Goal: Information Seeking & Learning: Understand process/instructions

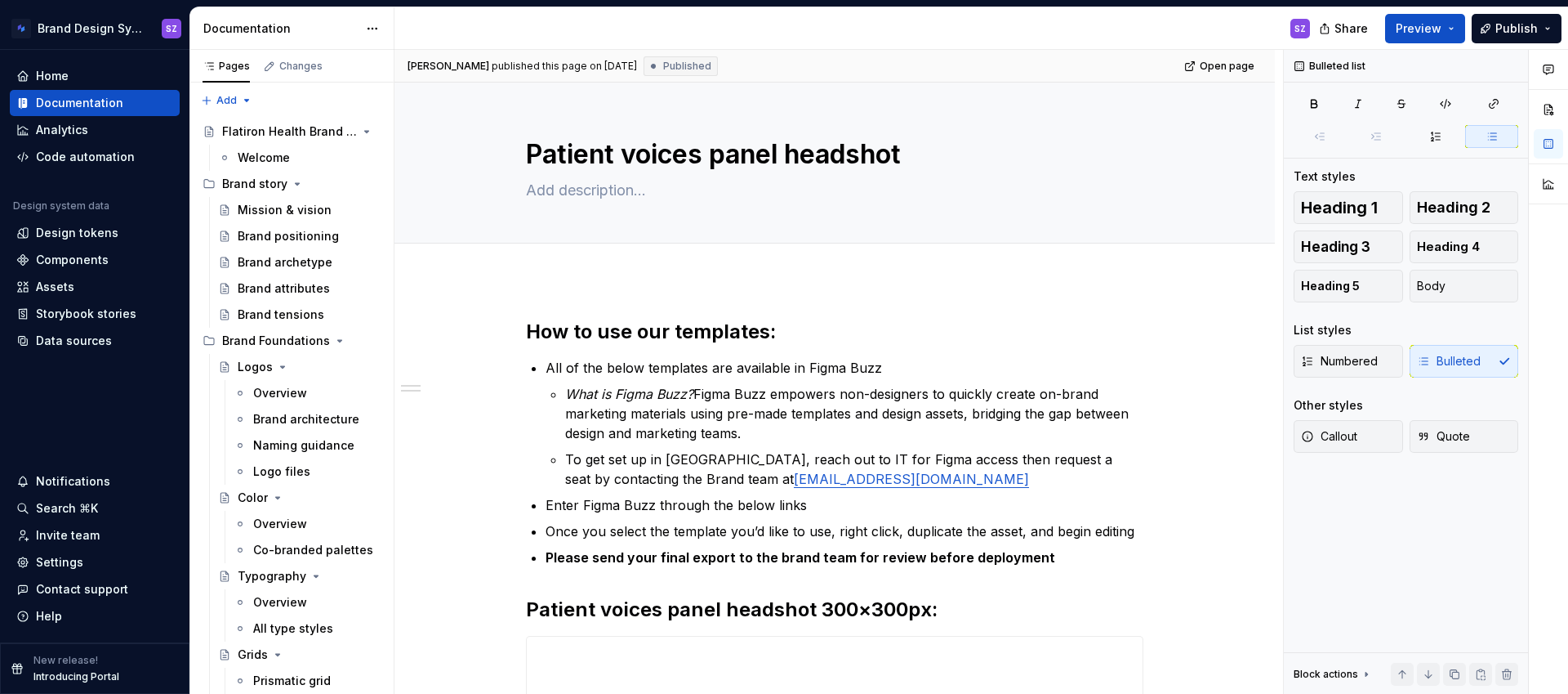
scroll to position [202, 0]
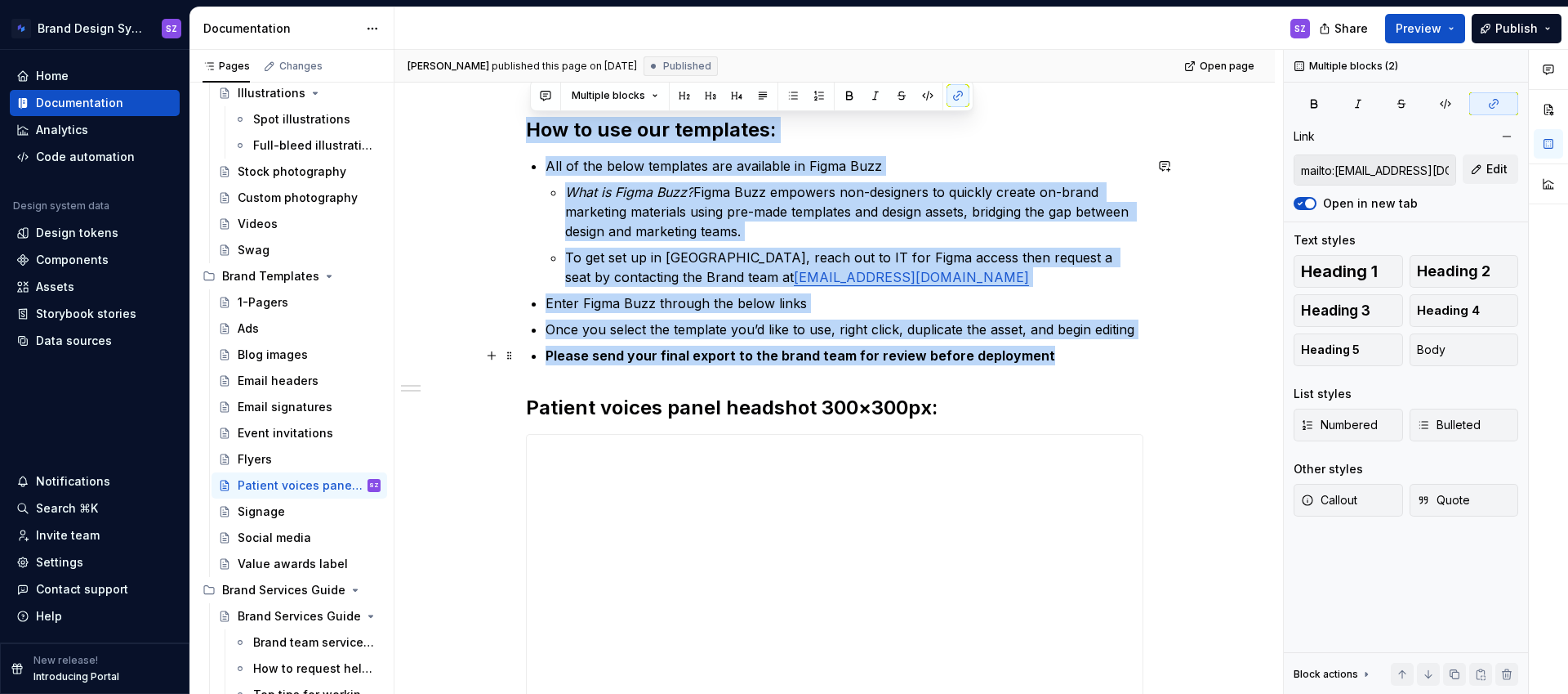
drag, startPoint x: 533, startPoint y: 130, endPoint x: 1117, endPoint y: 352, distance: 624.8
click at [1117, 352] on div "**********" at bounding box center [835, 440] width 618 height 646
copy div "How to use our templates: All of the below templates are available in Figma Buz…"
click at [274, 516] on div "Signage" at bounding box center [261, 511] width 48 height 16
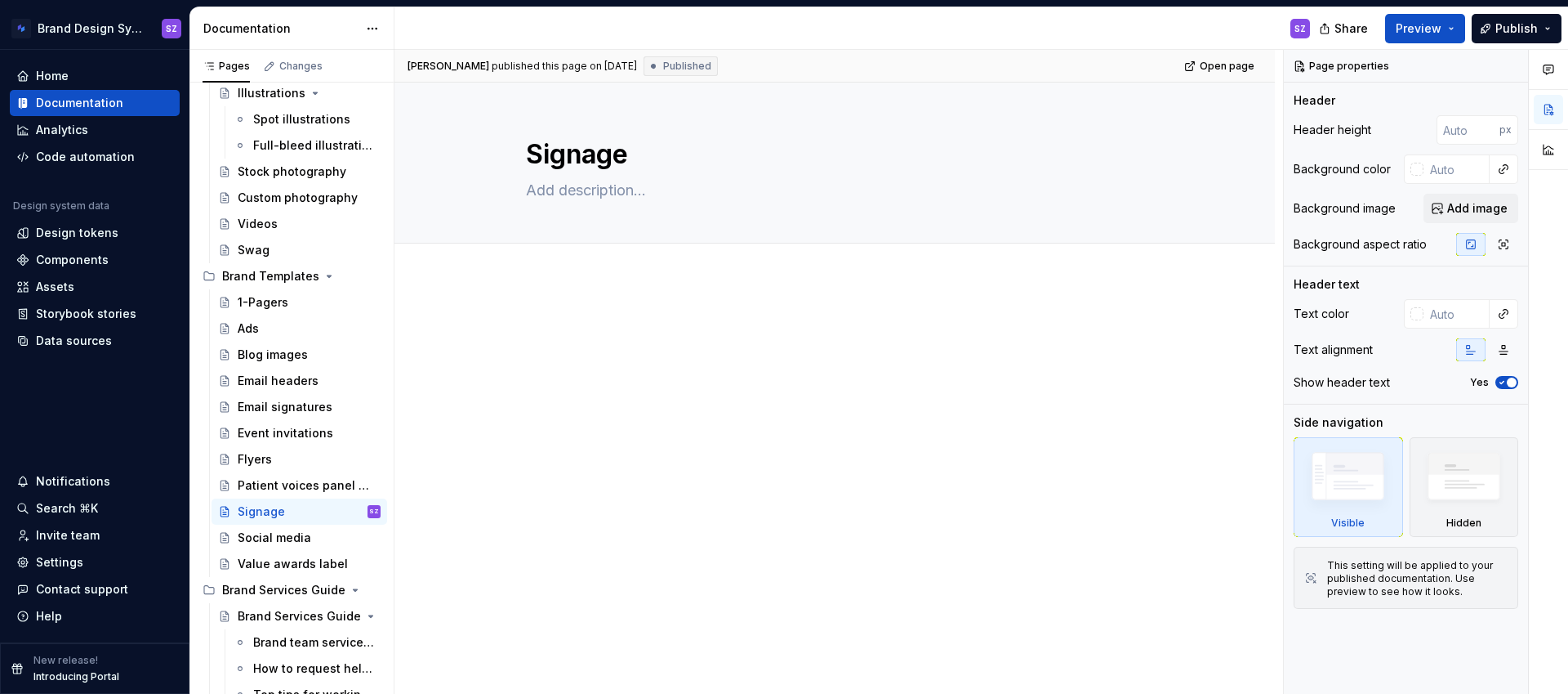
click at [537, 310] on div at bounding box center [835, 443] width 881 height 329
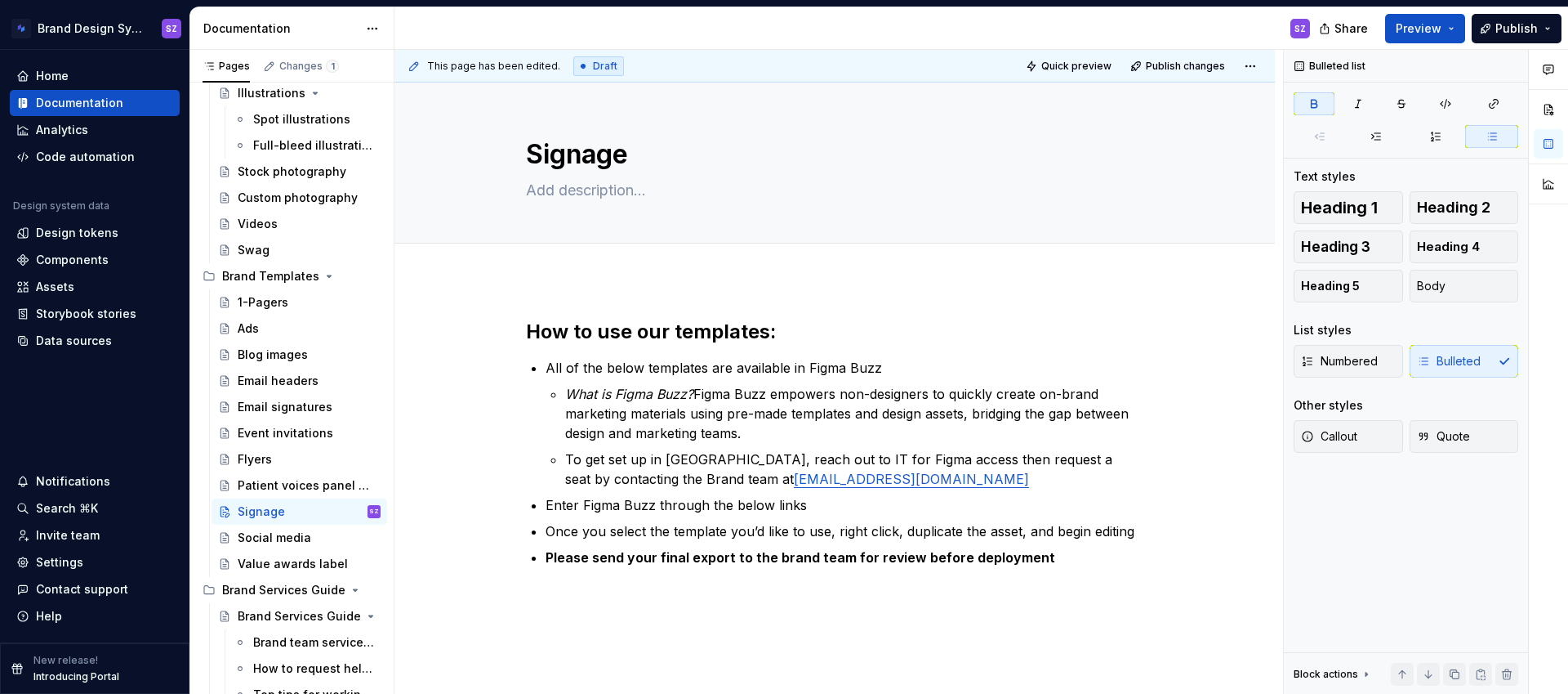
type textarea "*"
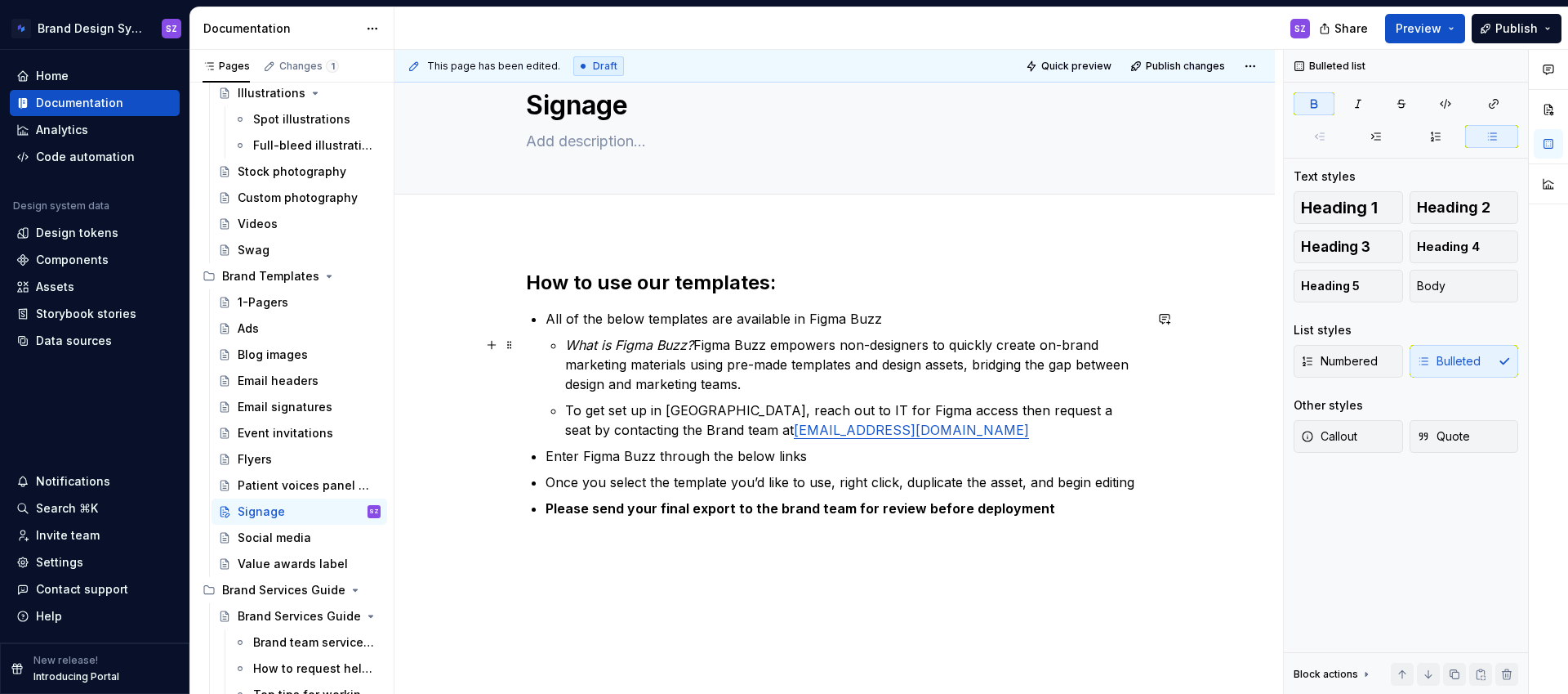
scroll to position [100, 0]
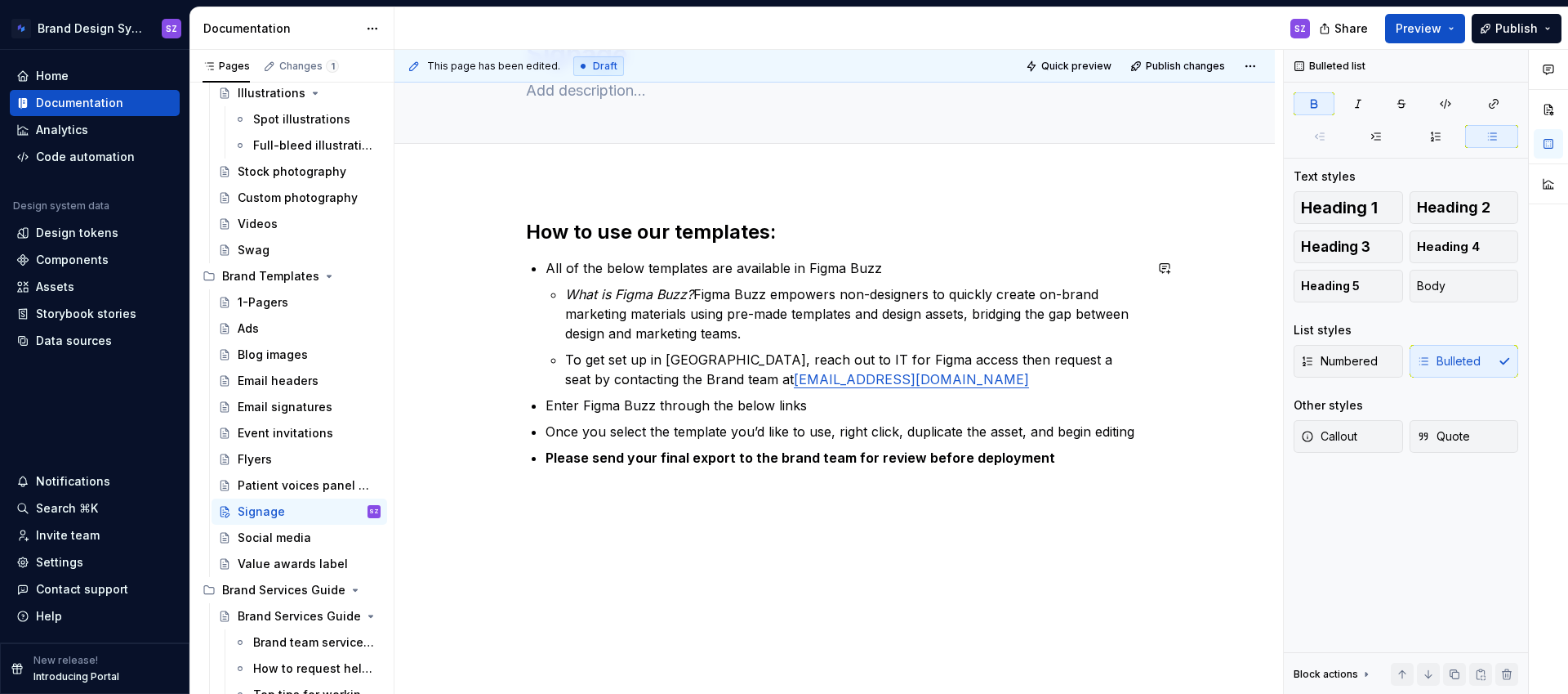
click at [587, 519] on div "How to use our templates: All of the below templates are available in Figma Buz…" at bounding box center [835, 438] width 881 height 516
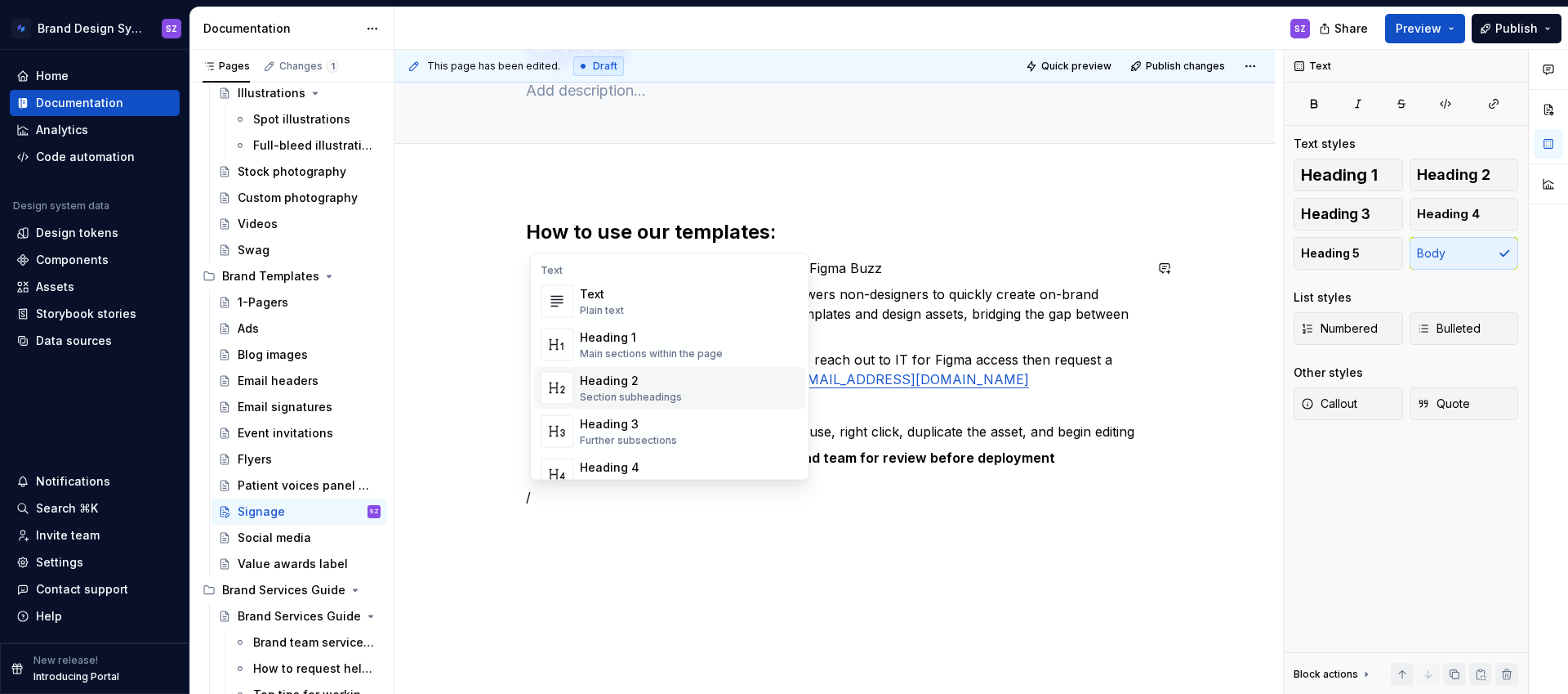
click at [680, 379] on div "Heading 2 Section subheadings" at bounding box center [689, 388] width 219 height 32
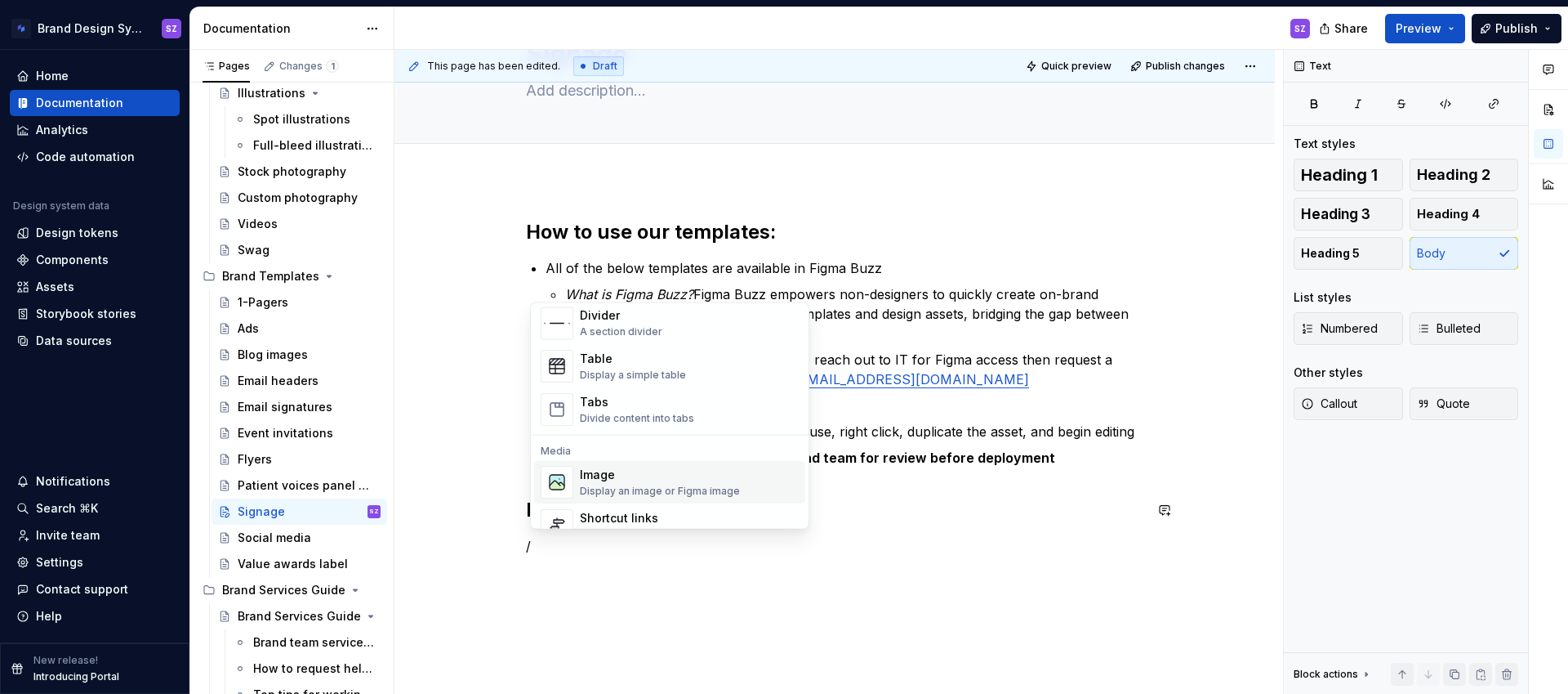
scroll to position [709, 0]
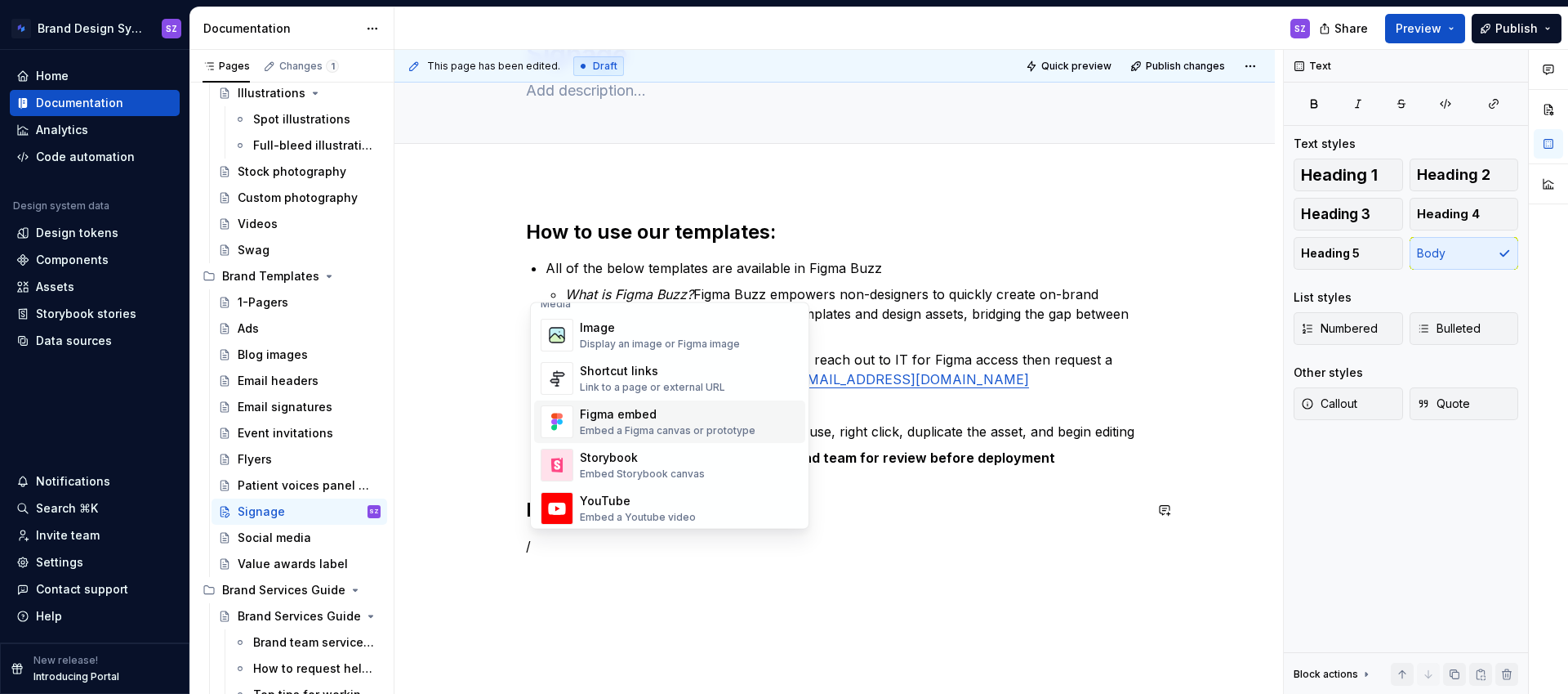
click at [676, 415] on div "Figma embed" at bounding box center [667, 415] width 175 height 16
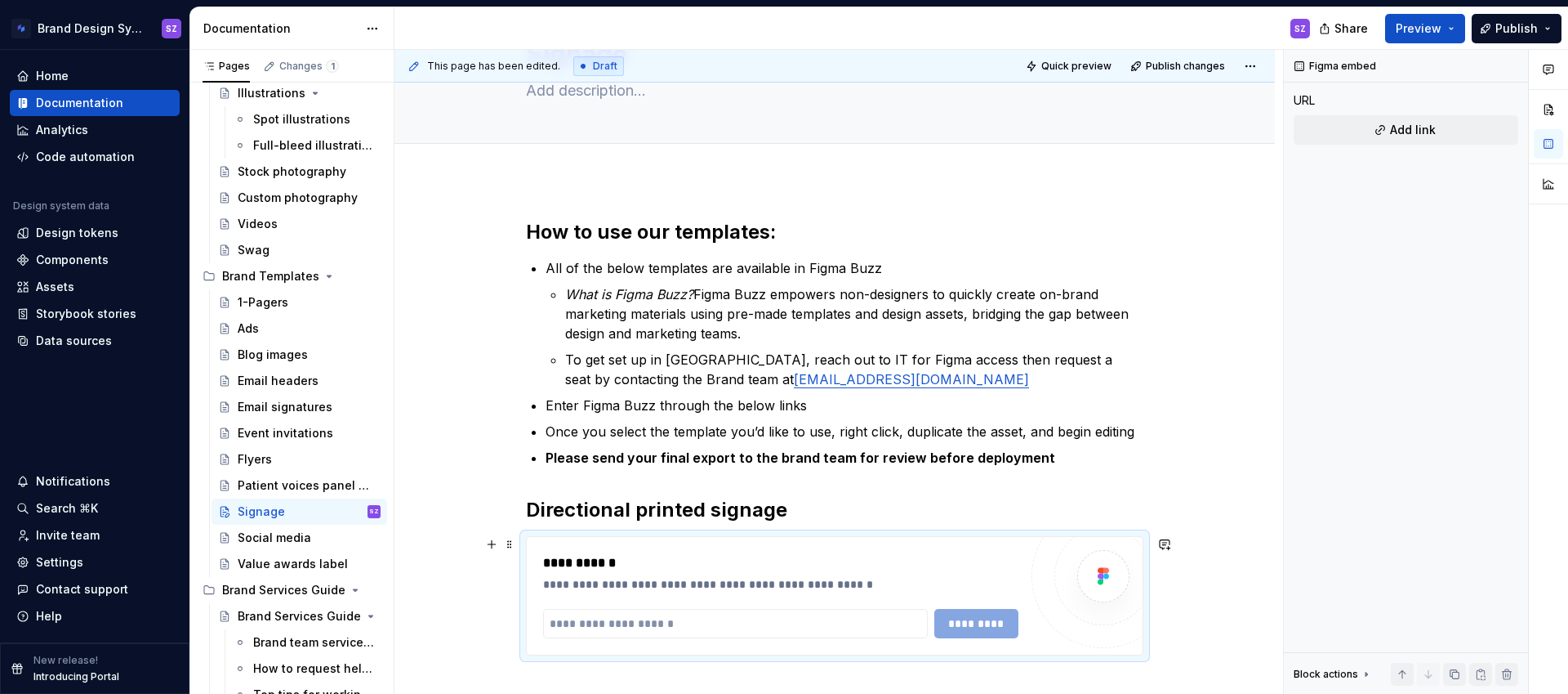
scroll to position [121, 0]
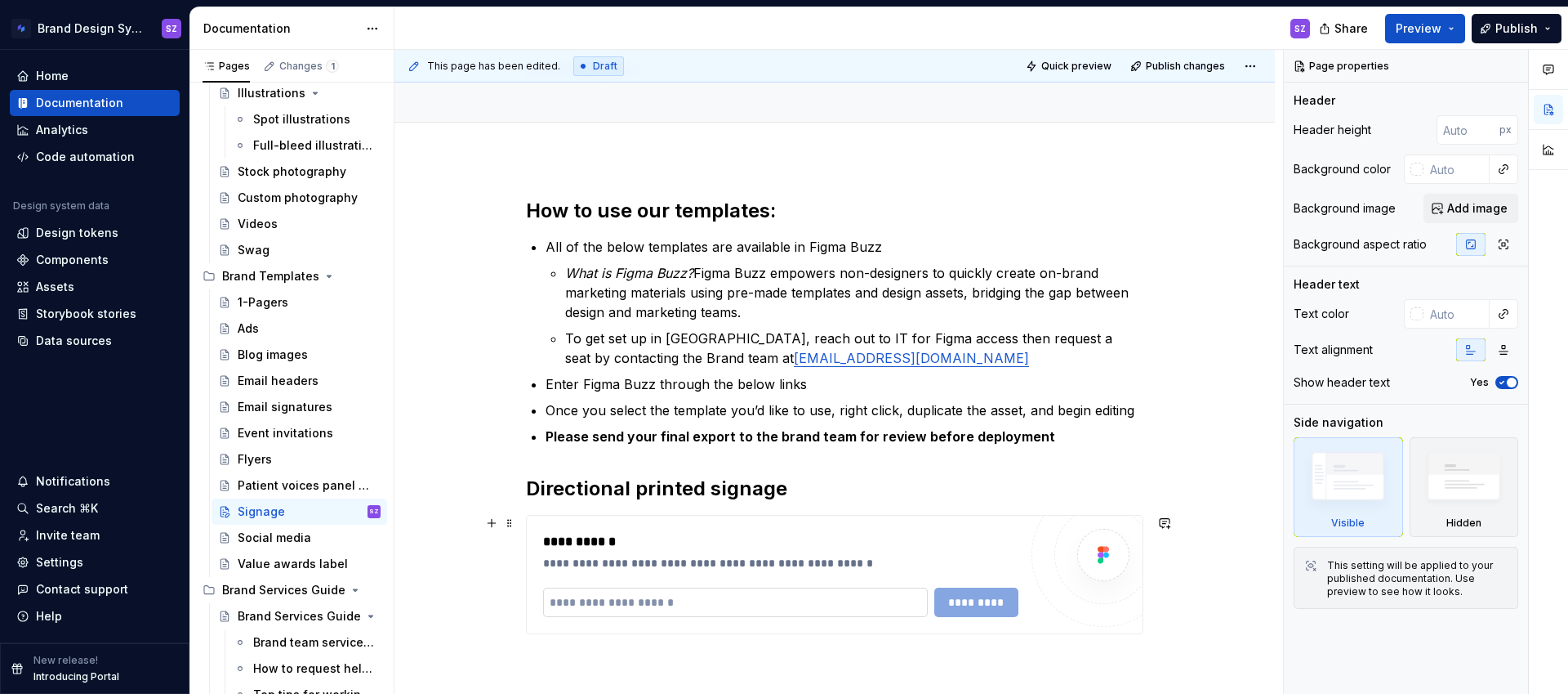
click at [643, 610] on input "text" at bounding box center [736, 602] width 385 height 30
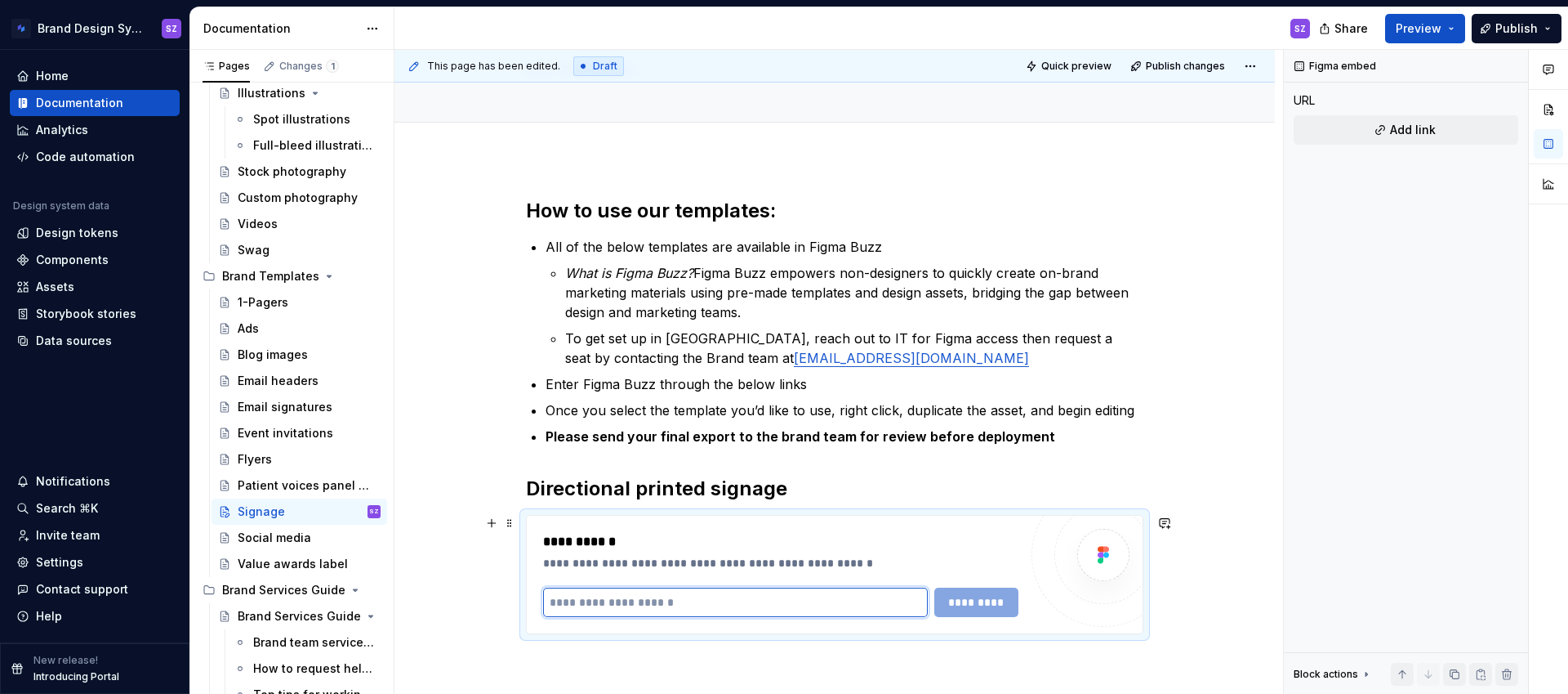
paste input "**********"
type input "**********"
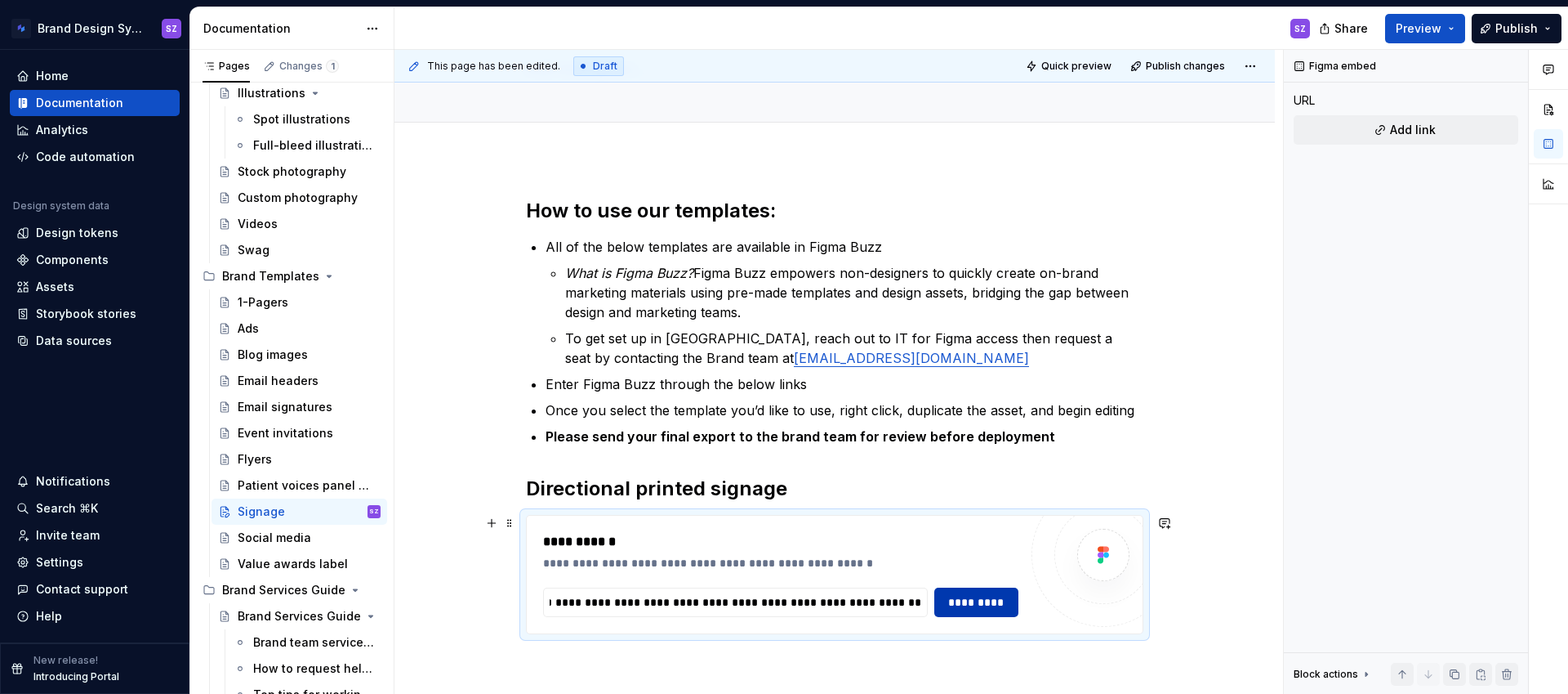
click at [1004, 610] on button "*********" at bounding box center [976, 602] width 84 height 30
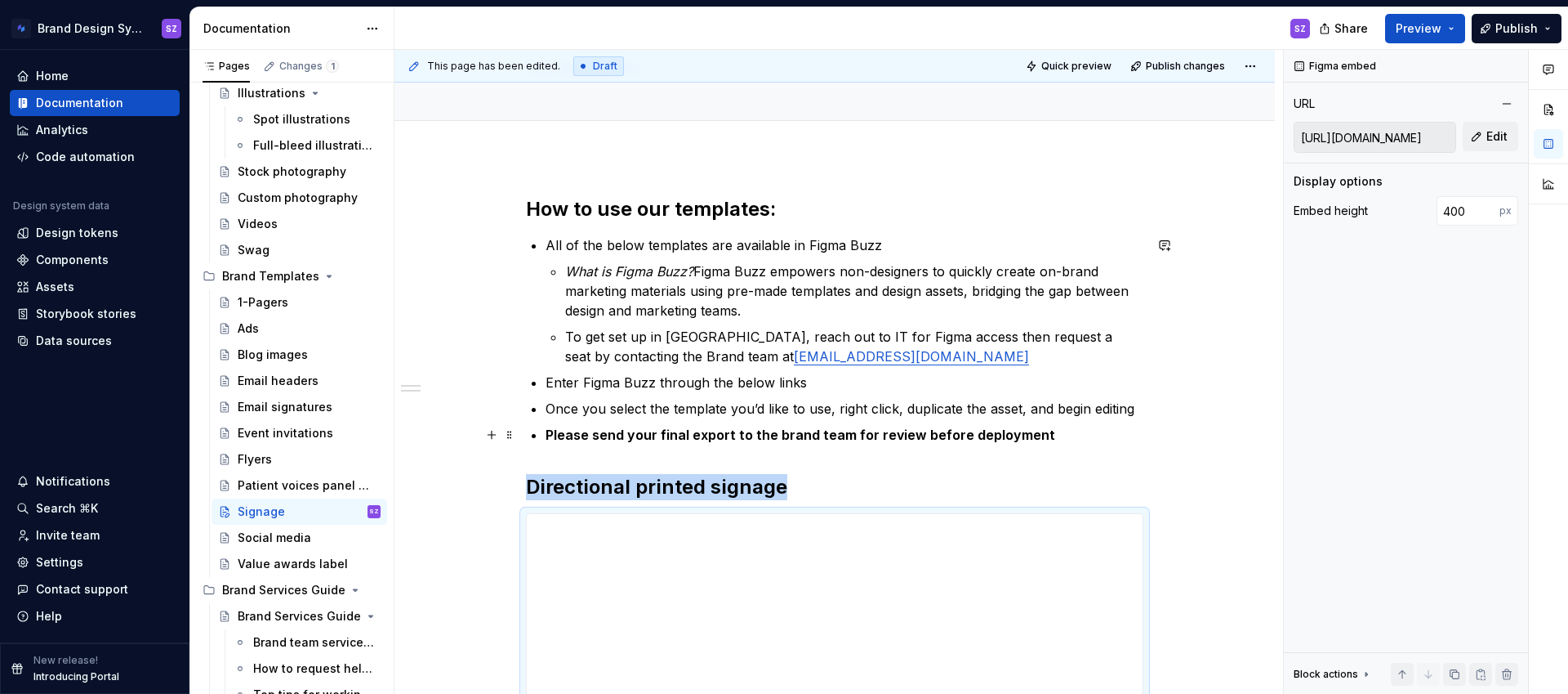
scroll to position [39, 0]
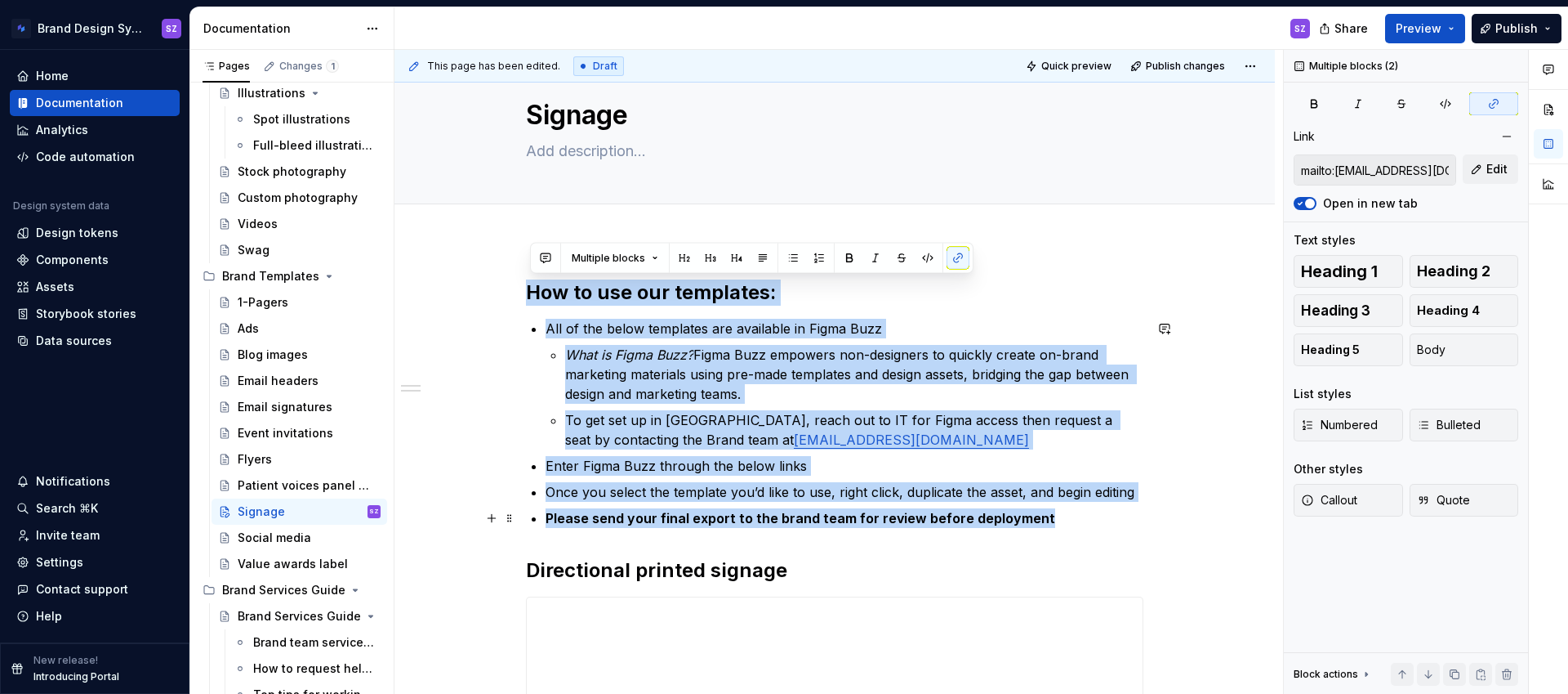
drag, startPoint x: 537, startPoint y: 298, endPoint x: 1080, endPoint y: 514, distance: 584.4
click at [1080, 514] on div "**********" at bounding box center [835, 602] width 618 height 646
copy div "How to use our templates: All of the below templates are available in Figma Buz…"
click at [294, 544] on div "Social media" at bounding box center [274, 537] width 73 height 16
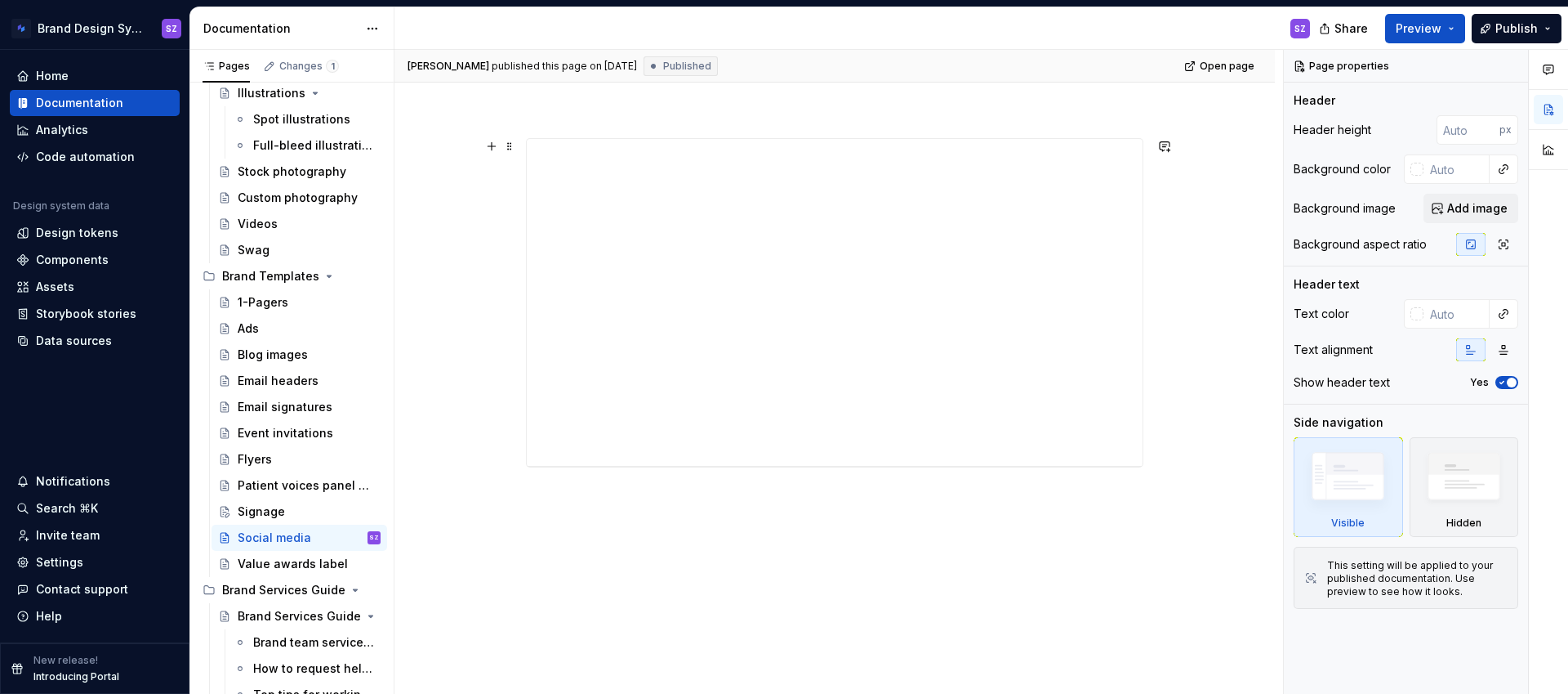
scroll to position [105, 0]
click at [523, 193] on div "**********" at bounding box center [835, 473] width 881 height 597
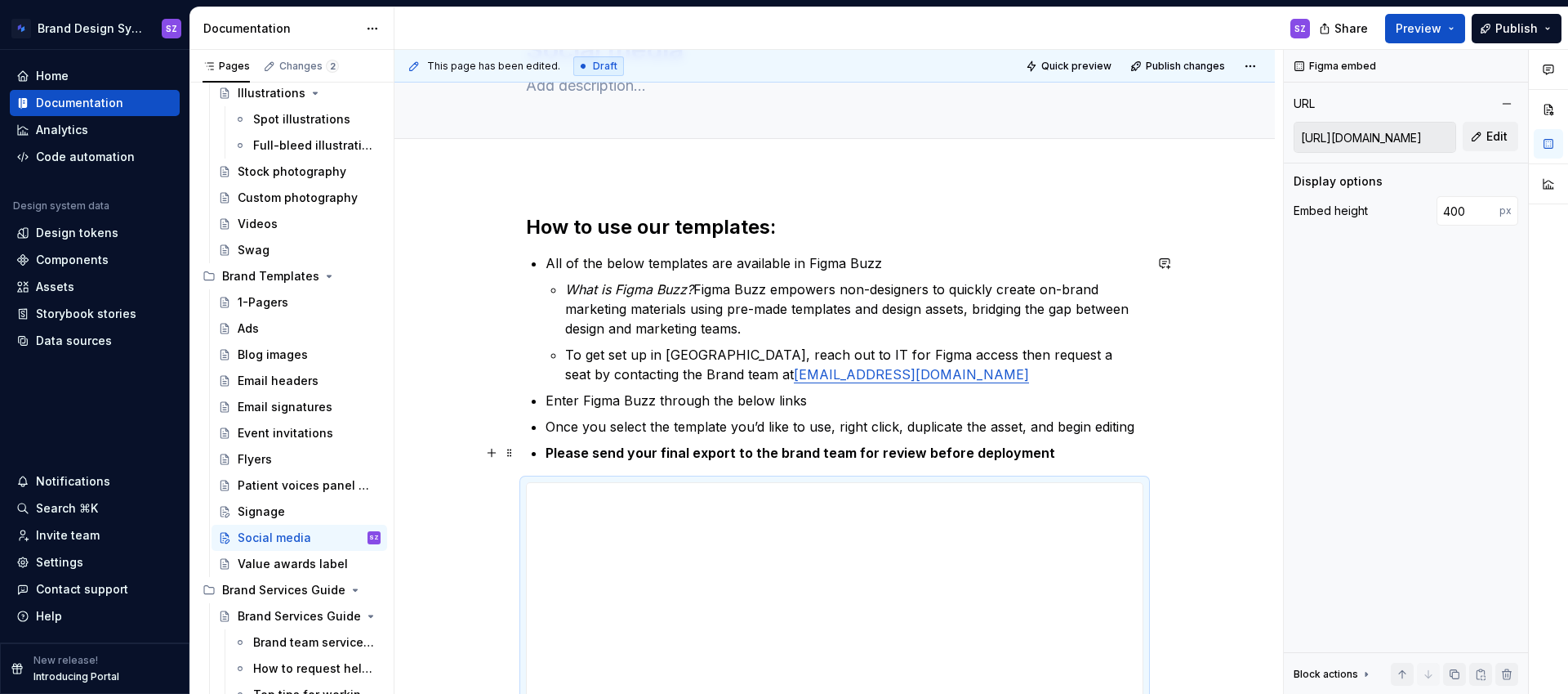
click at [1077, 448] on p "Please send your final export to the brand team for review before deployment" at bounding box center [844, 452] width 598 height 20
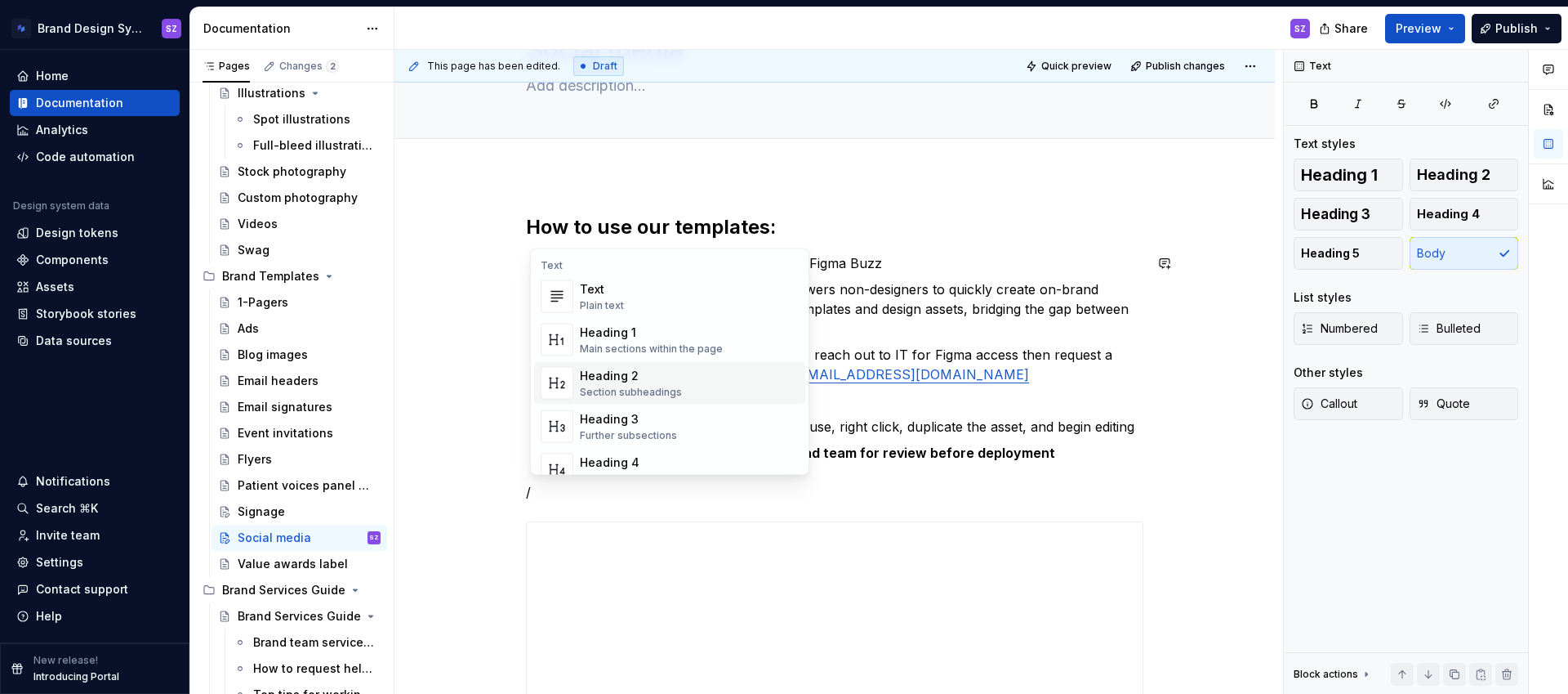
click at [665, 368] on div "Heading 2" at bounding box center [630, 376] width 102 height 16
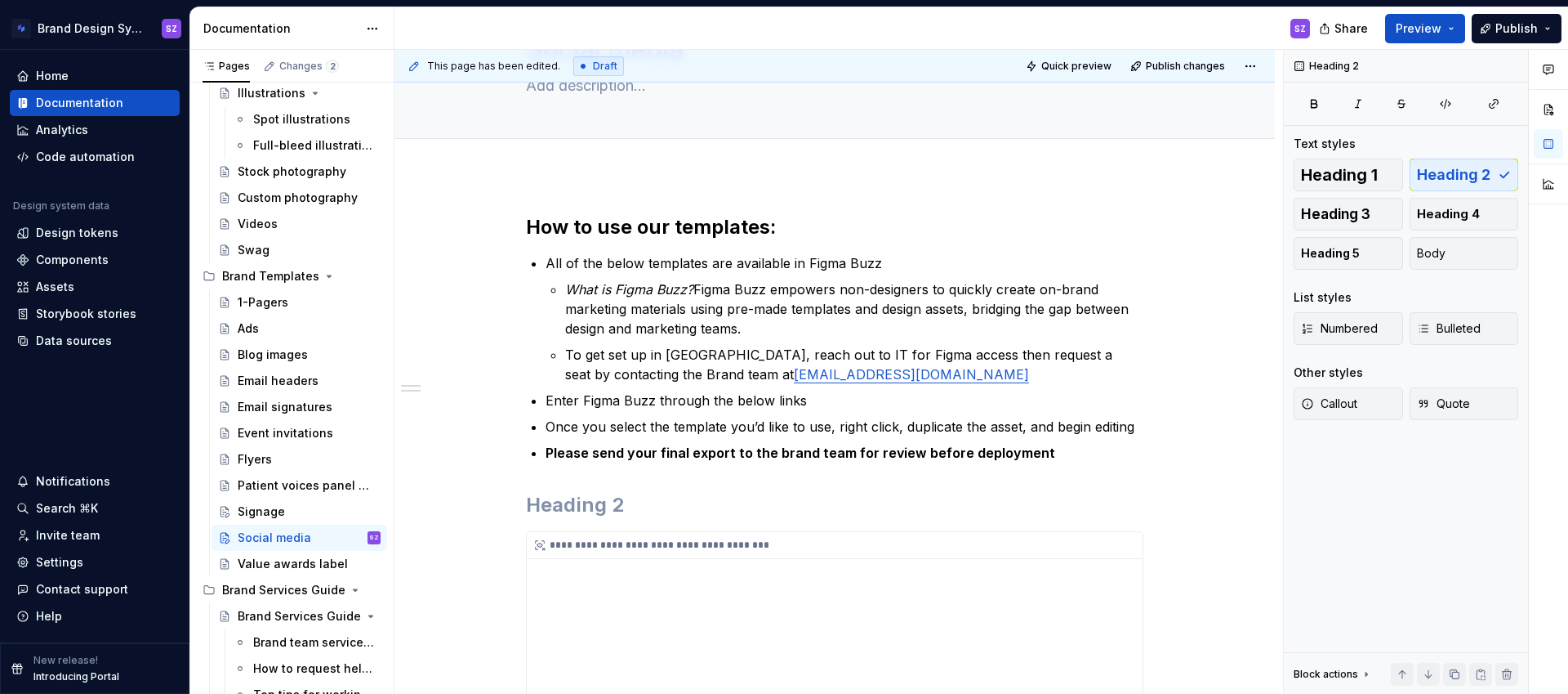
type textarea "*"
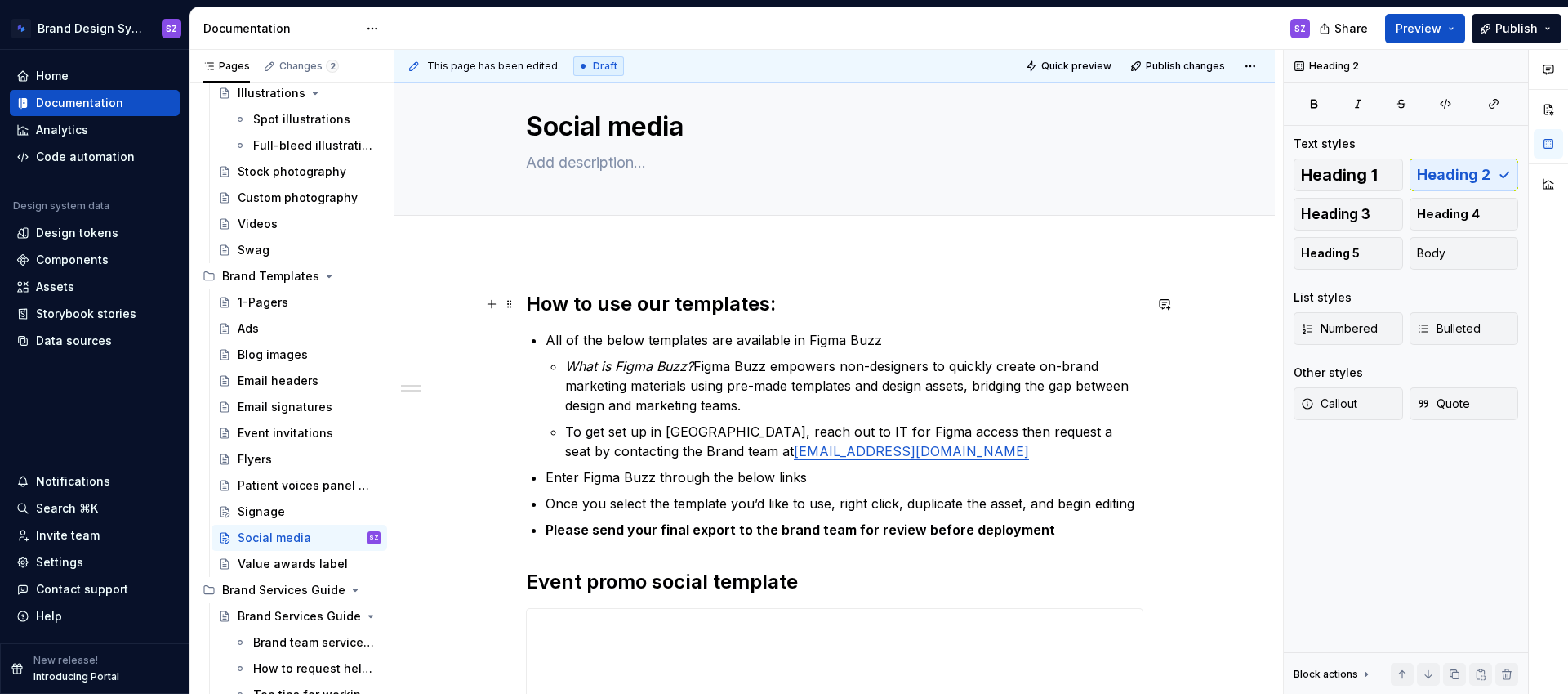
scroll to position [0, 0]
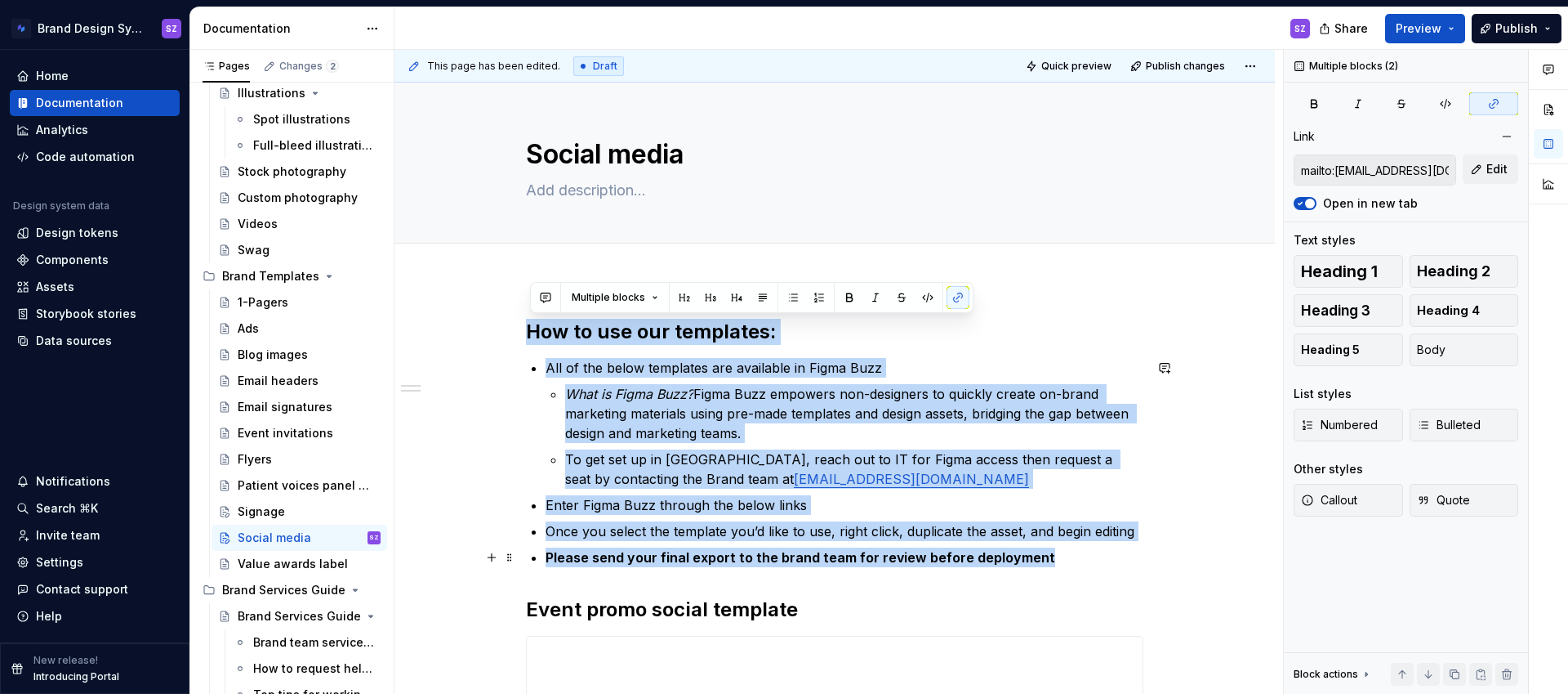
drag, startPoint x: 533, startPoint y: 323, endPoint x: 1056, endPoint y: 566, distance: 576.7
click at [1056, 566] on div "**********" at bounding box center [835, 642] width 618 height 646
copy div "How to use our templates: All of the below templates are available in Figma Buz…"
click at [298, 559] on div "Value awards label" at bounding box center [284, 563] width 94 height 16
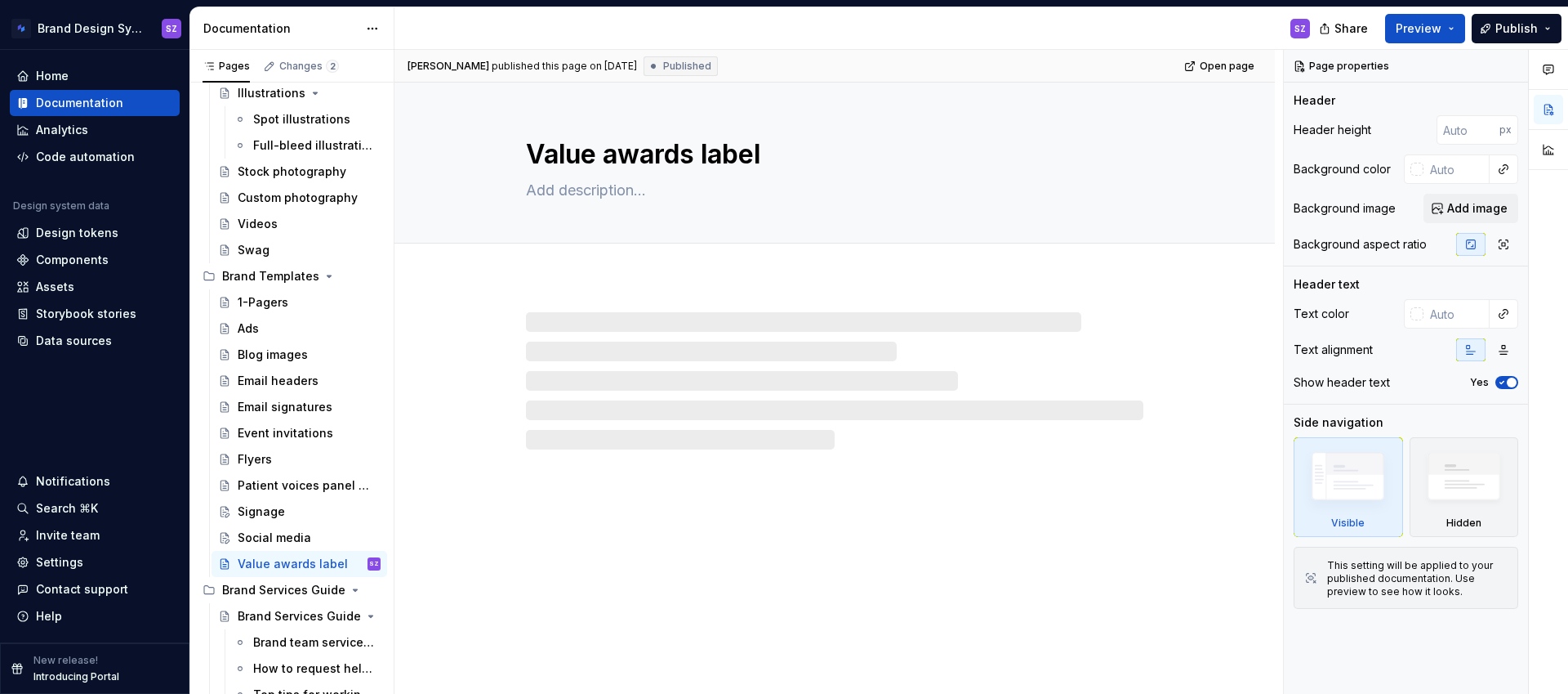
click at [569, 305] on div at bounding box center [835, 364] width 881 height 170
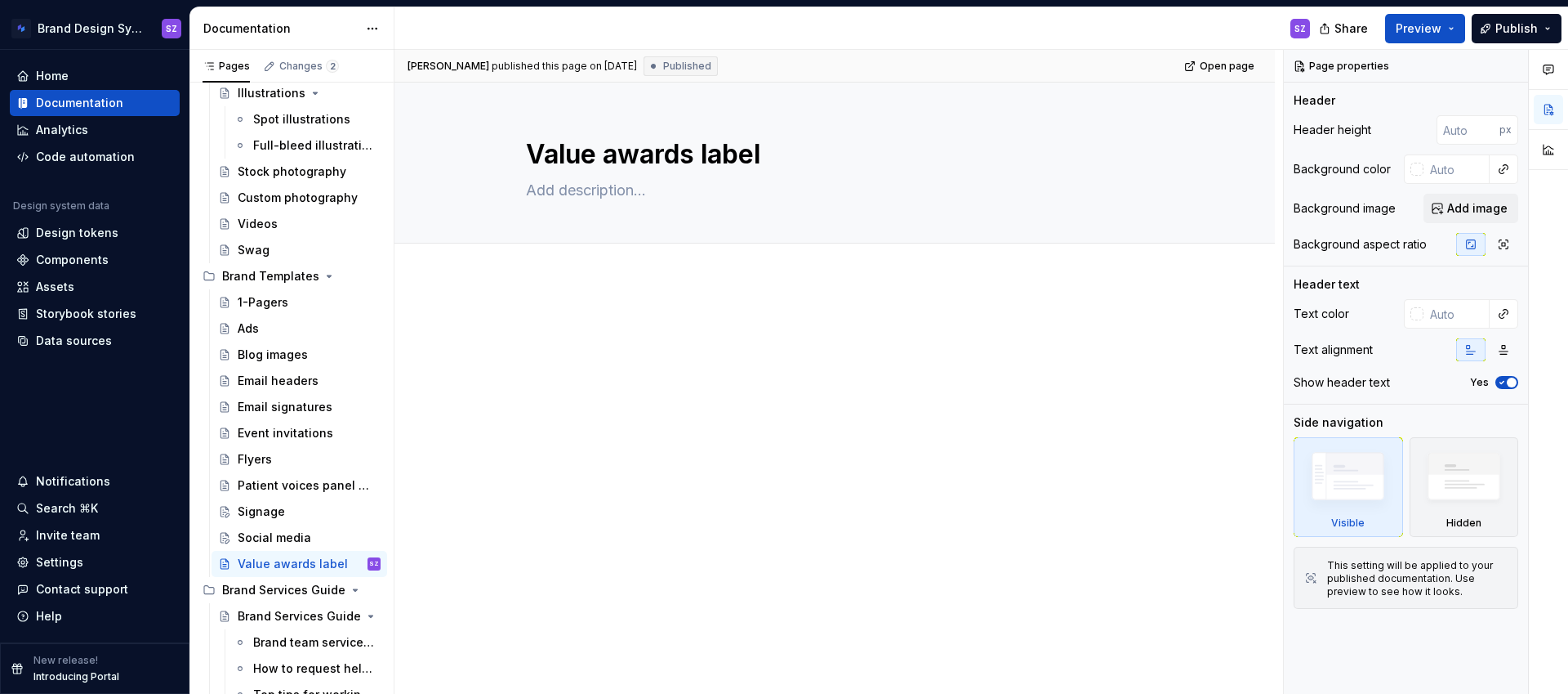
click at [552, 316] on div at bounding box center [835, 443] width 881 height 329
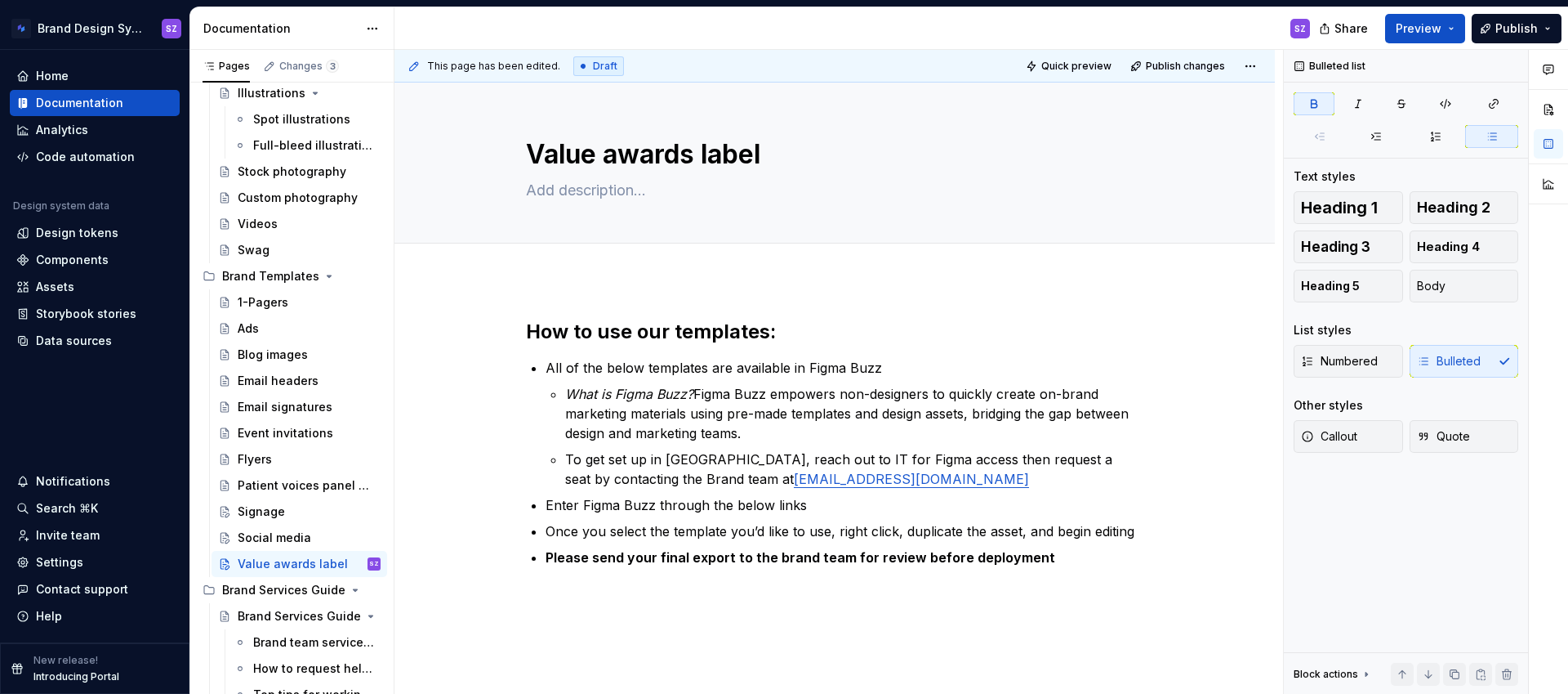
scroll to position [100, 0]
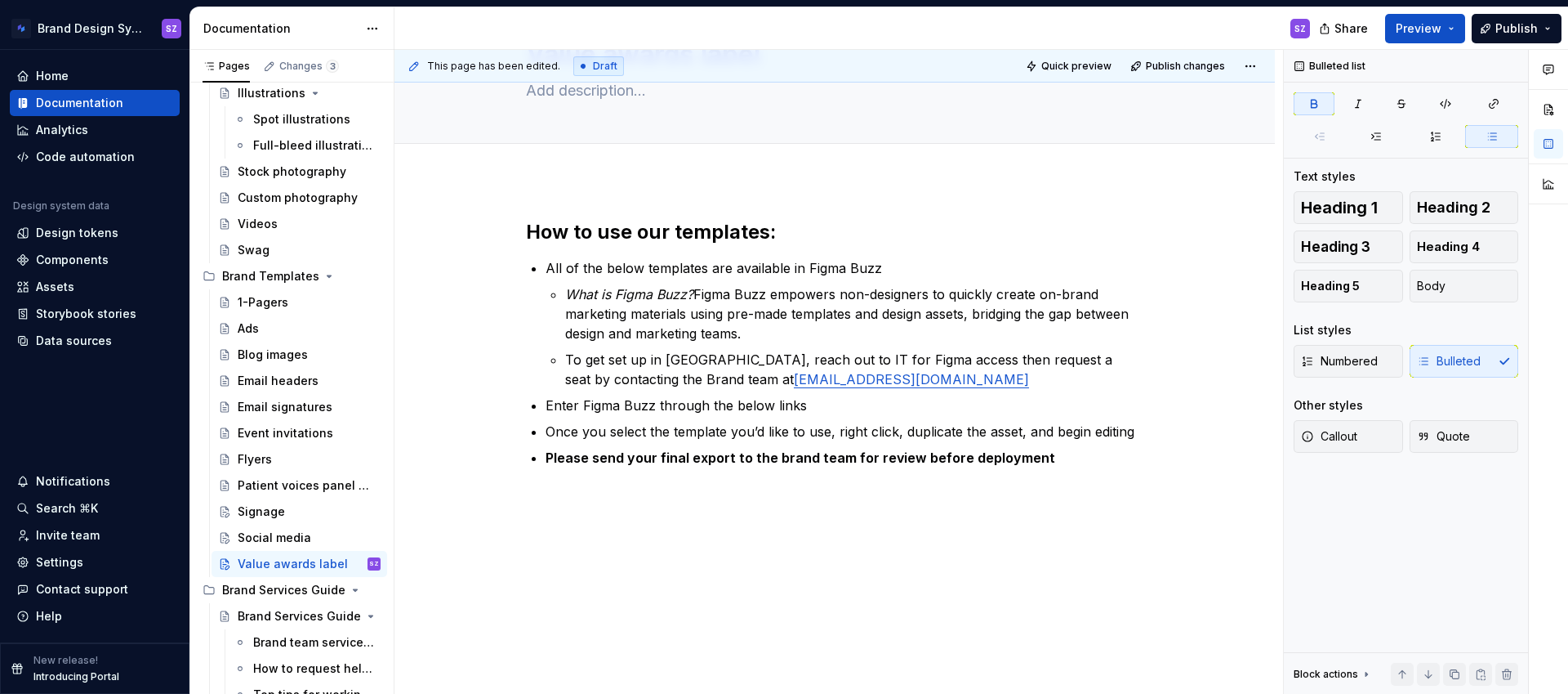
type textarea "*"
click at [590, 516] on div "How to use our templates: All of the below templates are available in Figma Buz…" at bounding box center [835, 438] width 881 height 516
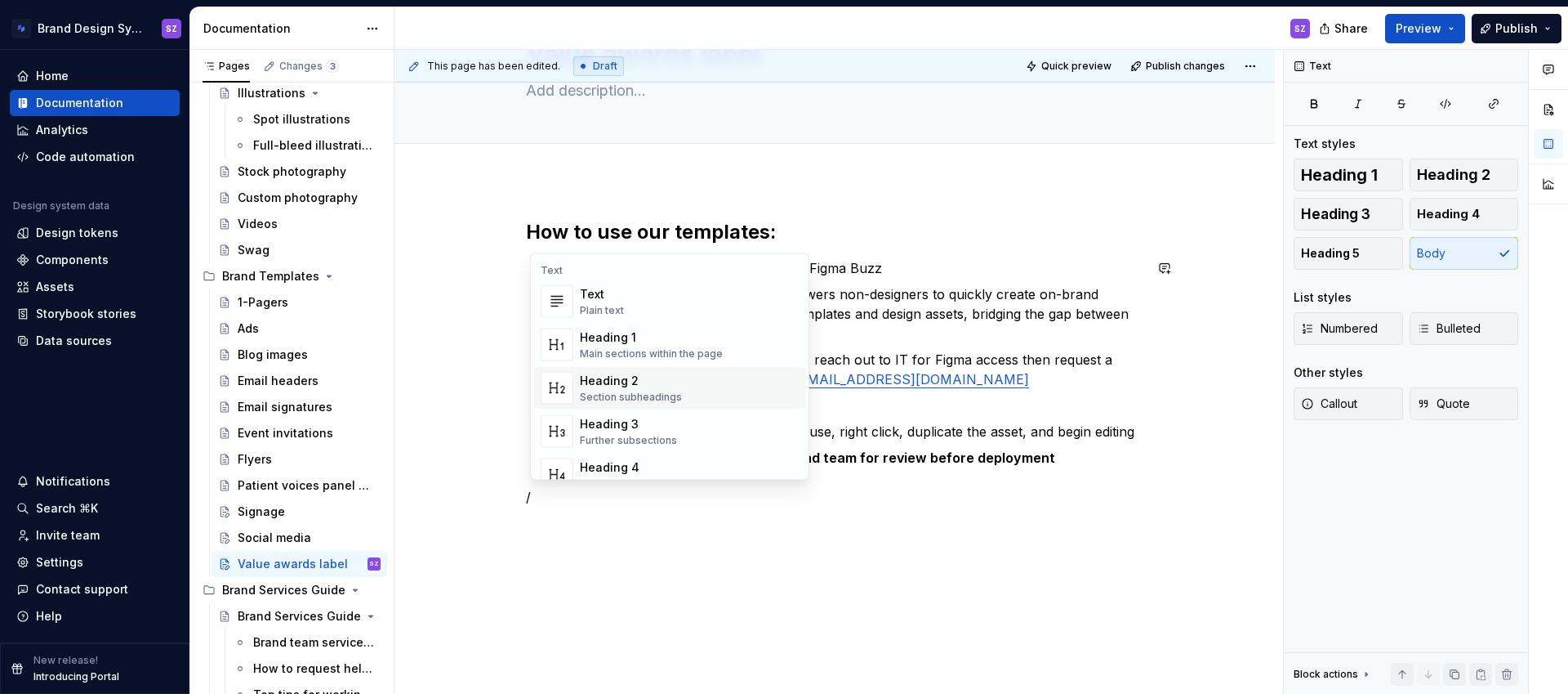
click at [624, 378] on div "Heading 2" at bounding box center [630, 380] width 102 height 16
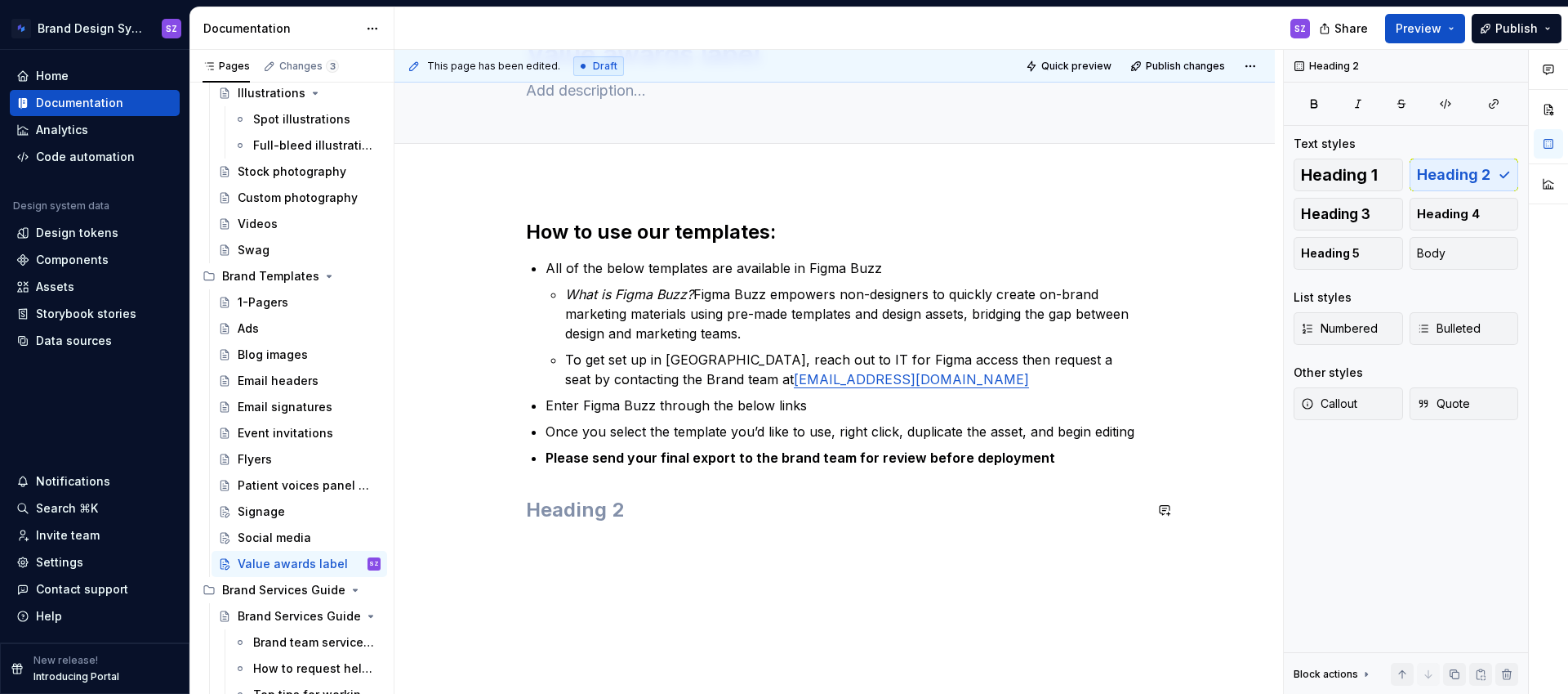
click at [602, 536] on div "How to use our templates: All of the below templates are available in Figma Buz…" at bounding box center [835, 380] width 618 height 323
click at [562, 500] on h2 at bounding box center [835, 509] width 618 height 26
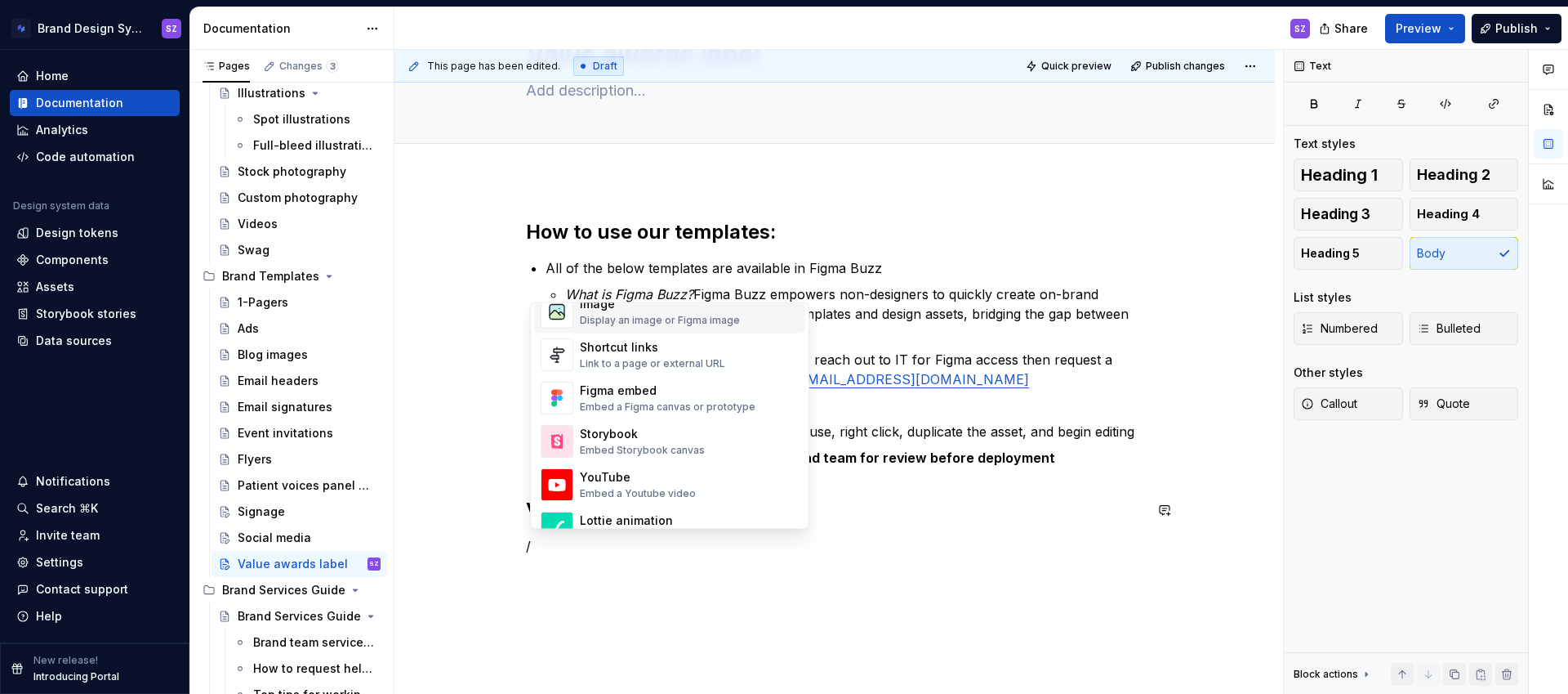
scroll to position [766, 0]
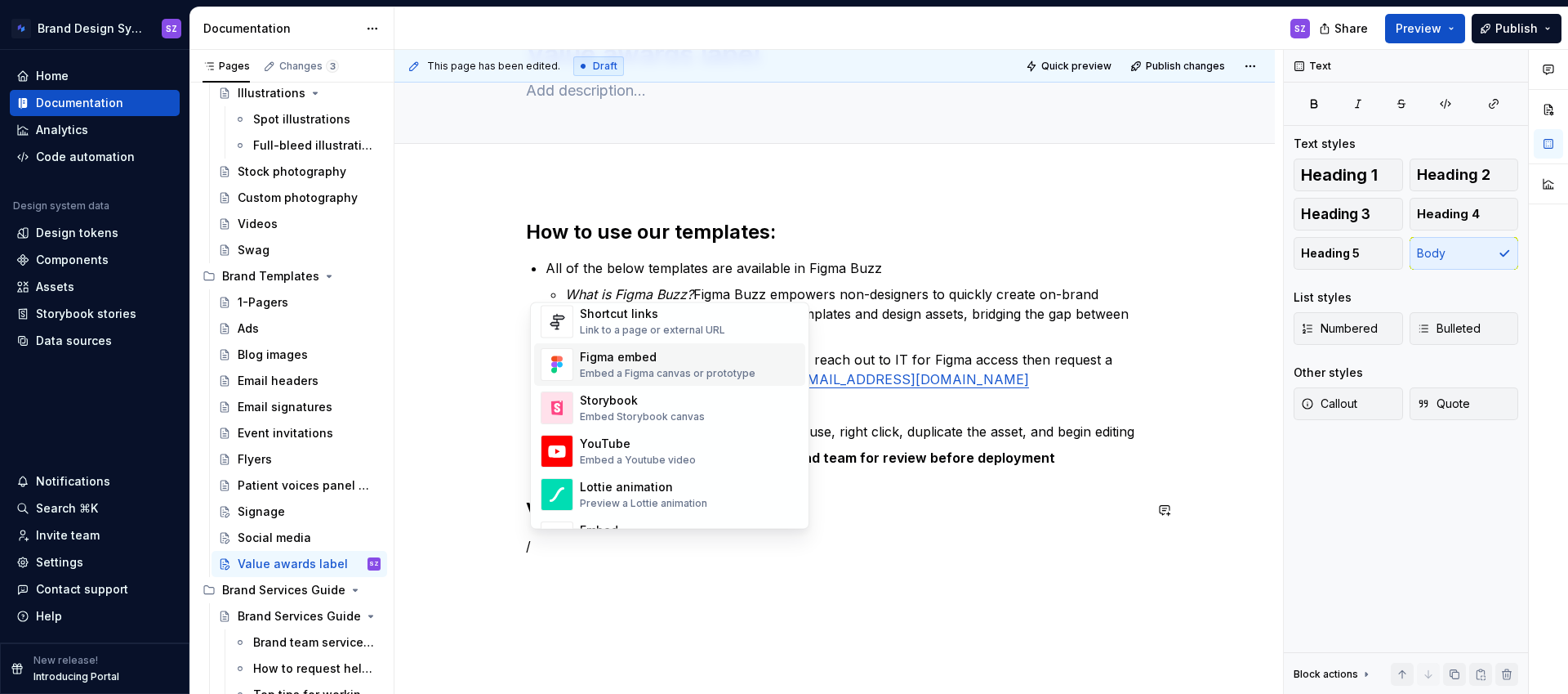
click at [677, 372] on div "Embed a Figma canvas or prototype" at bounding box center [667, 375] width 175 height 13
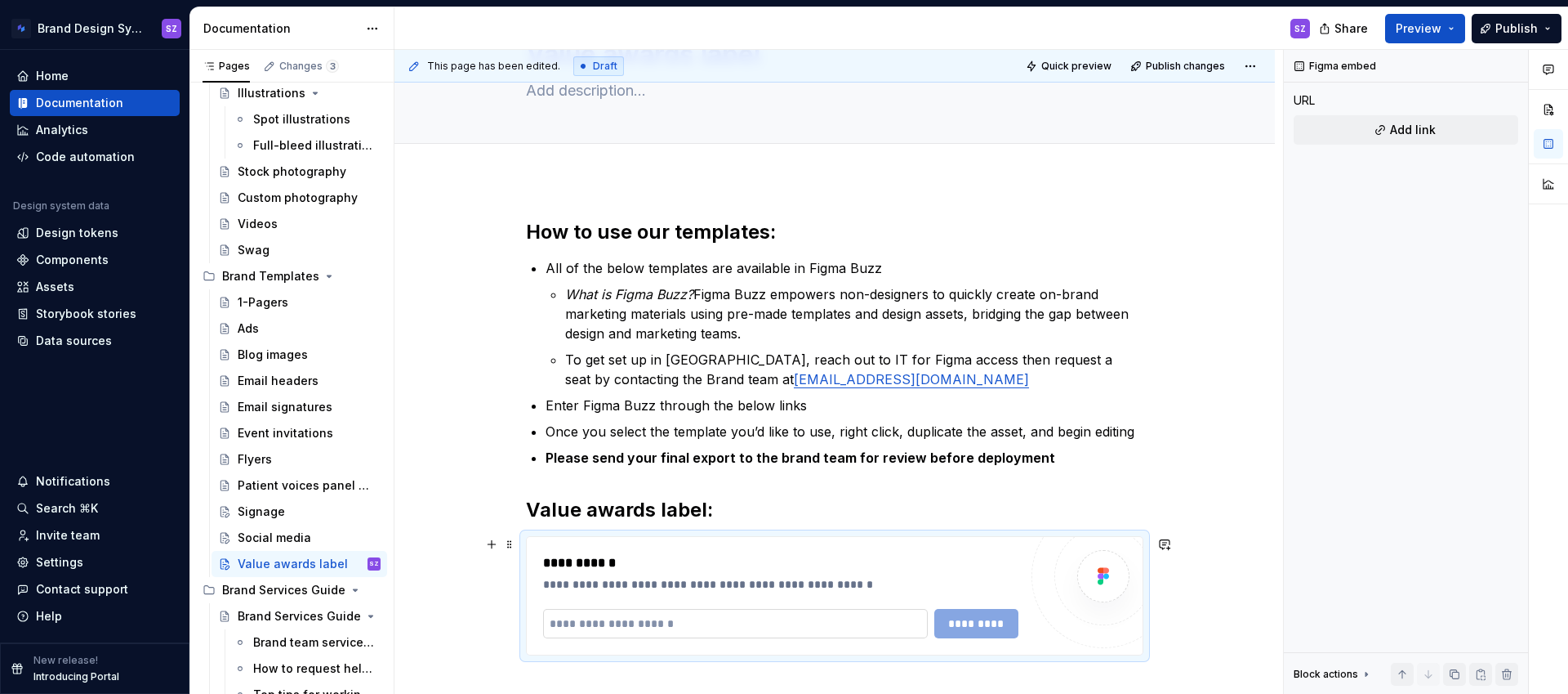
drag, startPoint x: 700, startPoint y: 608, endPoint x: 694, endPoint y: 617, distance: 10.8
click at [700, 608] on input "text" at bounding box center [736, 623] width 385 height 30
paste input "**********"
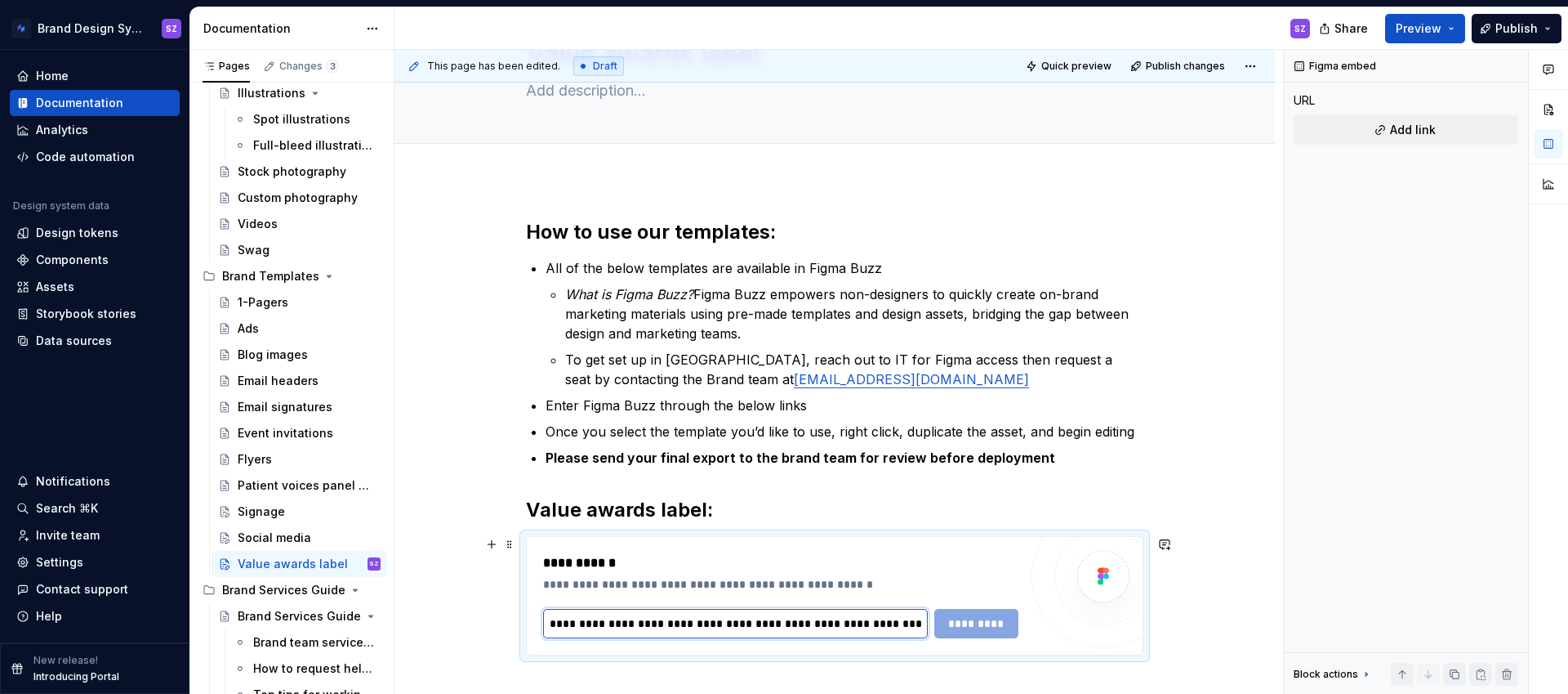
scroll to position [117, 0]
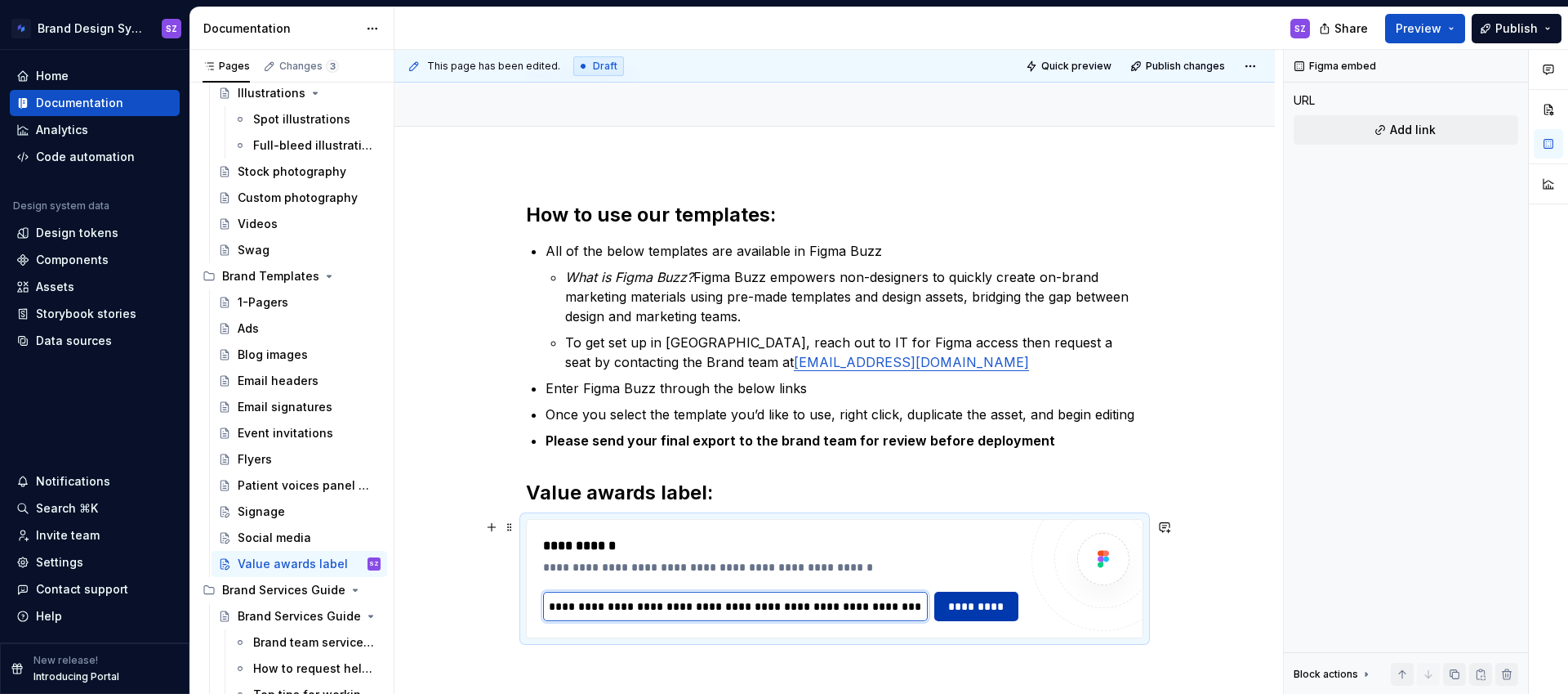
type input "**********"
click at [1016, 610] on button "*********" at bounding box center [976, 605] width 84 height 30
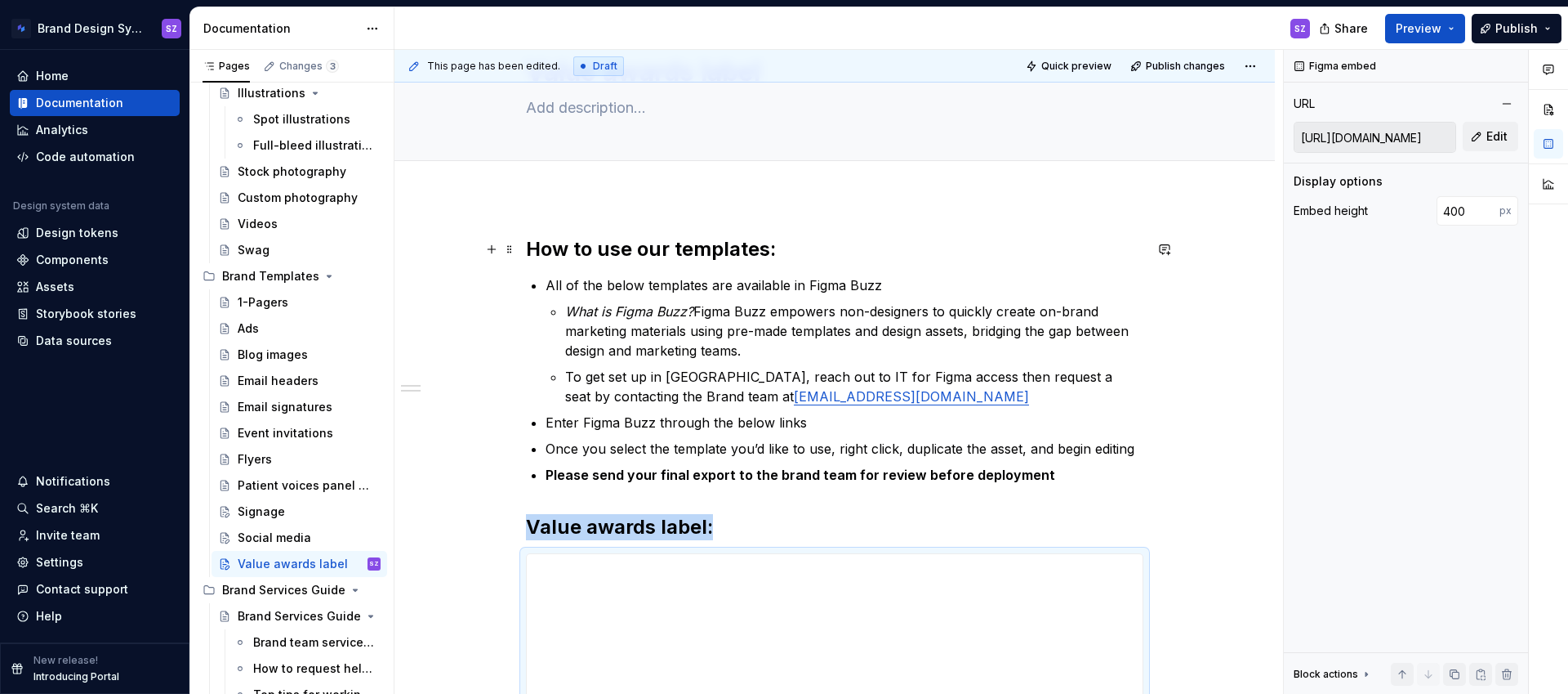
scroll to position [55, 0]
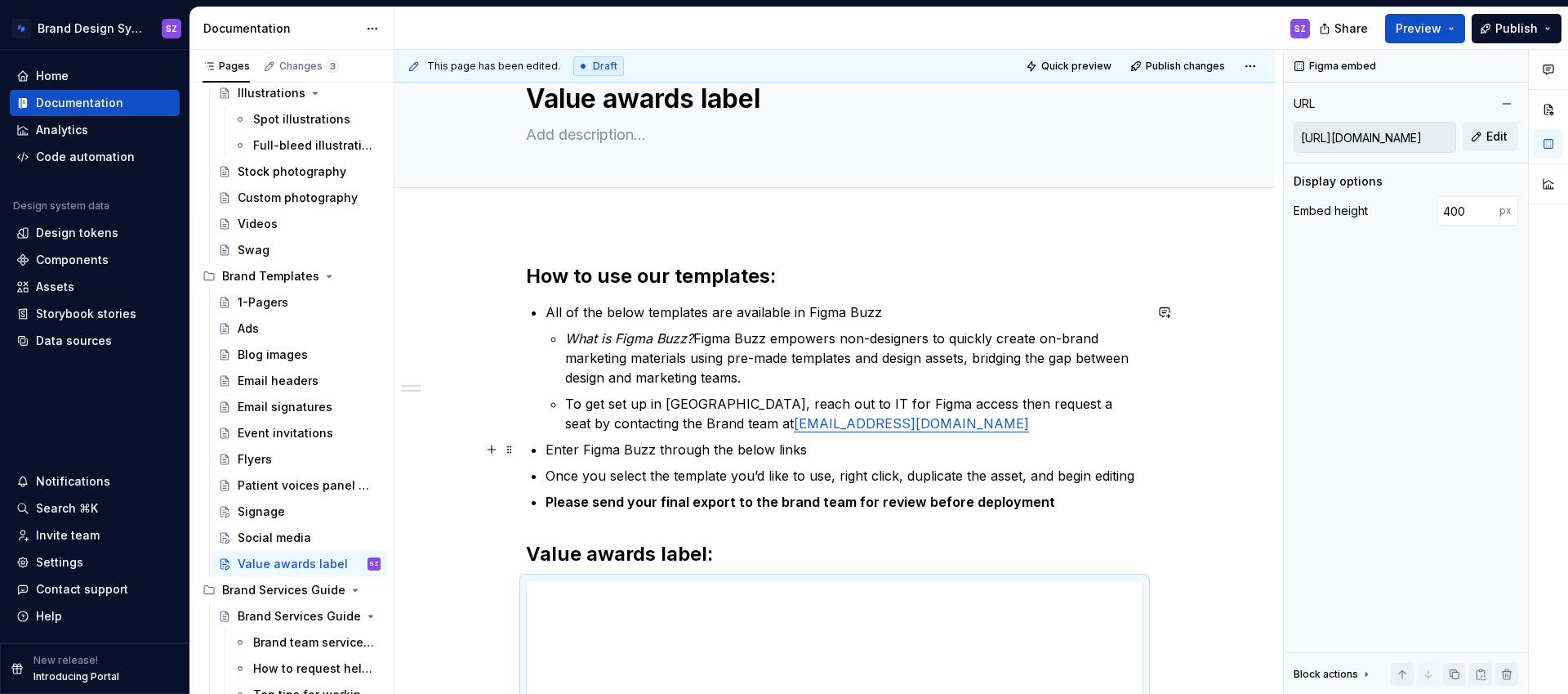
click at [545, 454] on li "Enter Figma Buzz through the below links" at bounding box center [844, 449] width 598 height 20
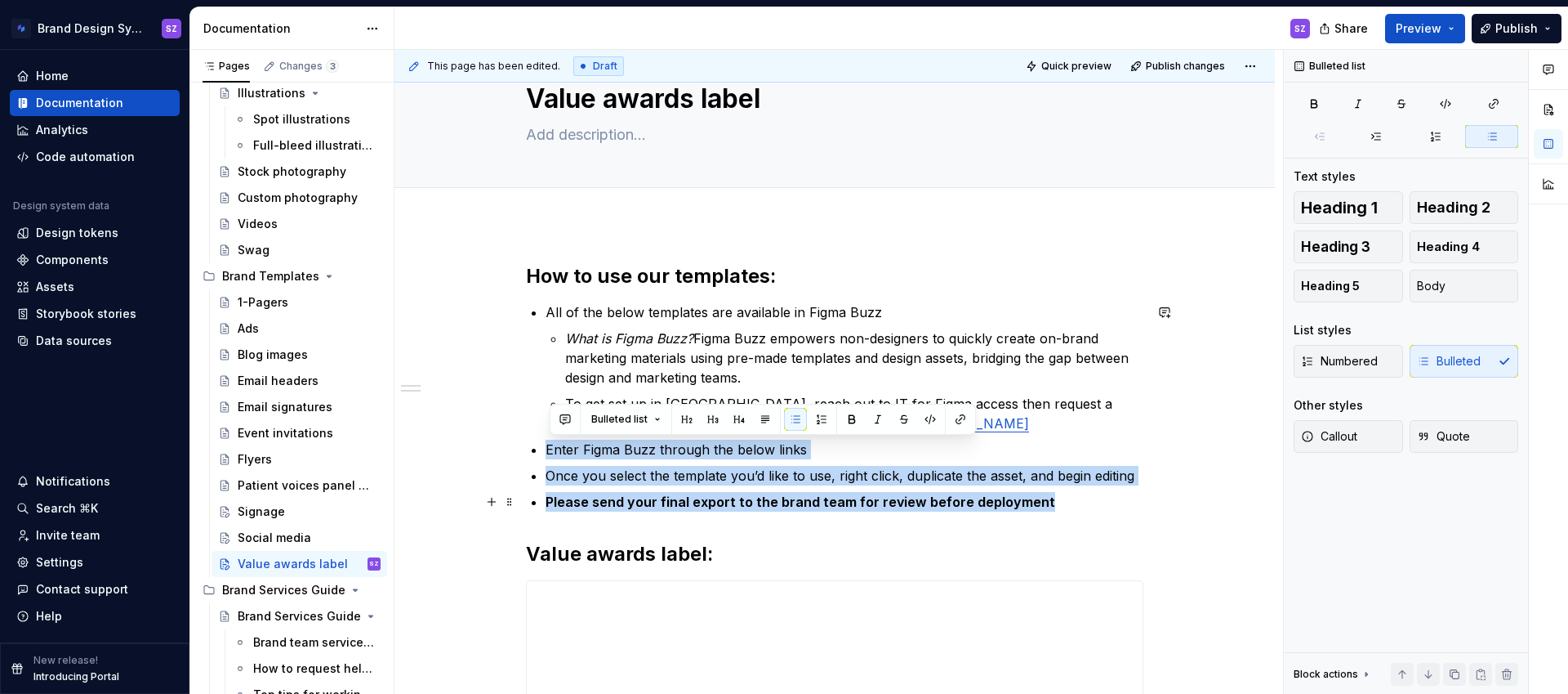
drag, startPoint x: 541, startPoint y: 453, endPoint x: 1117, endPoint y: 500, distance: 577.9
click at [1117, 500] on ul "All of the below templates are available in Figma Buzz What is Figma Buzz? Figm…" at bounding box center [844, 406] width 598 height 209
click at [1346, 365] on span "Numbered" at bounding box center [1339, 360] width 77 height 16
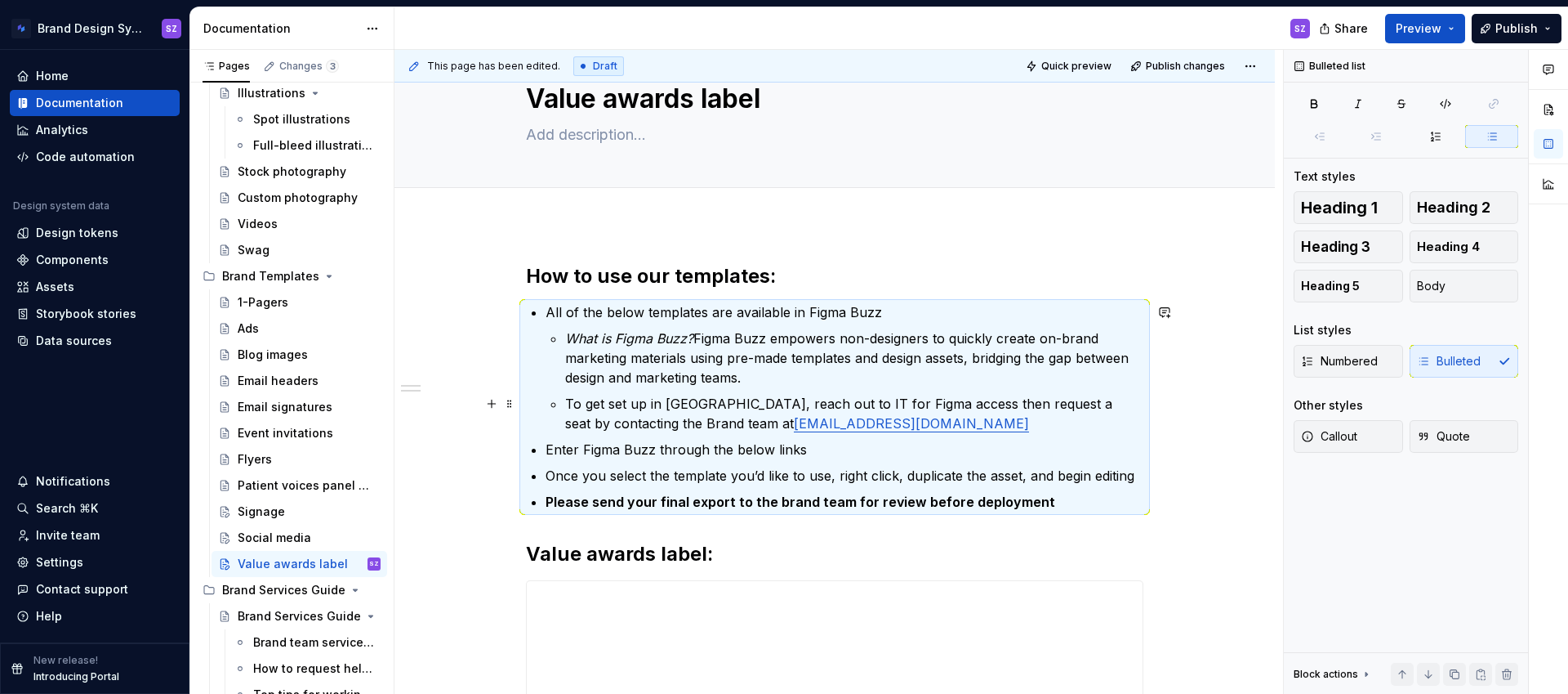
click at [893, 417] on p "To get set up in [GEOGRAPHIC_DATA], reach out to IT for Figma access then reque…" at bounding box center [854, 413] width 579 height 39
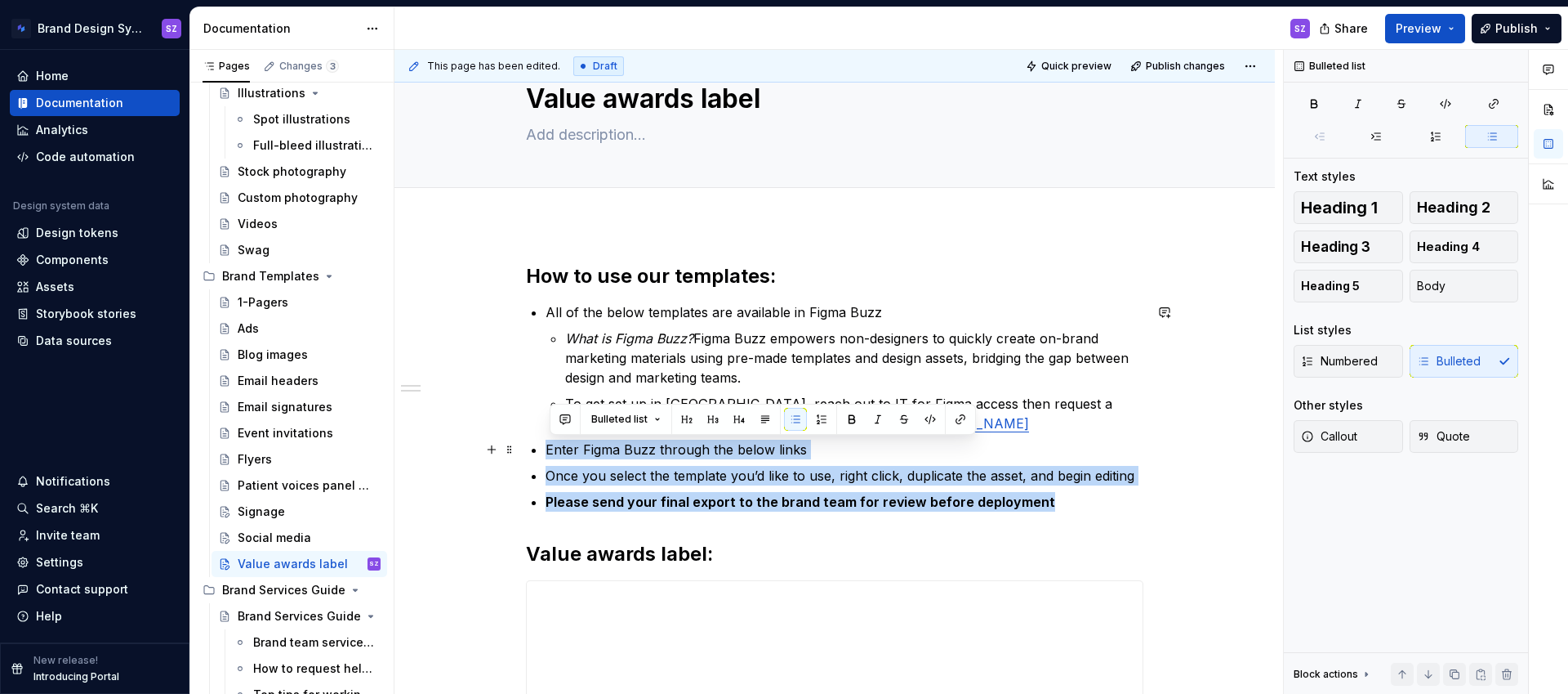
drag, startPoint x: 1048, startPoint y: 502, endPoint x: 546, endPoint y: 448, distance: 504.9
click at [546, 448] on div "**********" at bounding box center [835, 586] width 618 height 646
copy ul "Enter Figma Buzz through the below links Once you select the template you’d lik…"
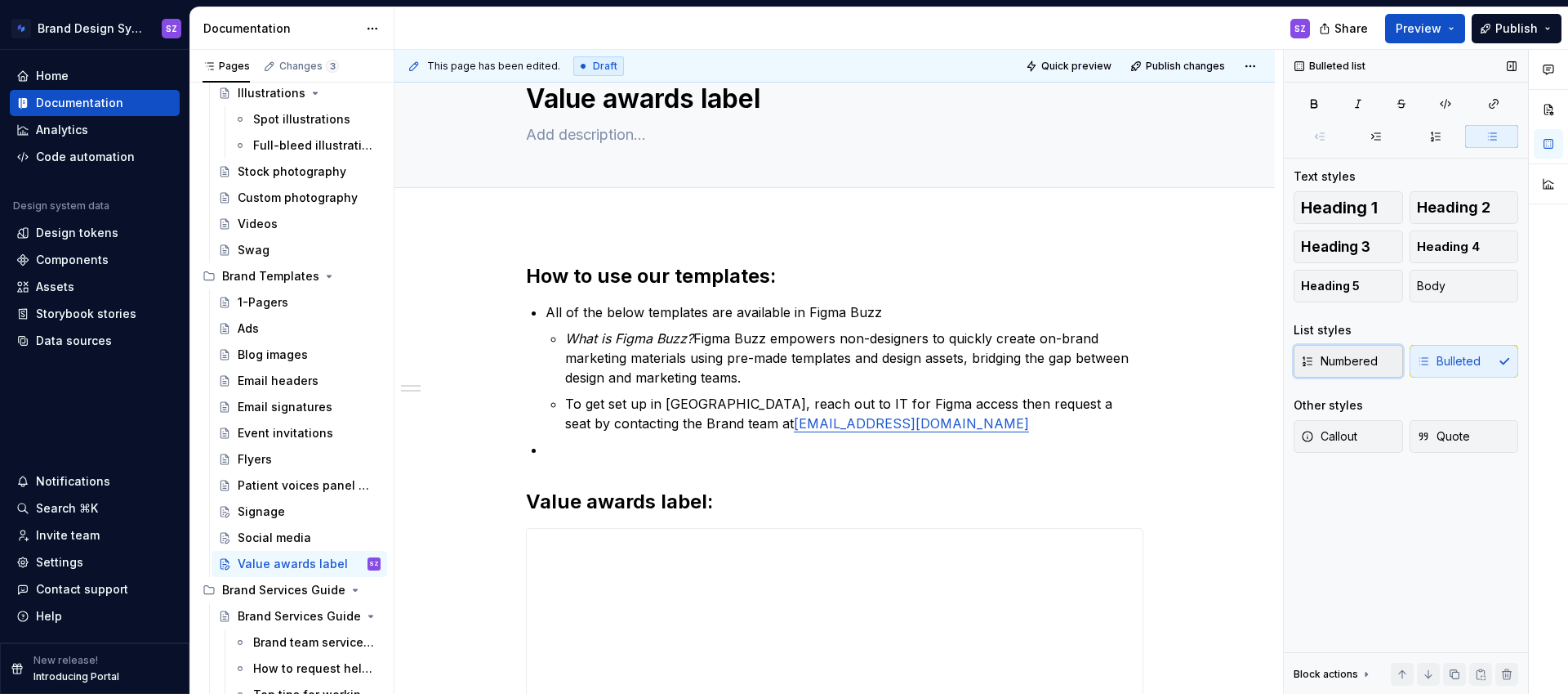
click at [1336, 362] on span "Numbered" at bounding box center [1339, 360] width 77 height 16
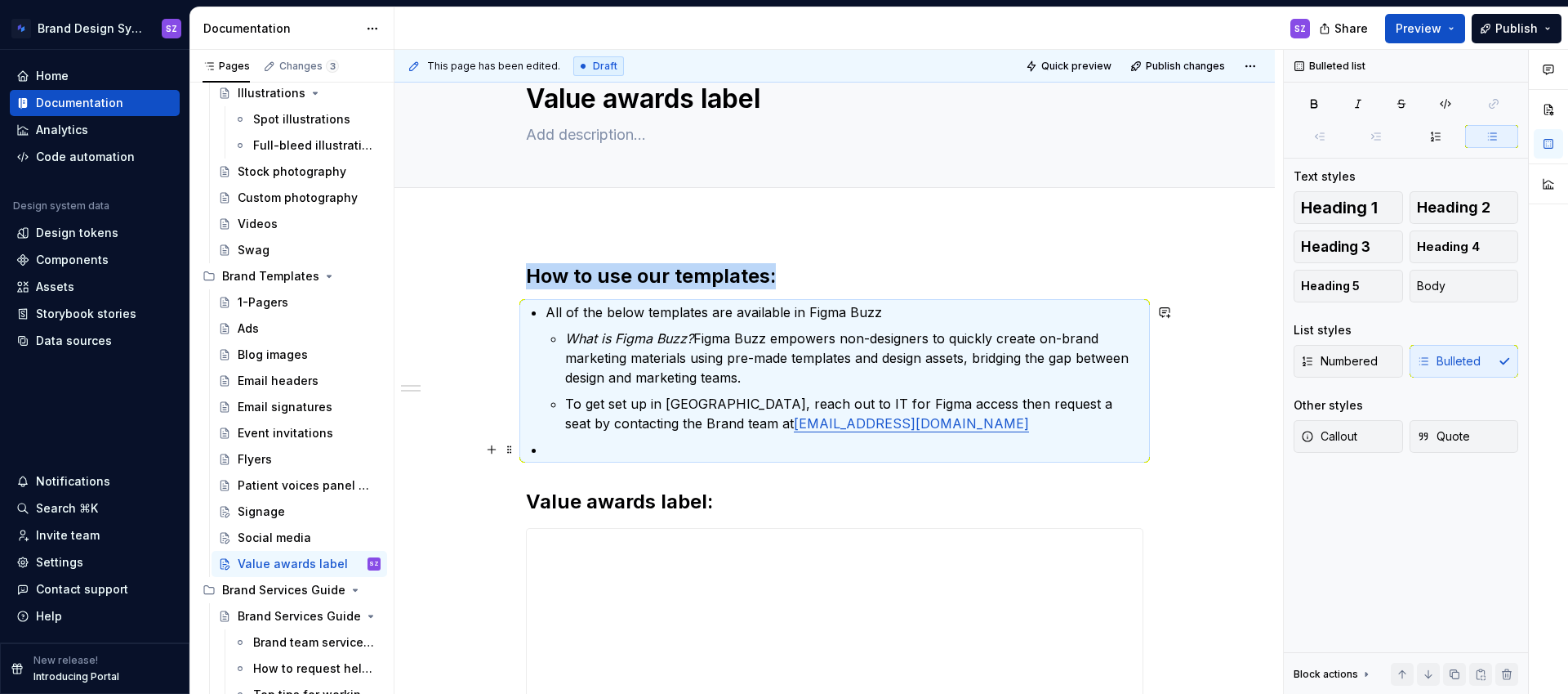
click at [558, 448] on p at bounding box center [844, 449] width 598 height 20
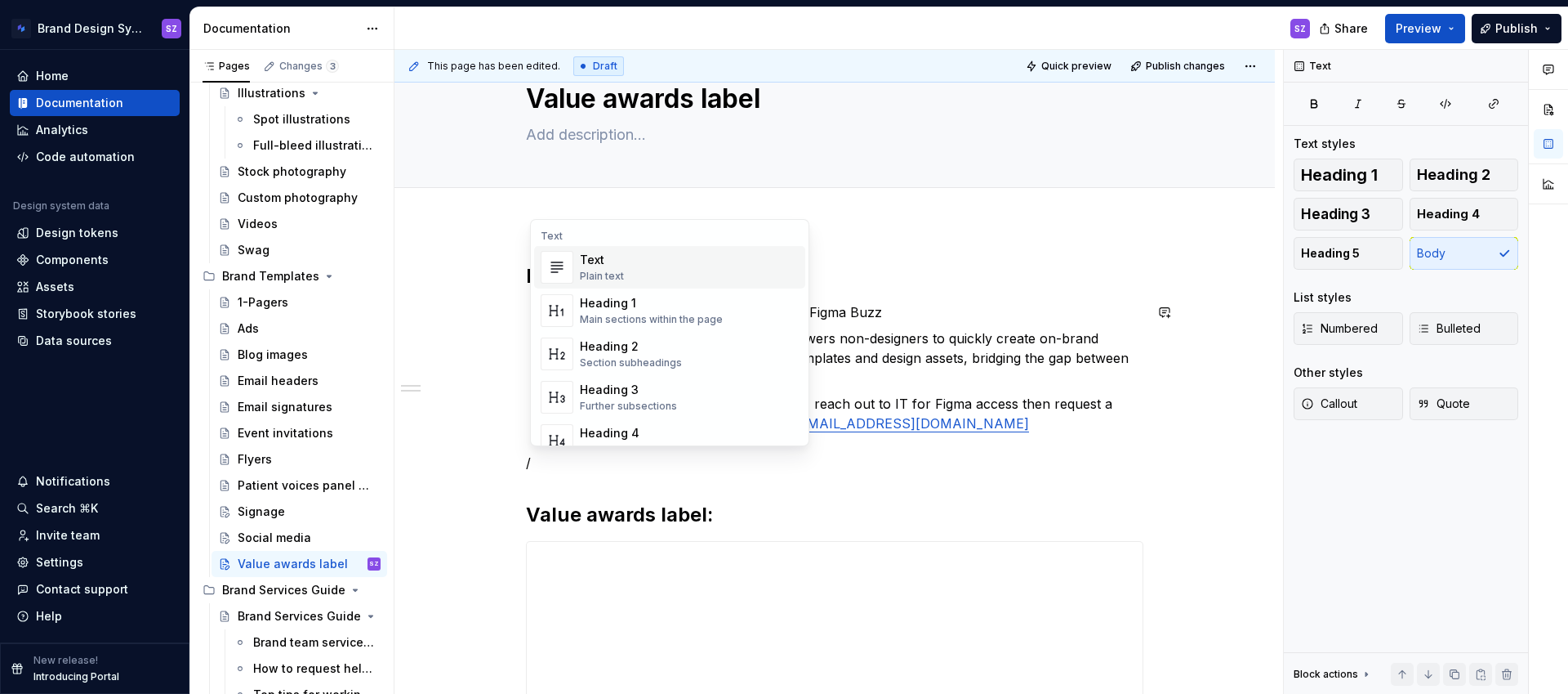
click at [625, 267] on div "Text Plain text" at bounding box center [689, 267] width 219 height 32
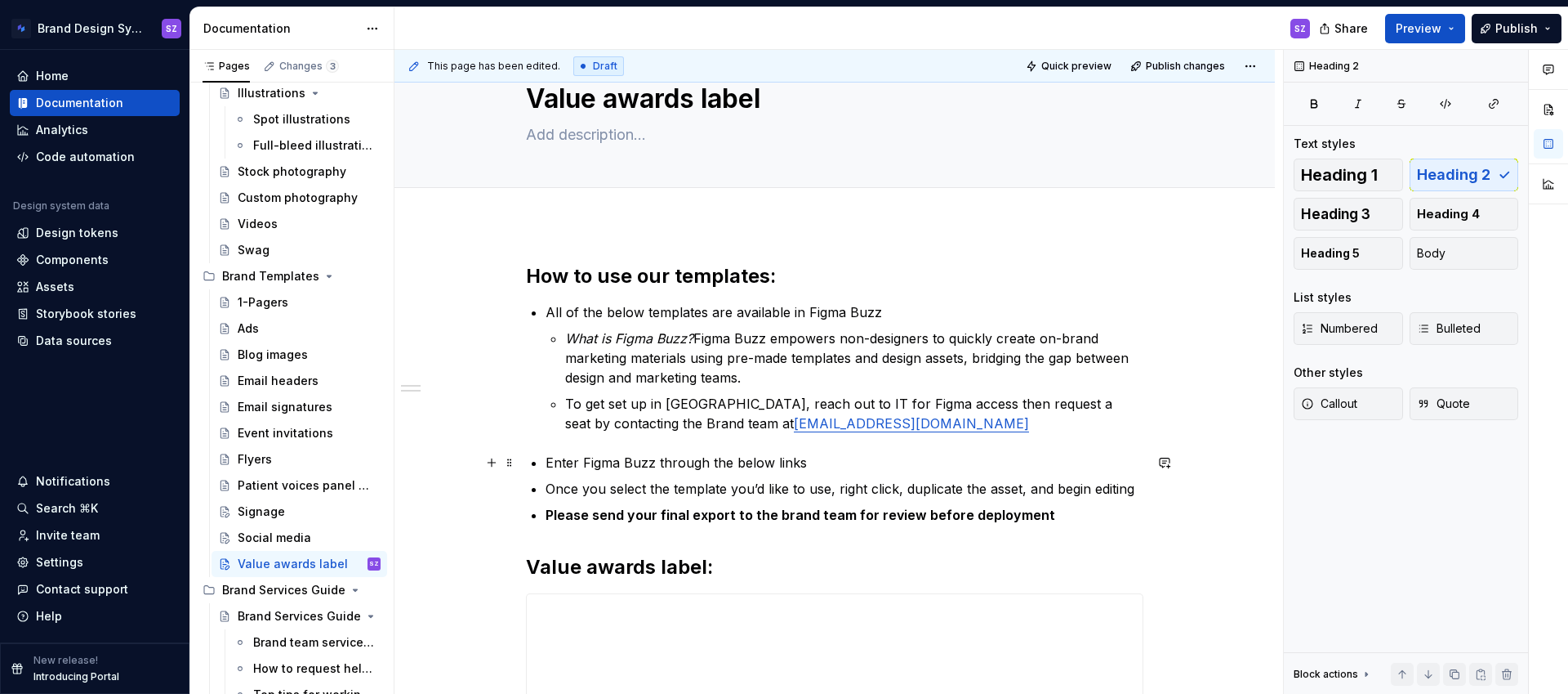
click at [545, 464] on li "Enter Figma Buzz through the below links" at bounding box center [844, 462] width 598 height 20
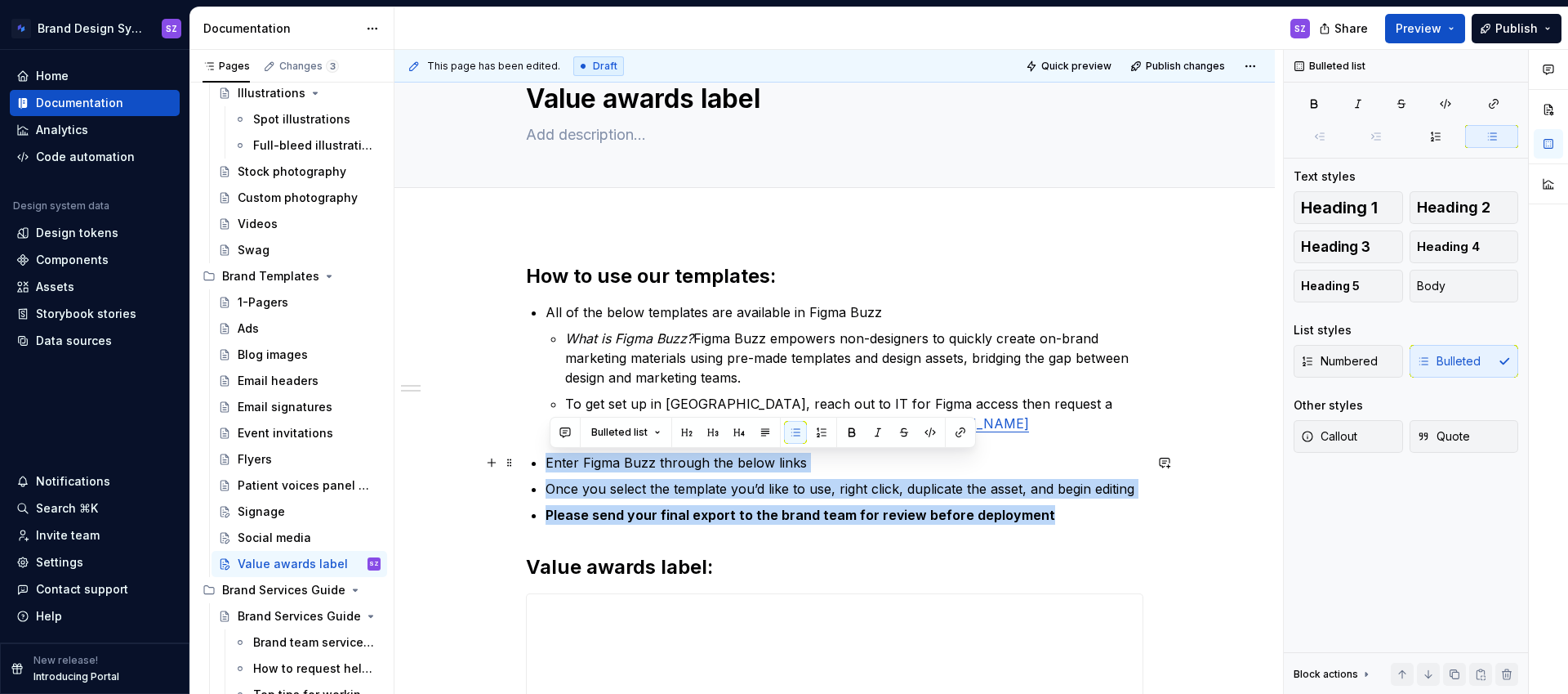
drag, startPoint x: 901, startPoint y: 516, endPoint x: 540, endPoint y: 458, distance: 365.6
click at [545, 458] on ul "Enter Figma Buzz through the below links Once you select the template you’d lik…" at bounding box center [844, 488] width 598 height 71
click at [1365, 362] on span "Numbered" at bounding box center [1339, 360] width 77 height 16
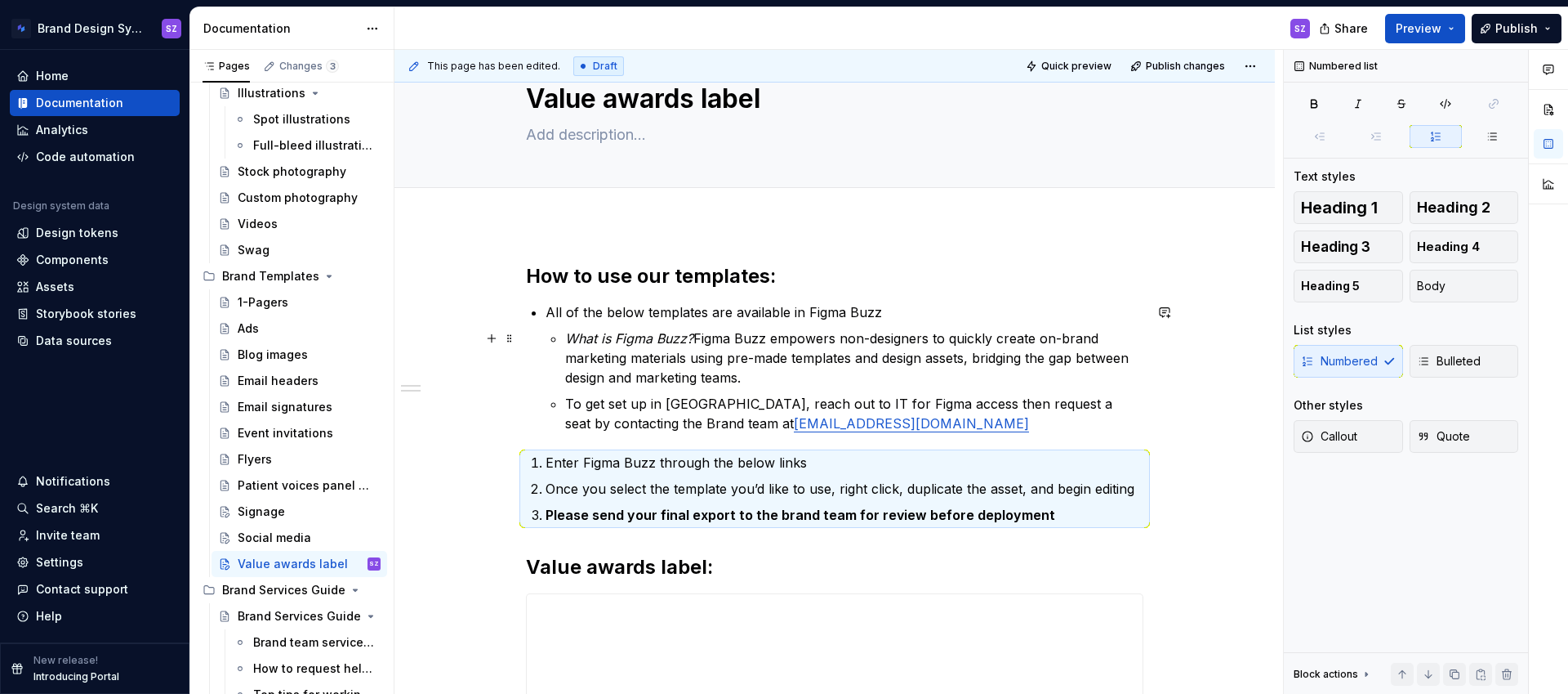
click at [1099, 348] on p "What is Figma Buzz? Figma Buzz empowers non-designers to quickly create on-bran…" at bounding box center [854, 357] width 579 height 59
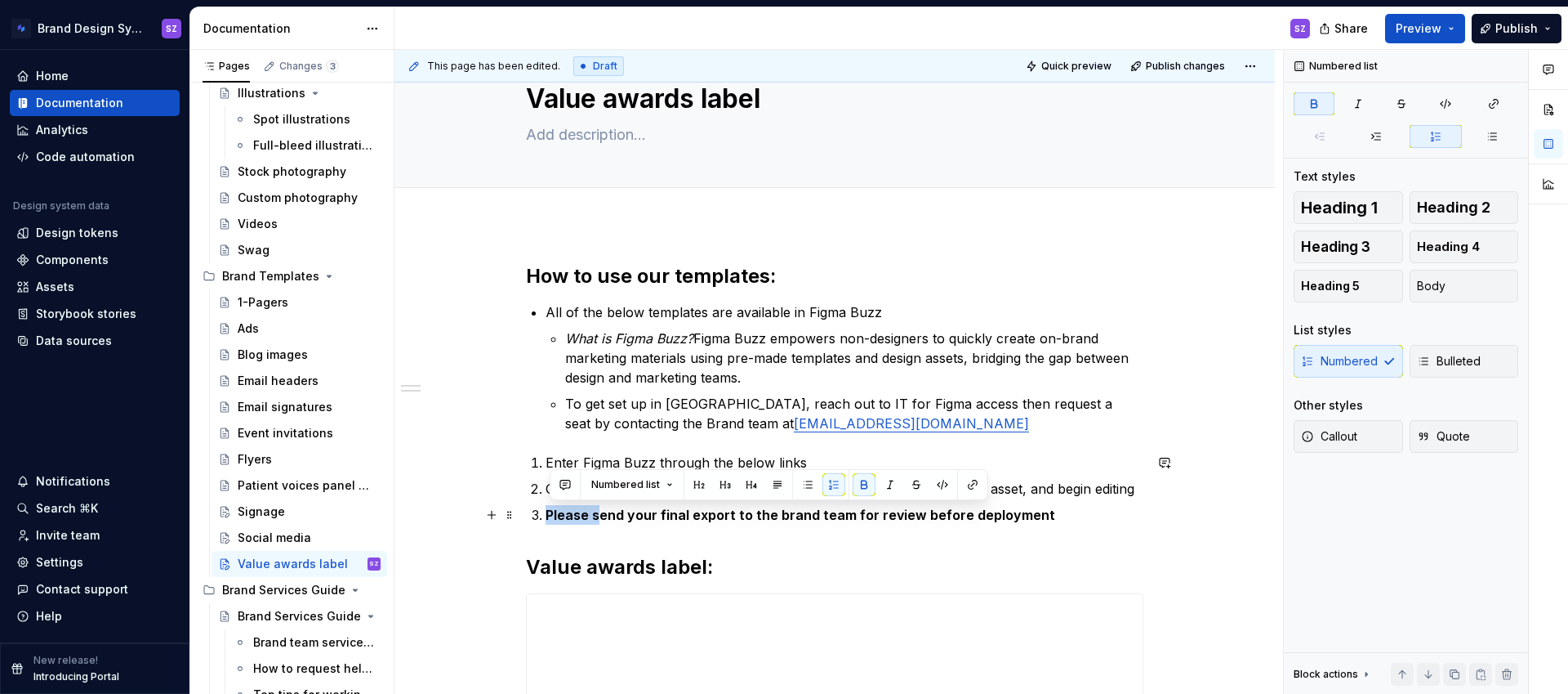
drag, startPoint x: 551, startPoint y: 517, endPoint x: 606, endPoint y: 516, distance: 55.0
click at [605, 516] on strong "Please send your final export to the brand team for review before deployment" at bounding box center [800, 514] width 510 height 16
click at [1028, 517] on p "Send your final export to the brand team for review before deployment" at bounding box center [844, 515] width 598 height 20
drag, startPoint x: 991, startPoint y: 517, endPoint x: 551, endPoint y: 510, distance: 440.1
click at [551, 510] on p "Send your final export to the brand team for review before deployment" at bounding box center [844, 515] width 598 height 20
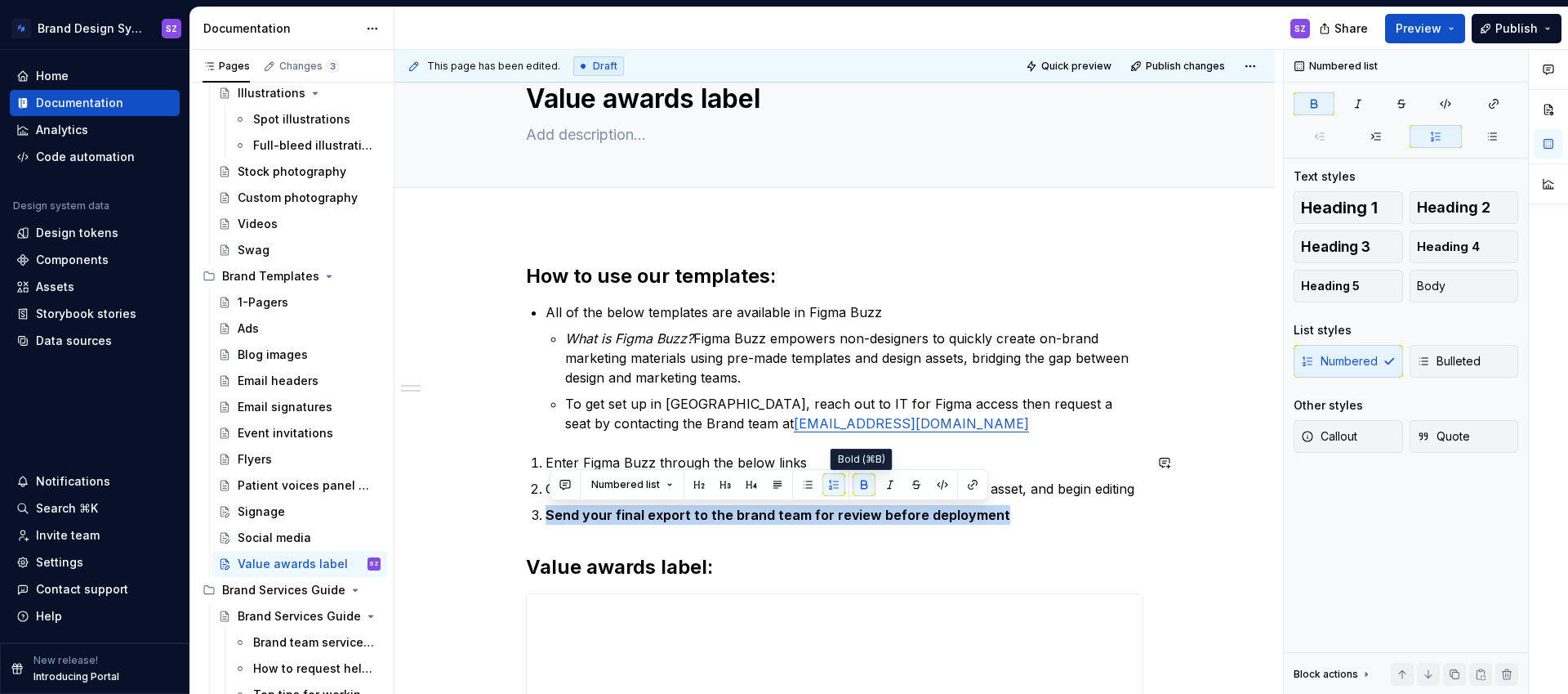
drag, startPoint x: 863, startPoint y: 480, endPoint x: 883, endPoint y: 455, distance: 32.0
click at [864, 480] on button "button" at bounding box center [865, 484] width 23 height 23
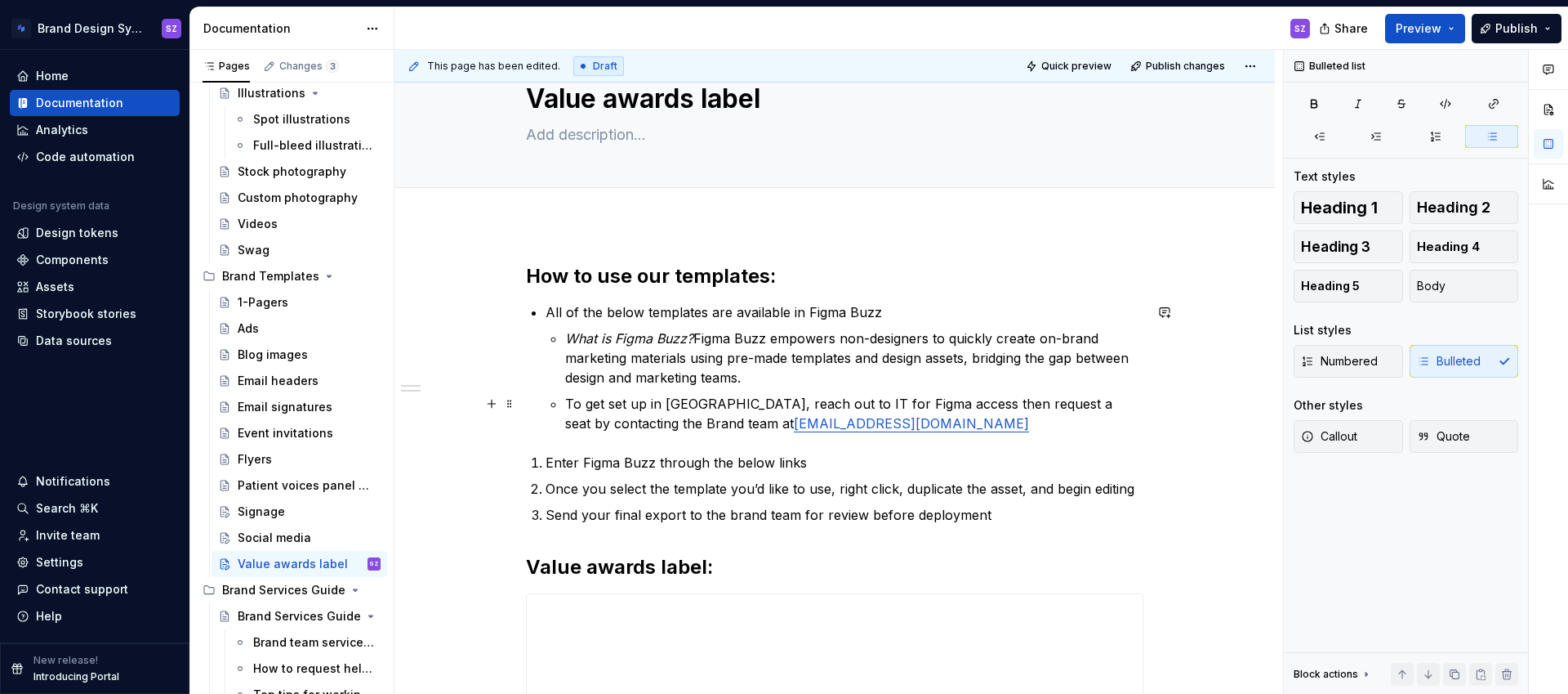
click at [913, 431] on p "To get set up in [GEOGRAPHIC_DATA], reach out to IT for Figma access then reque…" at bounding box center [854, 413] width 579 height 39
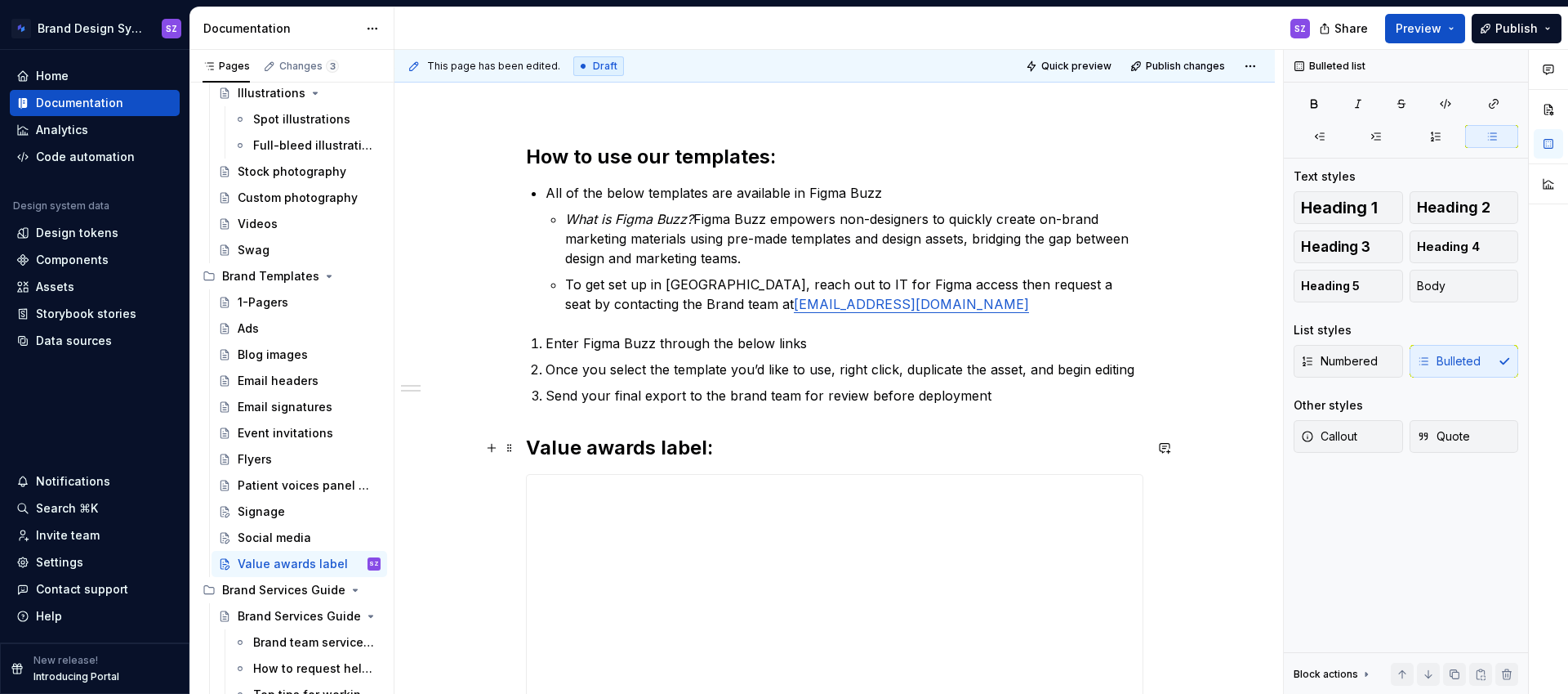
scroll to position [191, 0]
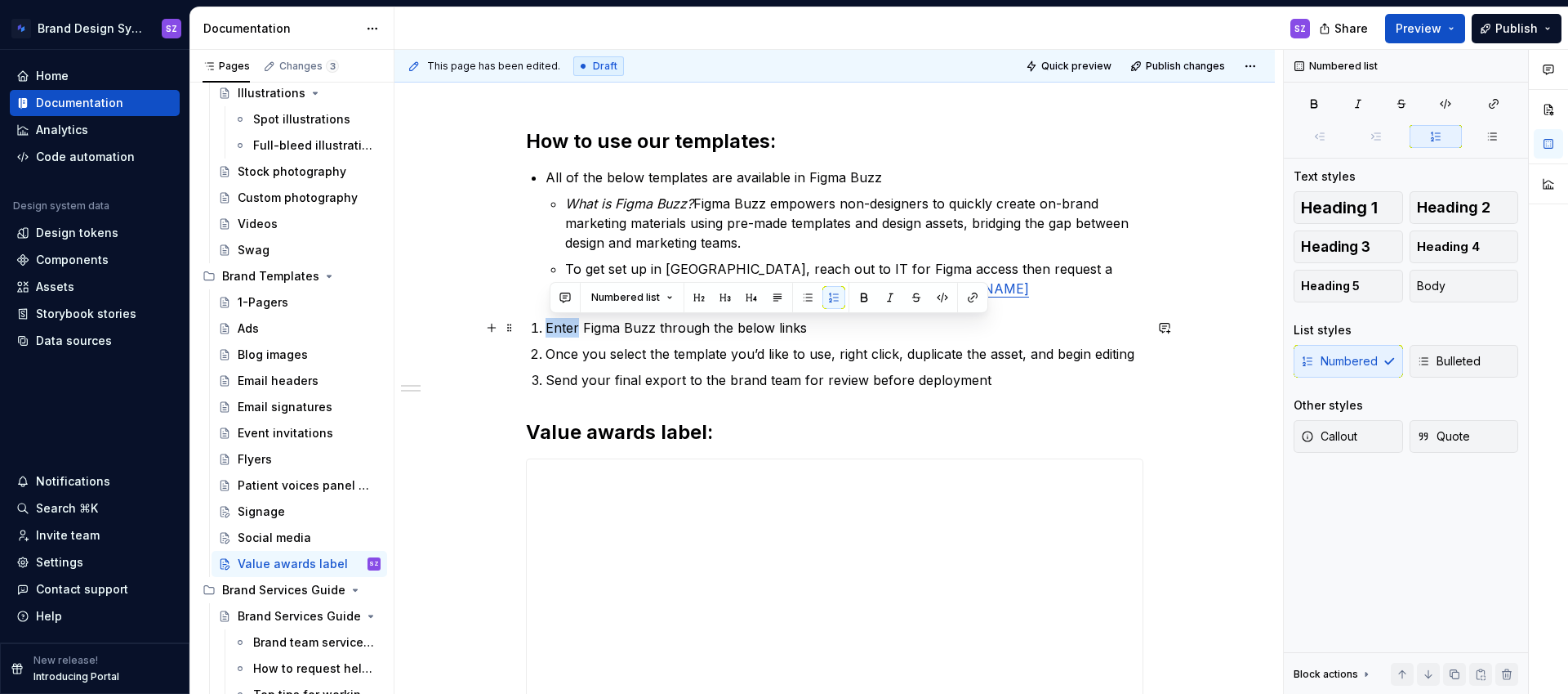
drag, startPoint x: 550, startPoint y: 328, endPoint x: 581, endPoint y: 326, distance: 31.1
click at [581, 326] on p "Enter Figma Buzz through the below links" at bounding box center [844, 327] width 598 height 20
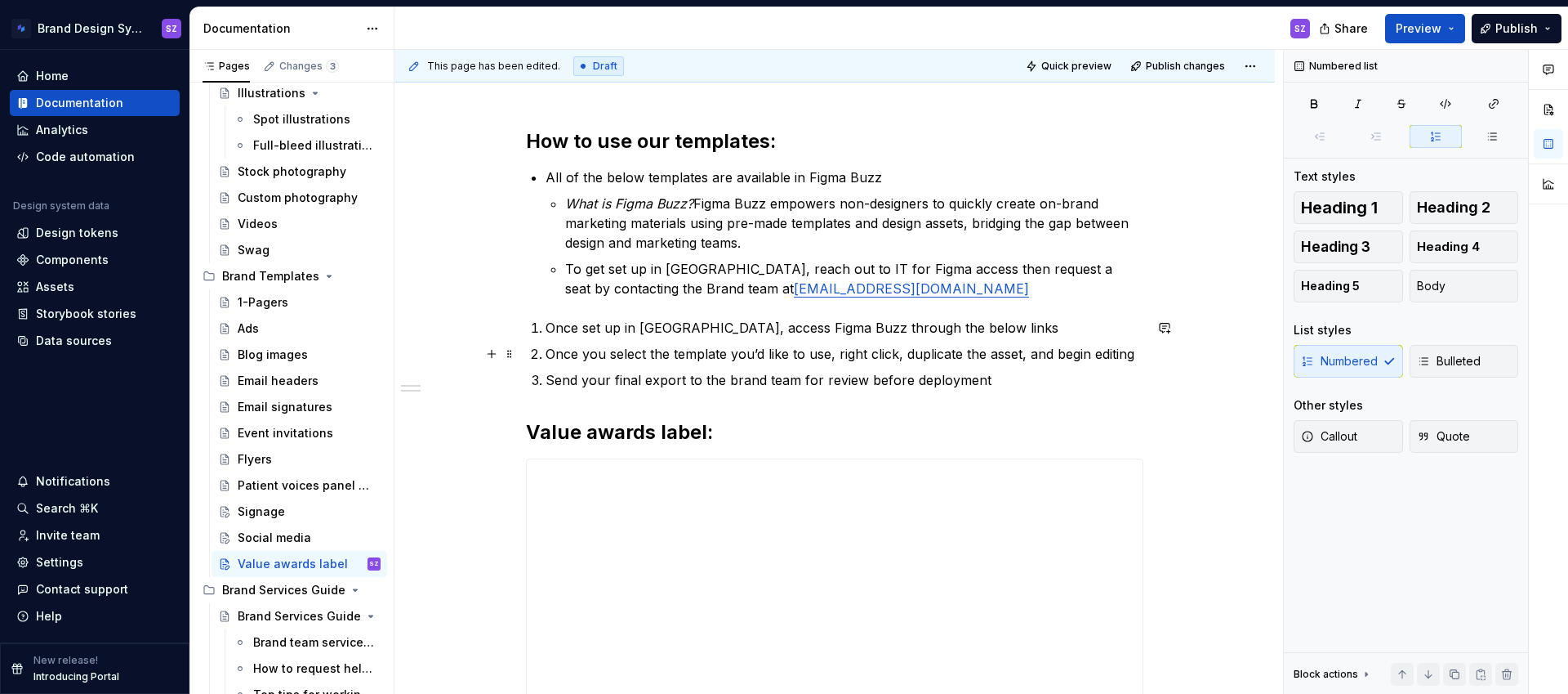
click at [763, 354] on p "Once you select the template you’d like to use, right click, duplicate the asse…" at bounding box center [844, 354] width 598 height 20
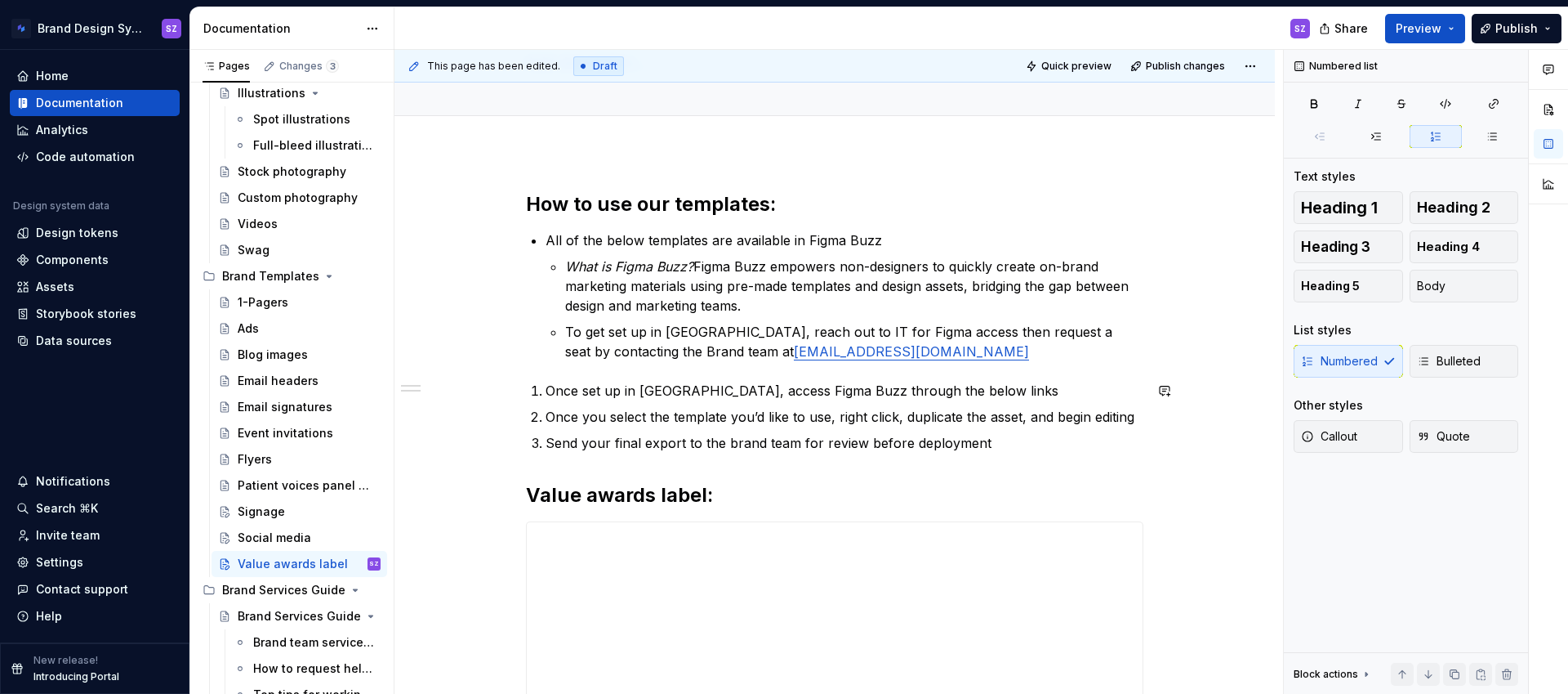
scroll to position [123, 0]
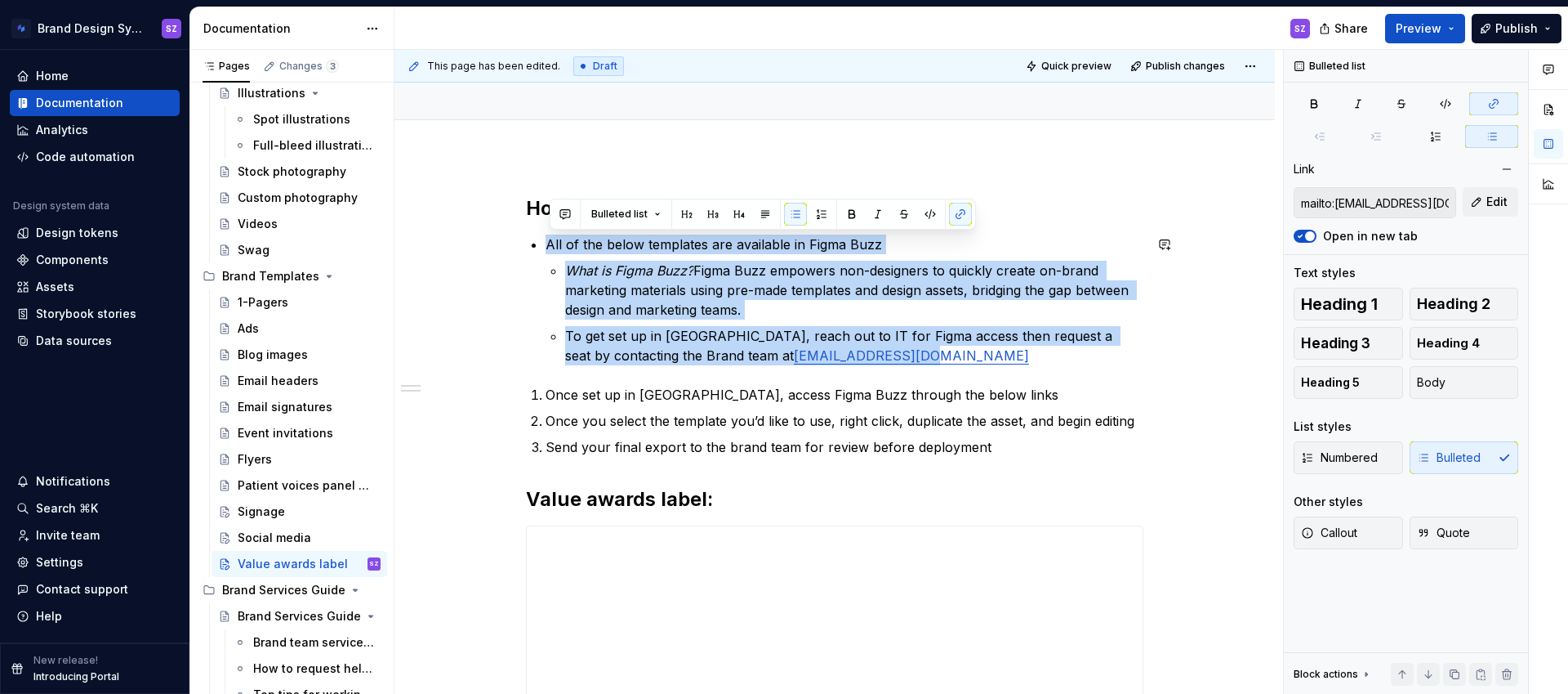
drag, startPoint x: 828, startPoint y: 360, endPoint x: 497, endPoint y: 233, distance: 354.5
click at [497, 233] on div "**********" at bounding box center [835, 620] width 881 height 927
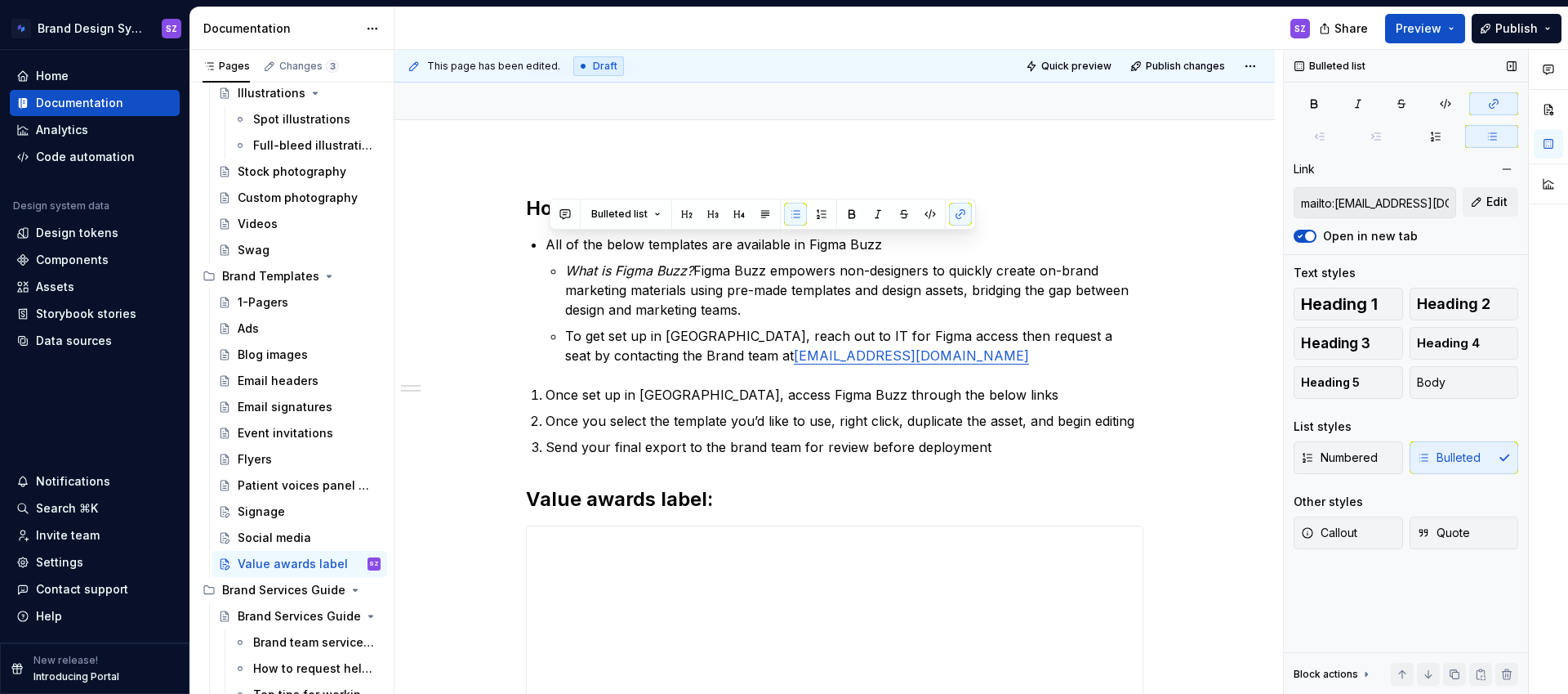
click at [1460, 457] on div "Numbered Bulleted" at bounding box center [1406, 458] width 225 height 32
click at [796, 210] on button "button" at bounding box center [796, 214] width 23 height 23
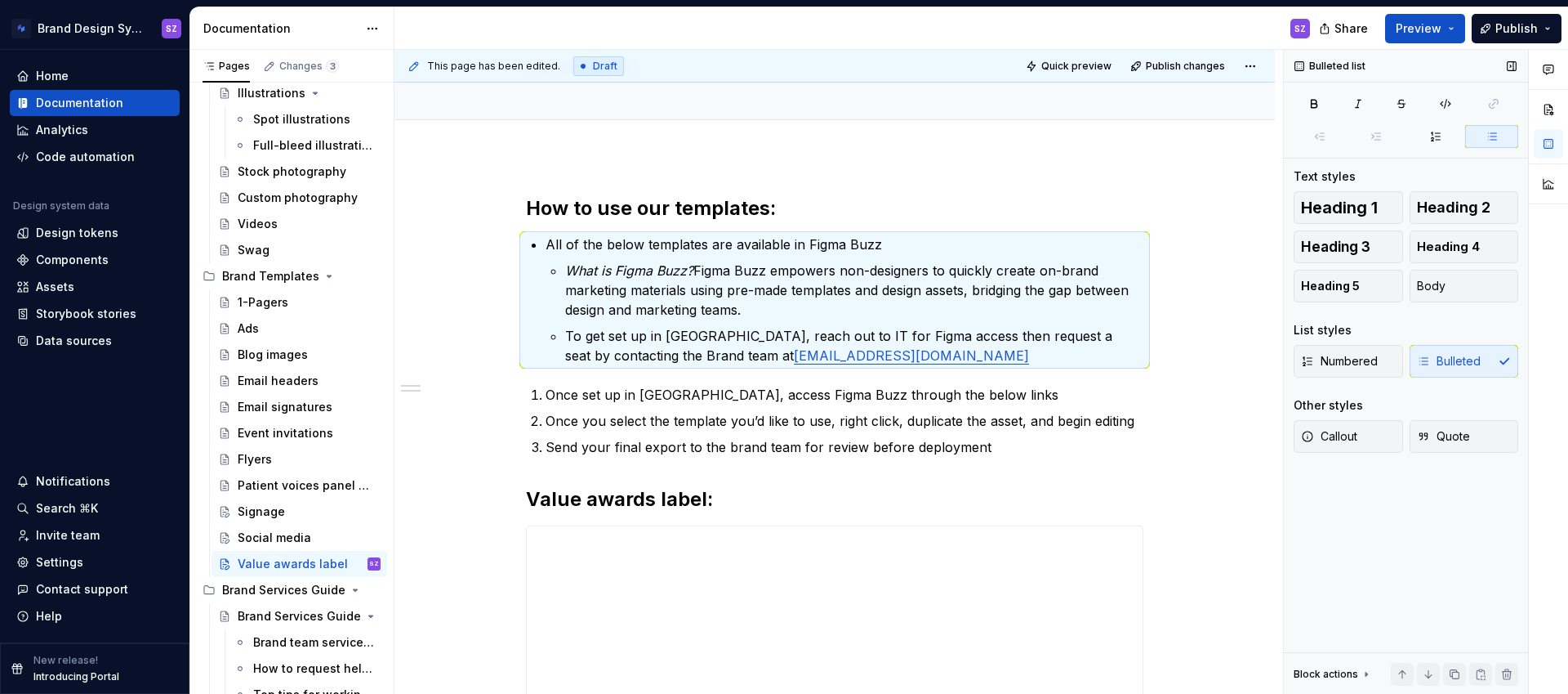
click at [1442, 362] on div "Numbered Bulleted" at bounding box center [1406, 361] width 225 height 32
click at [1447, 283] on button "Body" at bounding box center [1464, 286] width 110 height 32
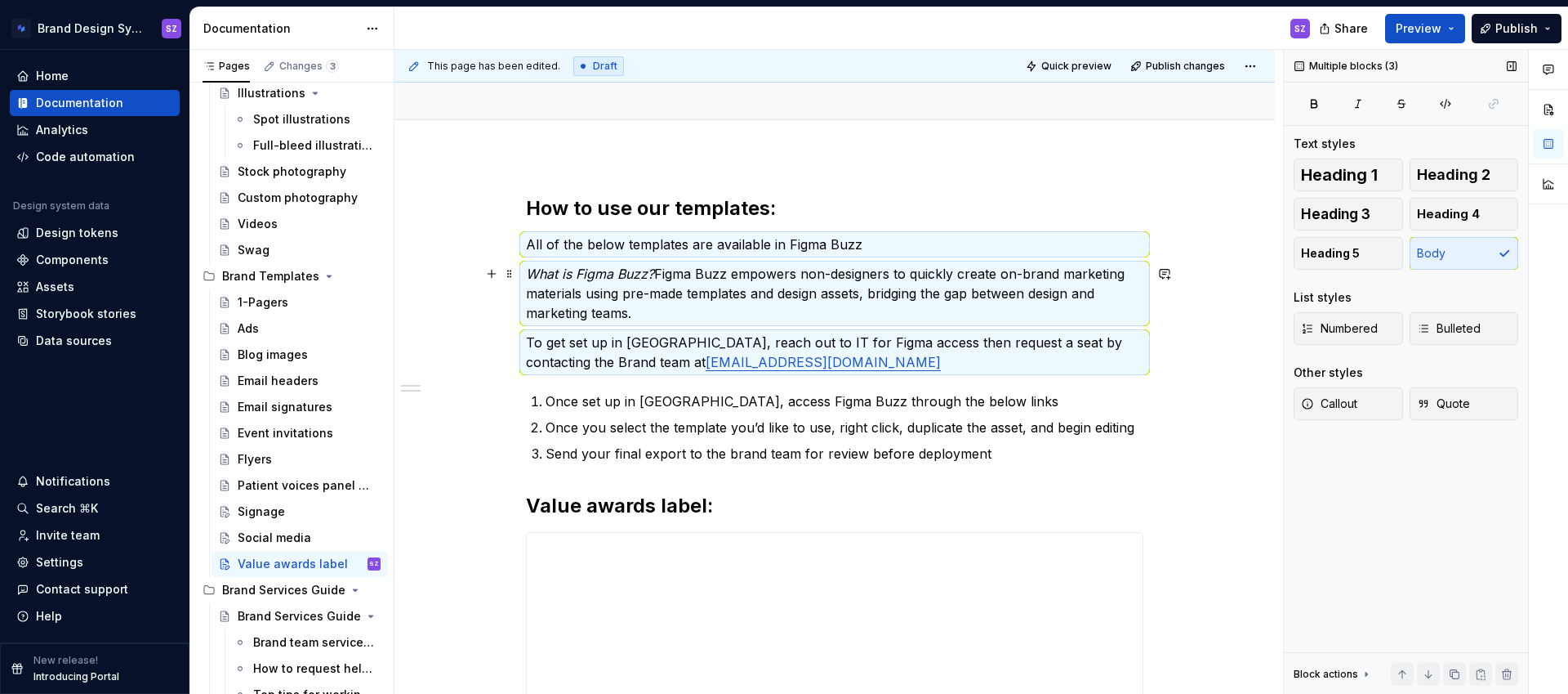
click at [505, 328] on div "**********" at bounding box center [835, 623] width 881 height 933
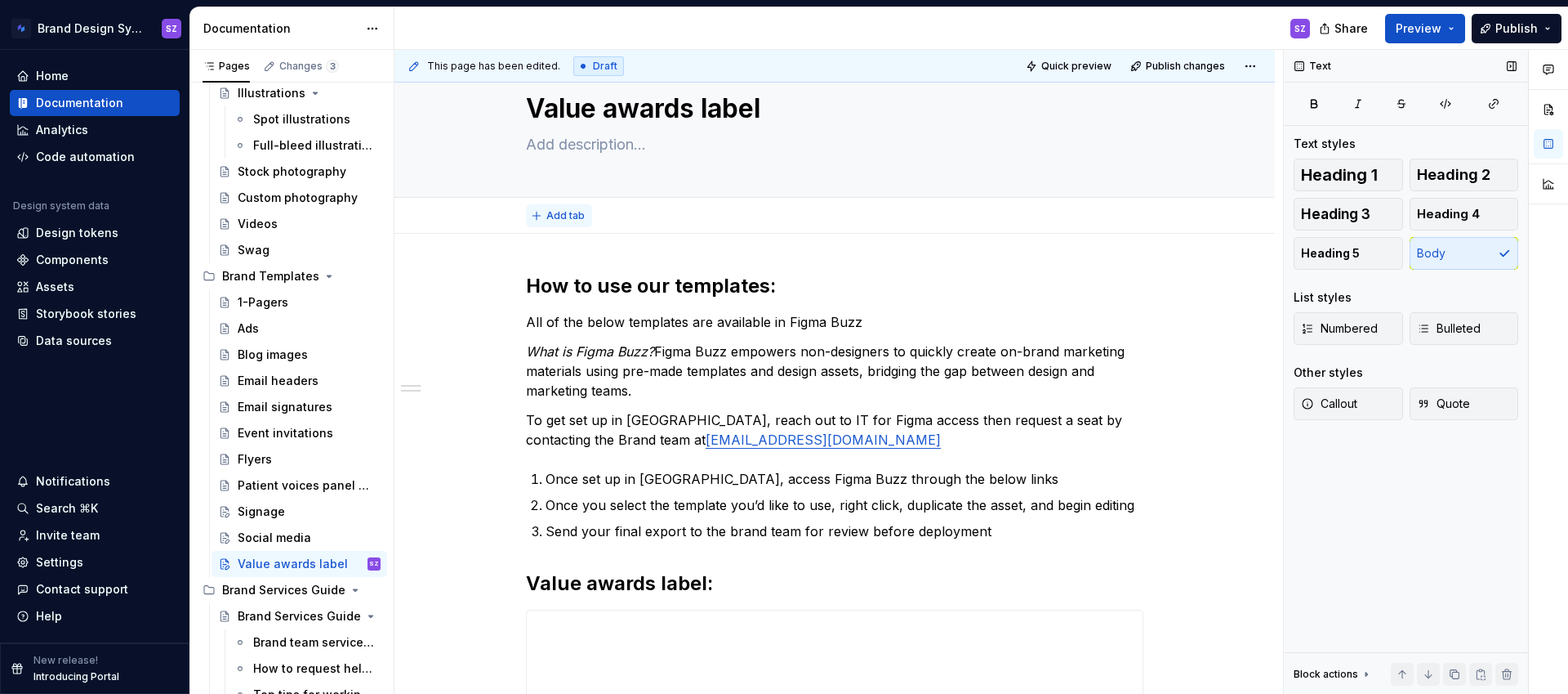
scroll to position [43, 0]
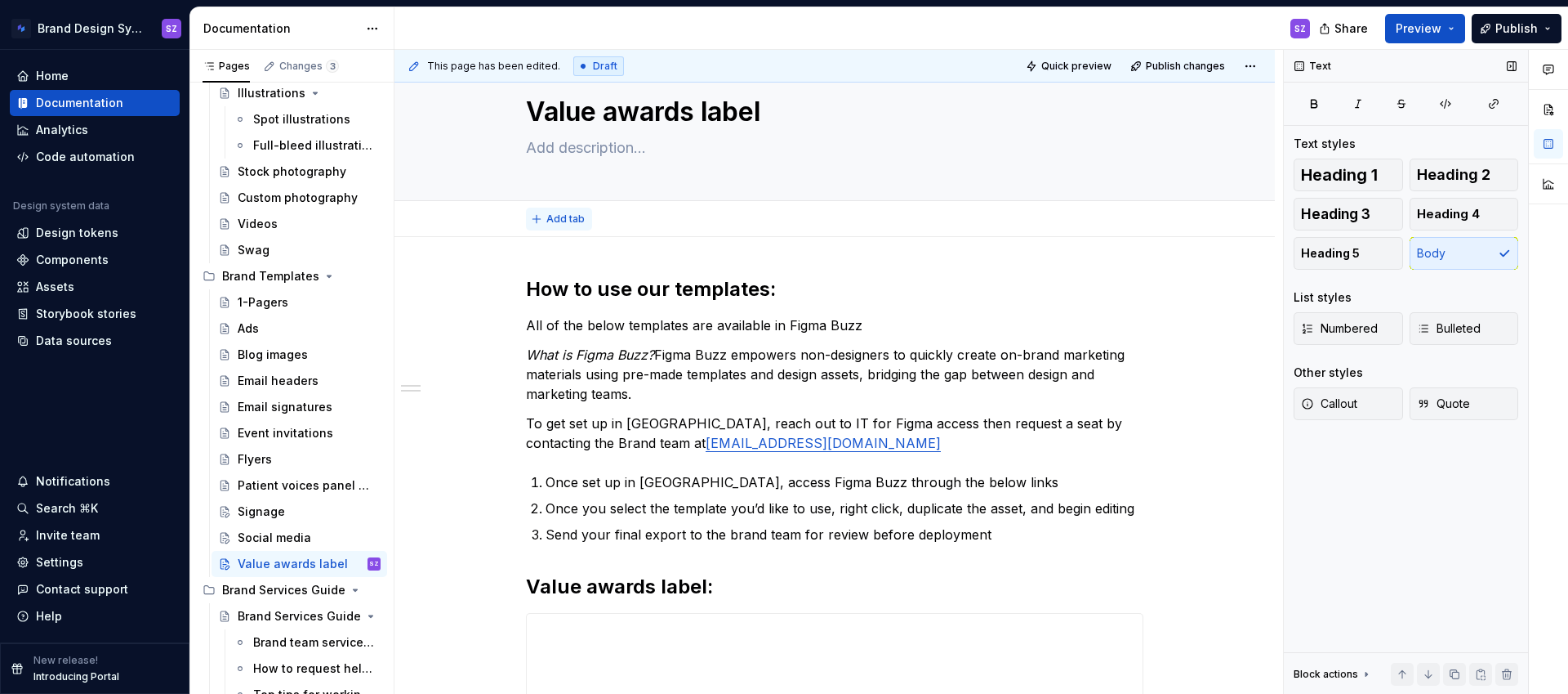
click at [572, 224] on span "Add tab" at bounding box center [565, 219] width 38 height 13
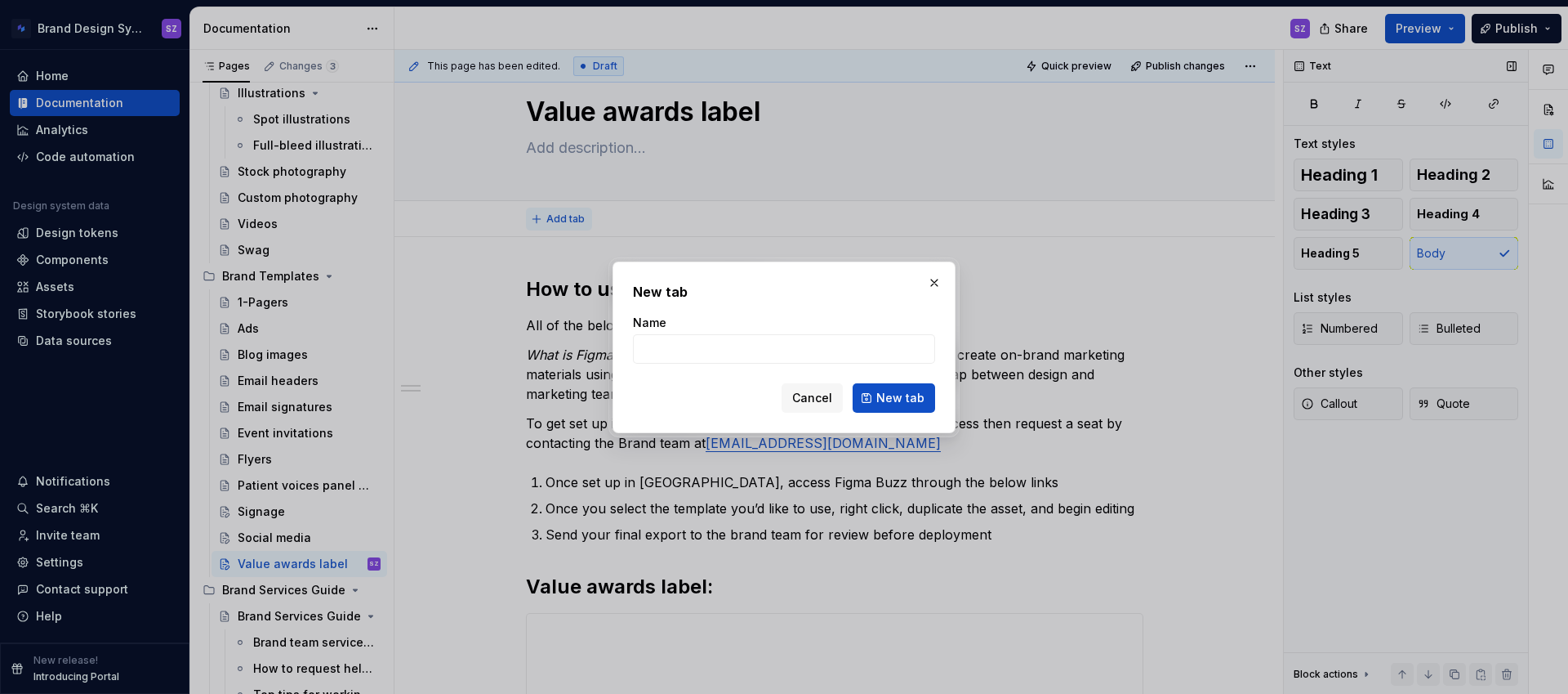
type textarea "*"
type input "O"
type input "A"
type input "Templates"
click at [883, 398] on span "New tab" at bounding box center [900, 398] width 49 height 16
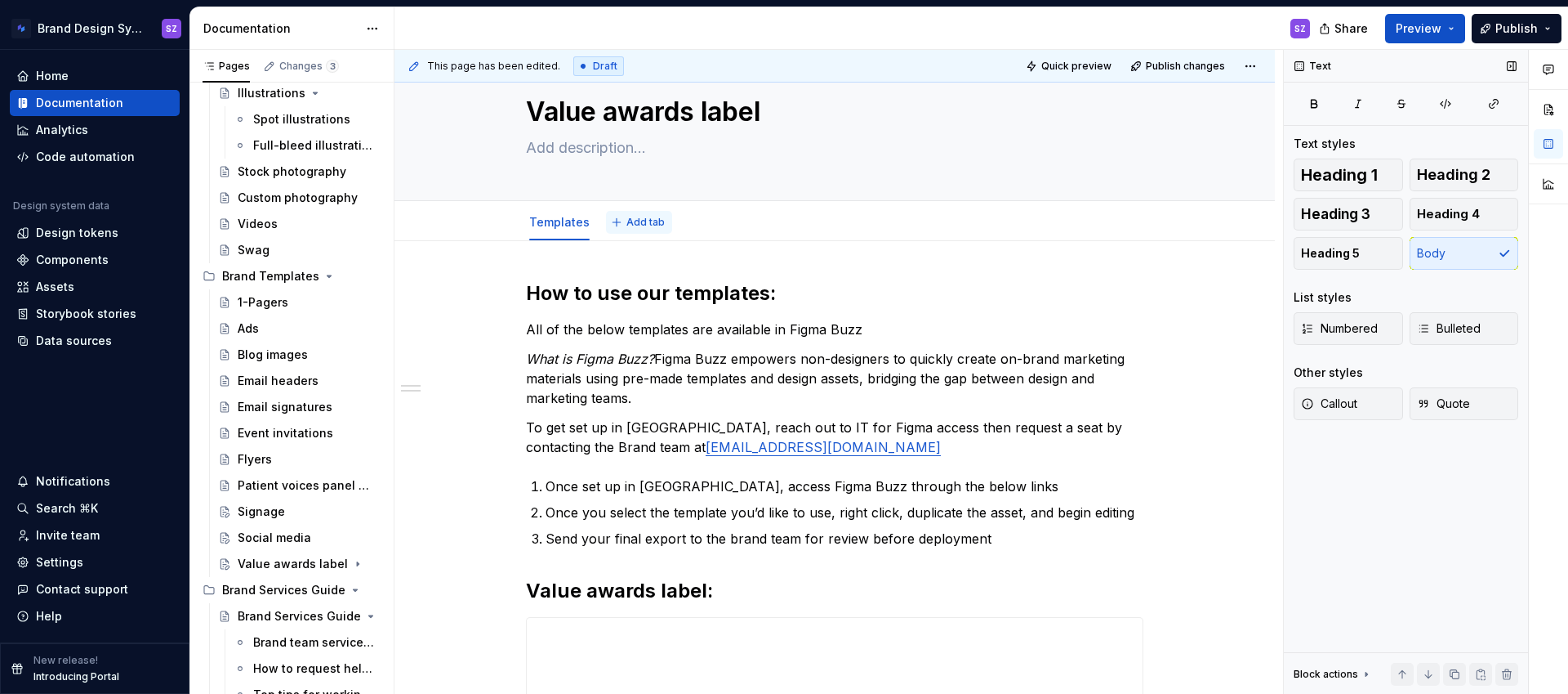
click at [620, 226] on button "Add tab" at bounding box center [639, 222] width 66 height 23
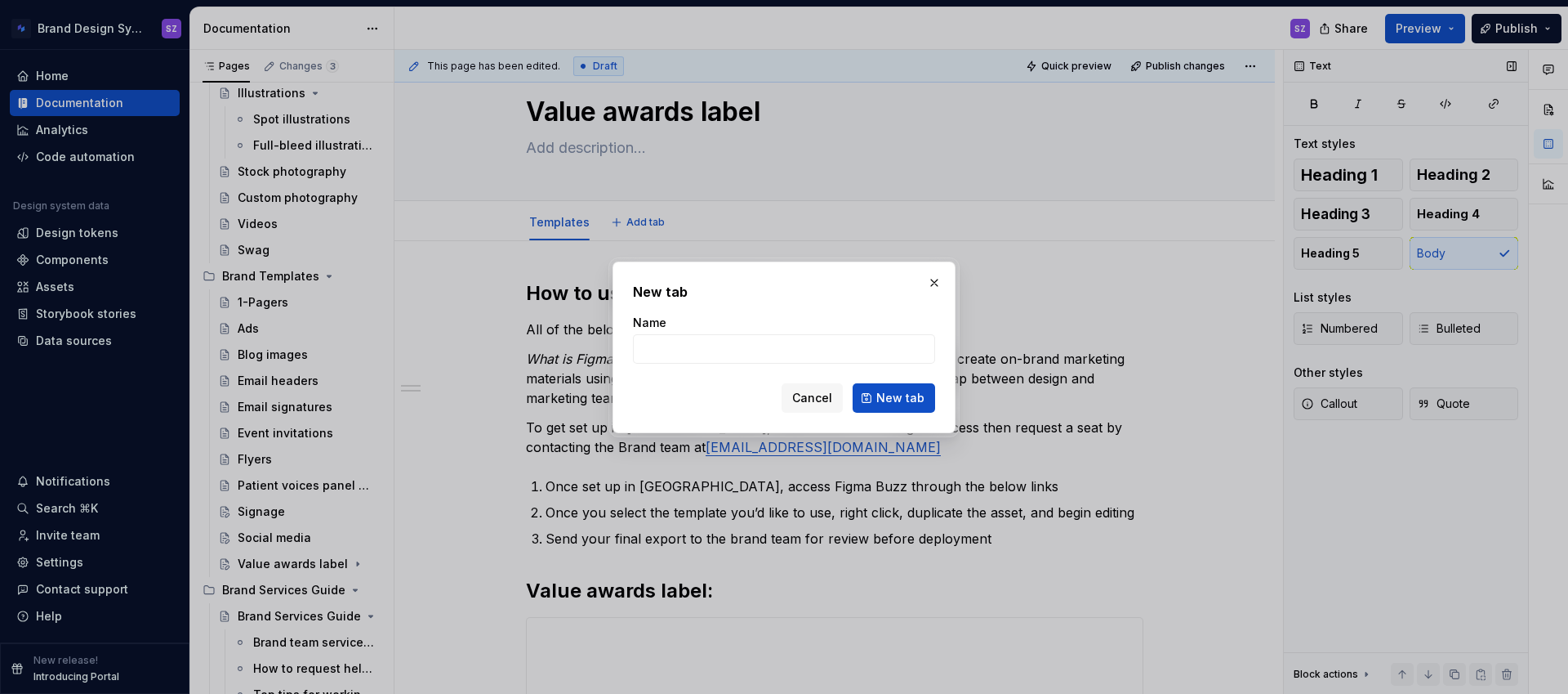
type textarea "*"
type input "How to access Figma"
click button "New tab" at bounding box center [894, 398] width 83 height 30
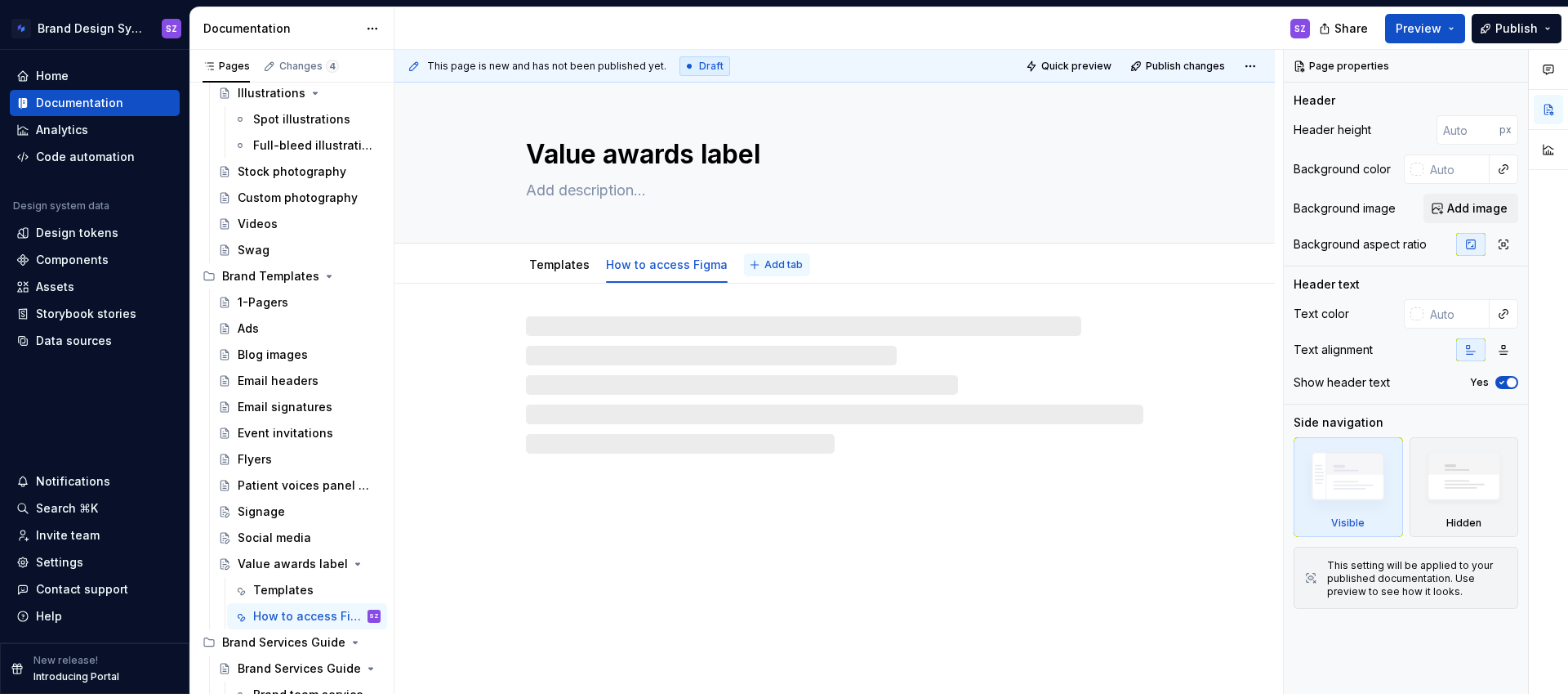
click at [755, 263] on button "Add tab" at bounding box center [777, 265] width 66 height 23
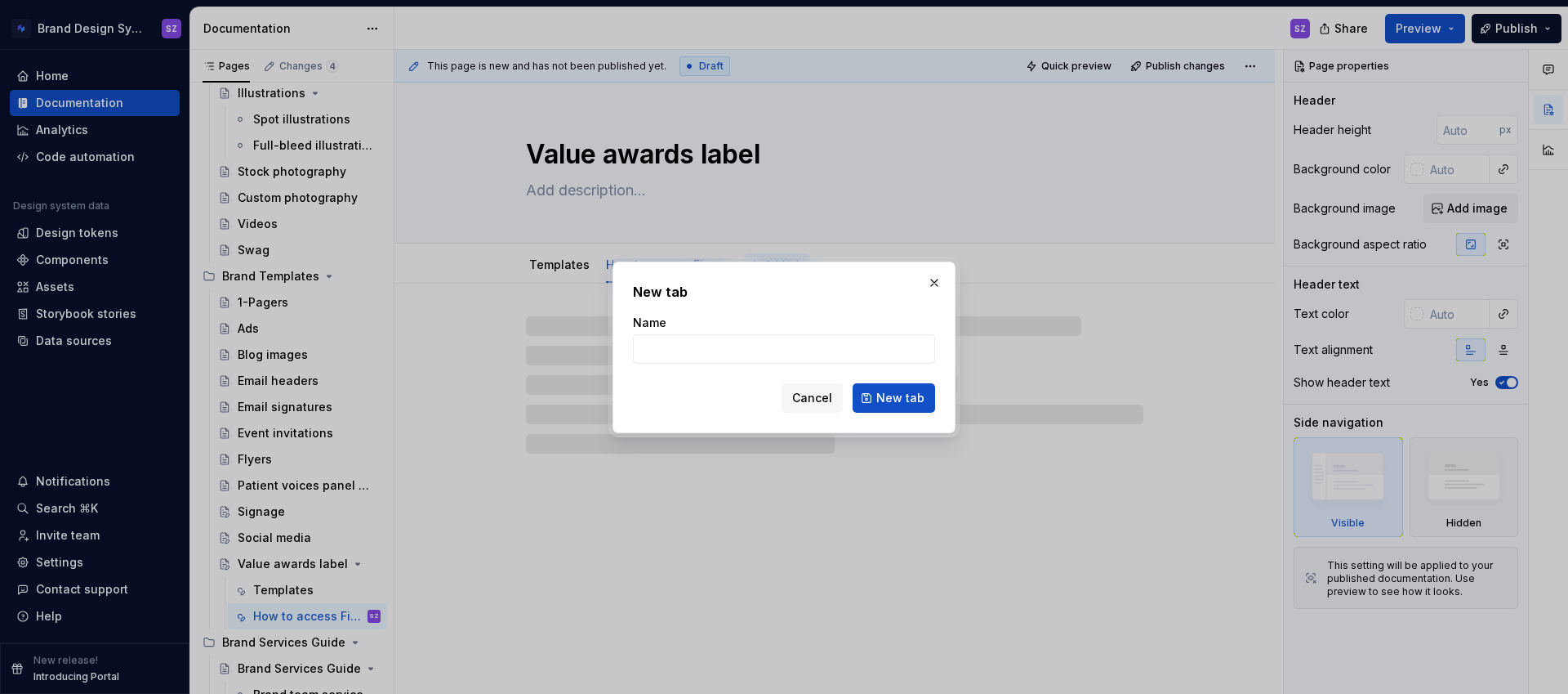
type textarea "*"
type input "H"
type textarea "*"
type input "How"
type textarea "*"
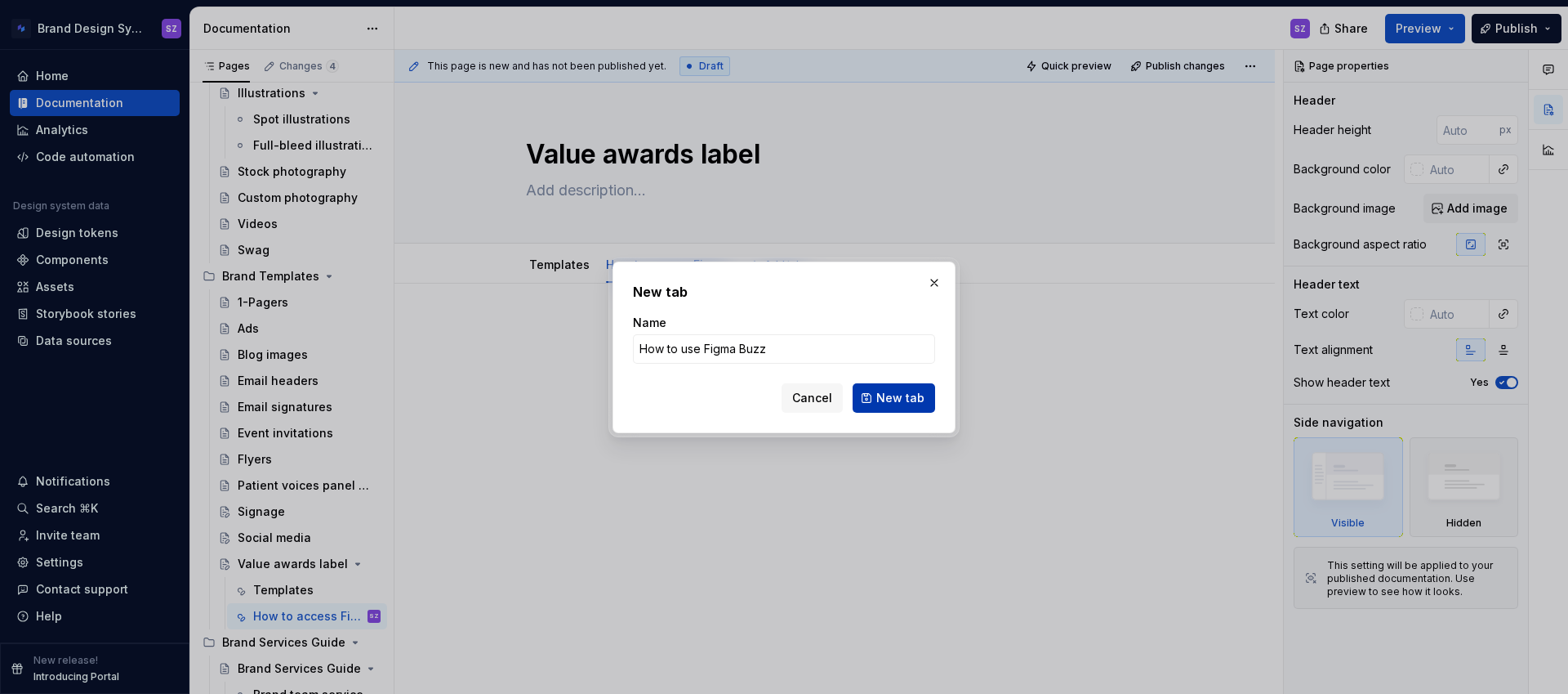
type input "How to use Figma Buzz"
click at [903, 393] on span "New tab" at bounding box center [900, 398] width 49 height 16
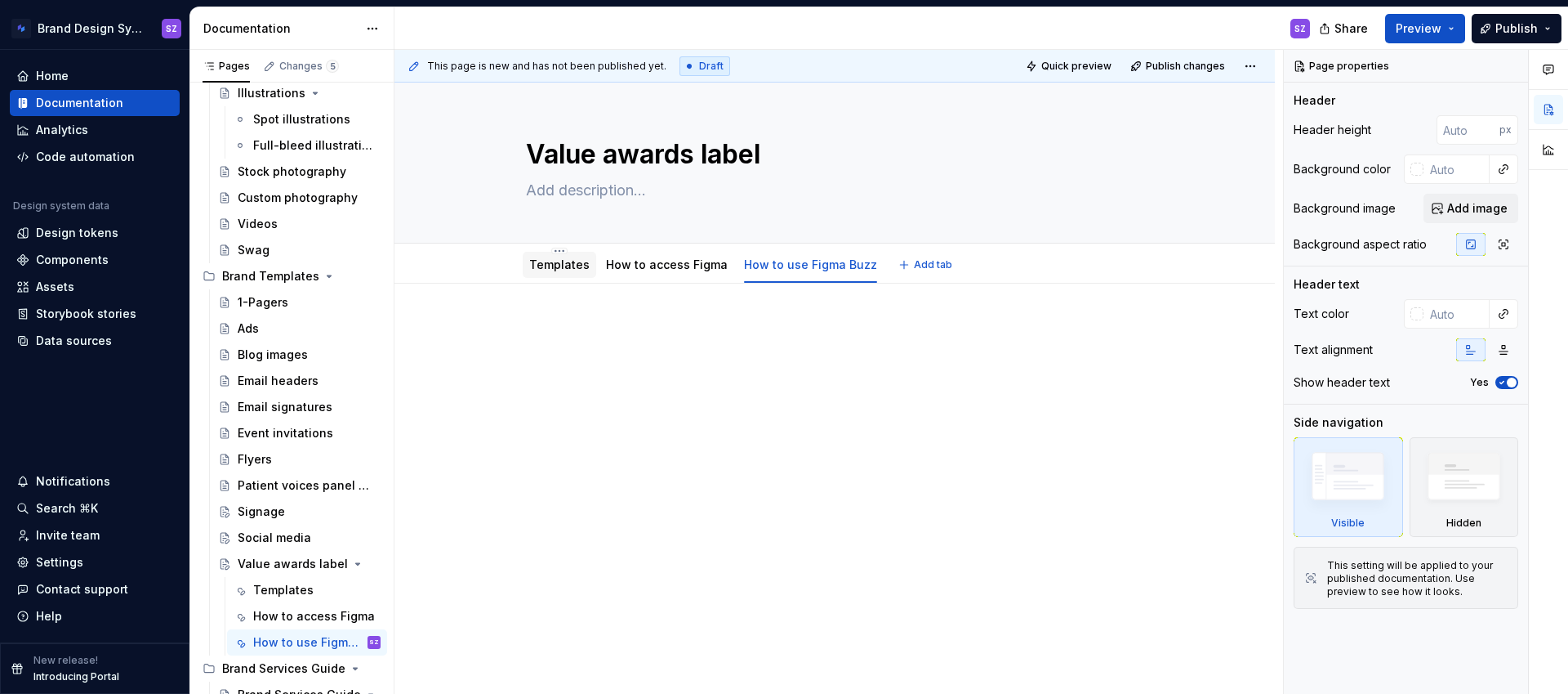
click at [567, 266] on link "Templates" at bounding box center [559, 264] width 60 height 14
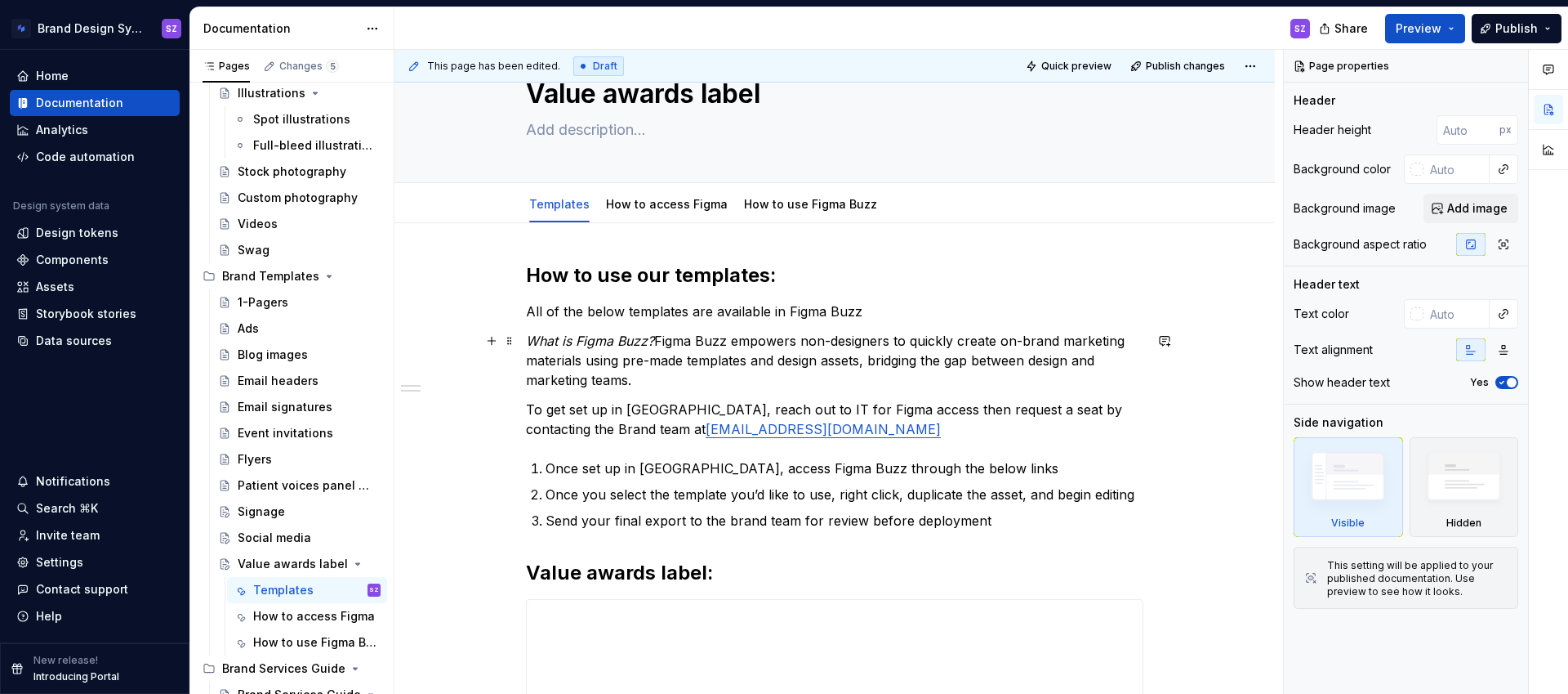
scroll to position [71, 0]
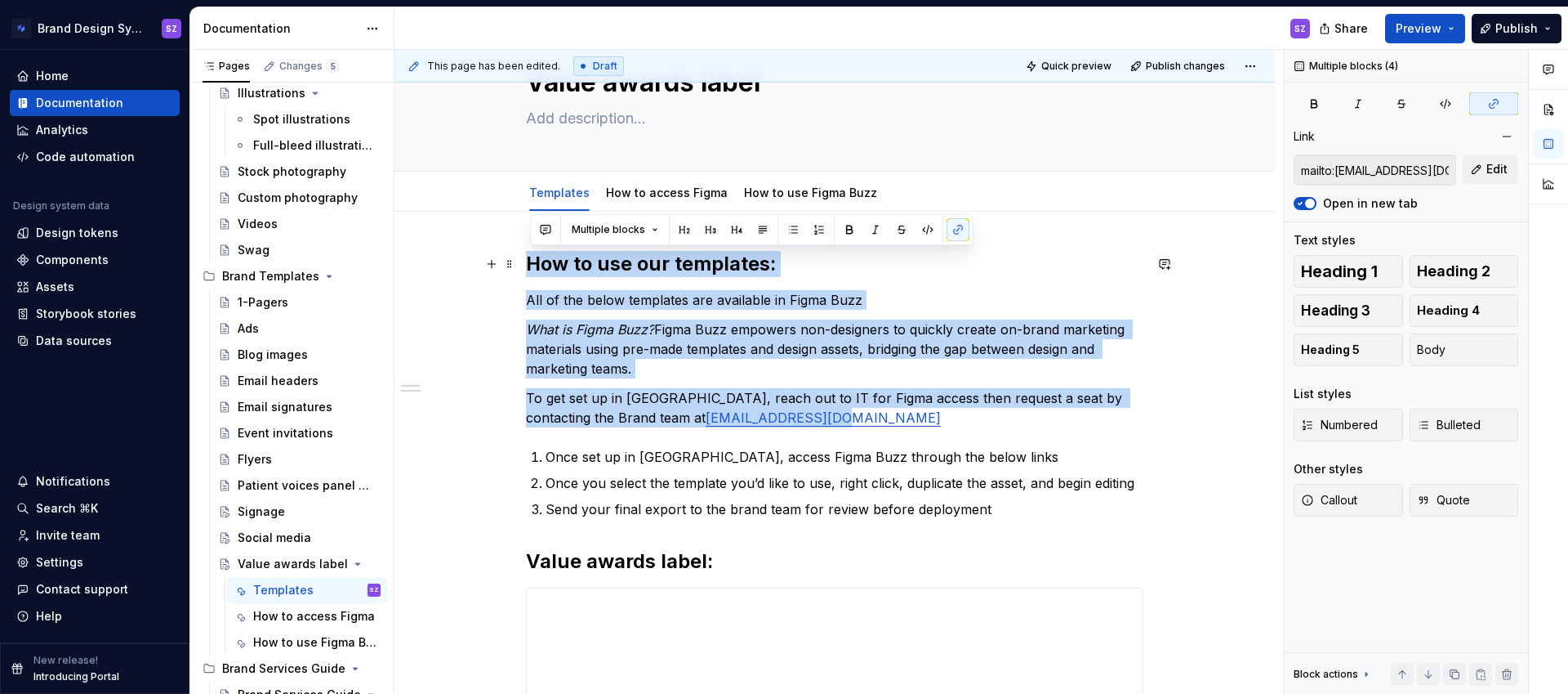
drag, startPoint x: 757, startPoint y: 420, endPoint x: 534, endPoint y: 269, distance: 269.3
click at [534, 269] on div "**********" at bounding box center [835, 583] width 618 height 665
copy div "How to use our templates: All of the below templates are available in Figma Buz…"
click at [668, 194] on link "How to access Figma" at bounding box center [667, 193] width 122 height 14
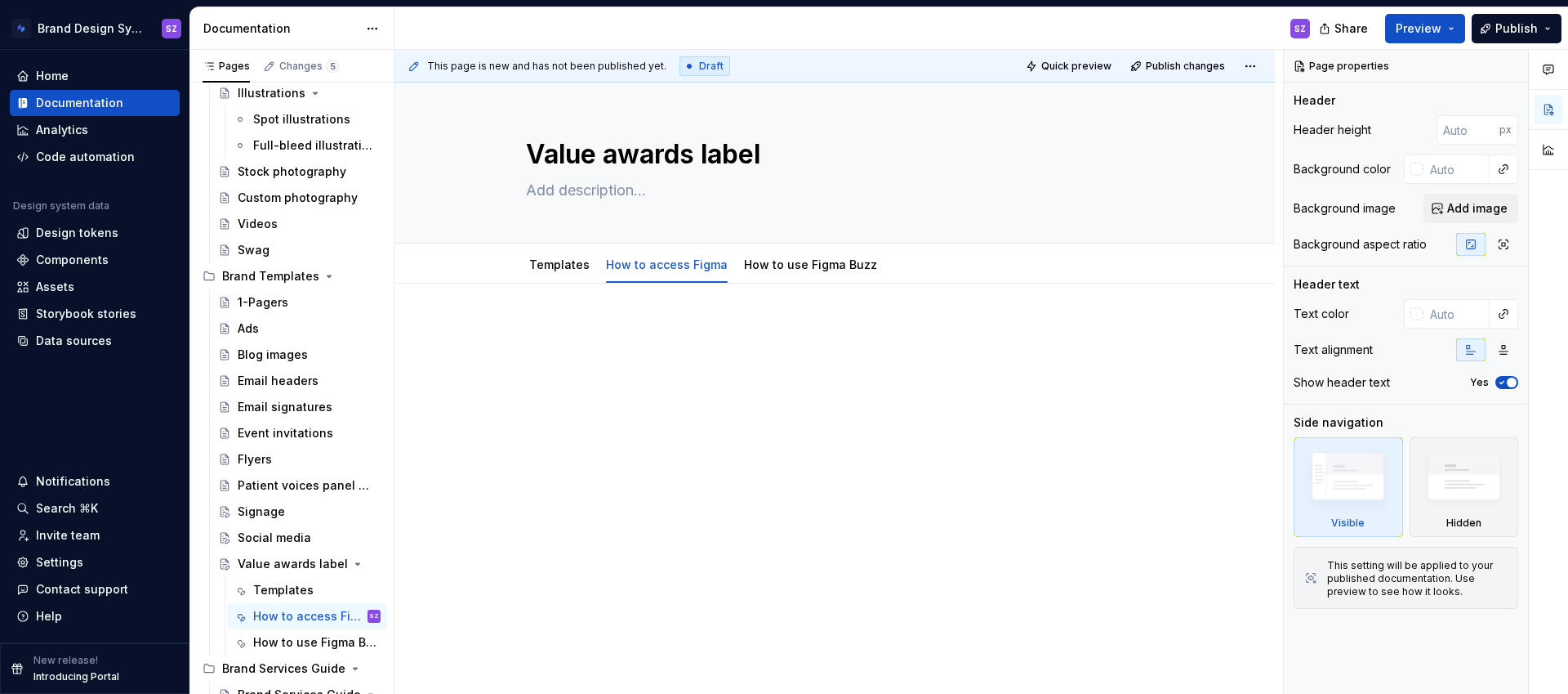
click at [580, 328] on p at bounding box center [835, 332] width 618 height 20
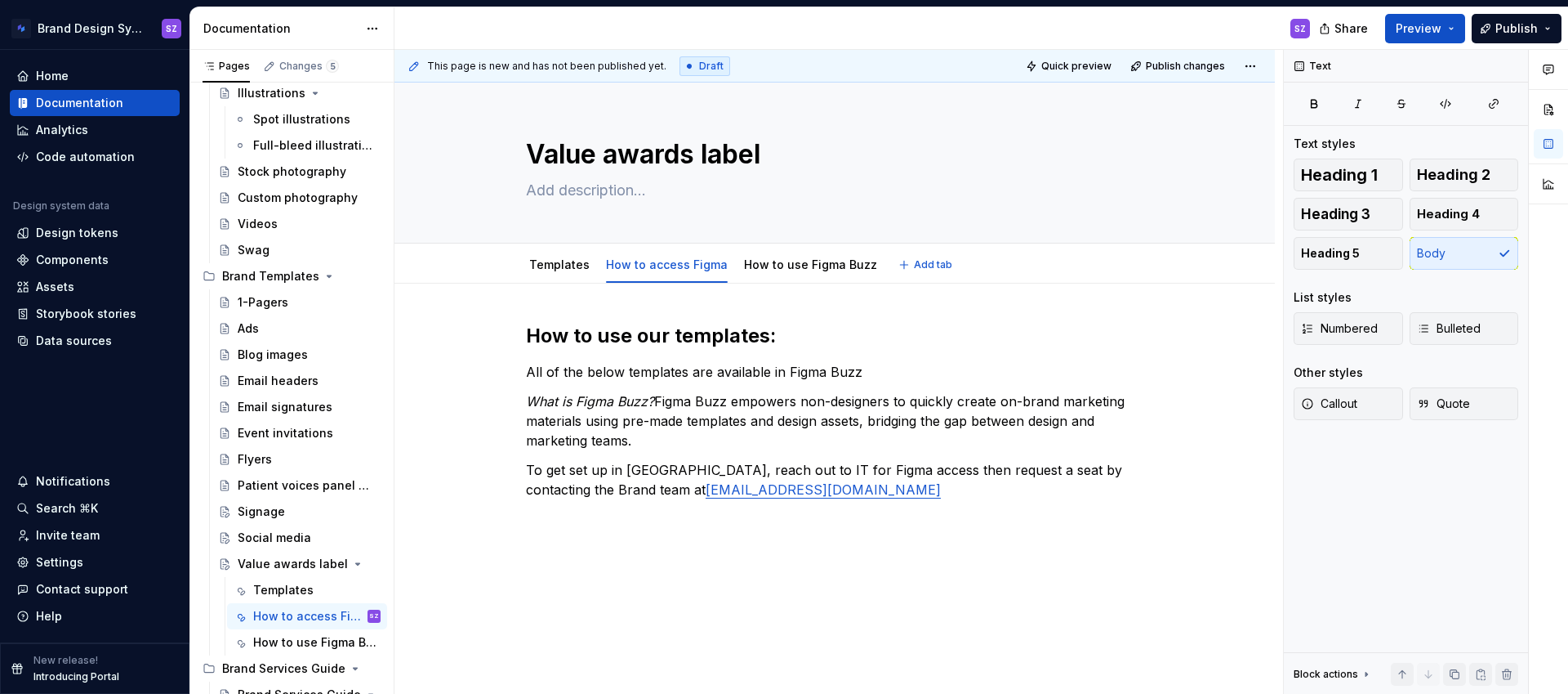
type textarea "*"
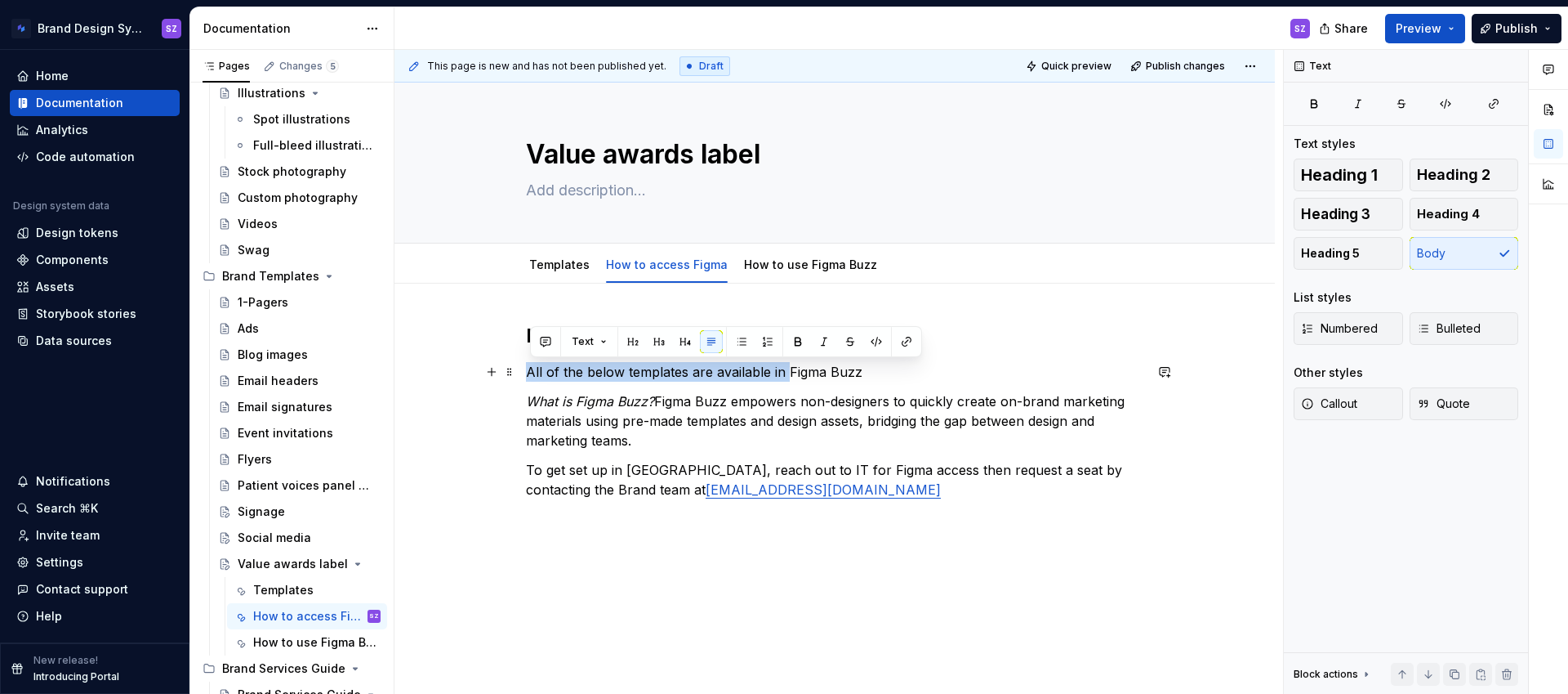
drag, startPoint x: 529, startPoint y: 368, endPoint x: 789, endPoint y: 363, distance: 260.0
click at [789, 363] on p "All of the below templates are available in Figma Buzz" at bounding box center [835, 372] width 618 height 20
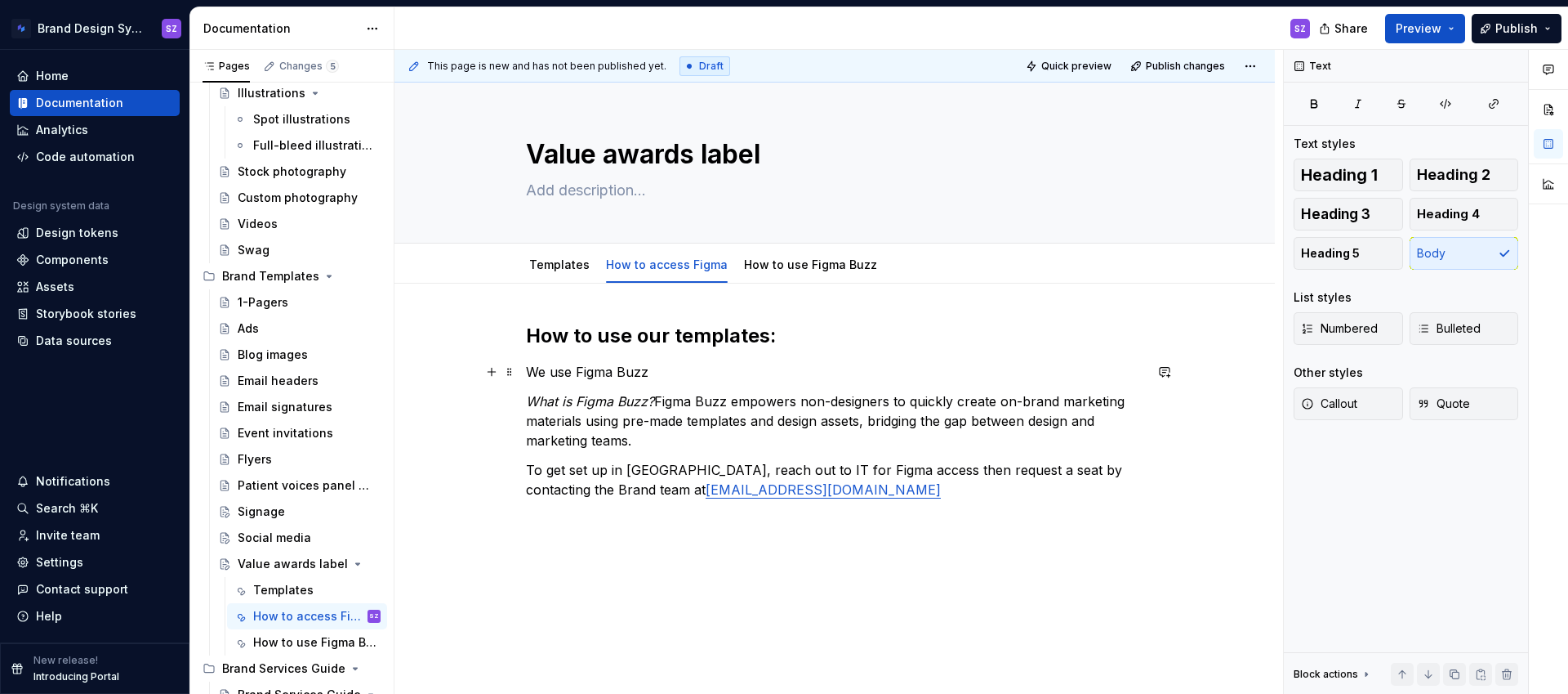
click at [720, 365] on p "We use Figma Buzz" at bounding box center [835, 372] width 618 height 20
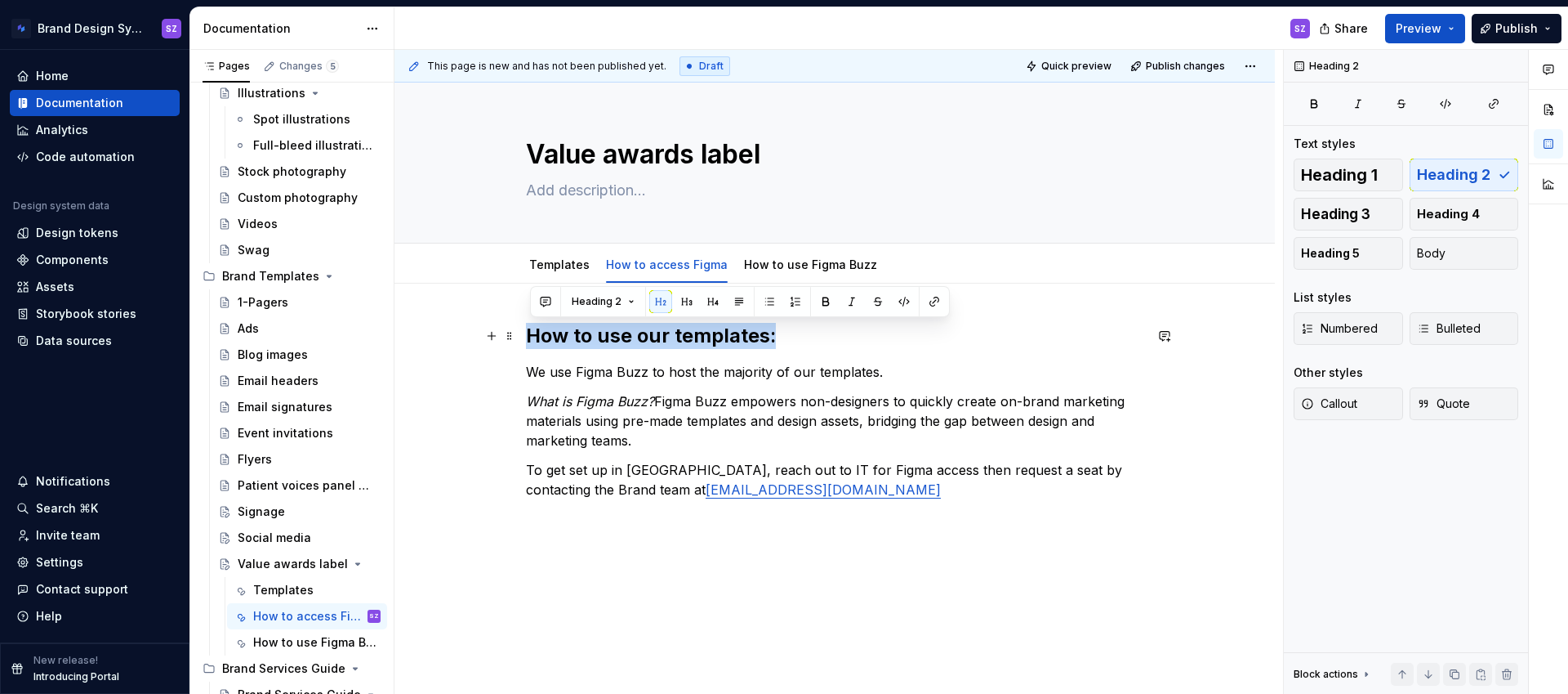
drag, startPoint x: 533, startPoint y: 334, endPoint x: 805, endPoint y: 346, distance: 272.3
click at [805, 346] on h2 "How to use our templates:" at bounding box center [835, 335] width 618 height 26
click at [686, 339] on h2 "How to use our templates:" at bounding box center [835, 335] width 618 height 26
drag, startPoint x: 602, startPoint y: 337, endPoint x: 777, endPoint y: 337, distance: 175.0
click at [777, 337] on h2 "How to use our templates:" at bounding box center [835, 335] width 618 height 26
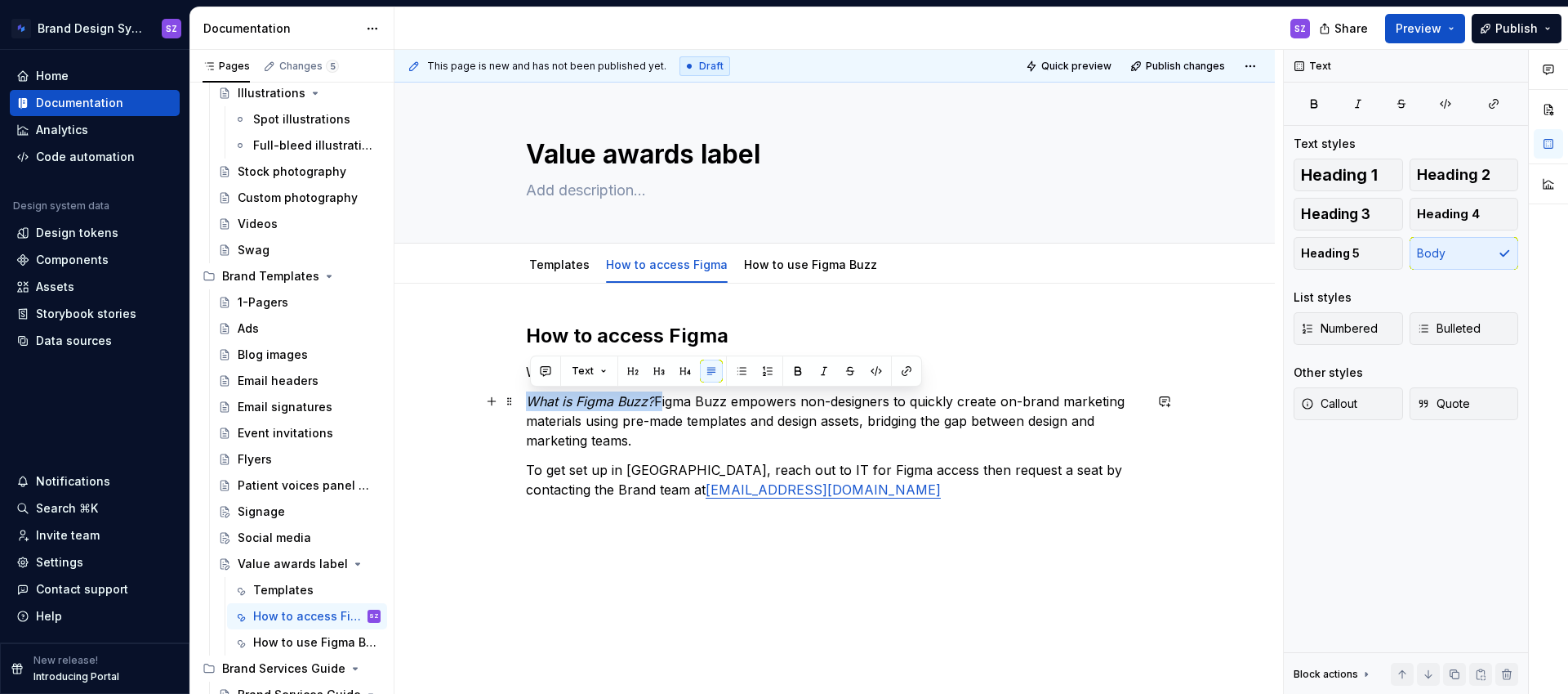
drag, startPoint x: 665, startPoint y: 397, endPoint x: 529, endPoint y: 396, distance: 136.0
click at [529, 396] on div "How to access Figma We use Figma Buzz to host the majority of our templates. Wh…" at bounding box center [835, 504] width 881 height 443
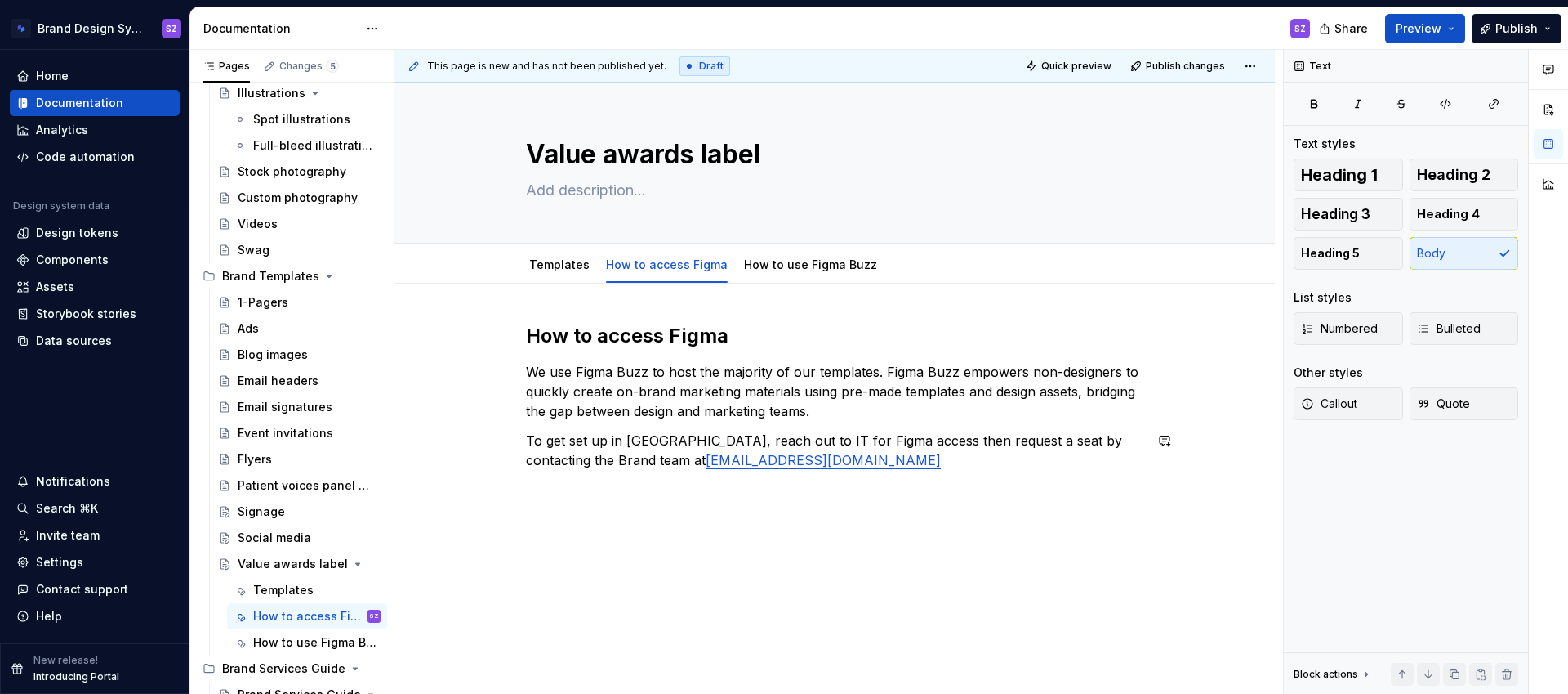
click at [572, 510] on div "How to access Figma We use Figma Buzz to host the majority of our templates. Fi…" at bounding box center [835, 490] width 881 height 414
click at [583, 419] on p "We use Figma Buzz to host the majority of our templates. Figma Buzz empowers no…" at bounding box center [835, 392] width 618 height 59
click at [651, 370] on p "We use Figma Buzz to host the majority of our templates. Figma Buzz empowers no…" at bounding box center [835, 392] width 618 height 59
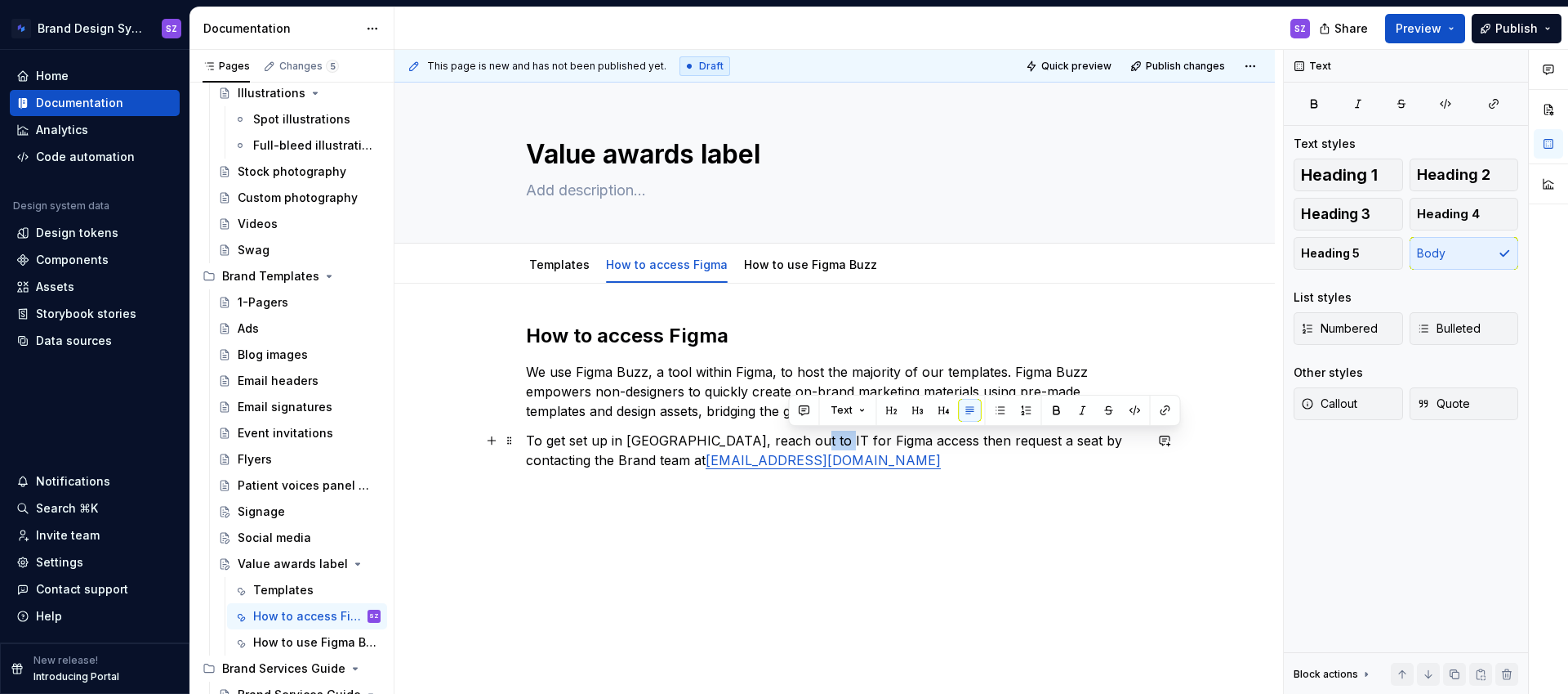
drag, startPoint x: 789, startPoint y: 437, endPoint x: 825, endPoint y: 437, distance: 36.0
click at [825, 437] on p "To get set up in [GEOGRAPHIC_DATA], reach out to IT for Figma access then reque…" at bounding box center [835, 450] width 618 height 39
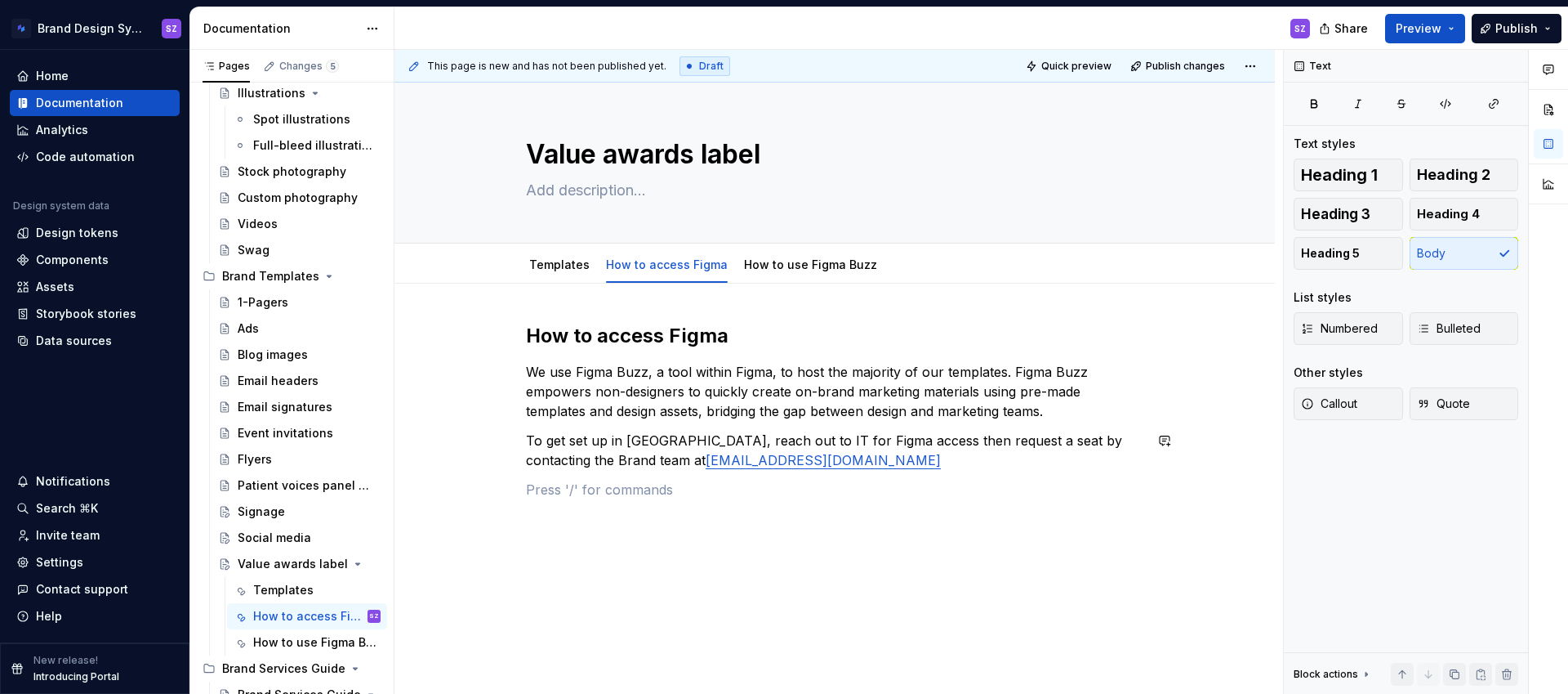
click at [830, 476] on div "How to access Figma We use Figma Buzz, a tool within Figma, to host the majorit…" at bounding box center [835, 410] width 618 height 176
click at [824, 446] on p "To get set up in [GEOGRAPHIC_DATA], reach out to IT for Figma access then reque…" at bounding box center [835, 450] width 618 height 39
click at [570, 265] on link "Templates" at bounding box center [559, 264] width 60 height 14
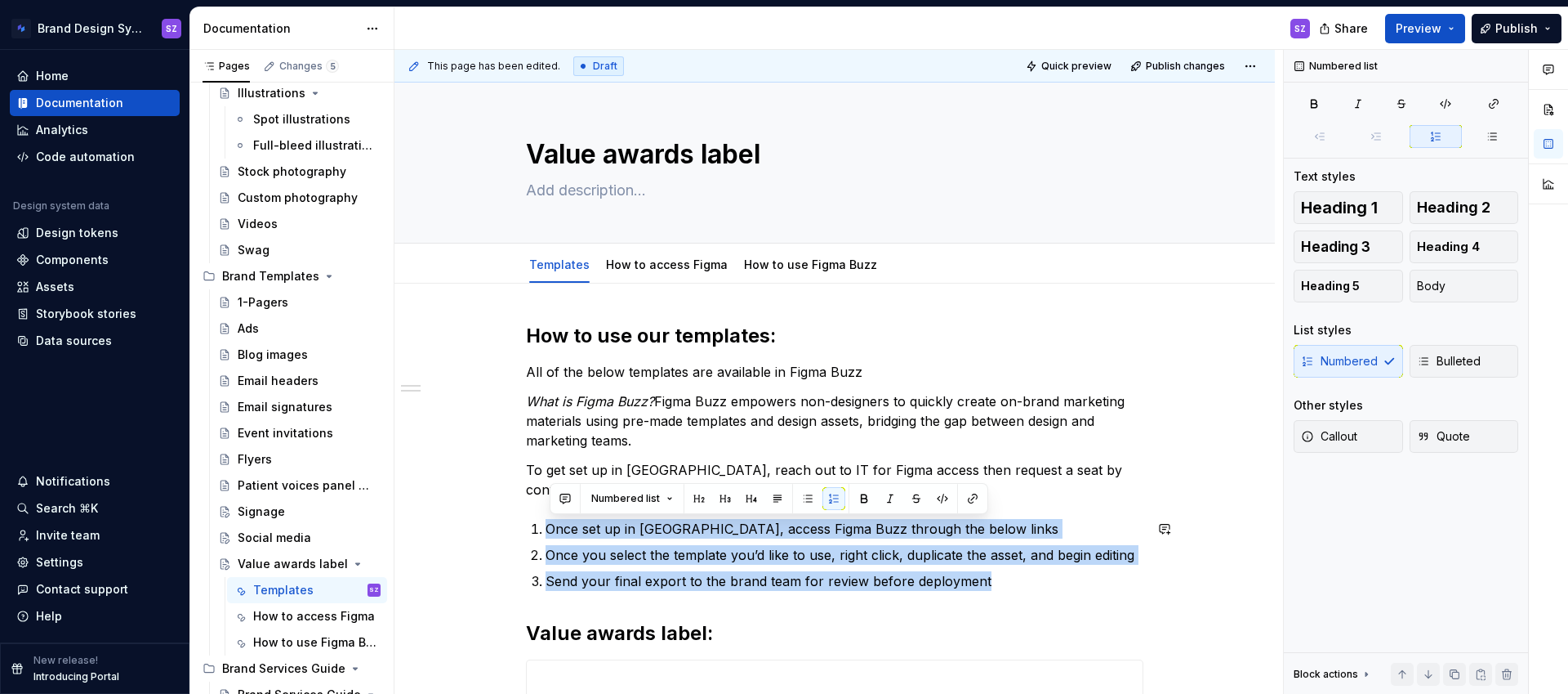
drag, startPoint x: 1009, startPoint y: 583, endPoint x: 499, endPoint y: 517, distance: 514.3
copy ol "Once set up in Figma, access Figma Buzz through the below links Once you select…"
click at [830, 268] on link "How to use Figma Buzz" at bounding box center [811, 264] width 133 height 14
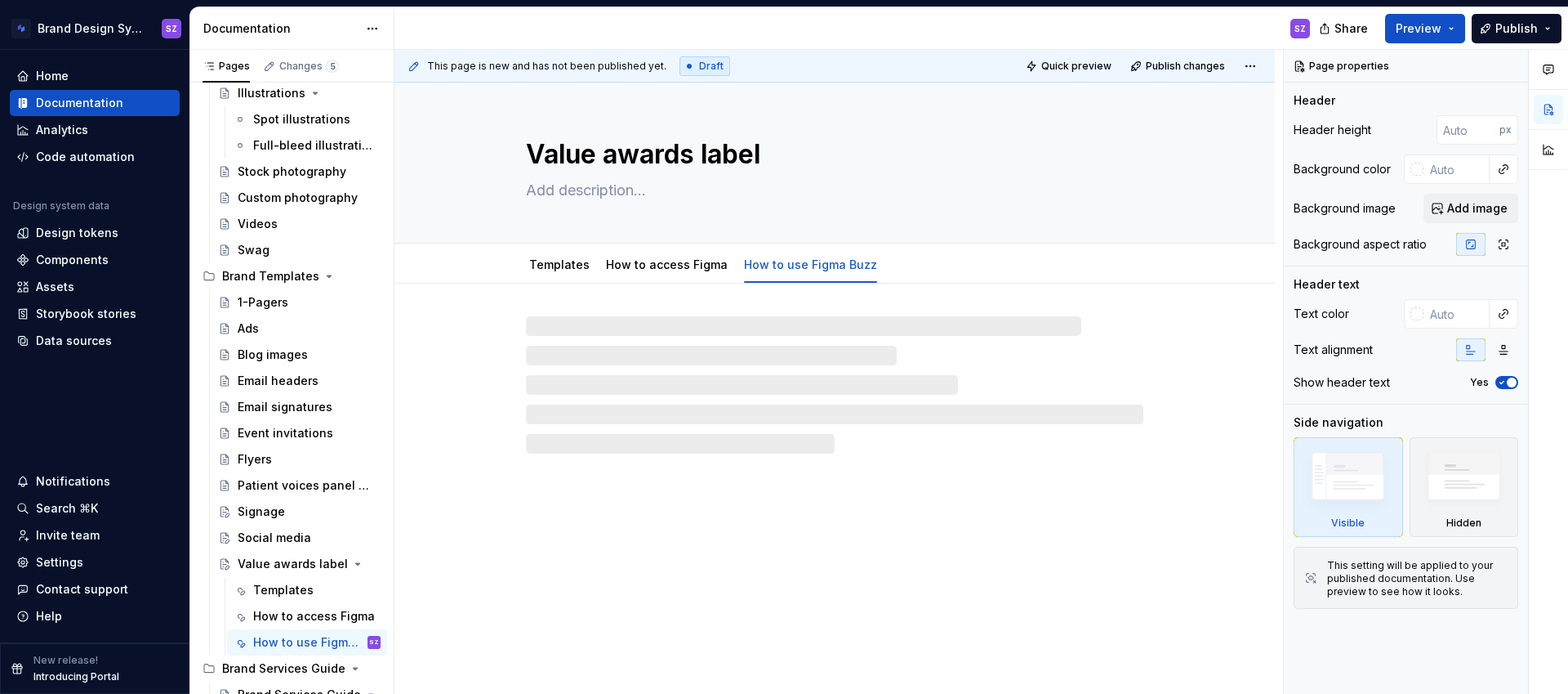
type textarea "*"
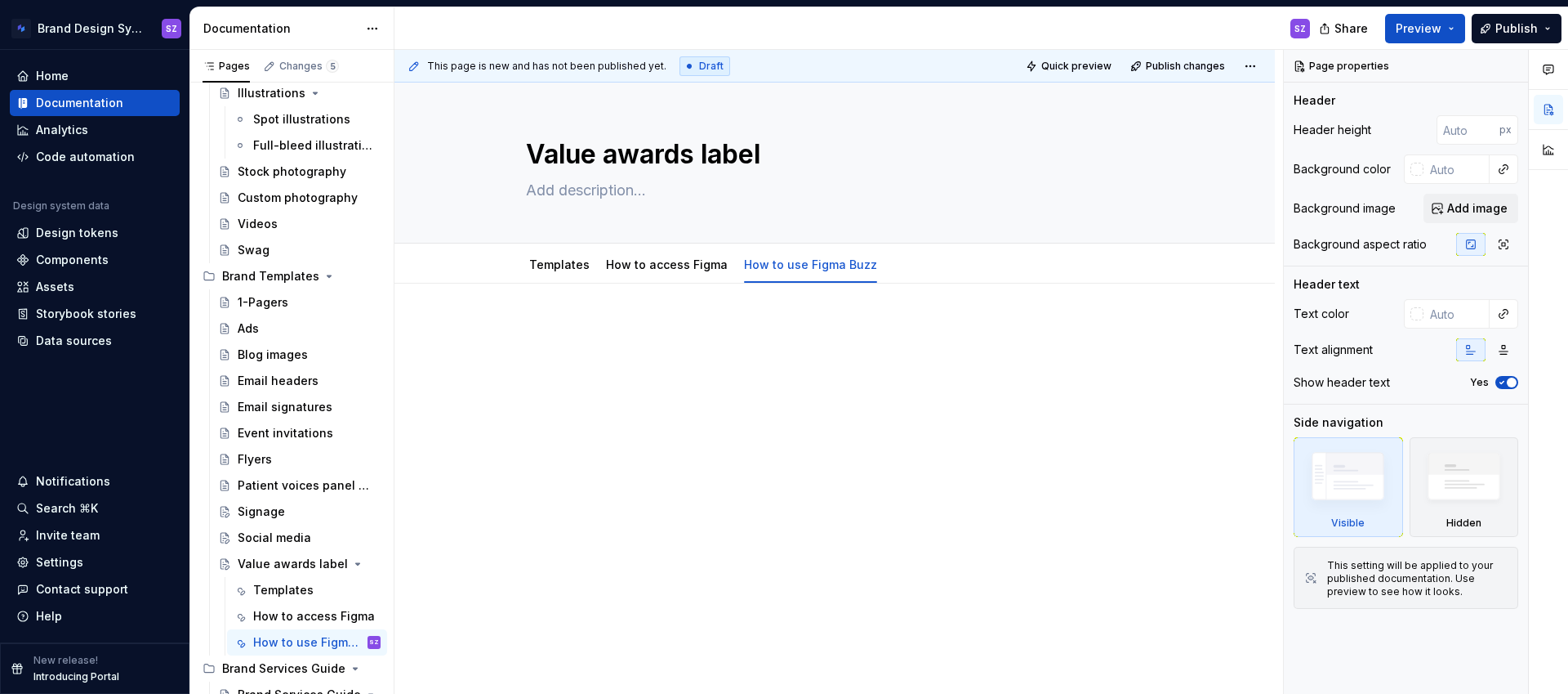
click at [557, 336] on p at bounding box center [835, 332] width 618 height 20
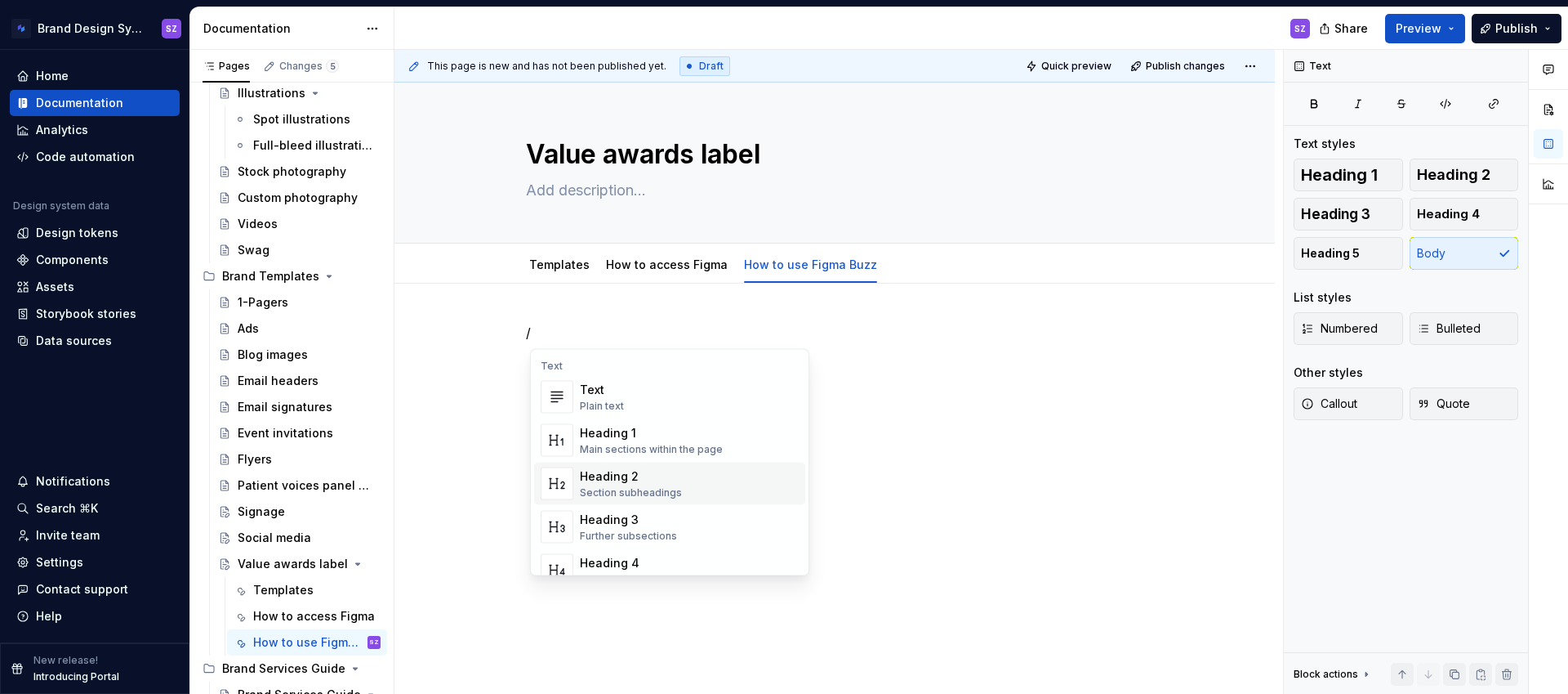
click at [618, 479] on div "Heading 2" at bounding box center [630, 476] width 102 height 16
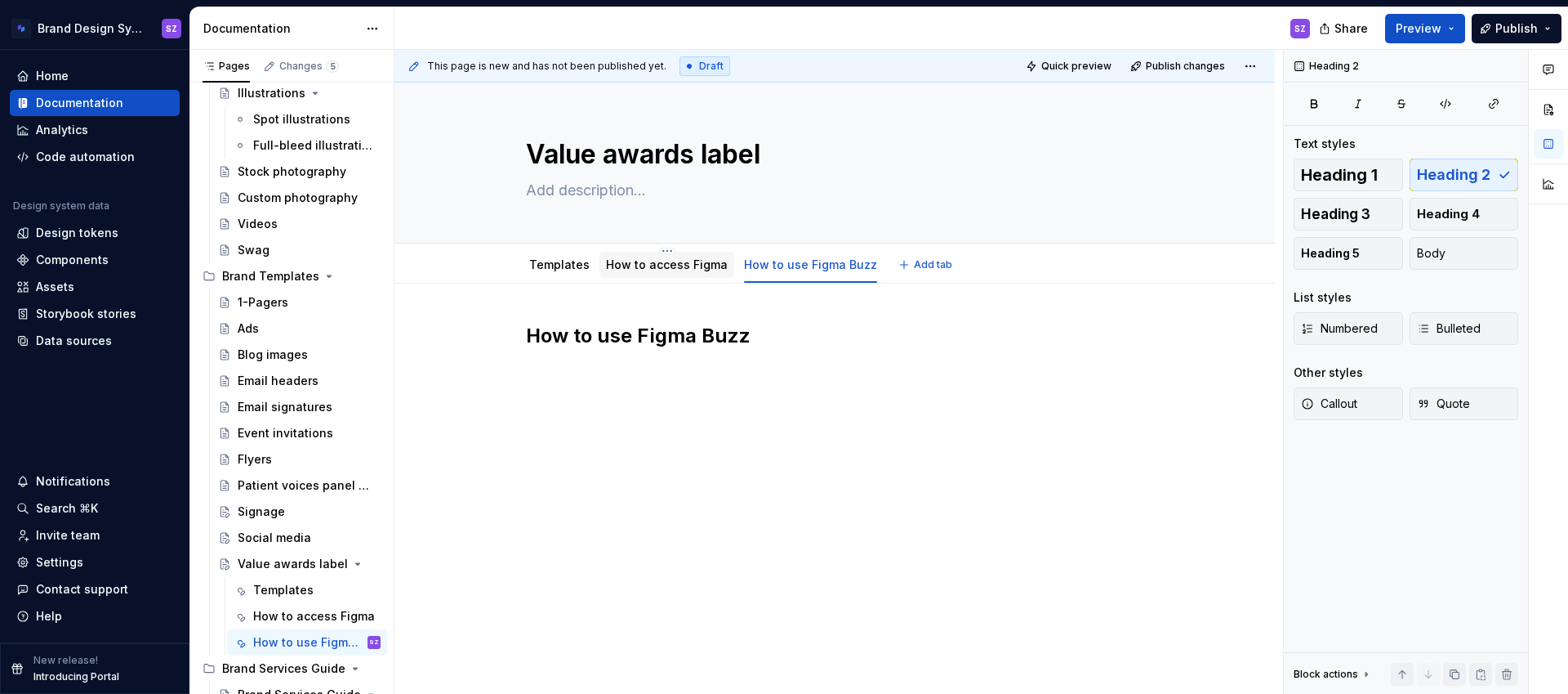
click at [671, 261] on link "How to access Figma" at bounding box center [667, 264] width 122 height 14
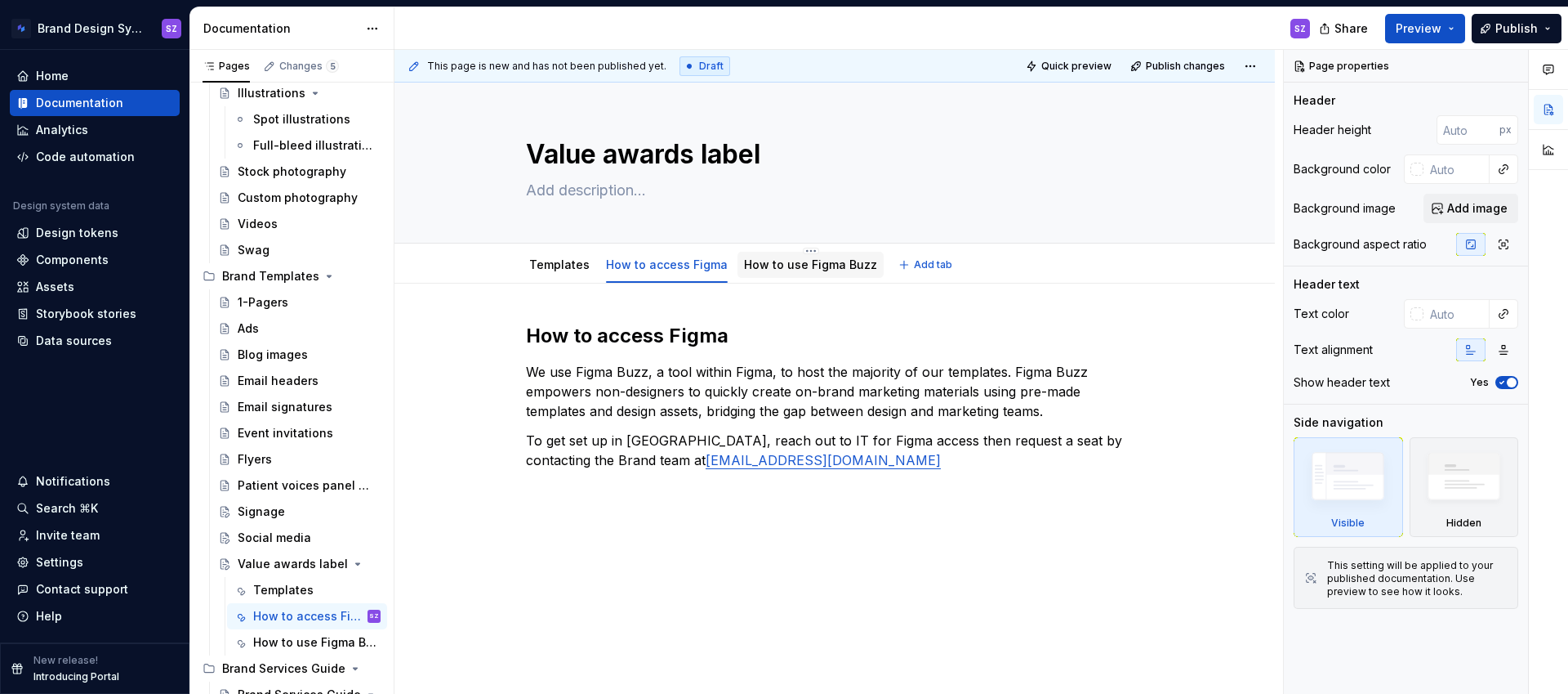
click at [772, 267] on link "How to use Figma Buzz" at bounding box center [811, 264] width 133 height 14
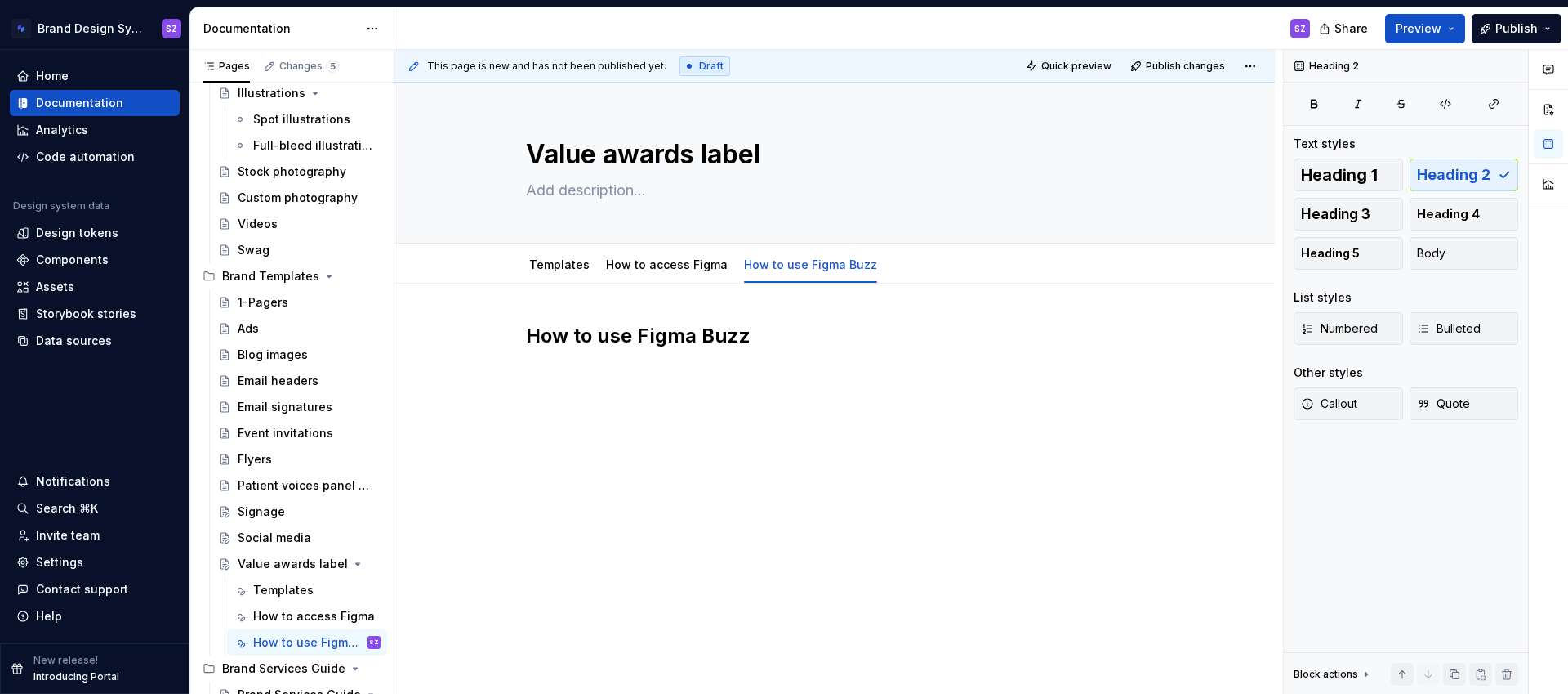
click at [732, 375] on div "How to use Figma Buzz" at bounding box center [835, 353] width 618 height 62
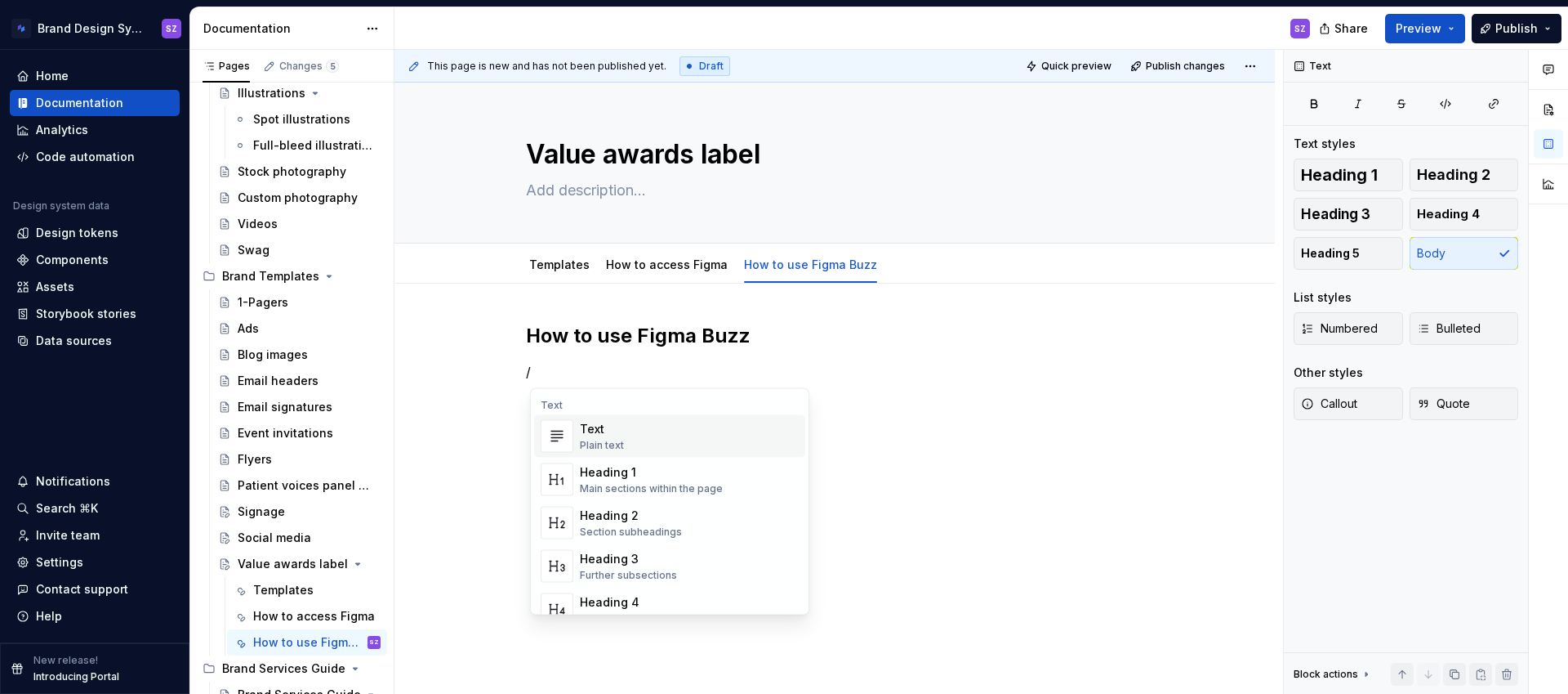
click at [644, 430] on div "Text Plain text" at bounding box center [689, 436] width 219 height 32
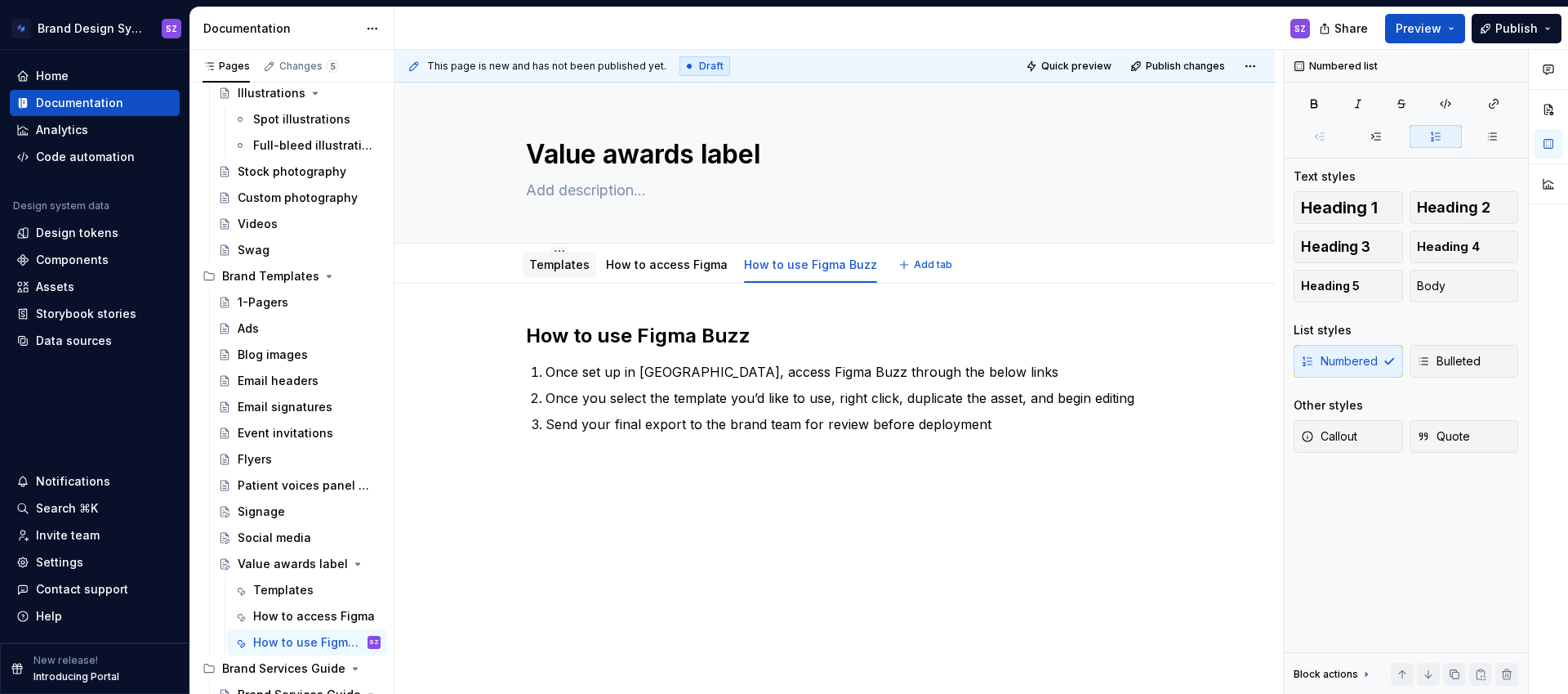
click at [560, 274] on div "Templates" at bounding box center [559, 264] width 60 height 20
click at [553, 264] on link "Templates" at bounding box center [559, 264] width 60 height 14
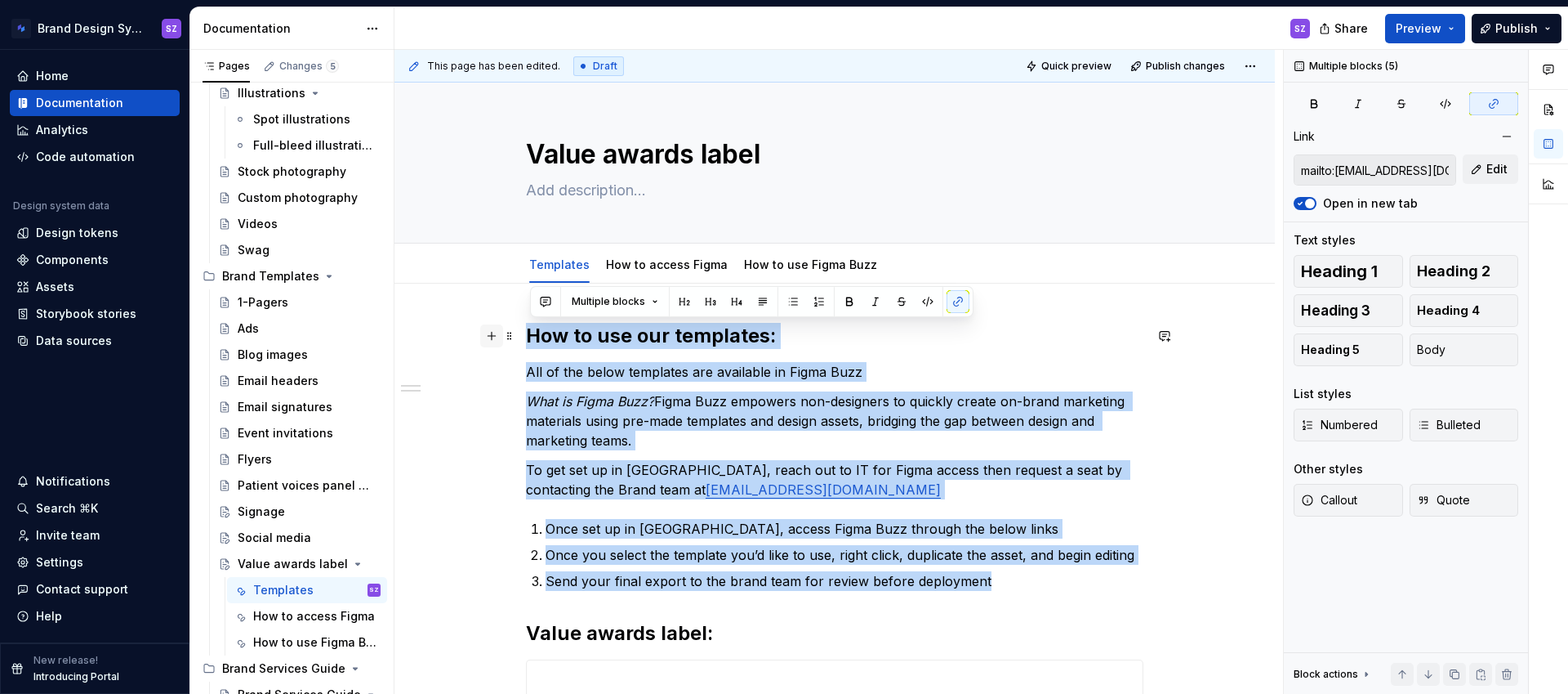
drag, startPoint x: 999, startPoint y: 582, endPoint x: 494, endPoint y: 335, distance: 562.2
click at [526, 335] on div "**********" at bounding box center [835, 664] width 618 height 685
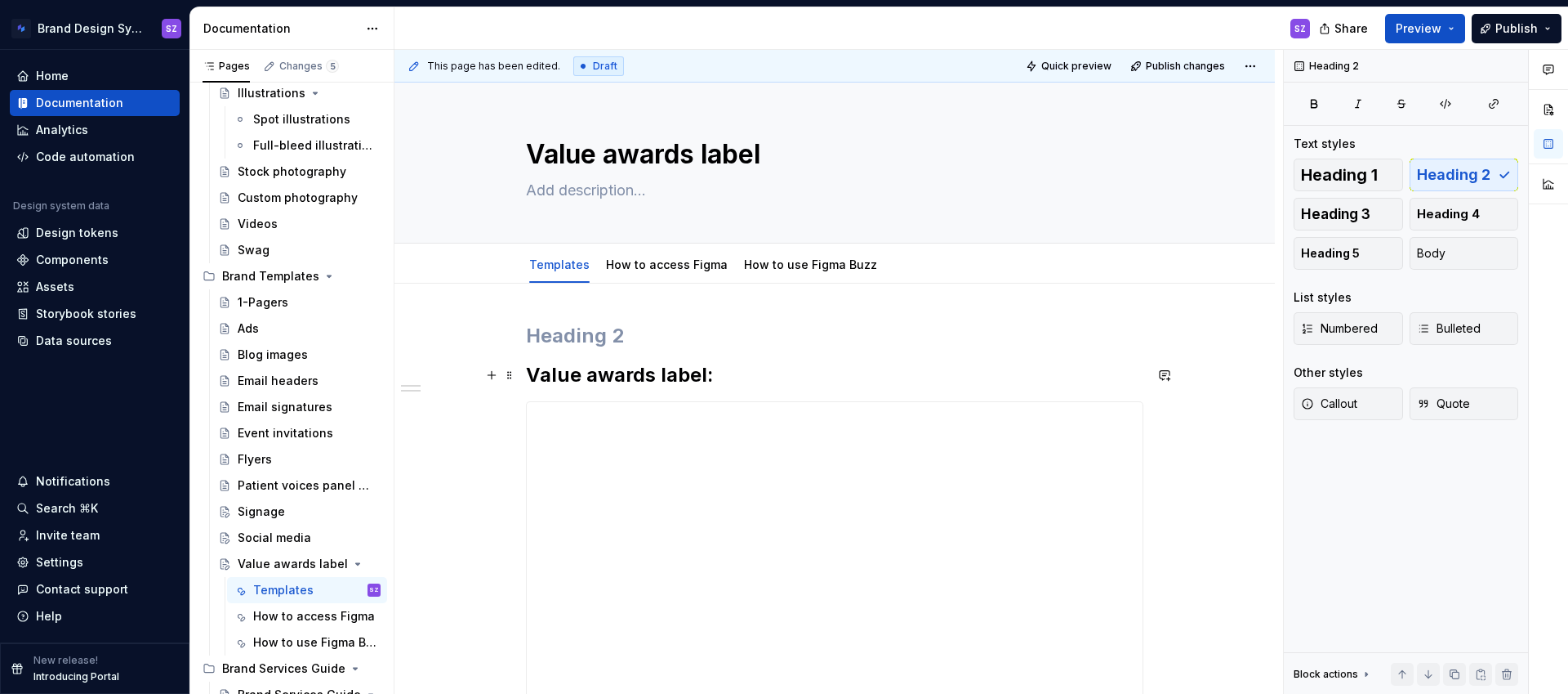
click at [528, 374] on div "**********" at bounding box center [835, 621] width 881 height 675
click at [676, 268] on link "How to access Figma" at bounding box center [667, 264] width 122 height 14
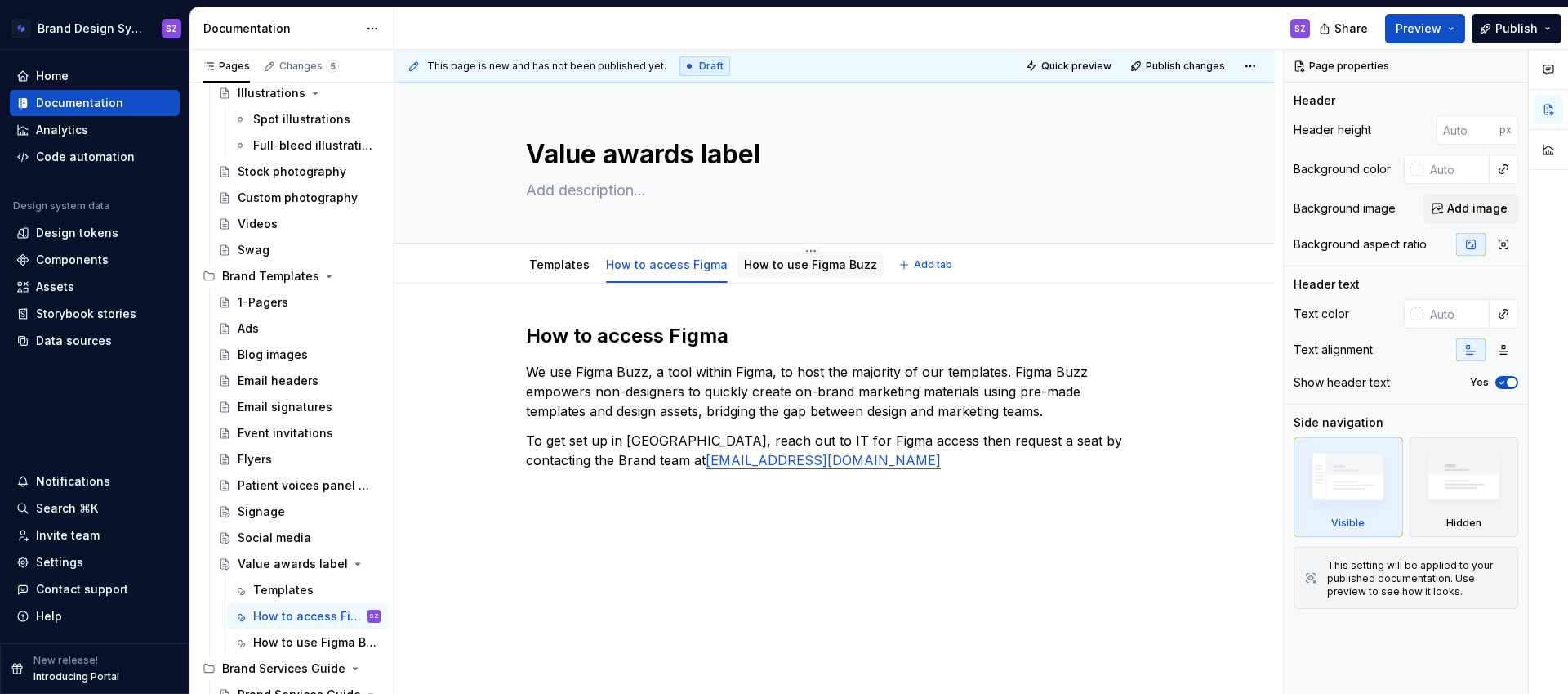
click at [769, 266] on link "How to use Figma Buzz" at bounding box center [811, 264] width 133 height 14
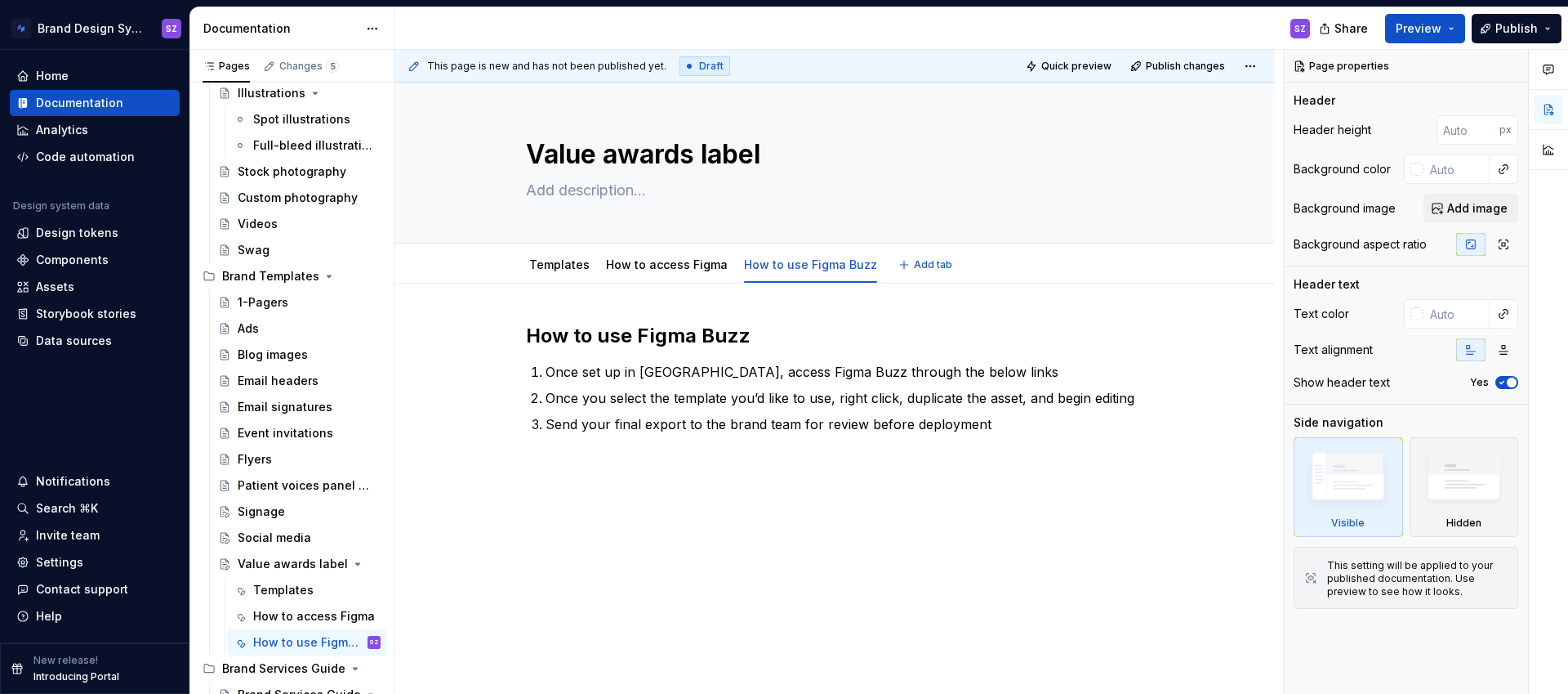
type textarea "*"
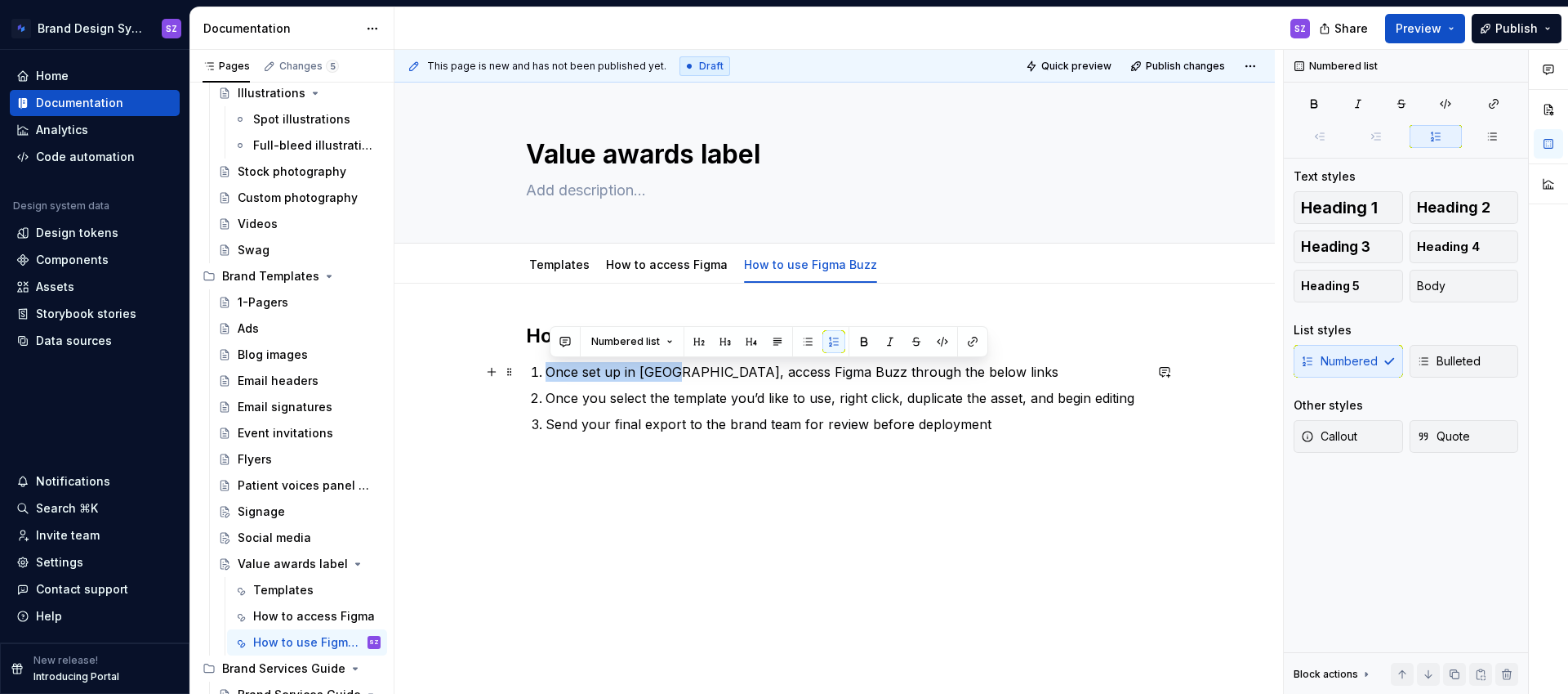
drag, startPoint x: 551, startPoint y: 372, endPoint x: 681, endPoint y: 374, distance: 130.0
click at [681, 374] on p "Once set up in [GEOGRAPHIC_DATA], access Figma Buzz through the below links" at bounding box center [844, 372] width 598 height 20
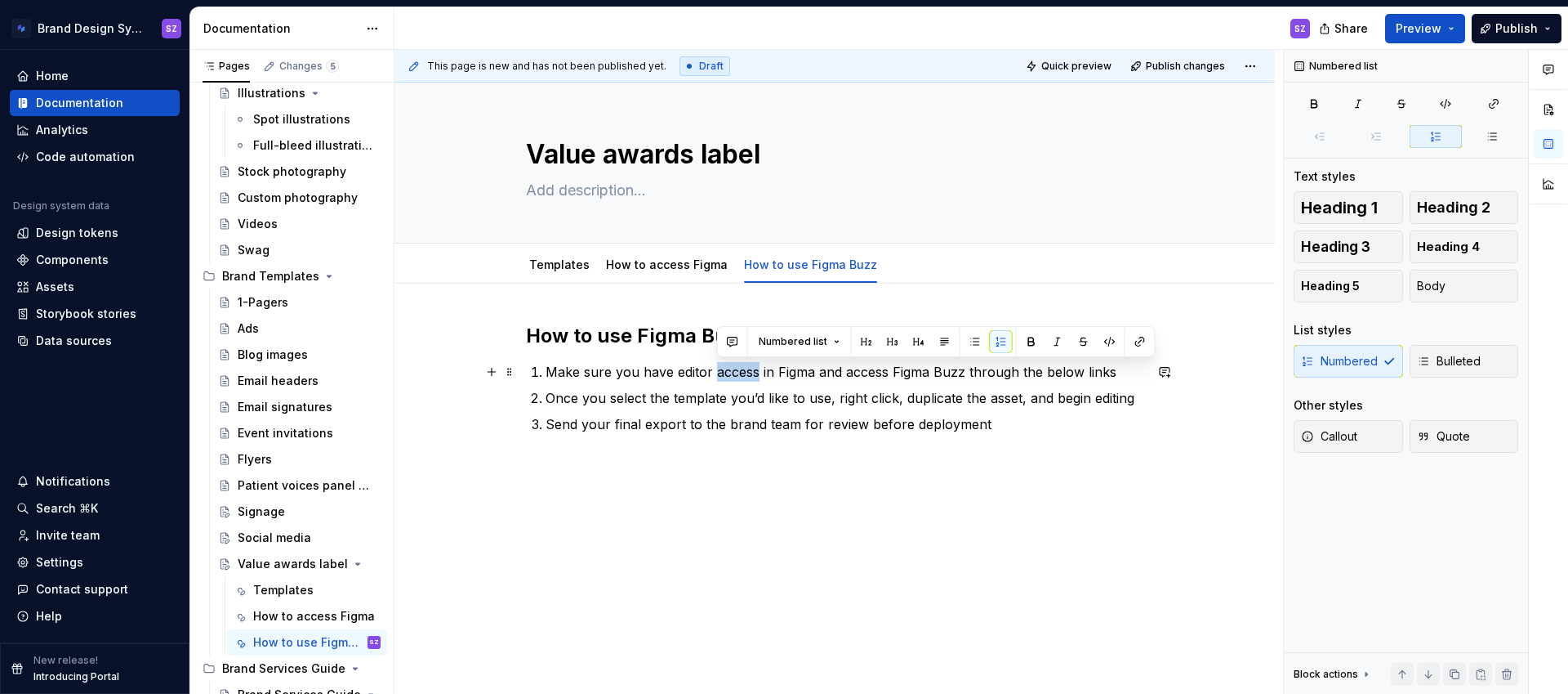
drag, startPoint x: 717, startPoint y: 371, endPoint x: 758, endPoint y: 370, distance: 41.0
click at [758, 370] on p "Make sure you have editor access in Figma and access Figma Buzz through the bel…" at bounding box center [844, 372] width 598 height 20
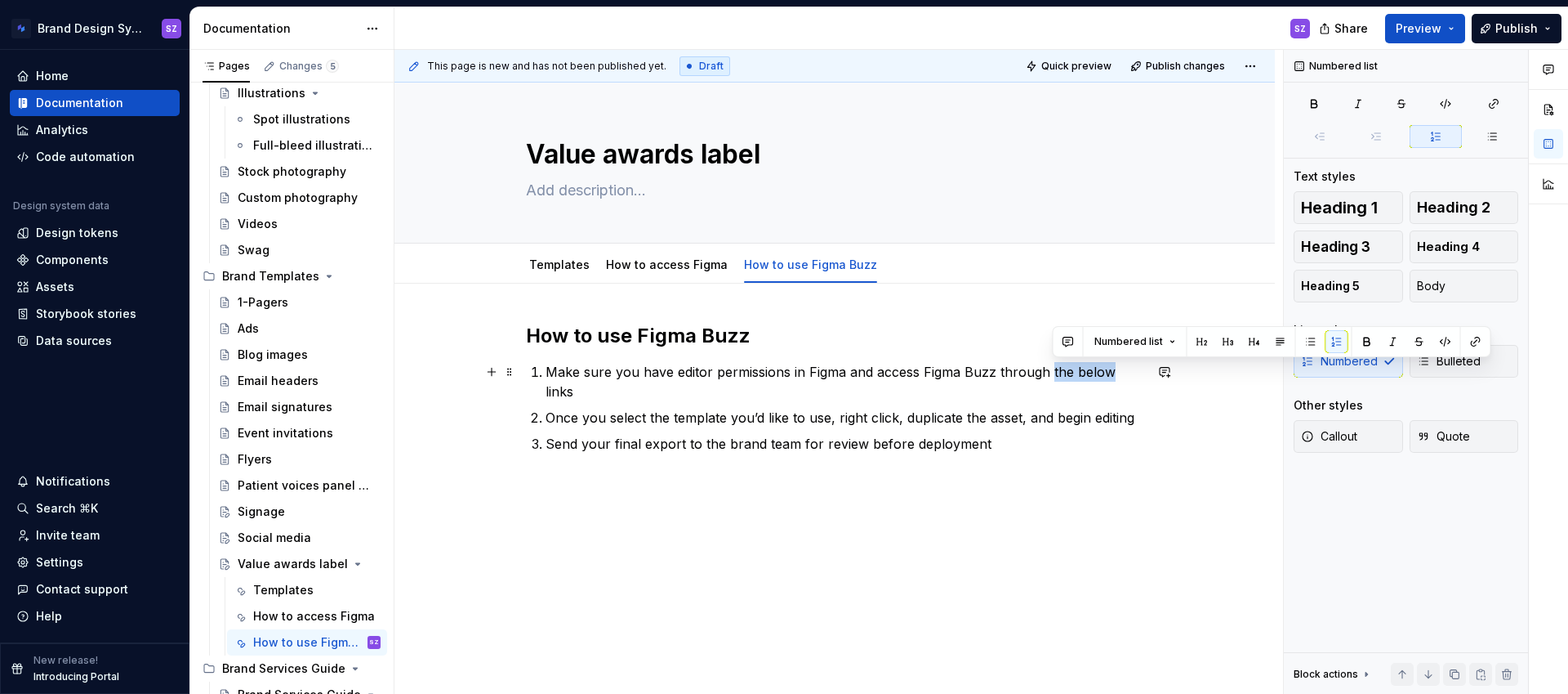
drag, startPoint x: 1052, startPoint y: 370, endPoint x: 1111, endPoint y: 366, distance: 59.1
click at [1111, 366] on p "Make sure you have editor permissions in Figma and access Figma Buzz through th…" at bounding box center [844, 381] width 598 height 39
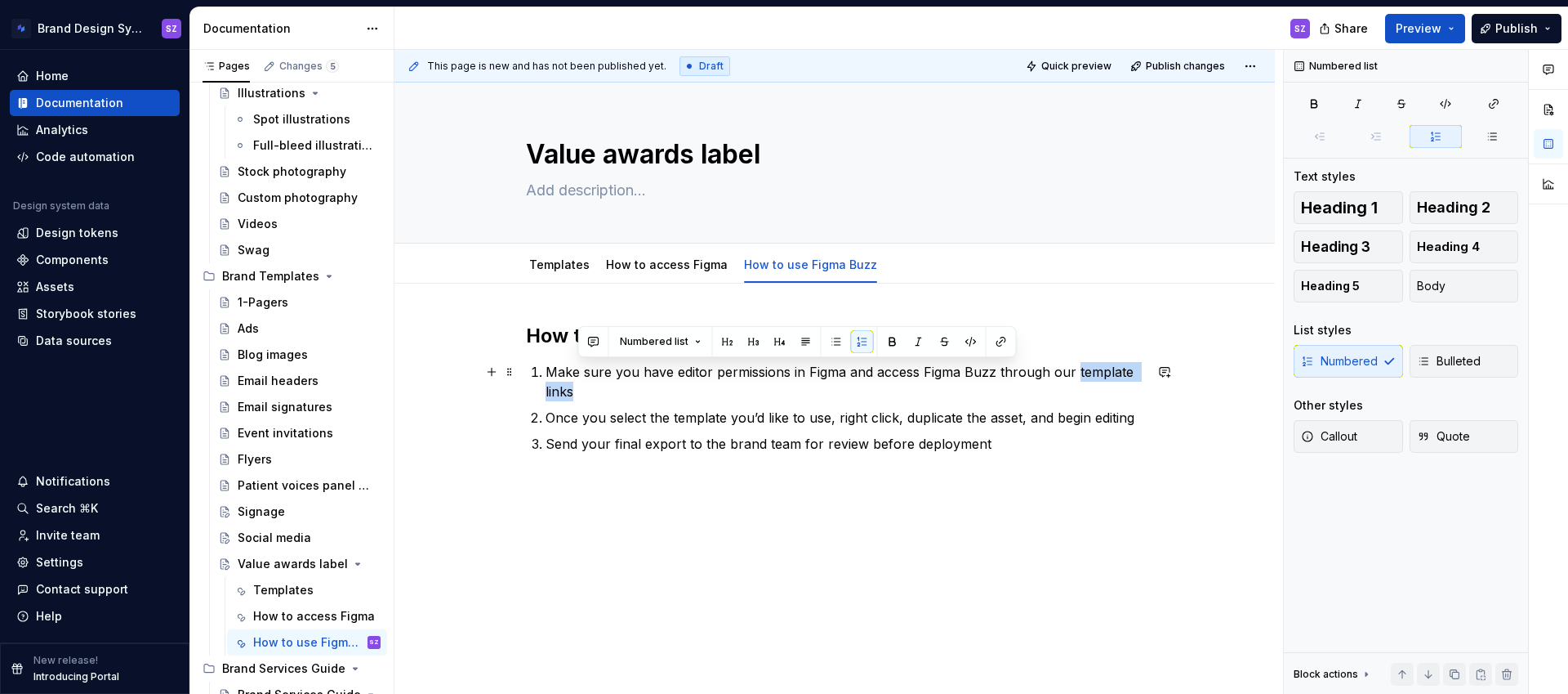
drag, startPoint x: 1078, startPoint y: 374, endPoint x: 1090, endPoint y: 384, distance: 15.6
click at [1090, 384] on p "Make sure you have editor permissions in Figma and access Figma Buzz through ou…" at bounding box center [844, 381] width 598 height 39
click at [999, 340] on button "button" at bounding box center [1002, 341] width 23 height 23
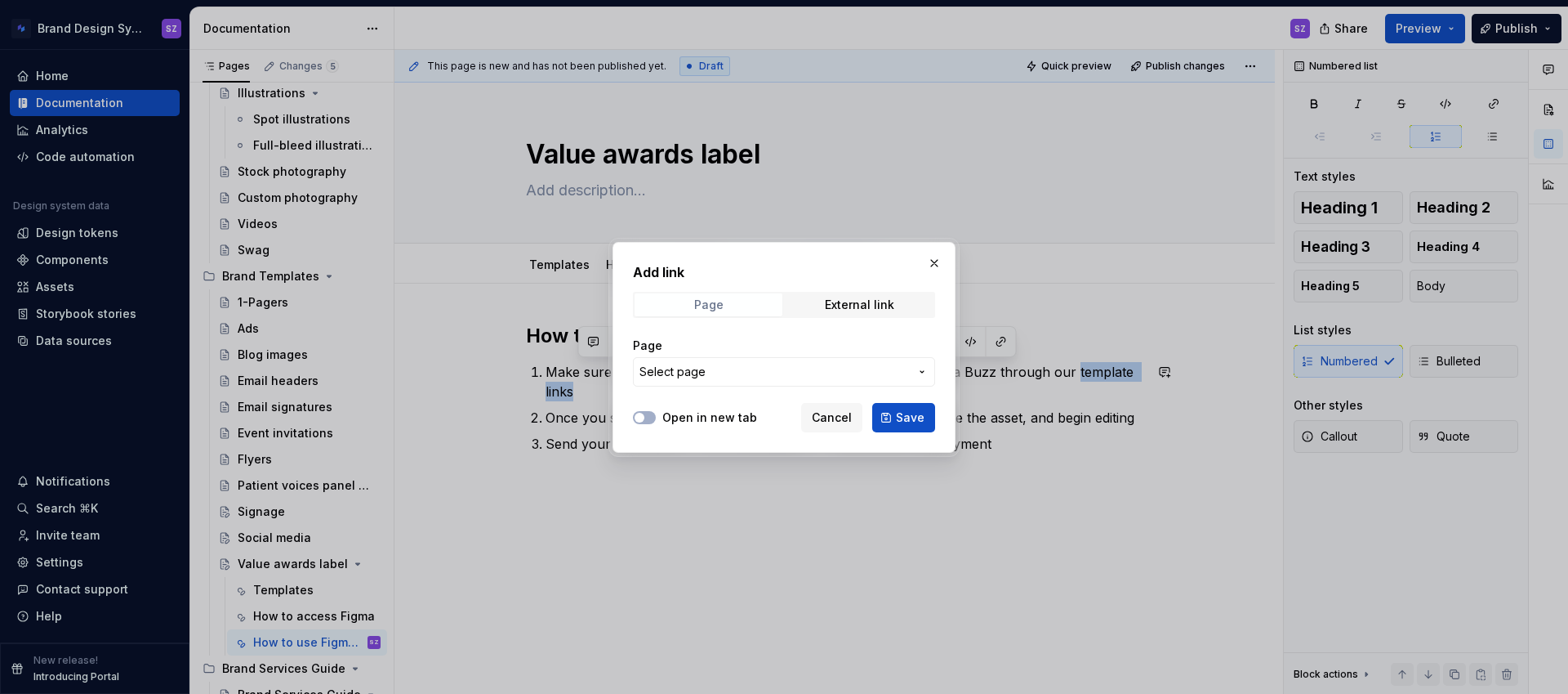
click at [723, 299] on span "Page" at bounding box center [708, 305] width 148 height 23
click at [711, 371] on span "Select page" at bounding box center [774, 371] width 270 height 16
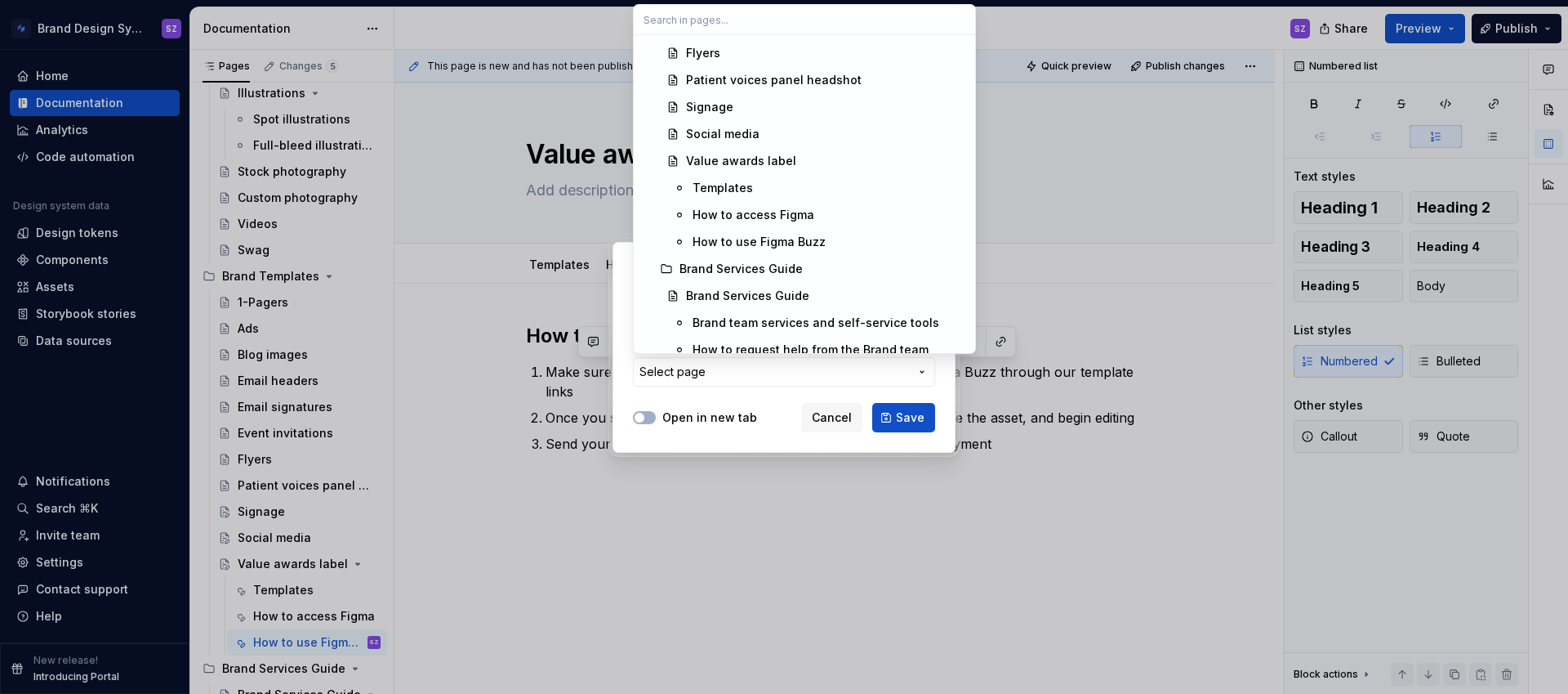
scroll to position [1133, 0]
click at [710, 185] on div "Templates" at bounding box center [723, 184] width 60 height 16
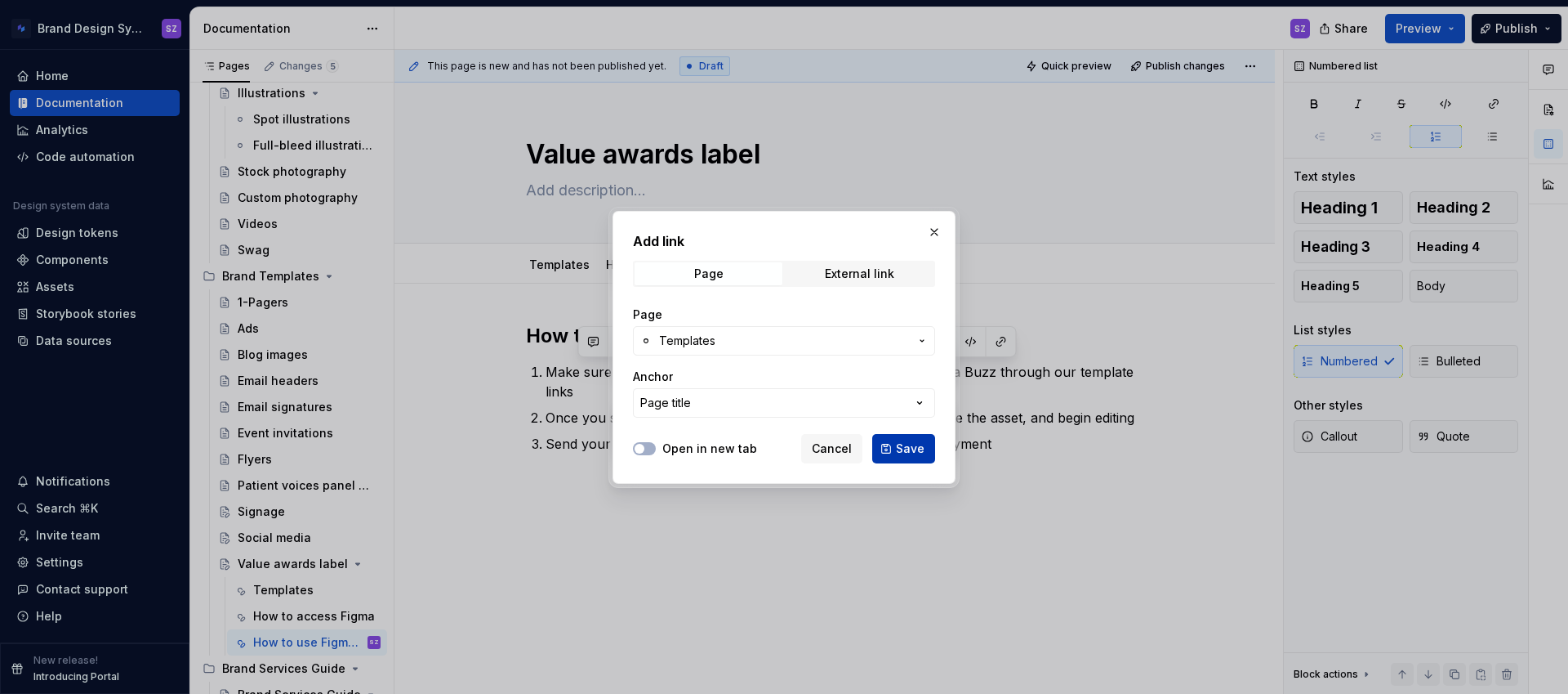
click at [908, 454] on span "Save" at bounding box center [910, 448] width 29 height 16
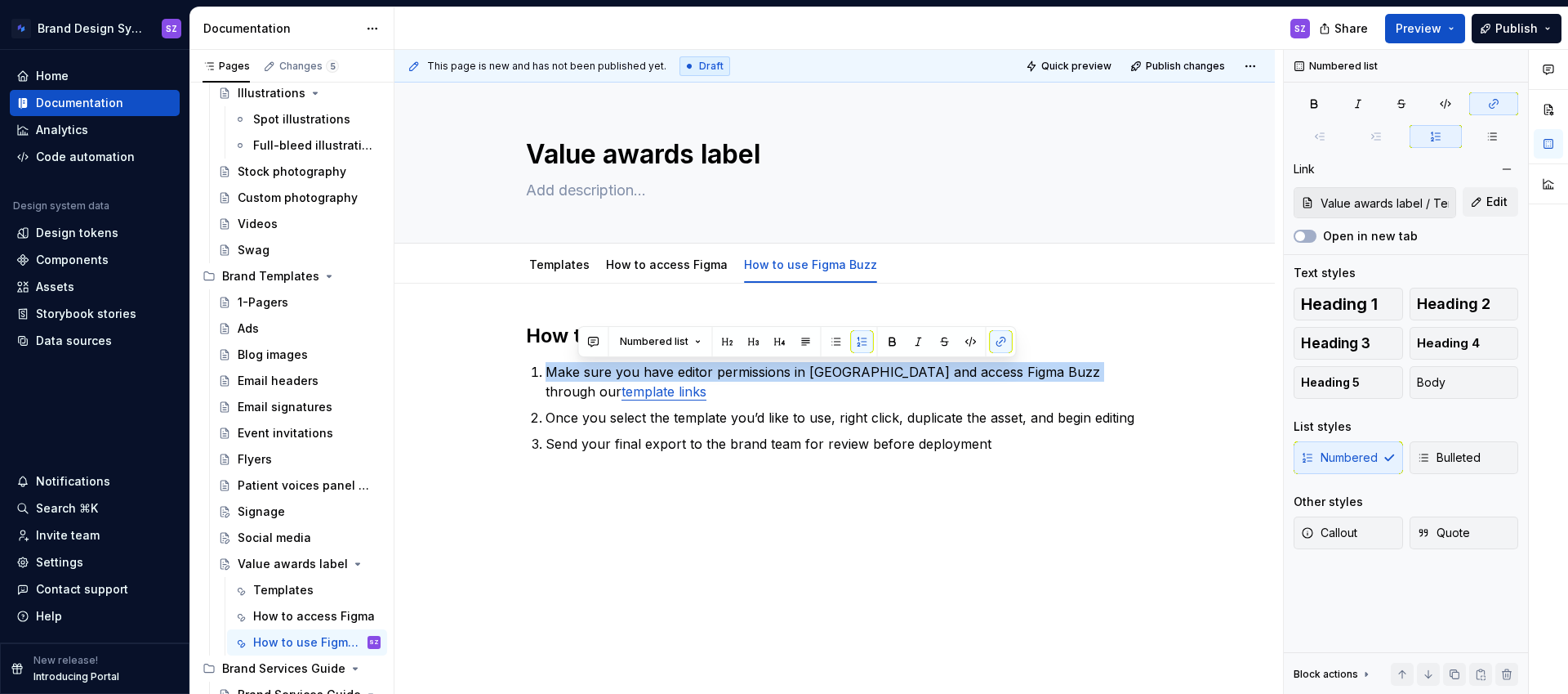
click at [718, 512] on div "How to use Figma Buzz Make sure you have editor permissions in Figma and access…" at bounding box center [835, 481] width 881 height 398
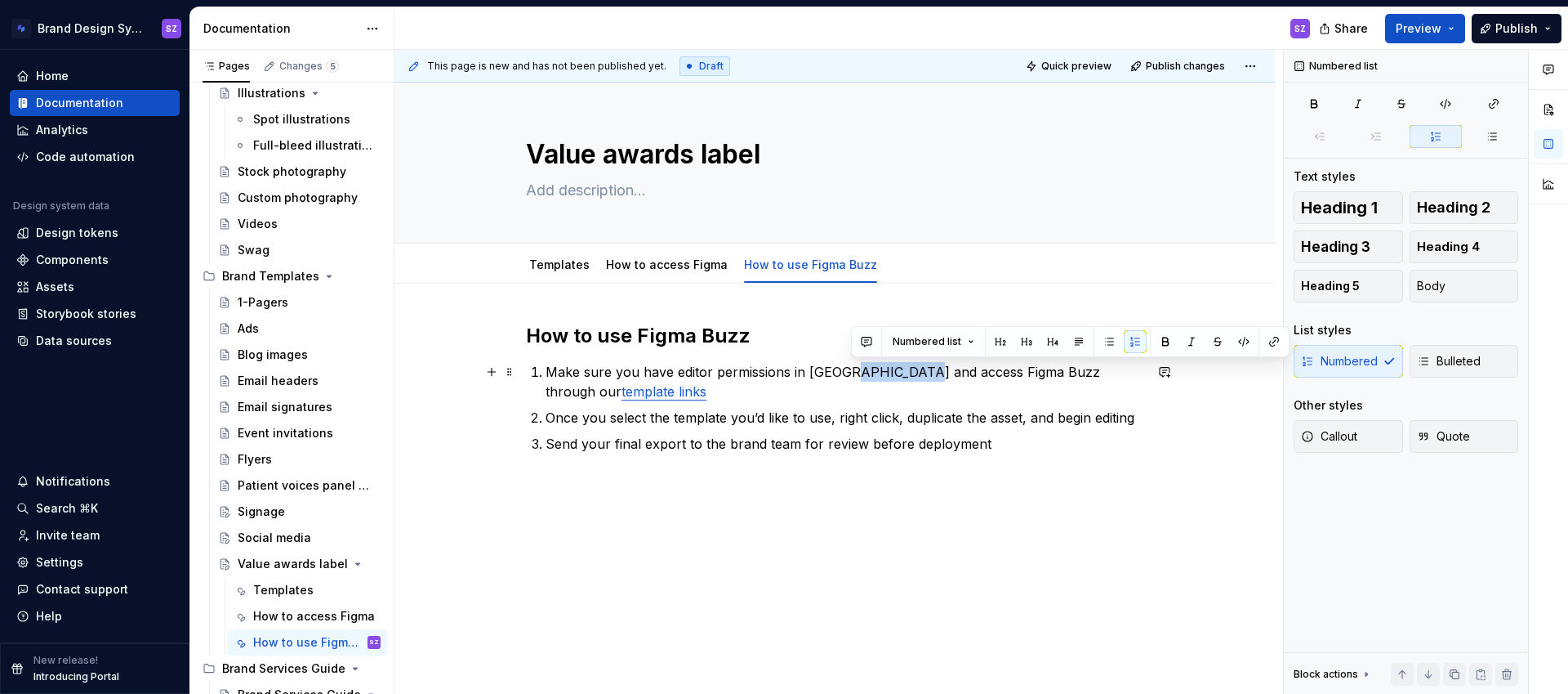
drag, startPoint x: 851, startPoint y: 373, endPoint x: 918, endPoint y: 371, distance: 67.0
click at [918, 371] on p "Make sure you have editor permissions in Figma and access Figma Buzz through ou…" at bounding box center [844, 381] width 598 height 39
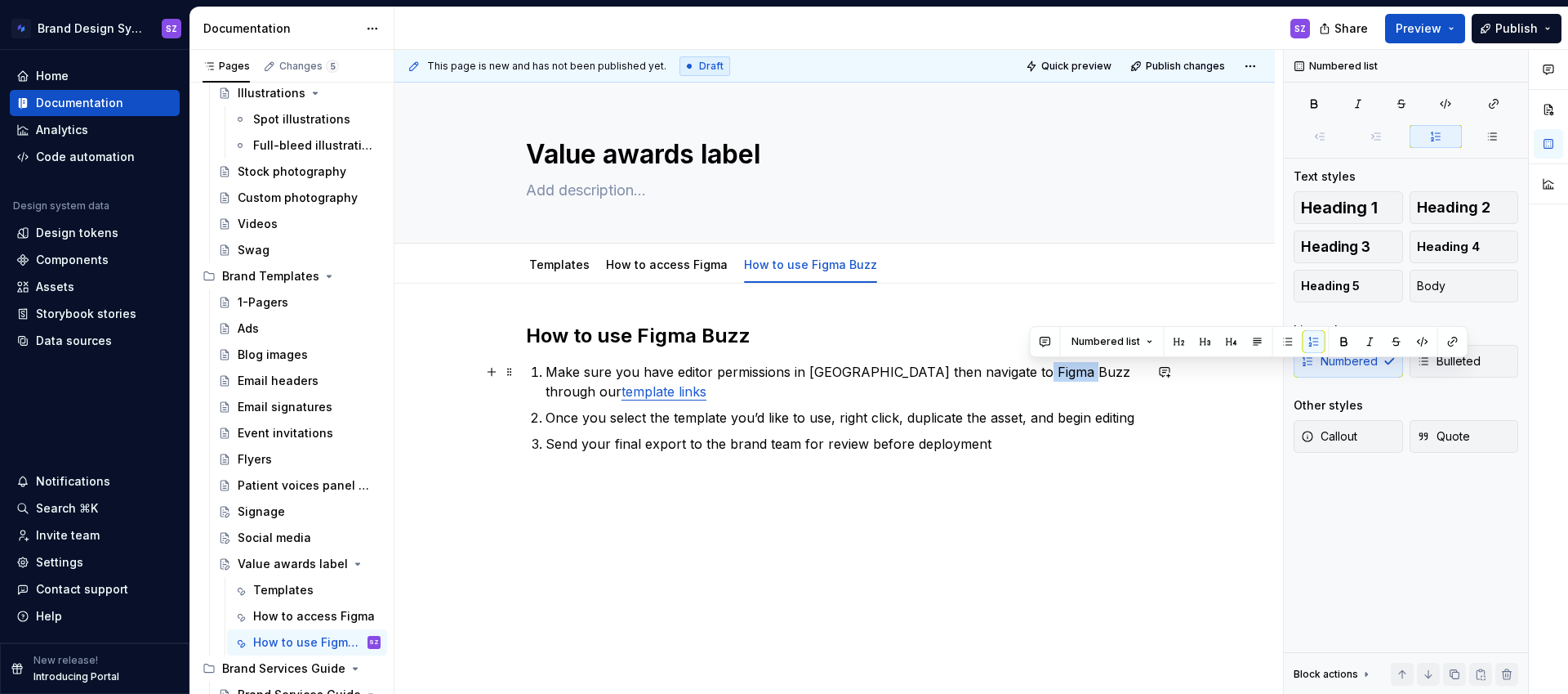
drag, startPoint x: 1030, startPoint y: 370, endPoint x: 1074, endPoint y: 368, distance: 44.0
click at [1075, 368] on p "Make sure you have editor permissions in [GEOGRAPHIC_DATA] then navigate to Fig…" at bounding box center [844, 381] width 598 height 39
click at [831, 419] on p "Once you select the template you’d like to use, right click, duplicate the asse…" at bounding box center [844, 418] width 598 height 20
click at [1031, 445] on p "Send your final export to the brand team for review before deployment" at bounding box center [844, 443] width 598 height 20
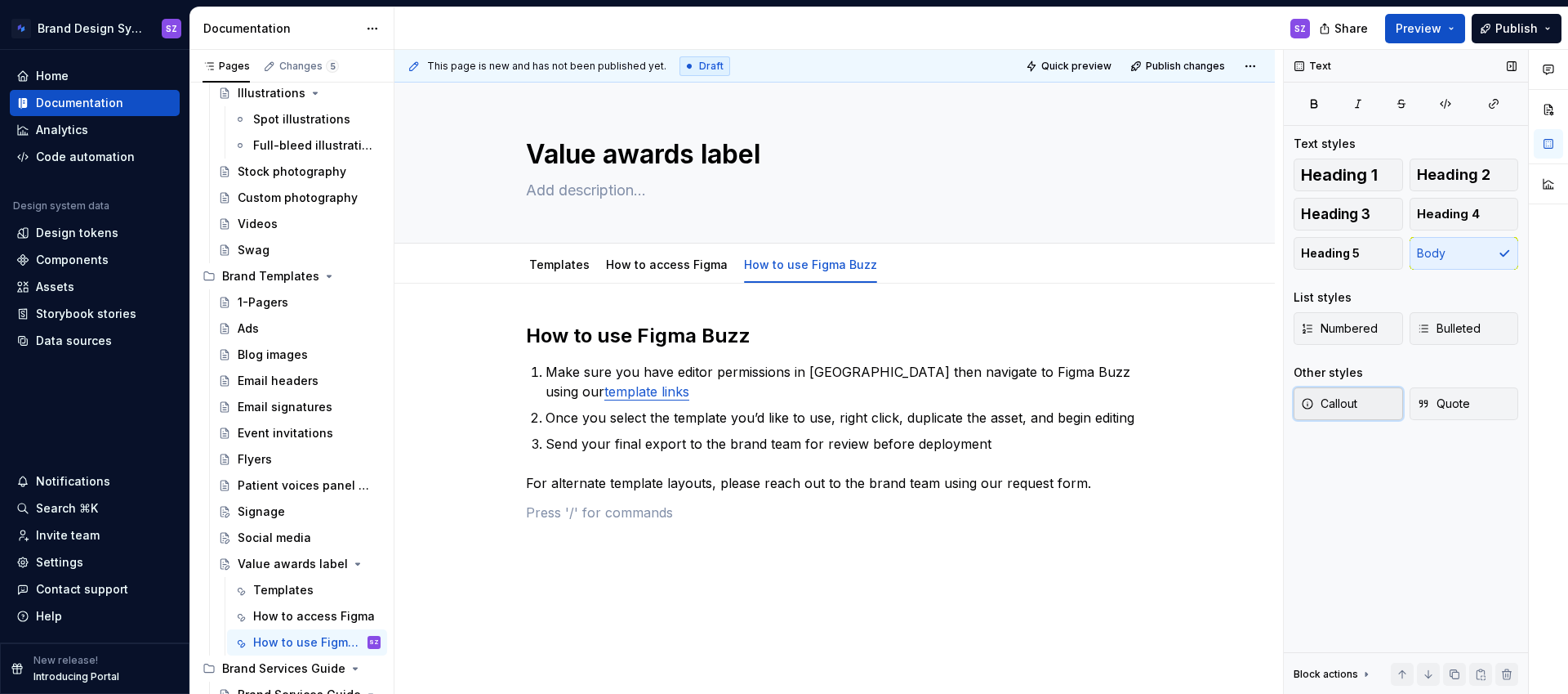
click at [1355, 404] on span "Callout" at bounding box center [1329, 403] width 56 height 16
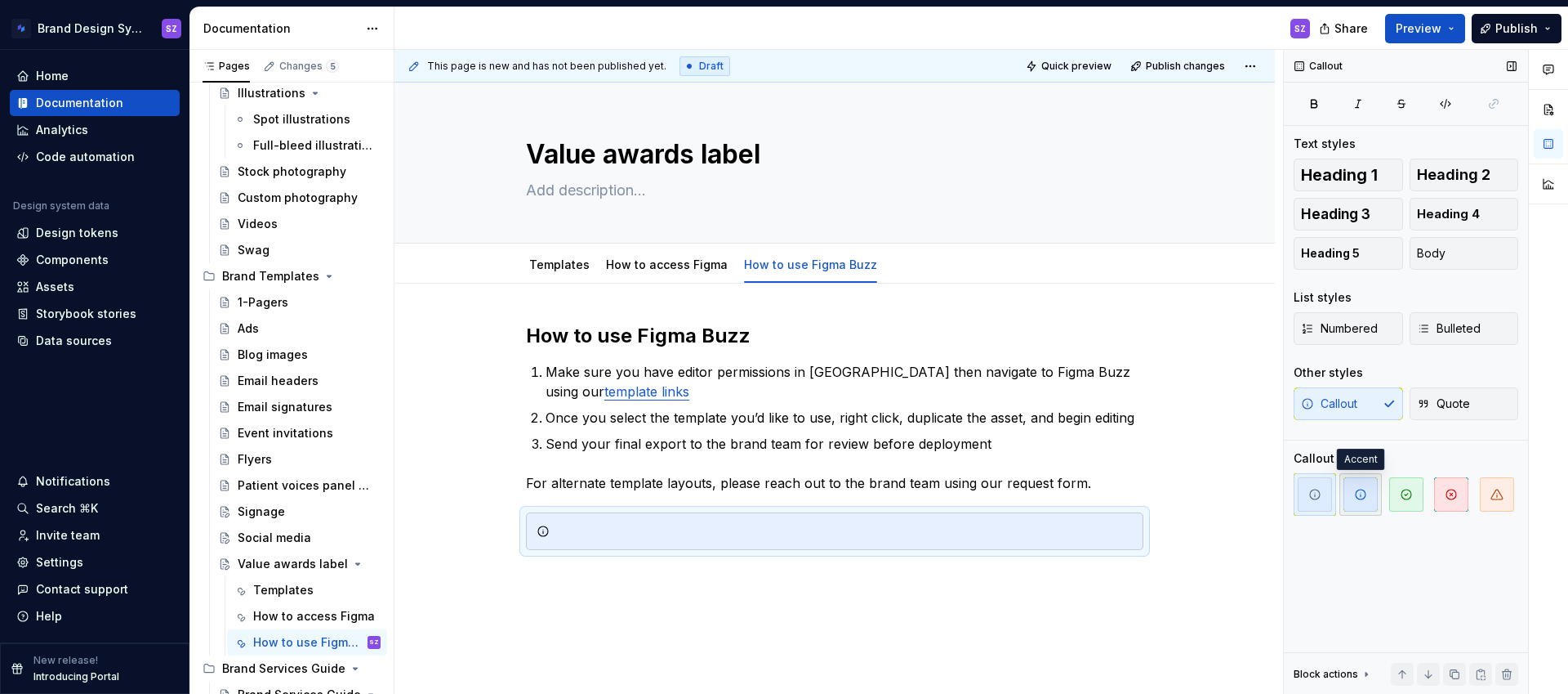
click at [1369, 501] on span "button" at bounding box center [1361, 494] width 34 height 34
click at [1321, 501] on span "button" at bounding box center [1315, 494] width 34 height 34
click at [597, 533] on div at bounding box center [845, 530] width 577 height 16
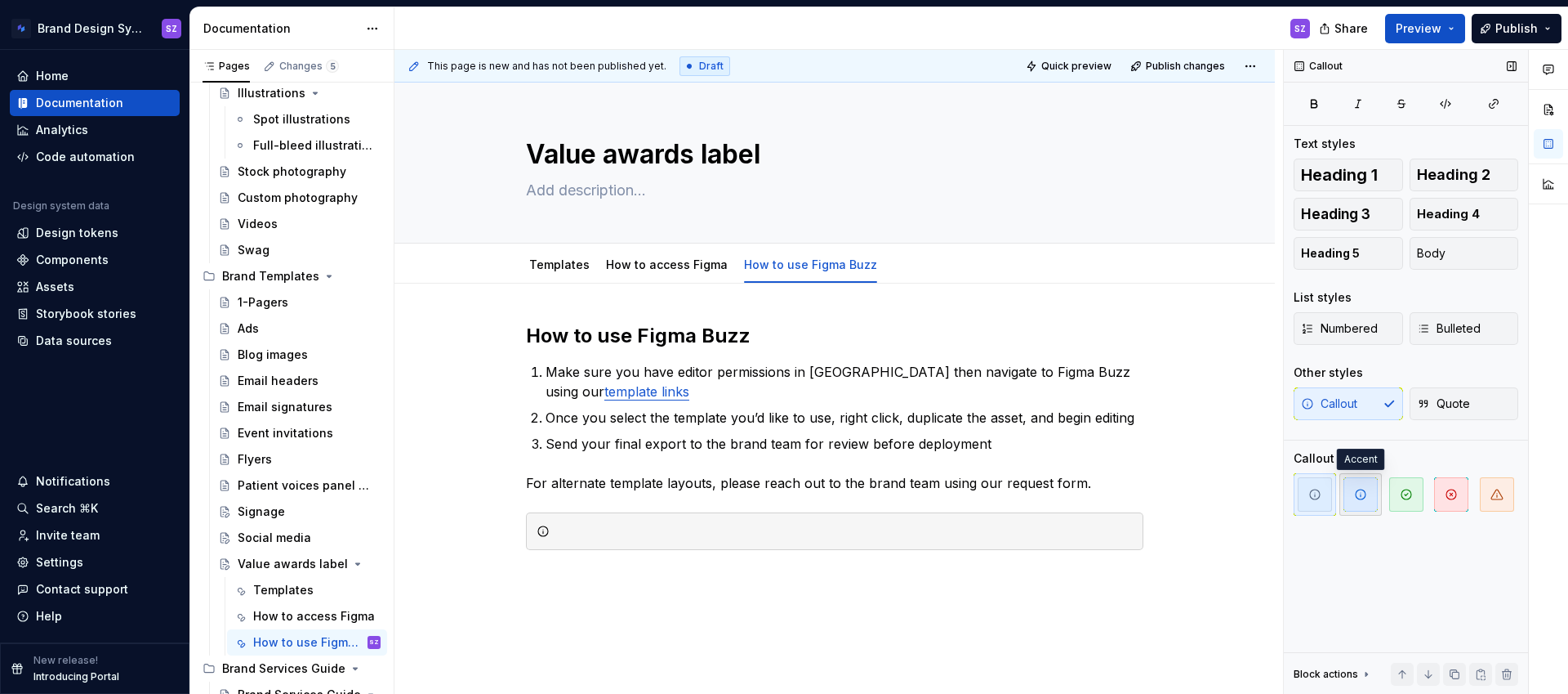
click at [1360, 502] on span "button" at bounding box center [1361, 494] width 34 height 34
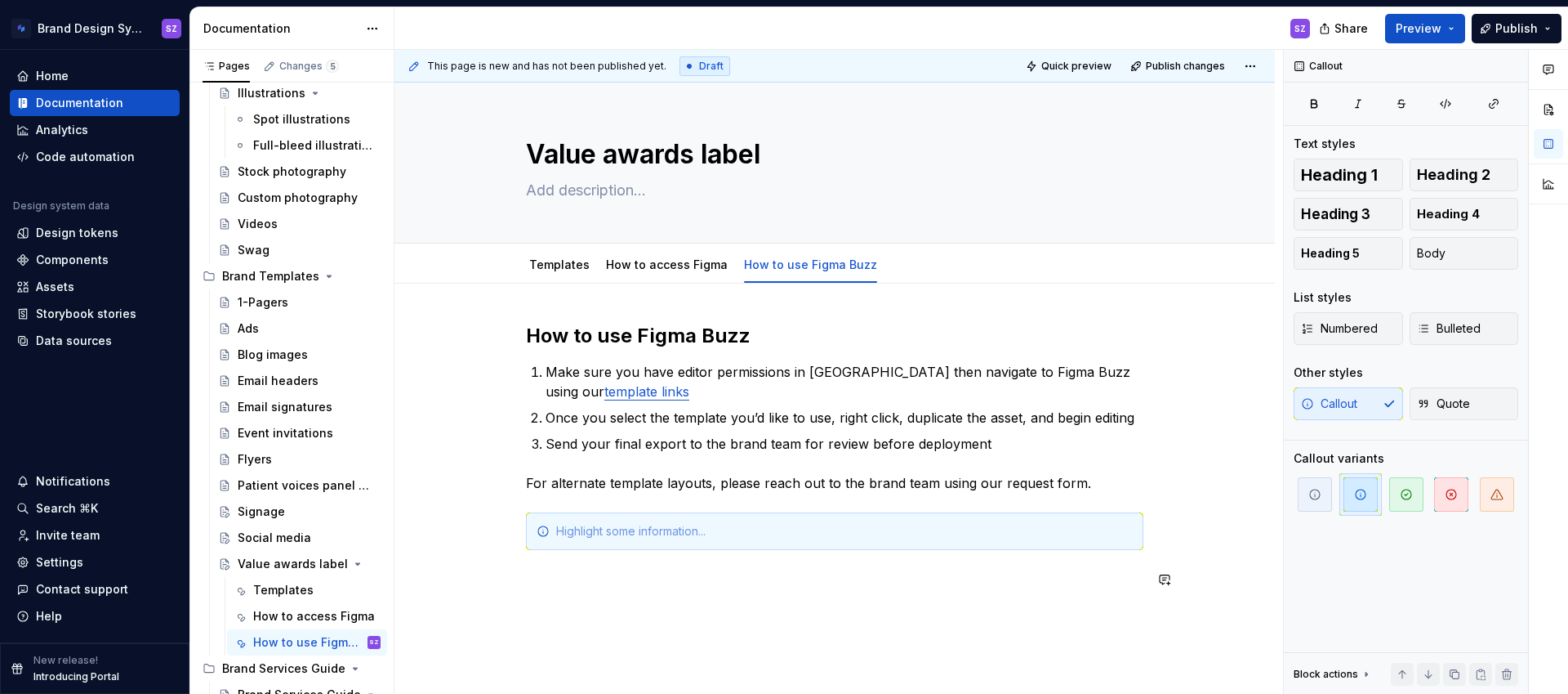
click at [615, 621] on div "How to use Figma Buzz Make sure you have editor permissions in [GEOGRAPHIC_DATA…" at bounding box center [835, 550] width 881 height 534
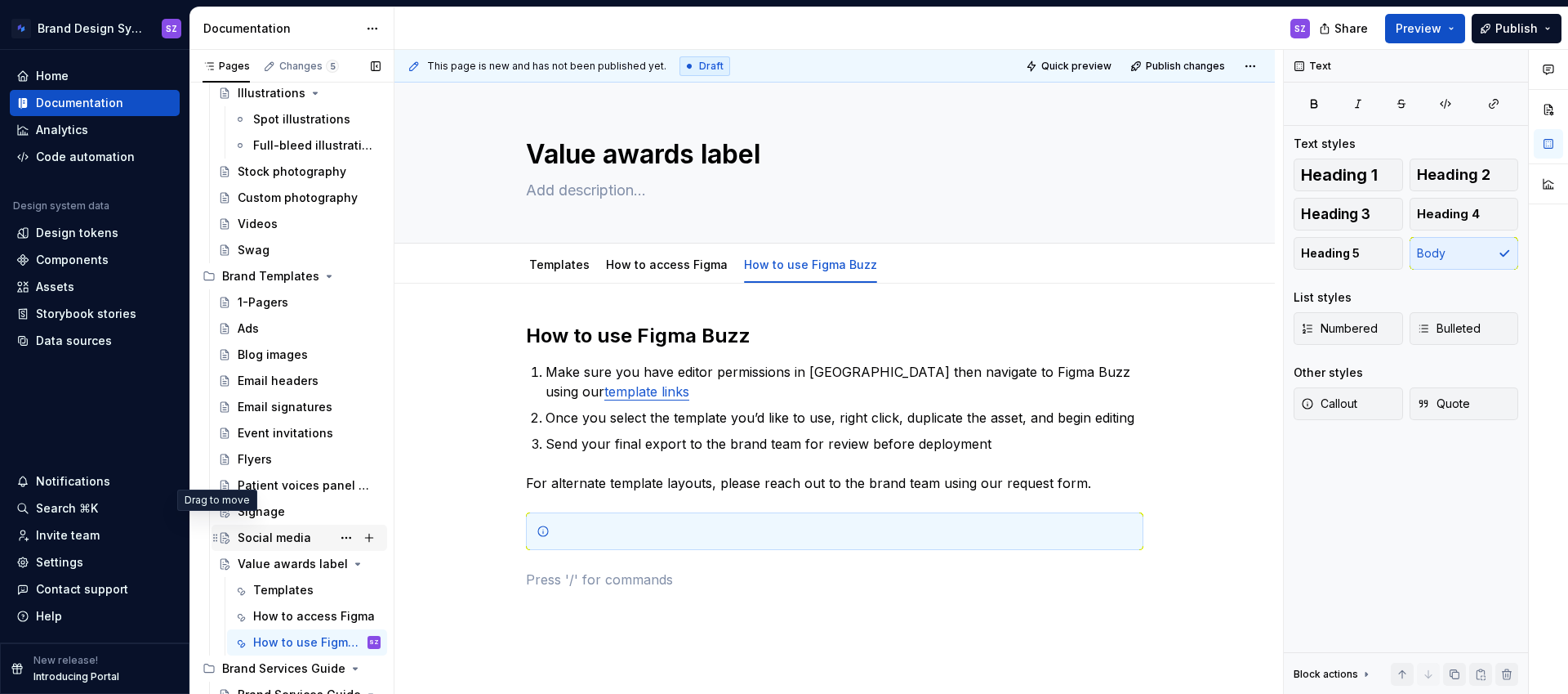
scroll to position [832, 0]
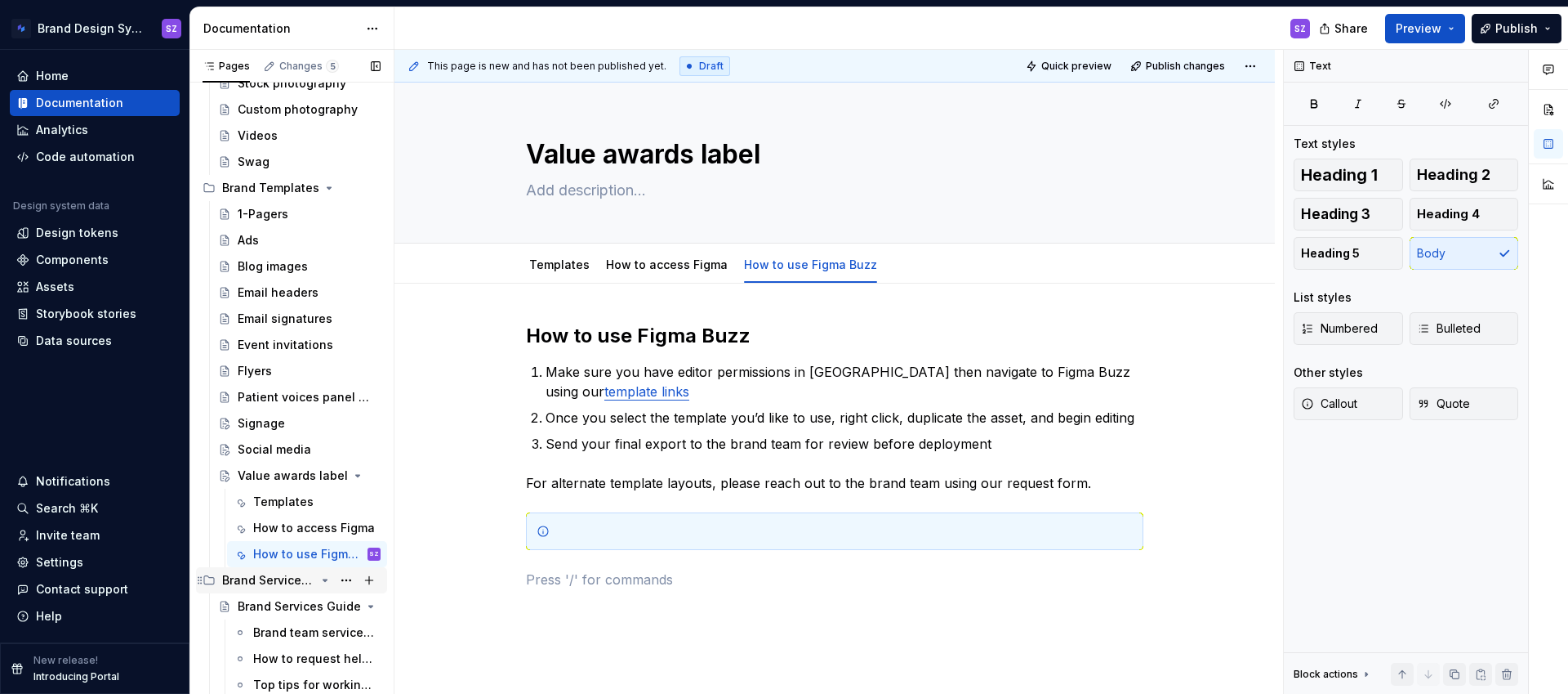
click at [265, 580] on div "Brand Services Guide" at bounding box center [269, 580] width 93 height 16
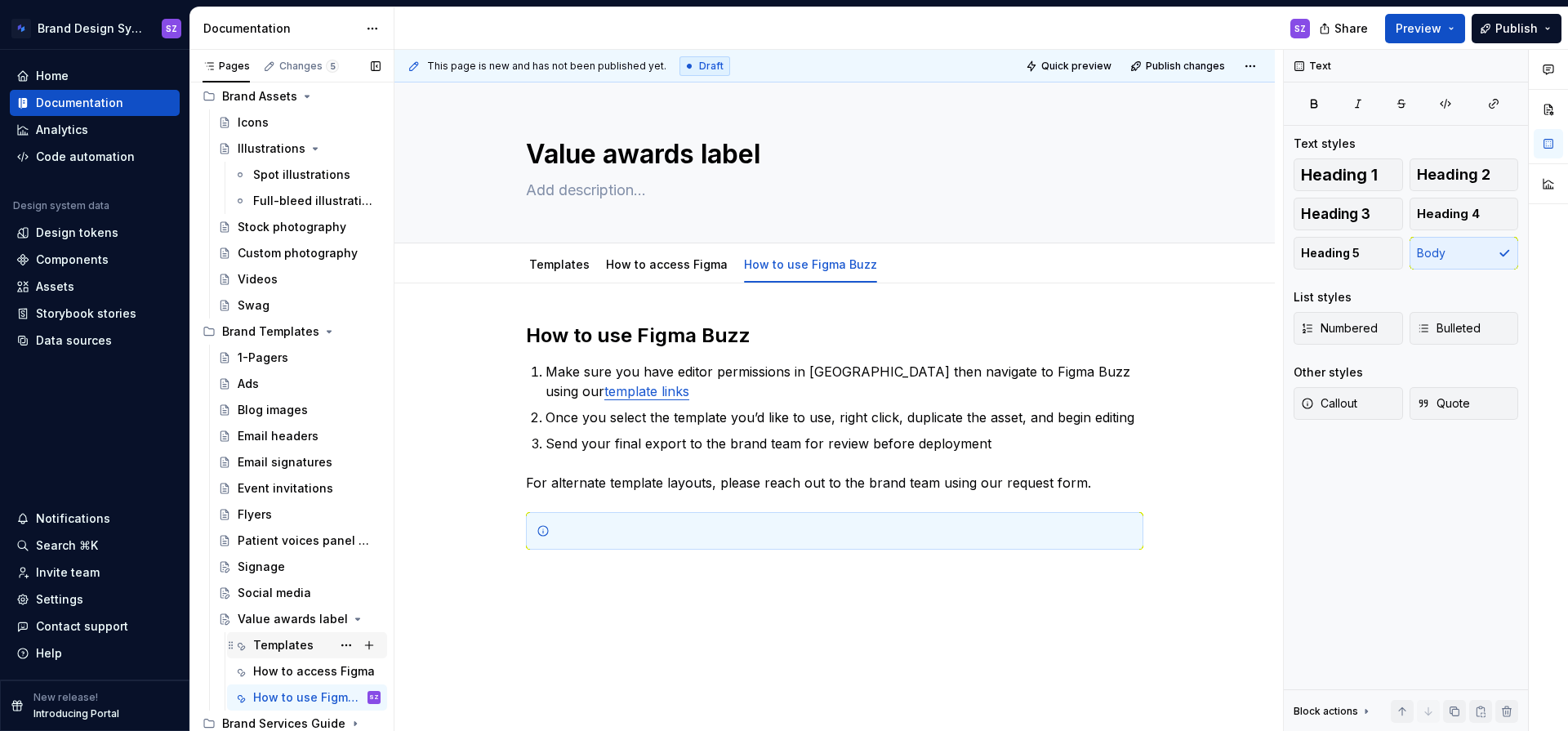
scroll to position [690, 0]
click at [269, 693] on div "Brand Services Guide" at bounding box center [269, 721] width 93 height 16
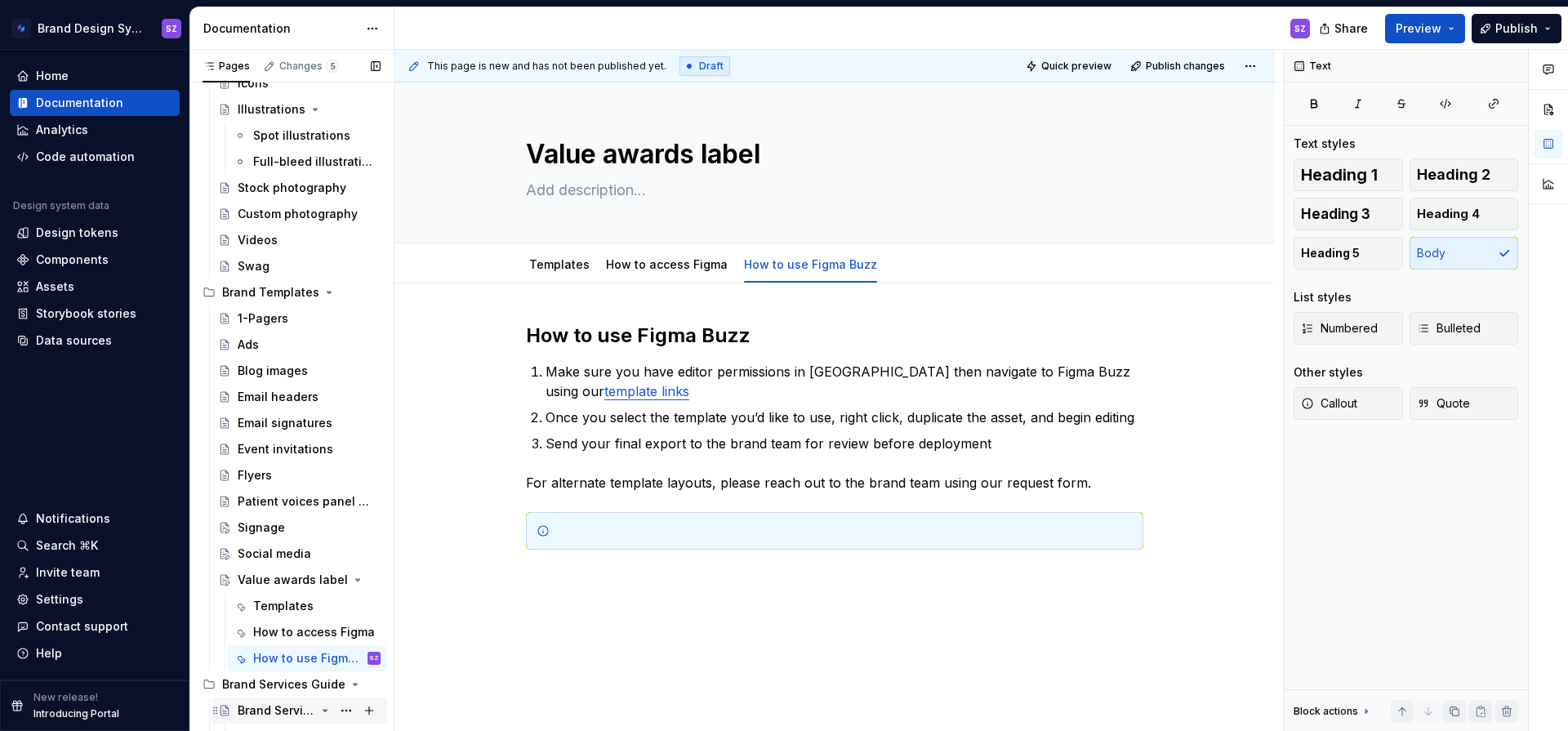
click at [286, 693] on div "Brand Services Guide" at bounding box center [275, 710] width 77 height 16
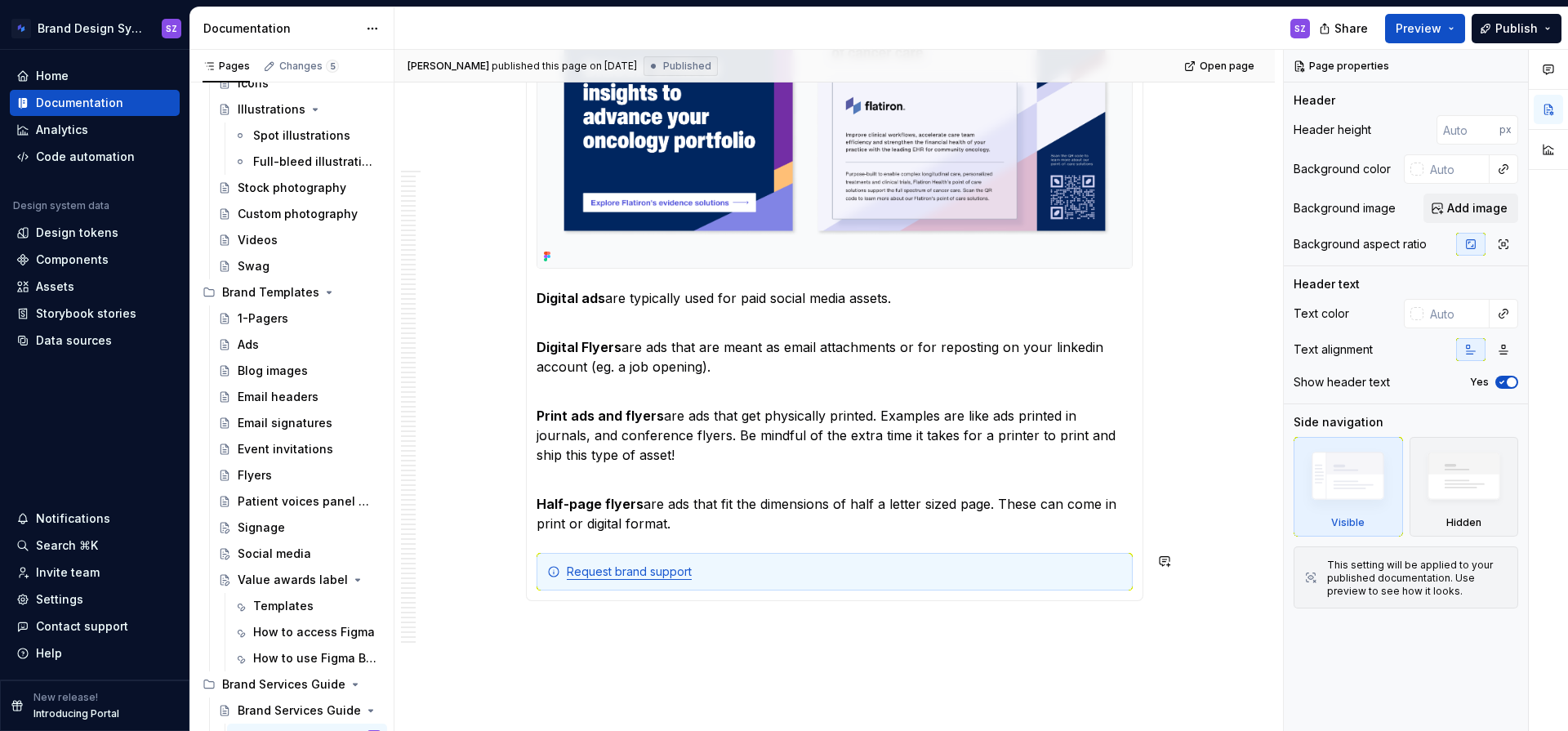
scroll to position [943, 0]
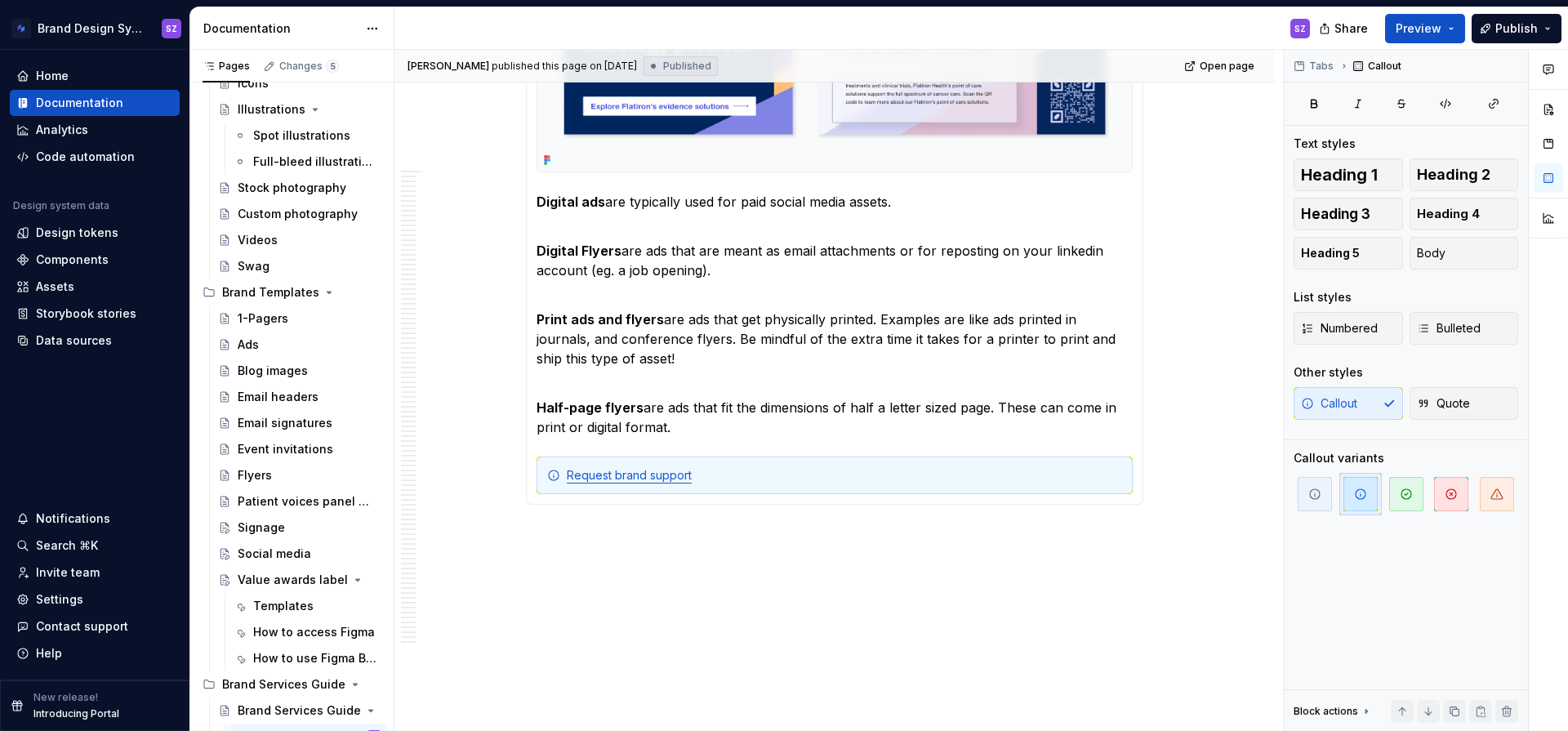
click at [536, 454] on div "Estimated timing from request to final deliverable: 5 –15 business days (for pr…" at bounding box center [835, 88] width 618 height 834
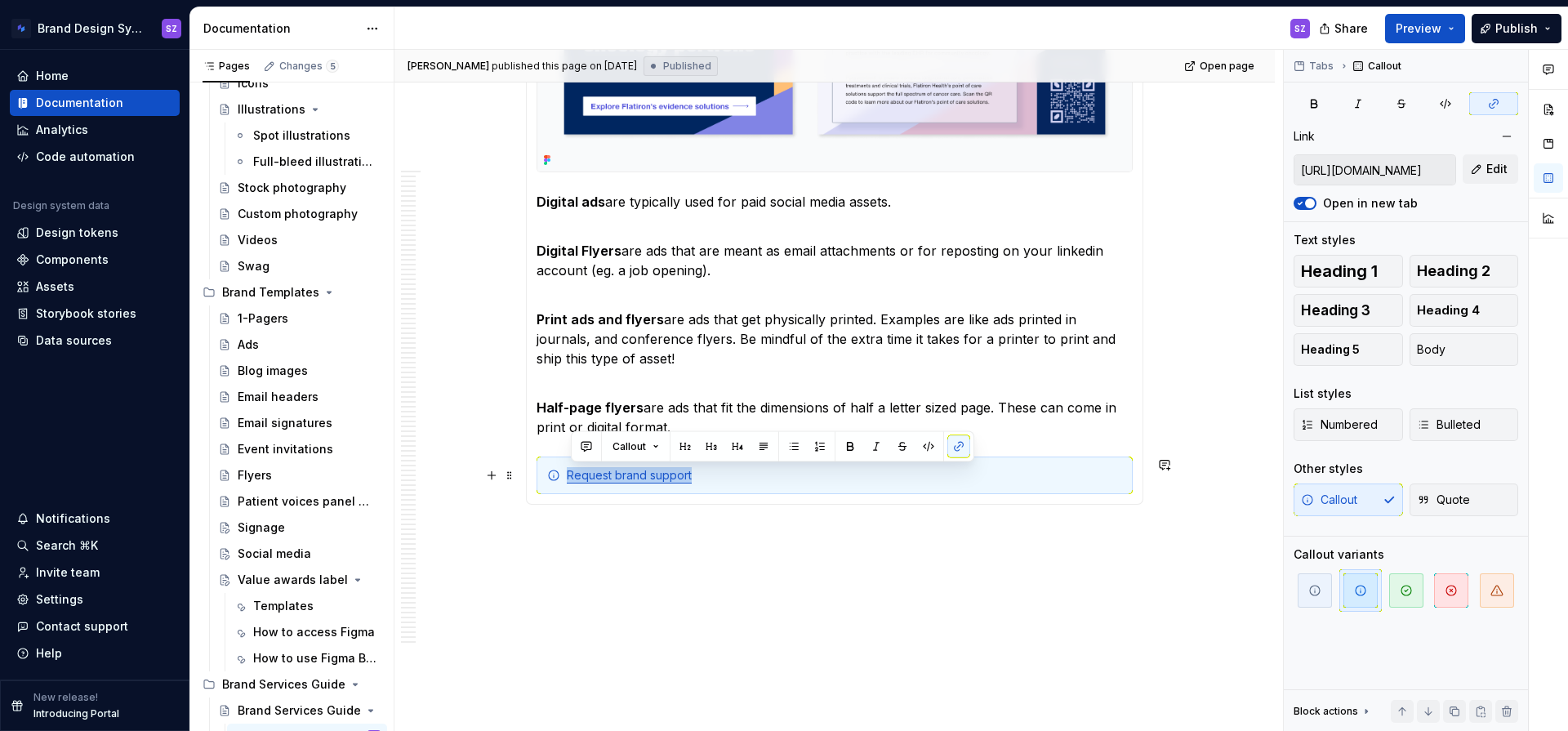
drag, startPoint x: 536, startPoint y: 455, endPoint x: 581, endPoint y: 485, distance: 54.1
click at [581, 485] on div "Estimated timing from request to final deliverable: 5 –15 business days (for pr…" at bounding box center [835, 88] width 618 height 834
click at [1369, 162] on input "[URL][DOMAIN_NAME]" at bounding box center [1375, 170] width 161 height 30
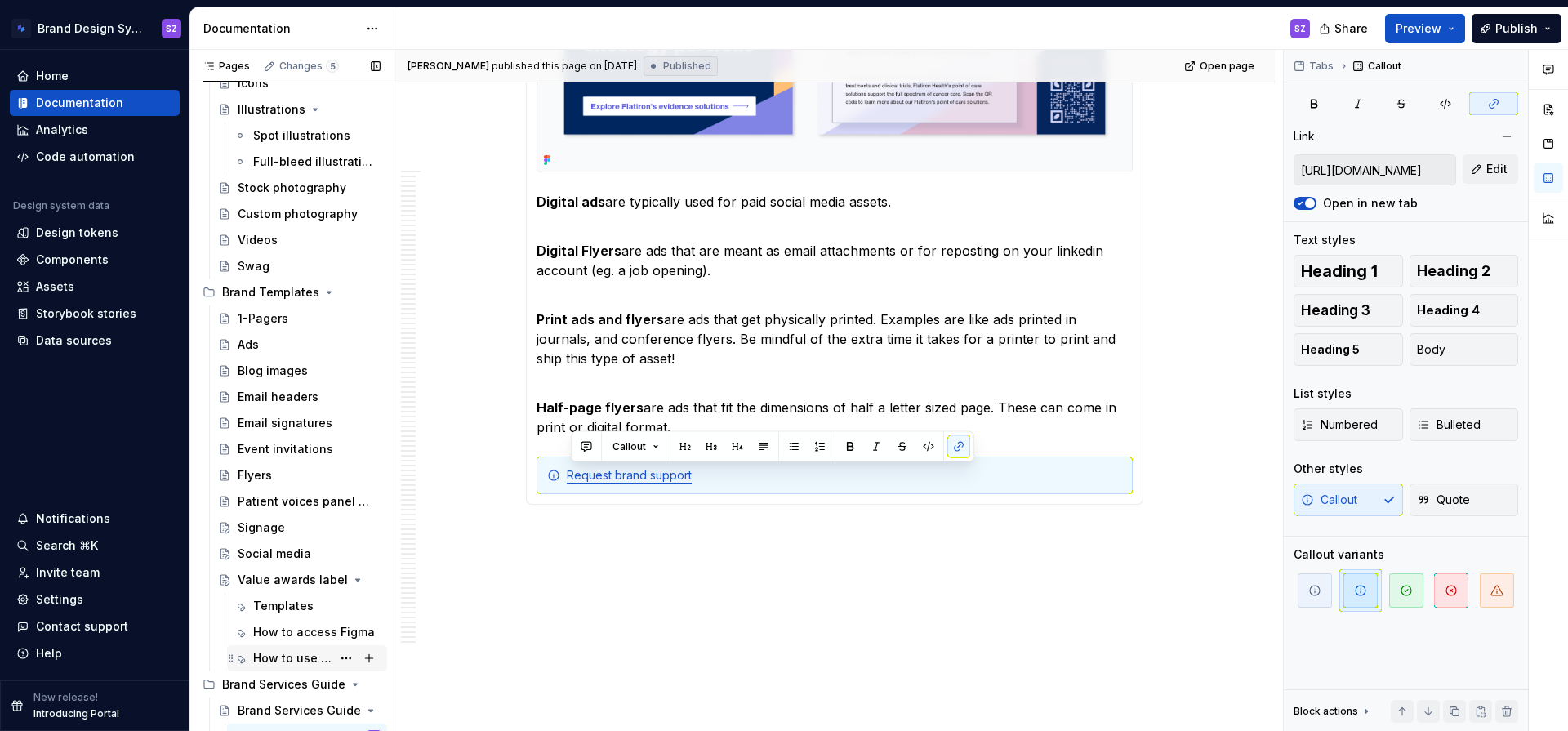
click at [316, 660] on div "How to use Figma Buzz" at bounding box center [293, 658] width 78 height 16
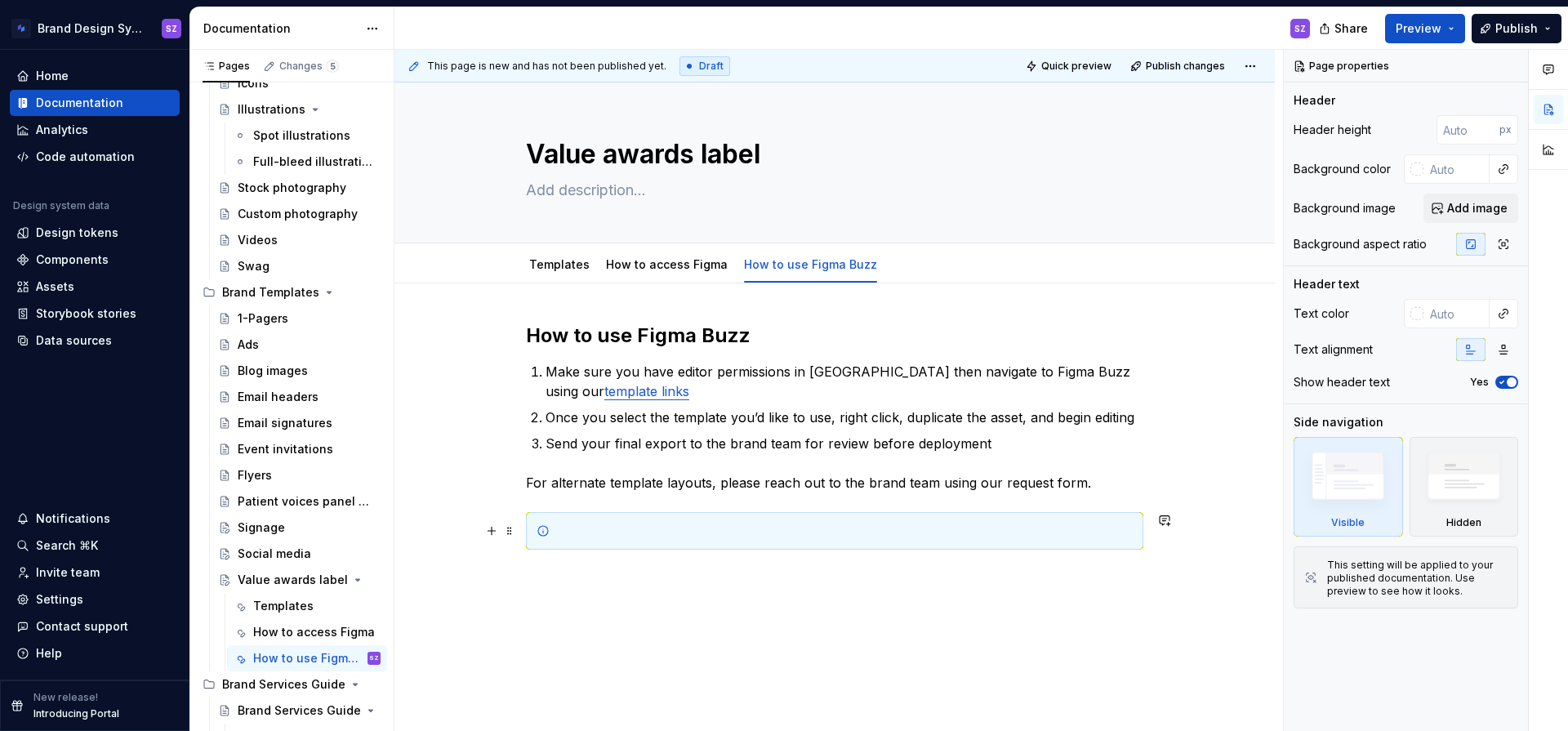
type textarea "*"
click at [565, 536] on div at bounding box center [845, 530] width 577 height 16
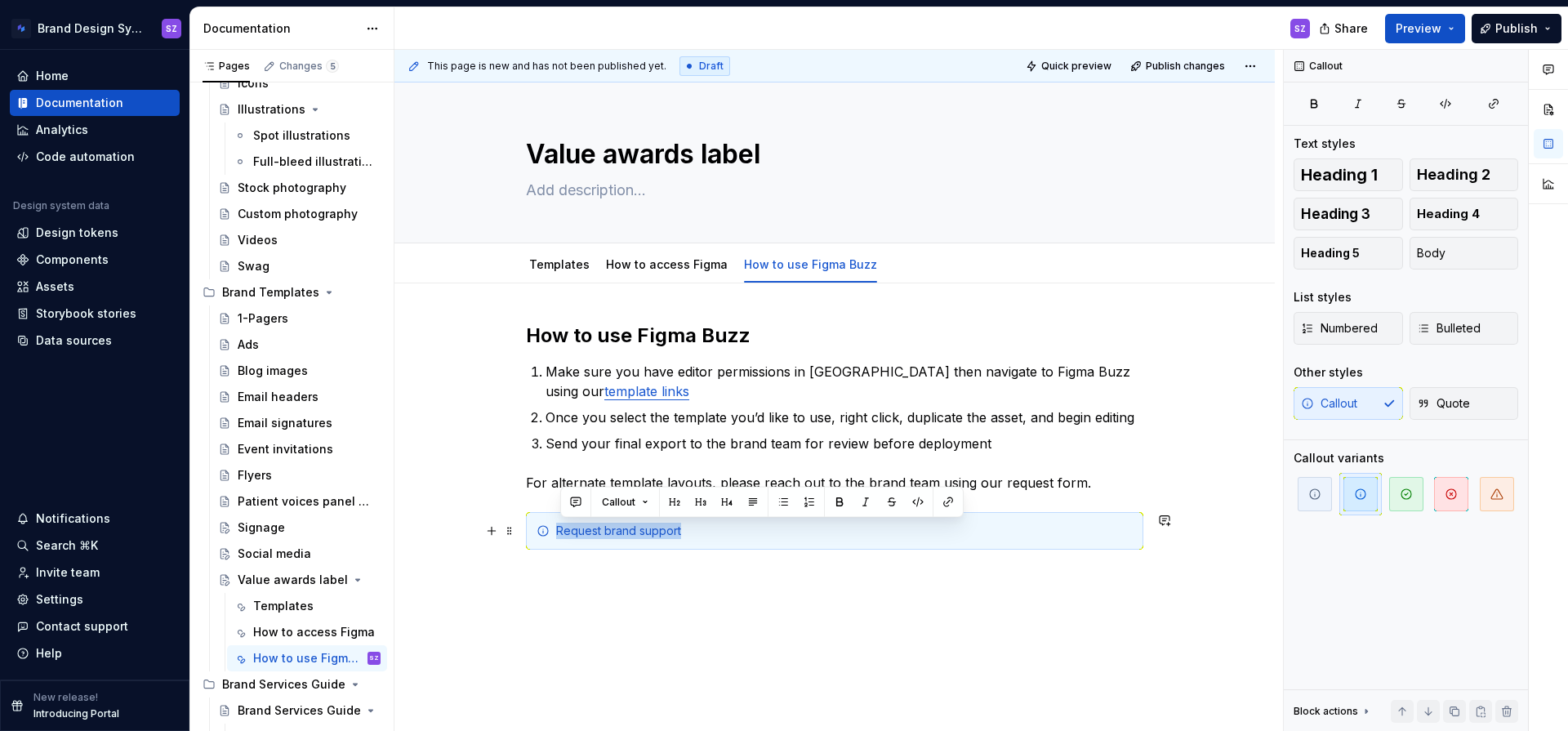
drag, startPoint x: 560, startPoint y: 533, endPoint x: 689, endPoint y: 533, distance: 129.0
click at [689, 533] on div "Request brand support" at bounding box center [845, 530] width 577 height 16
click at [945, 499] on button "button" at bounding box center [948, 502] width 23 height 23
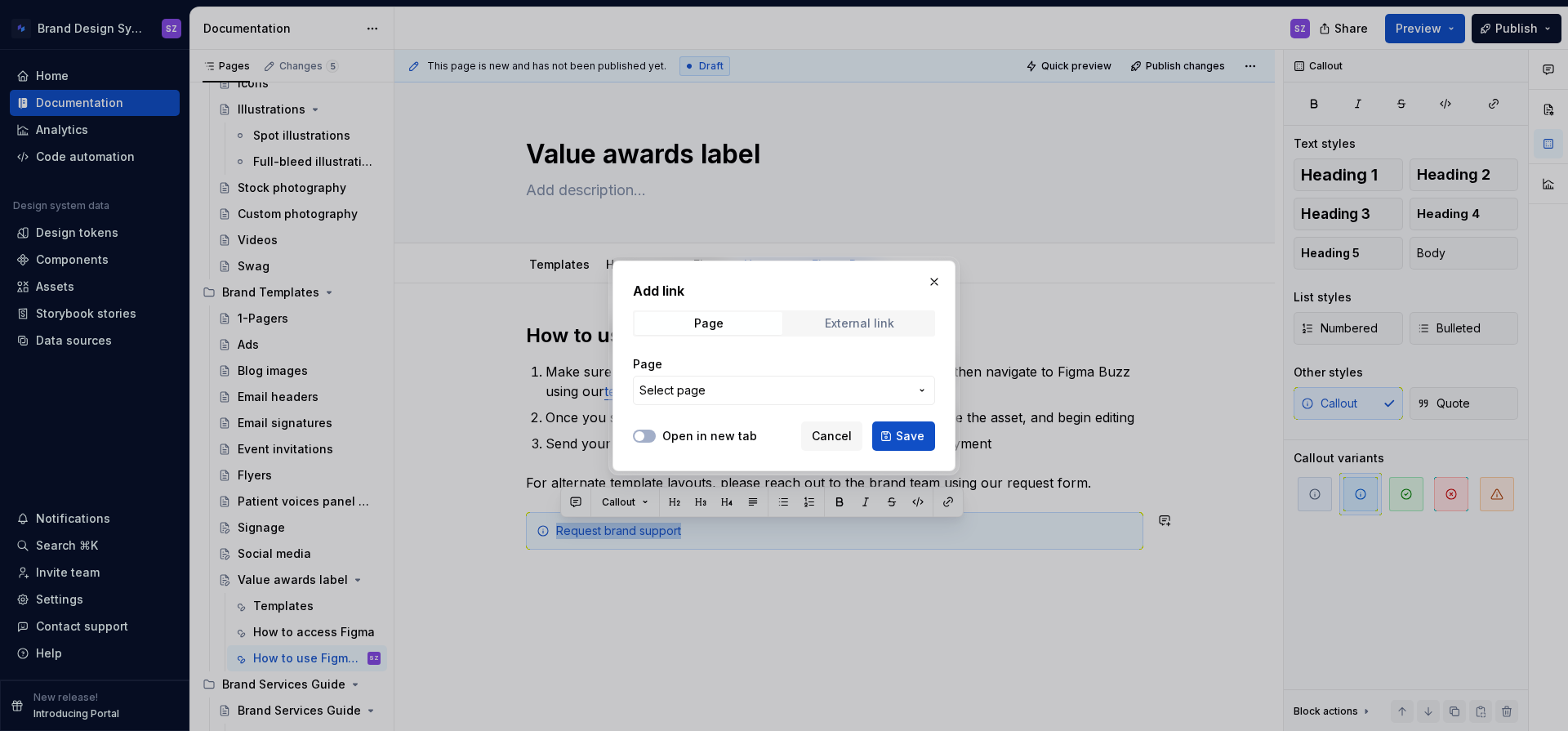
click at [881, 313] on span "External link" at bounding box center [859, 323] width 148 height 23
click at [691, 395] on input "URL" at bounding box center [784, 390] width 302 height 30
paste input "[URL][DOMAIN_NAME]"
type input "[URL][DOMAIN_NAME]"
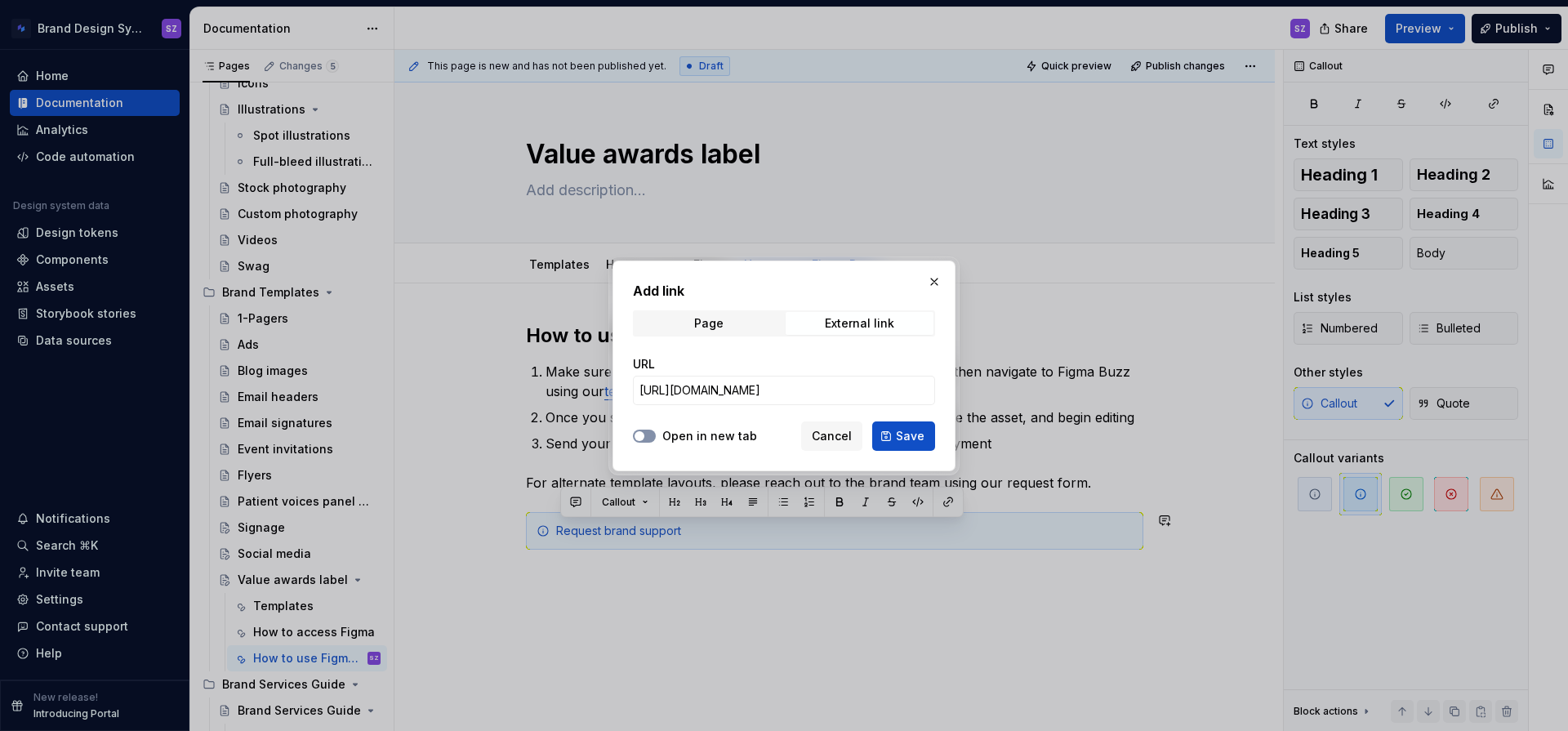
click at [650, 437] on button "Open in new tab" at bounding box center [644, 437] width 23 height 13
click at [910, 437] on span "Save" at bounding box center [910, 436] width 29 height 16
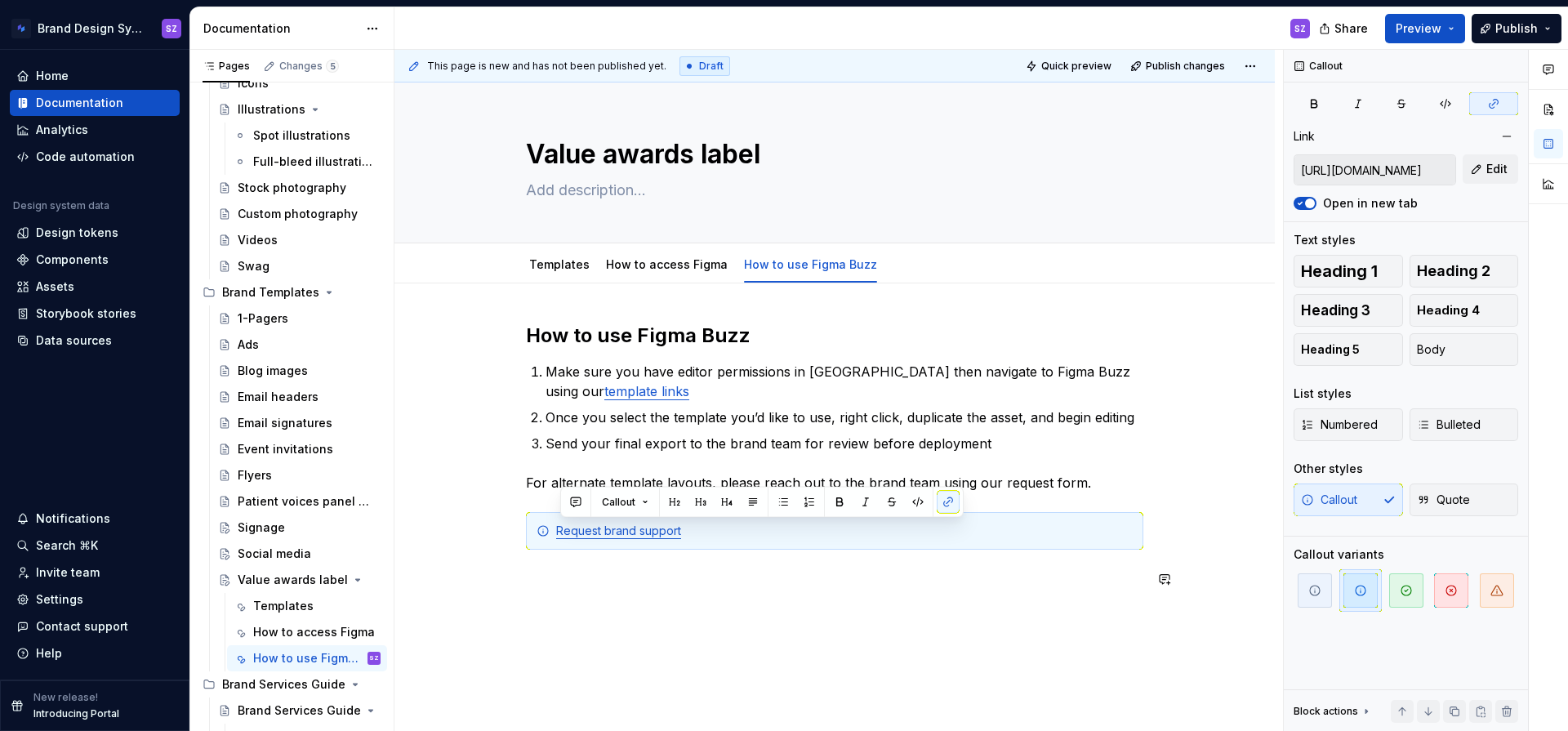
click at [713, 630] on div "How to use Figma Buzz Make sure you have editor permissions in [GEOGRAPHIC_DATA…" at bounding box center [835, 556] width 881 height 545
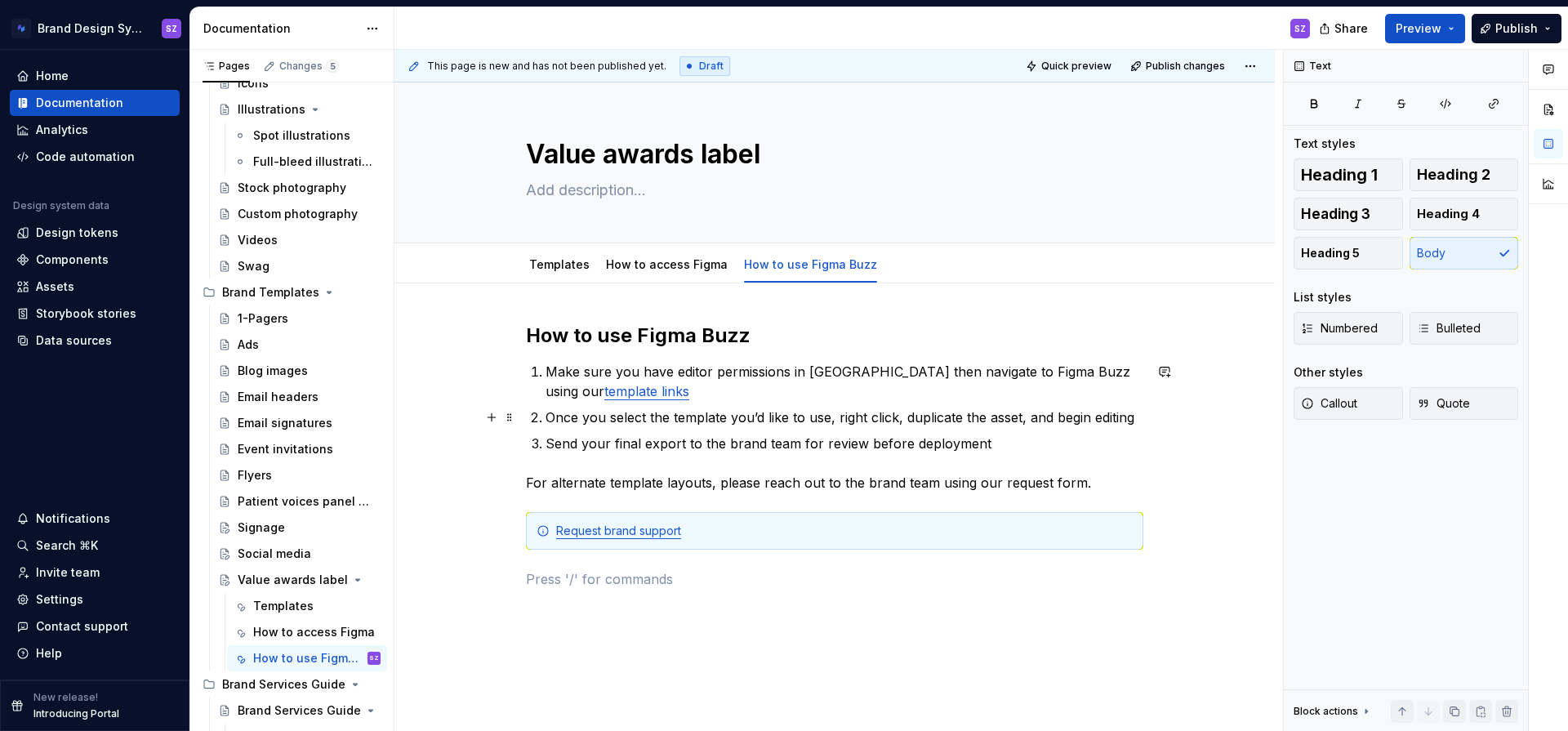
click at [1247, 406] on div "How to use Figma Buzz Make sure you have editor permissions in [GEOGRAPHIC_DATA…" at bounding box center [835, 556] width 881 height 545
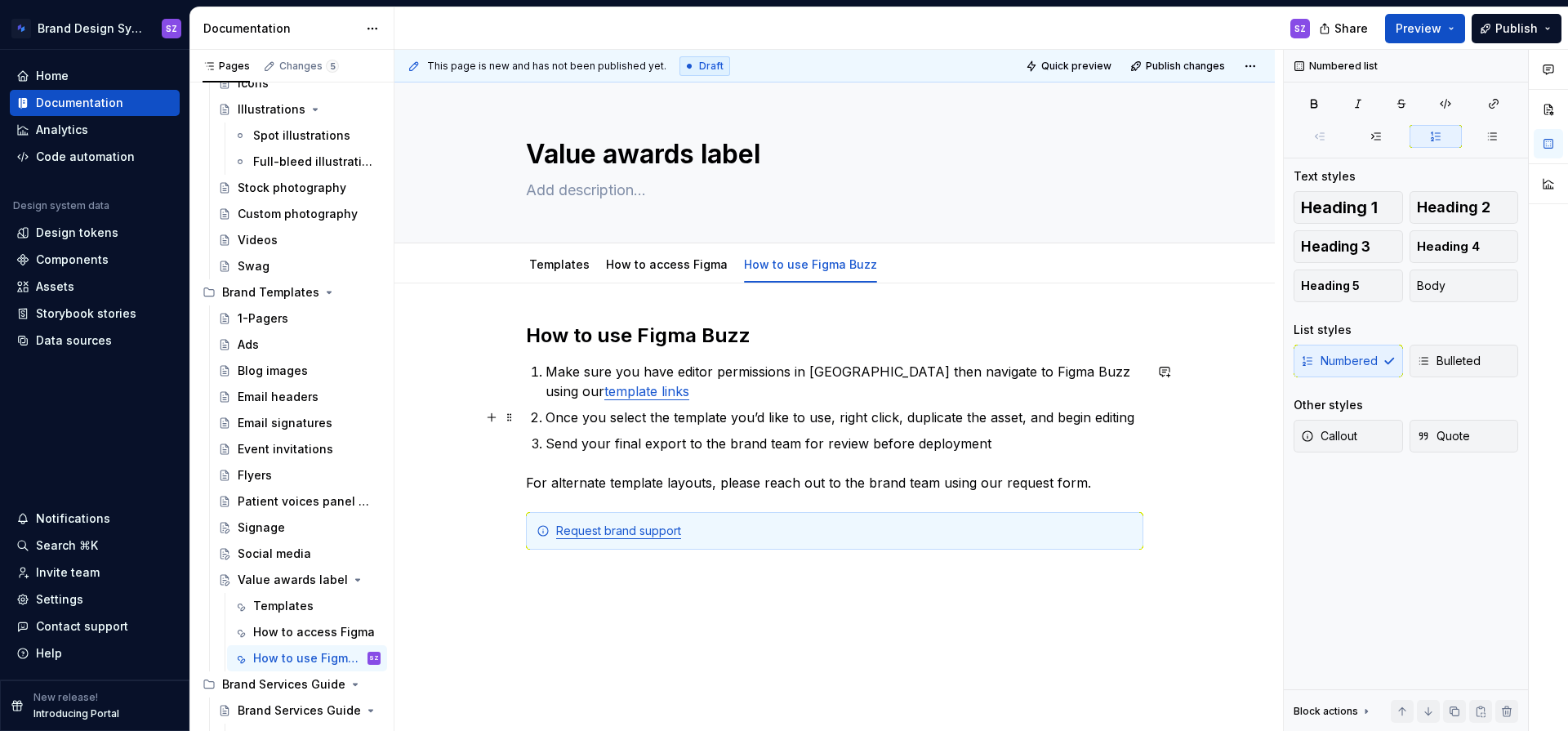
click at [1151, 416] on div "How to use Figma Buzz Make sure you have editor permissions in [GEOGRAPHIC_DATA…" at bounding box center [835, 556] width 881 height 545
click at [1104, 417] on p "Once you select the template you’d like to use, right click, duplicate the asse…" at bounding box center [844, 417] width 598 height 20
click at [1139, 418] on p "Once you select the template you’d like to use, right click, duplicate the asse…" at bounding box center [844, 417] width 598 height 20
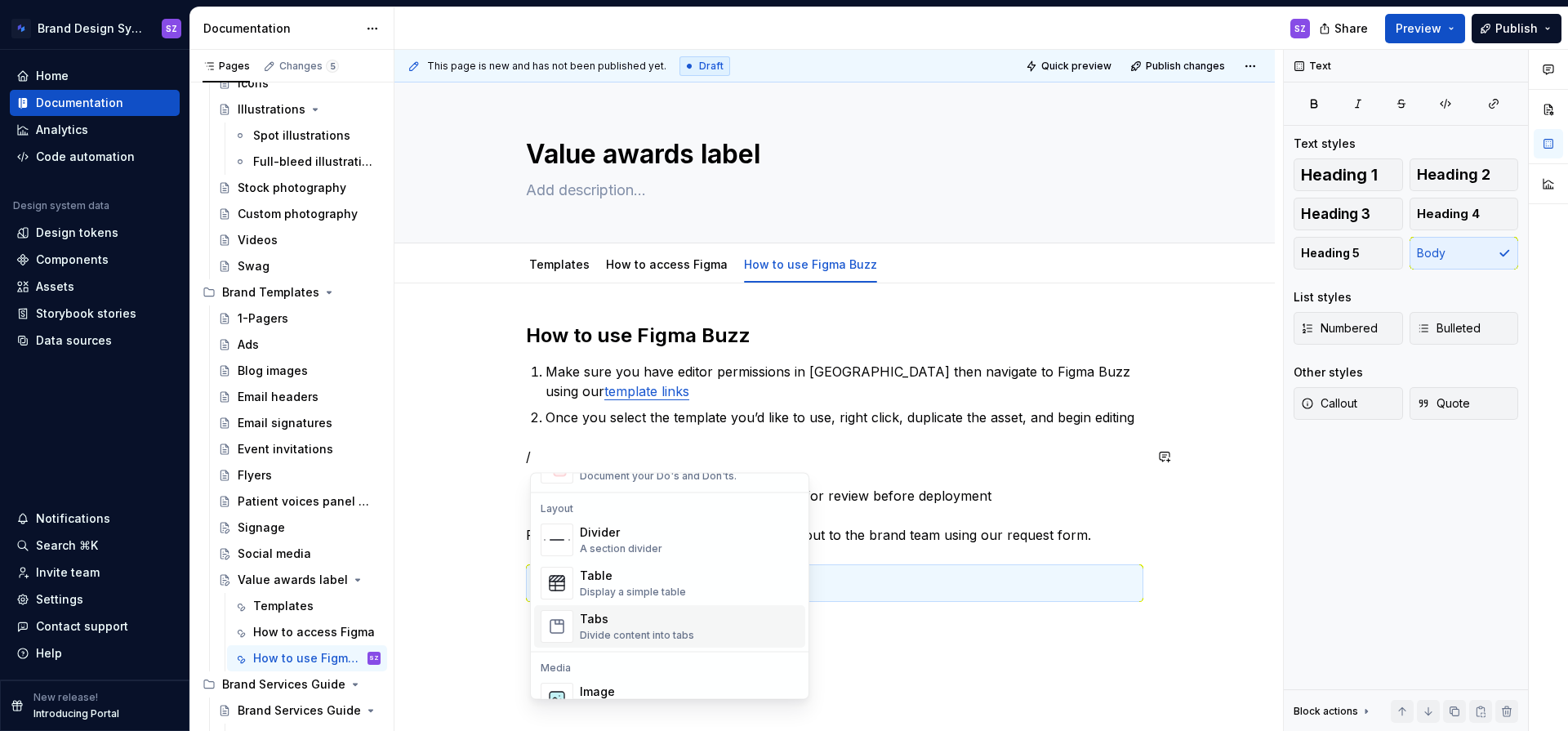
scroll to position [630, 0]
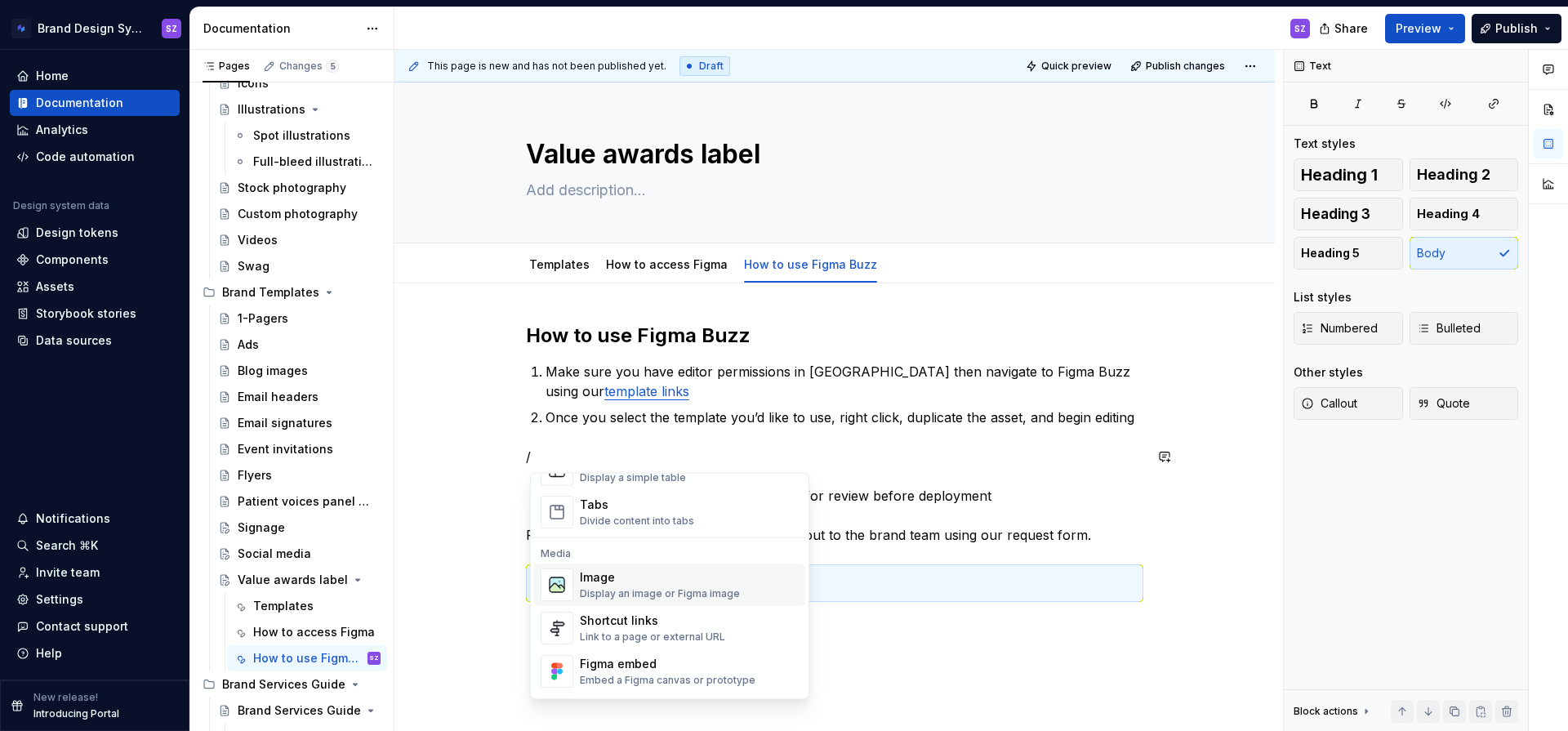
click at [583, 586] on div "Image Display an image or Figma image" at bounding box center [660, 585] width 160 height 31
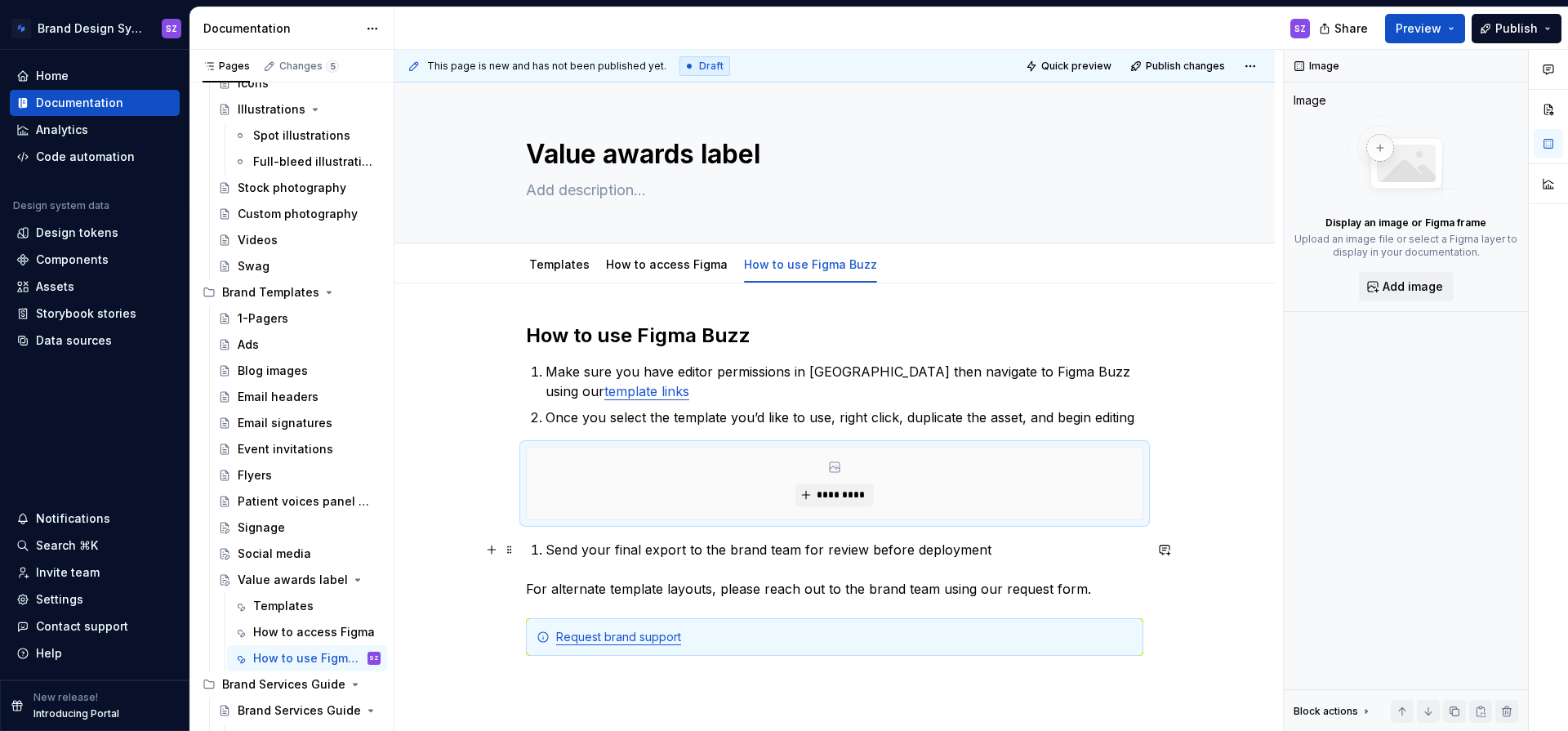
click at [545, 551] on li "Send your final export to the brand team for review before deployment" at bounding box center [844, 549] width 598 height 20
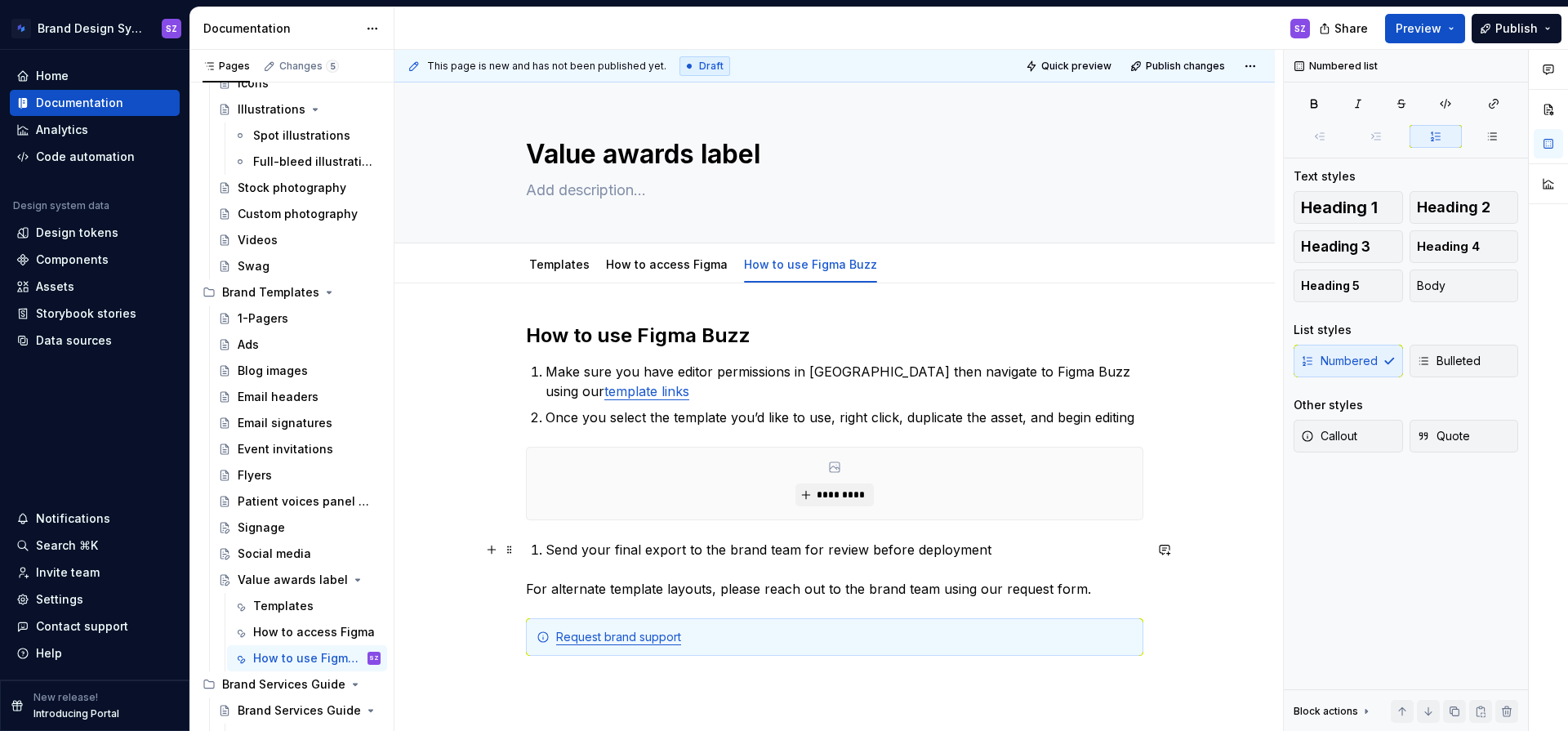
click at [545, 549] on li "Send your final export to the brand team for review before deployment" at bounding box center [844, 549] width 598 height 20
click at [545, 368] on li "Make sure you have editor permissions in [GEOGRAPHIC_DATA] then navigate to Fig…" at bounding box center [844, 381] width 598 height 39
click at [1429, 365] on icon "button" at bounding box center [1424, 361] width 13 height 13
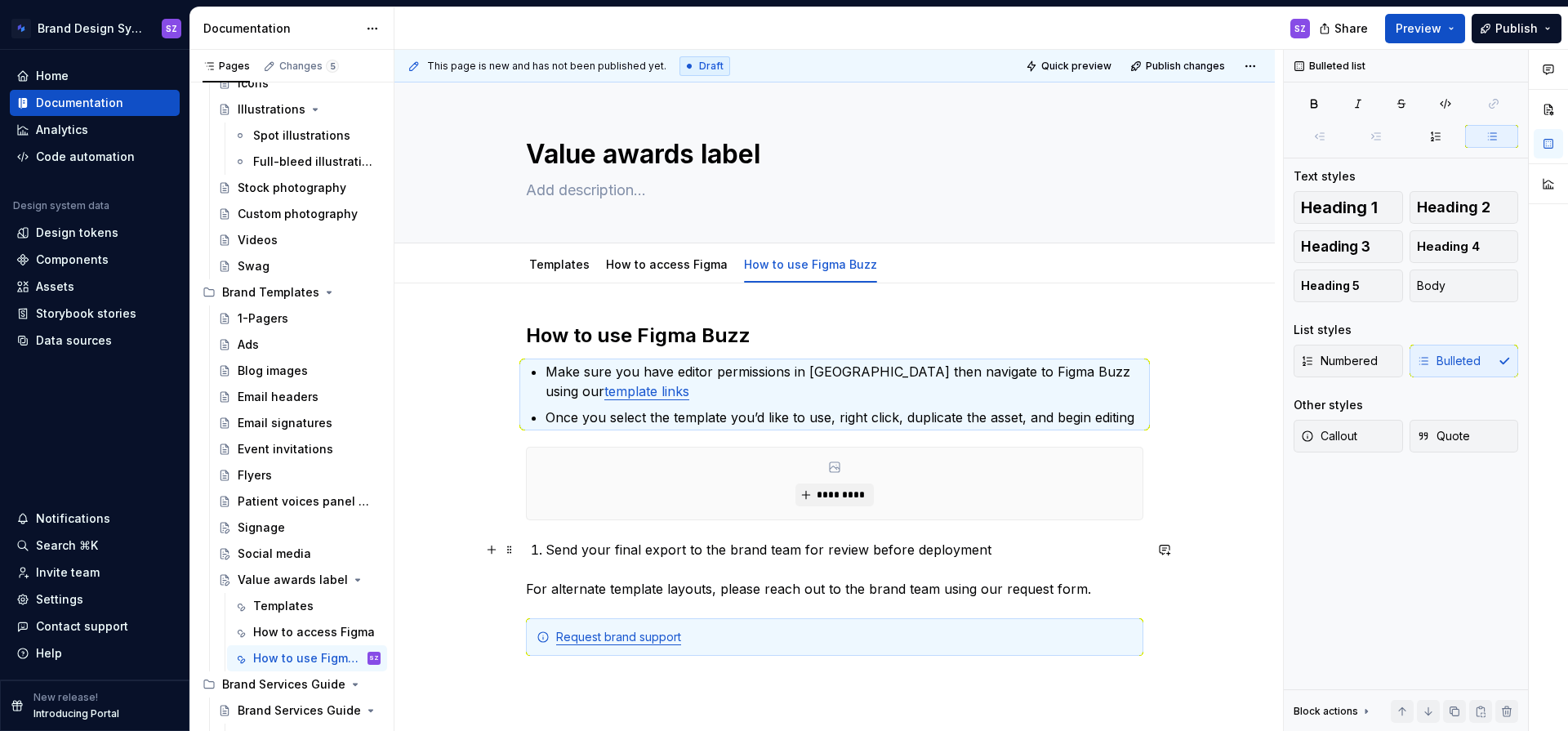
click at [560, 551] on p "Send your final export to the brand team for review before deployment" at bounding box center [844, 549] width 598 height 20
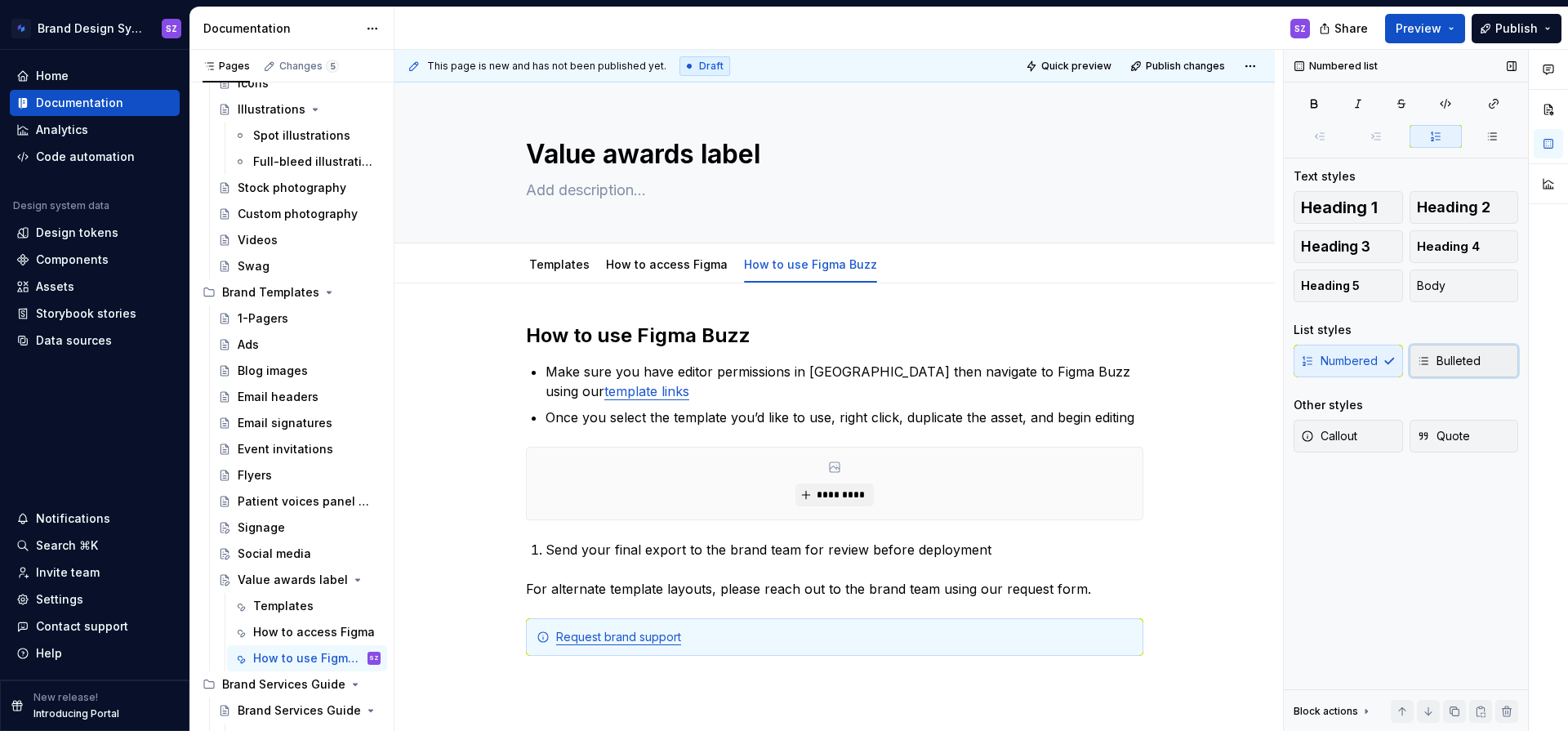
click at [1470, 355] on span "Bulleted" at bounding box center [1449, 360] width 64 height 16
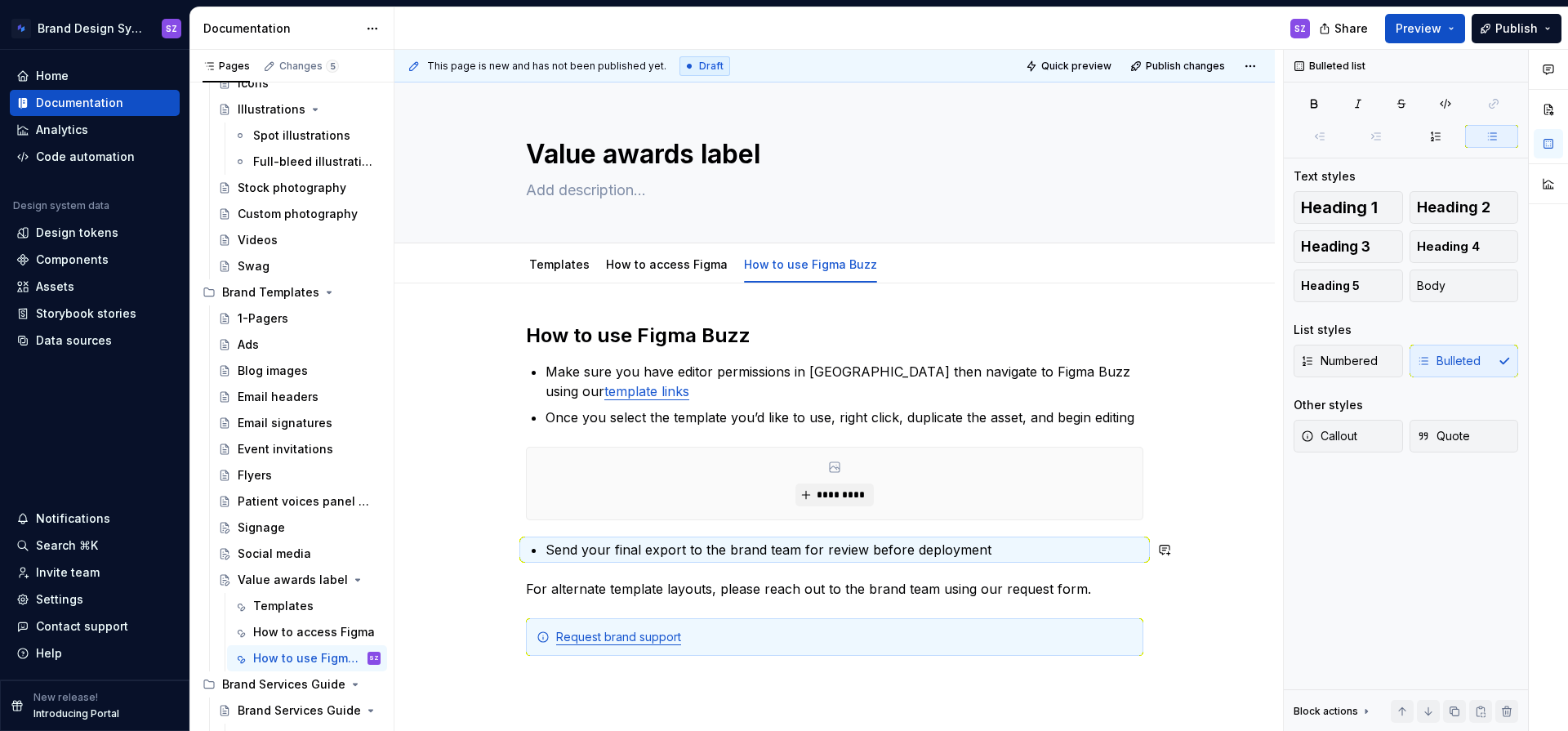
click at [1070, 566] on div "How to use Figma Buzz Make sure you have editor permissions in [GEOGRAPHIC_DATA…" at bounding box center [835, 508] width 618 height 373
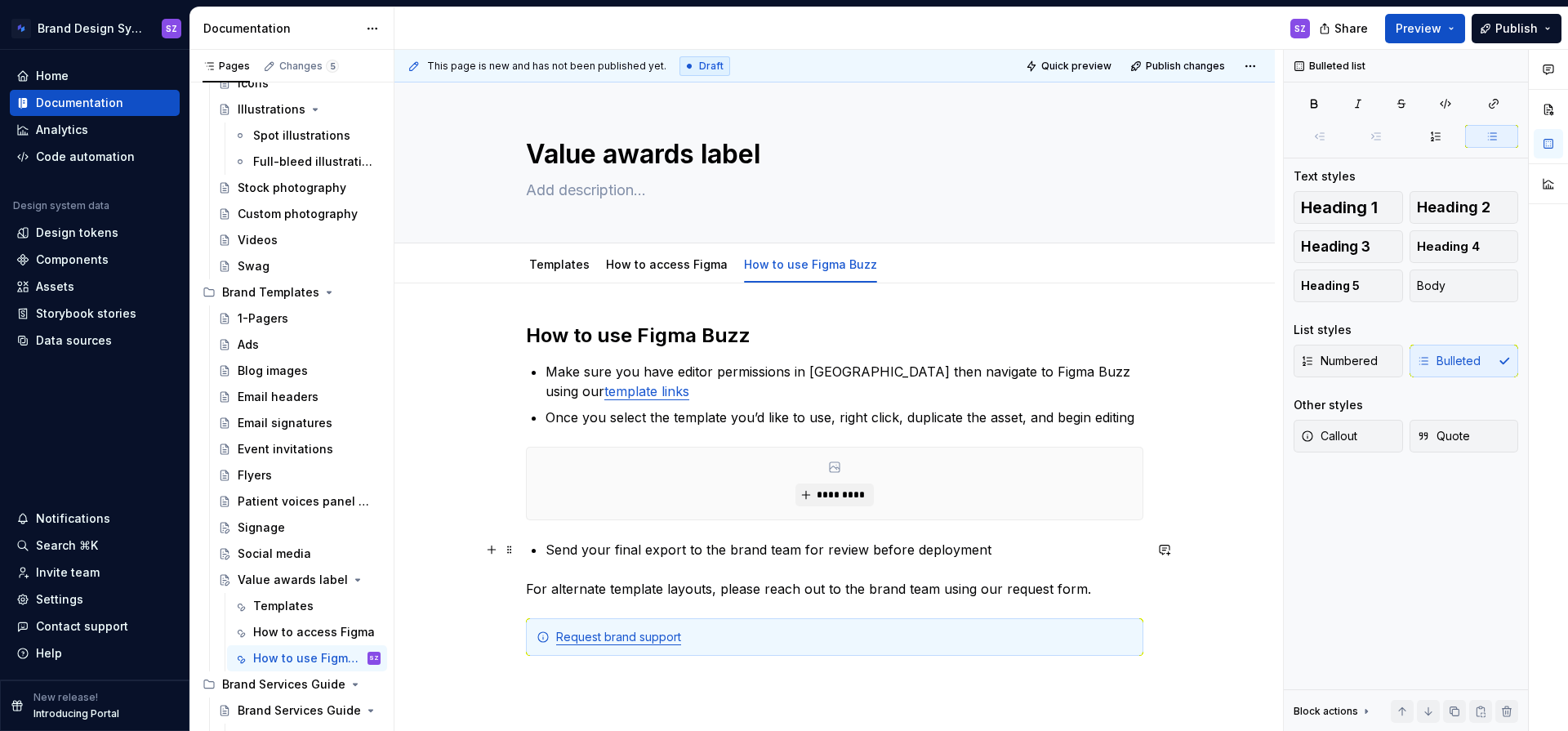
click at [1033, 550] on p "Send your final export to the brand team for review before deployment" at bounding box center [844, 549] width 598 height 20
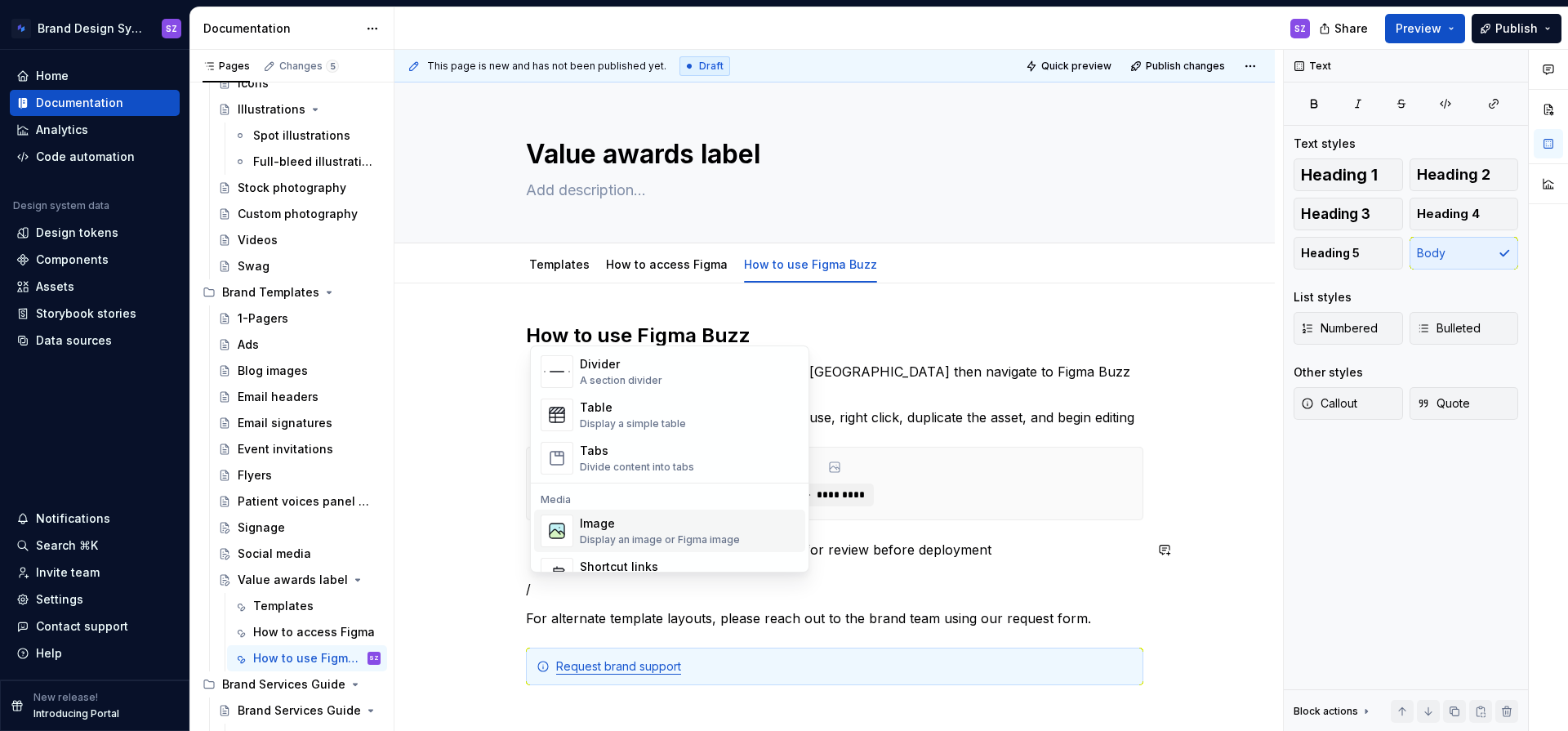
scroll to position [597, 0]
click at [627, 505] on div "Display an image or Figma image" at bounding box center [660, 500] width 160 height 13
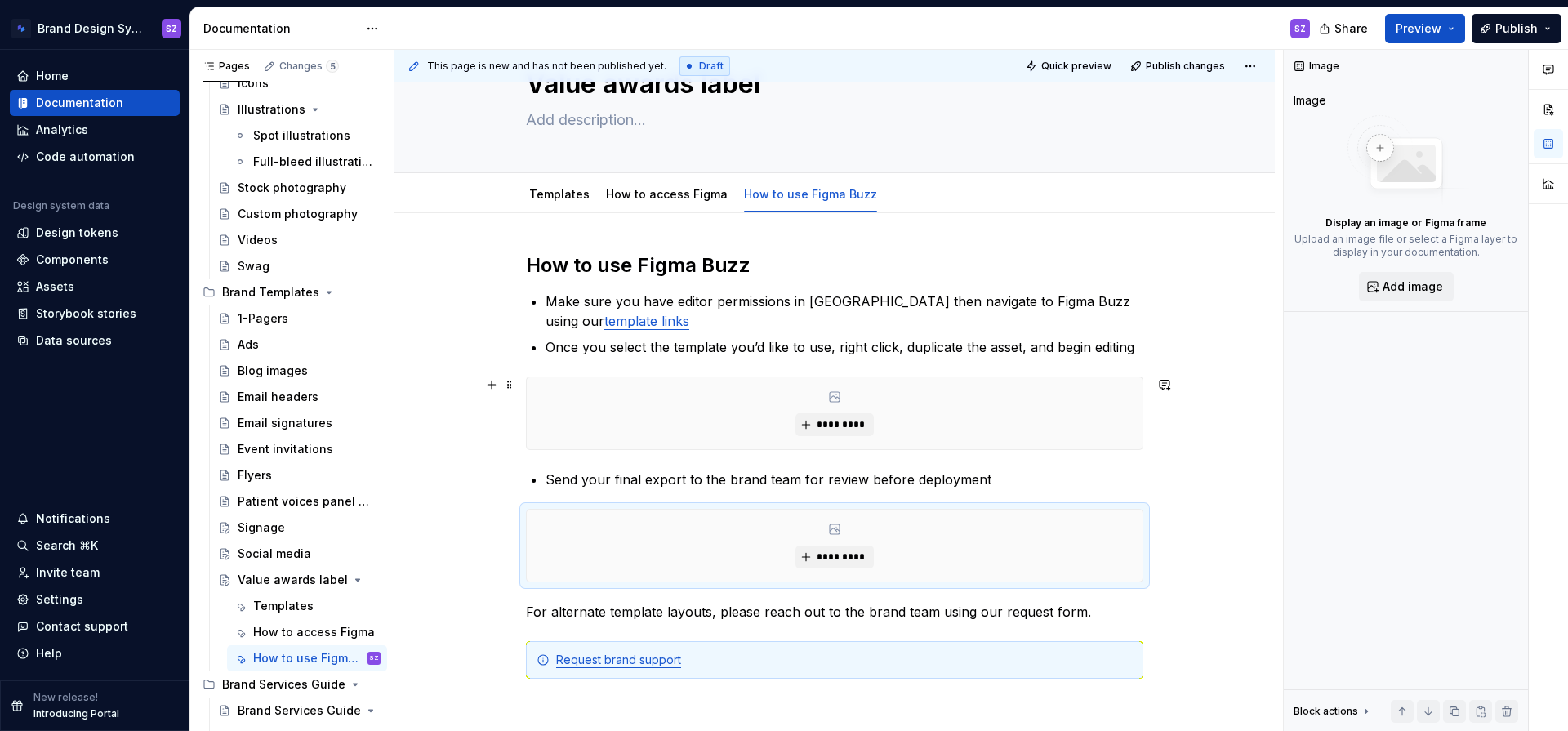
scroll to position [85, 0]
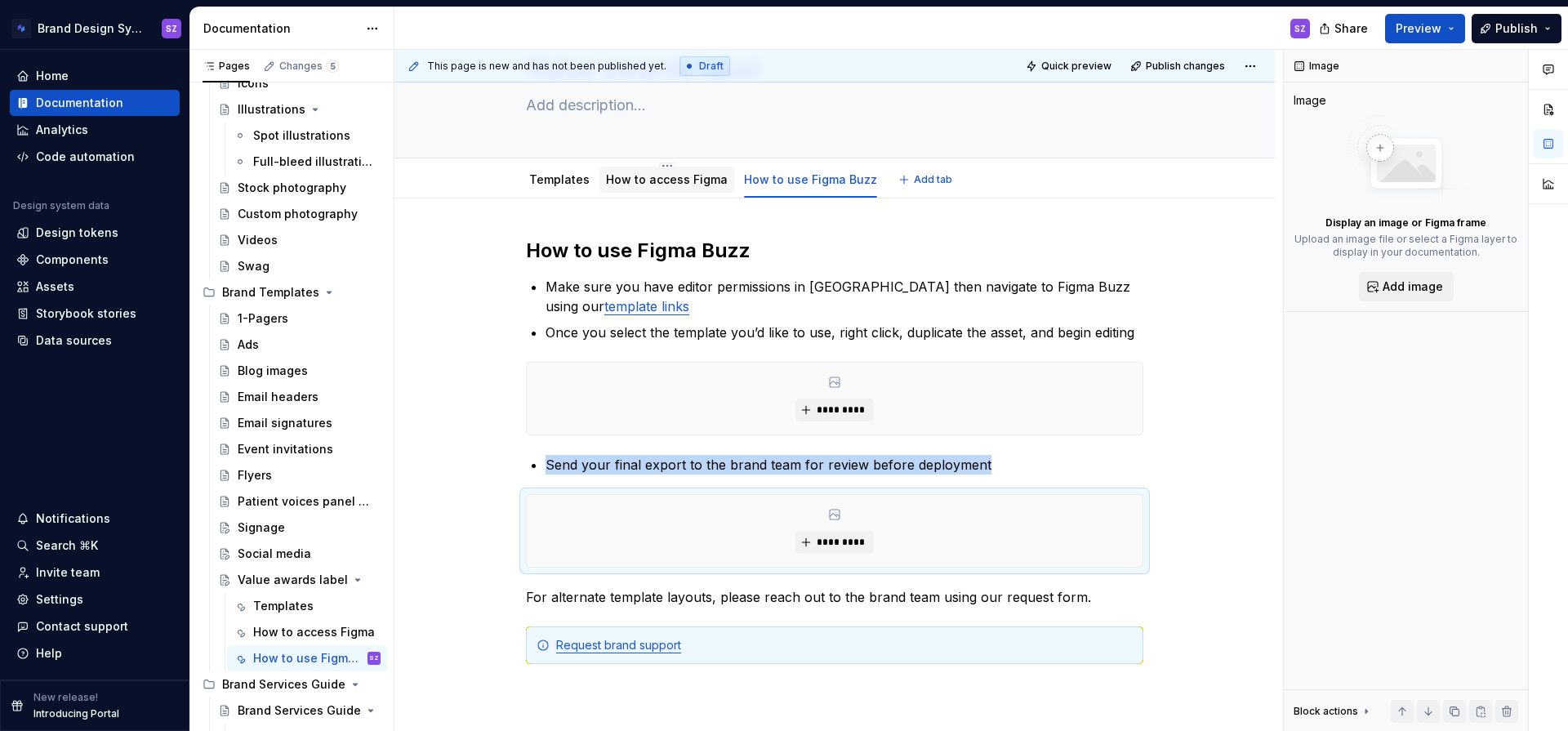
click at [707, 183] on link "How to access Figma" at bounding box center [667, 179] width 122 height 14
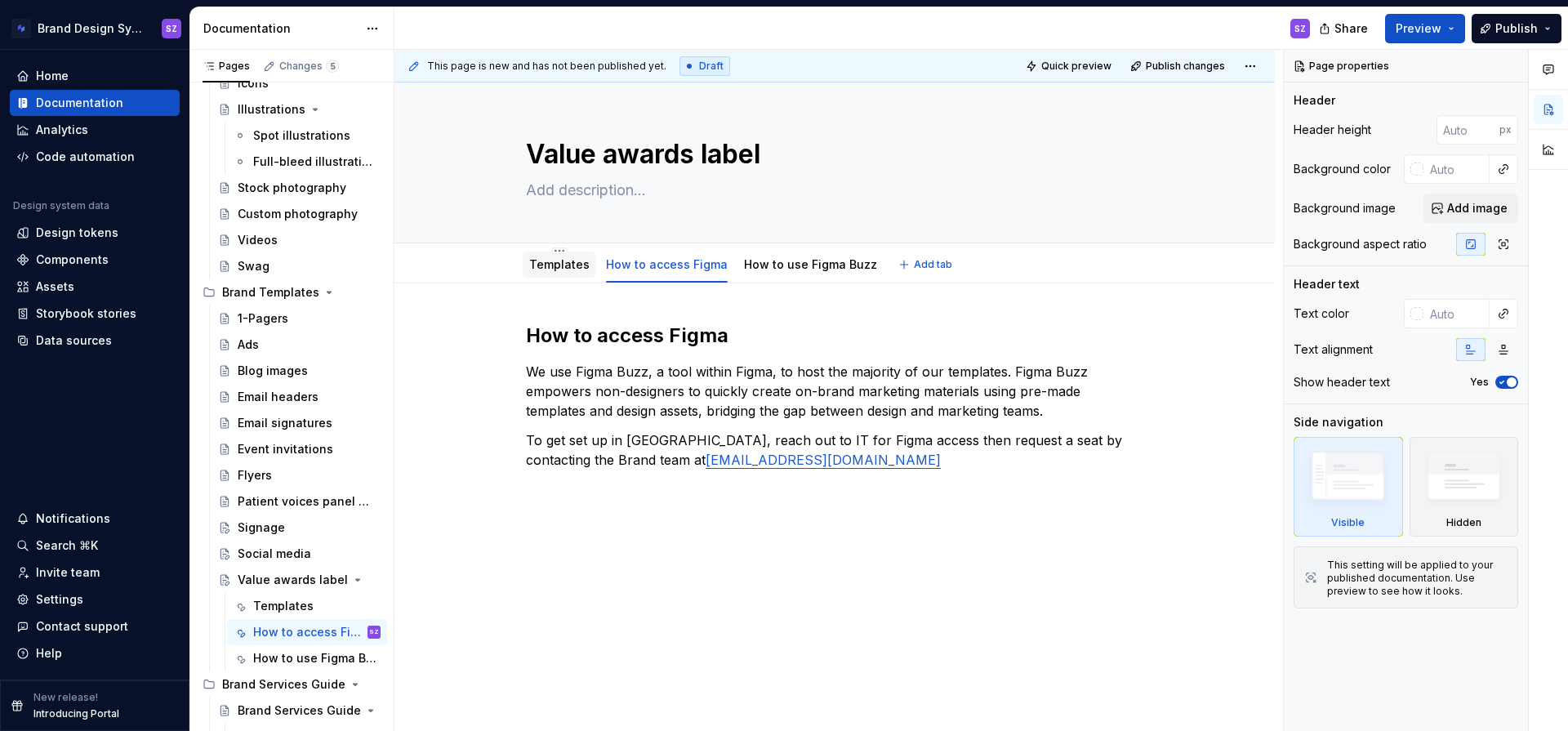
click at [559, 265] on link "Templates" at bounding box center [559, 264] width 60 height 14
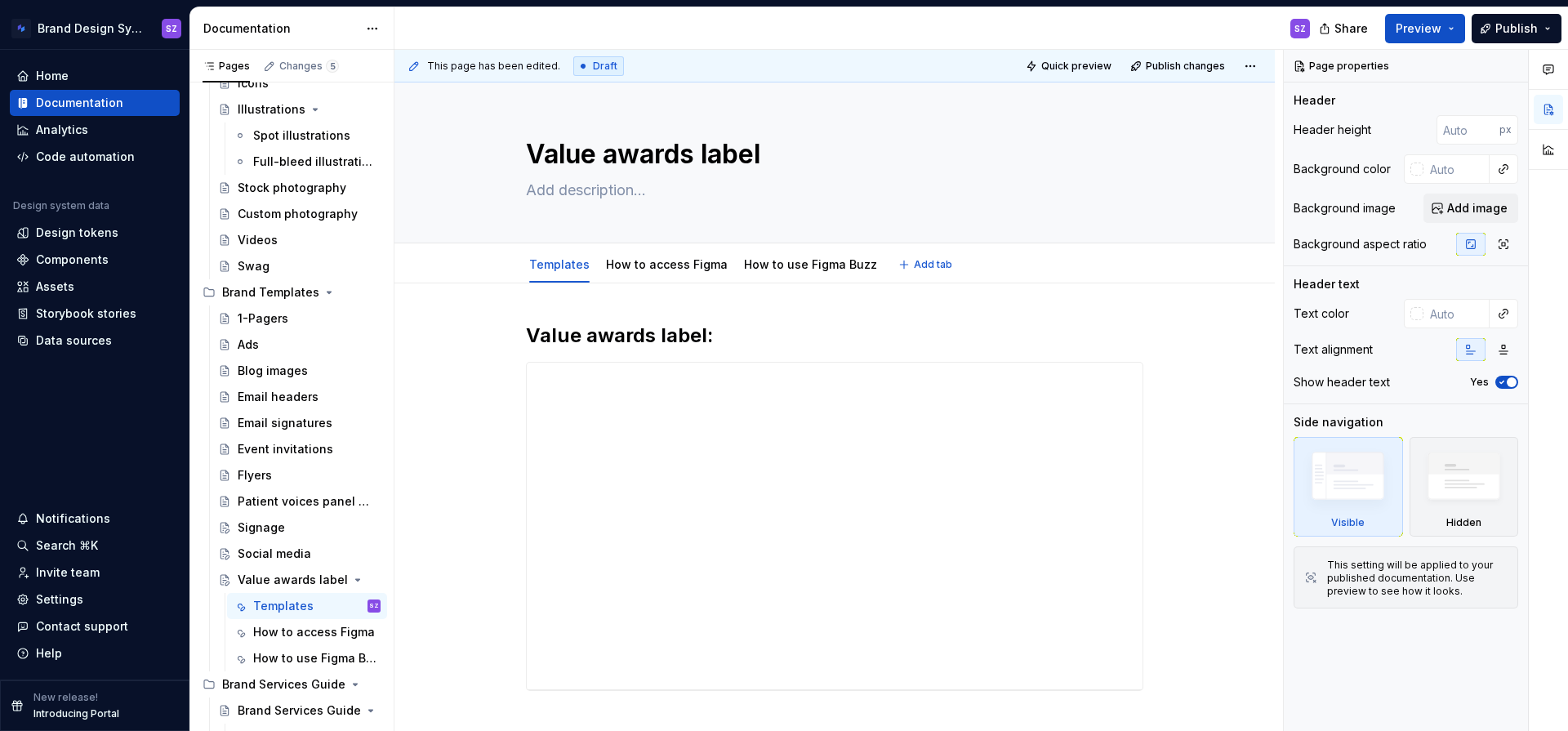
type textarea "*"
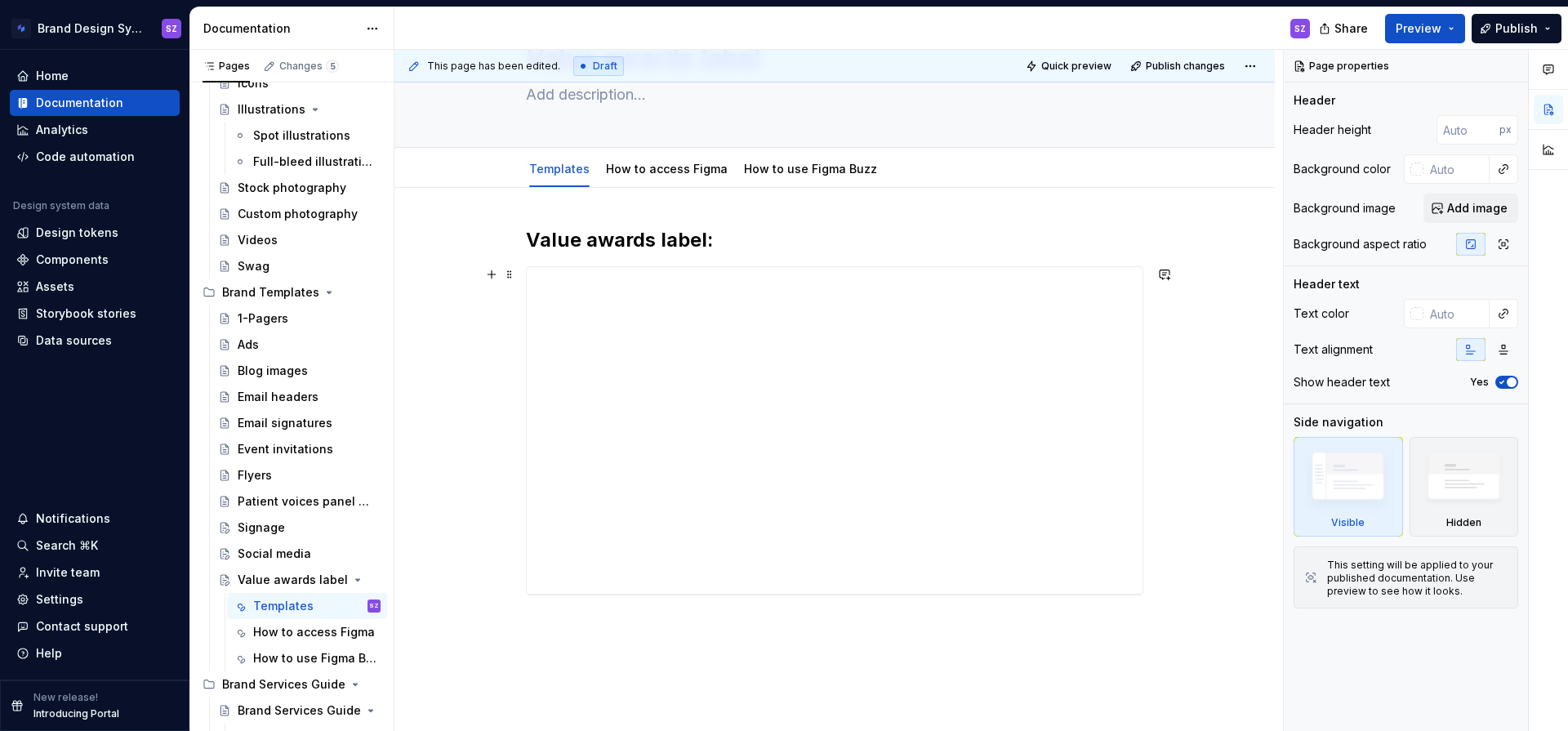
scroll to position [112, 0]
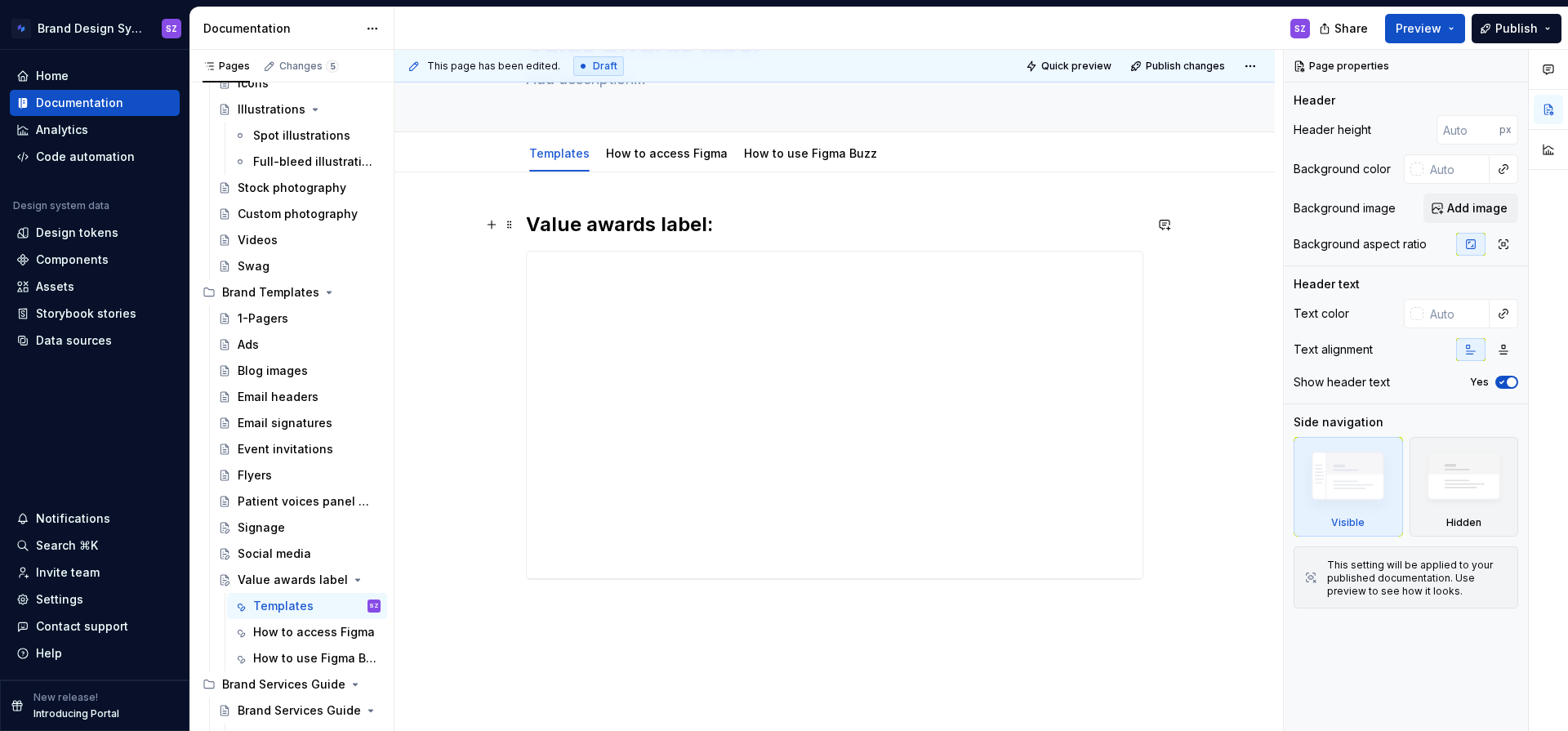
click at [708, 220] on h2 "Value awards label:" at bounding box center [835, 224] width 618 height 26
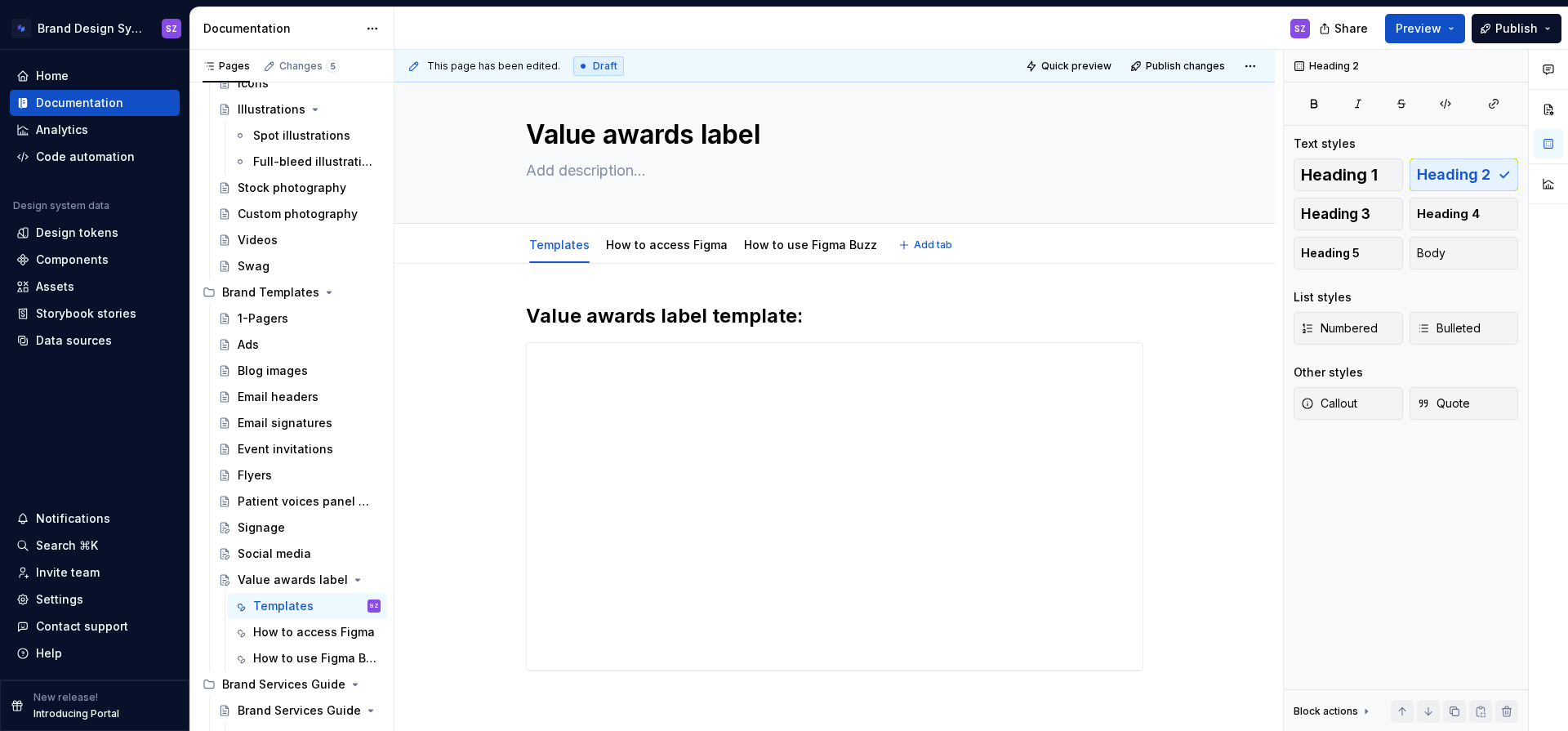
scroll to position [0, 0]
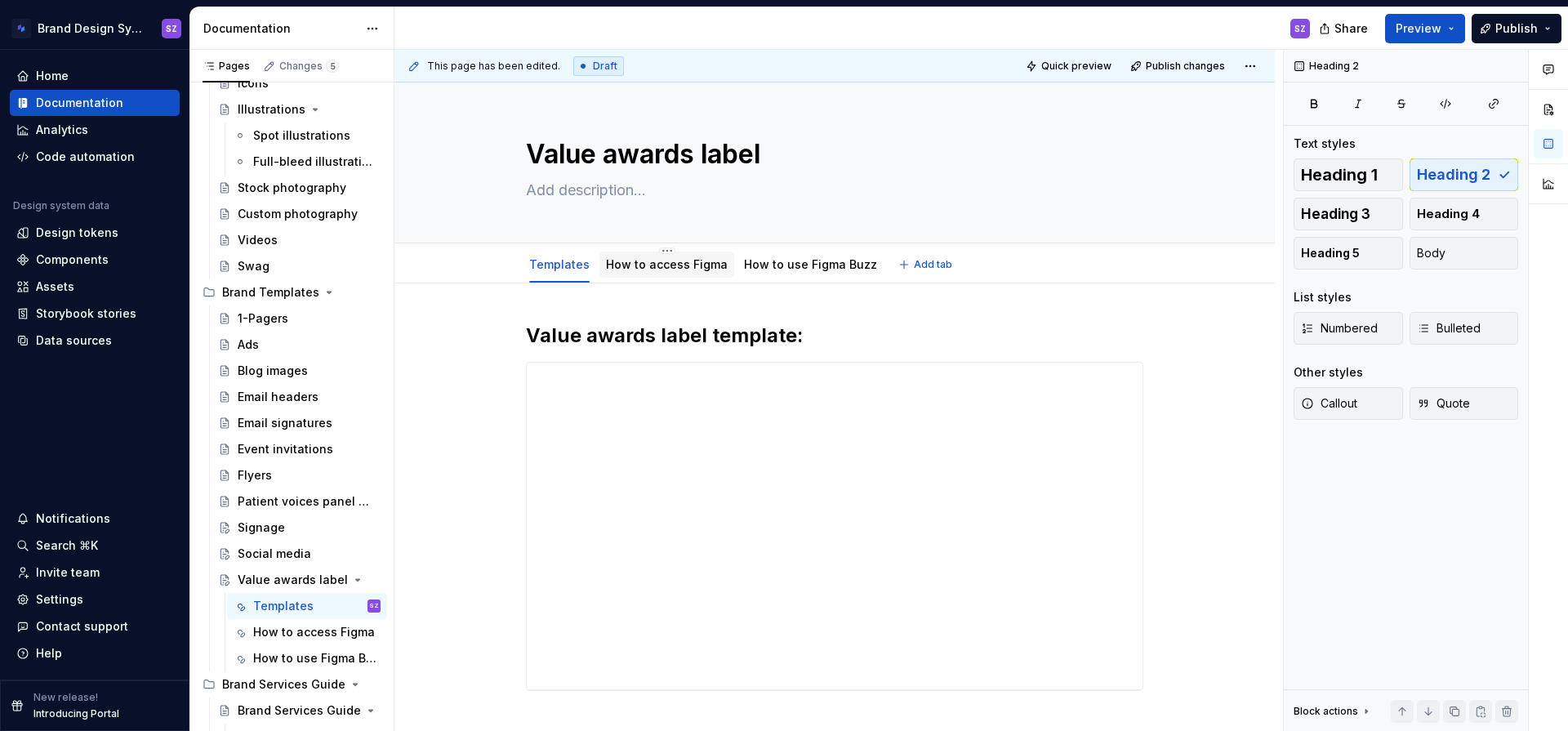
click at [639, 263] on link "How to access Figma" at bounding box center [667, 264] width 122 height 14
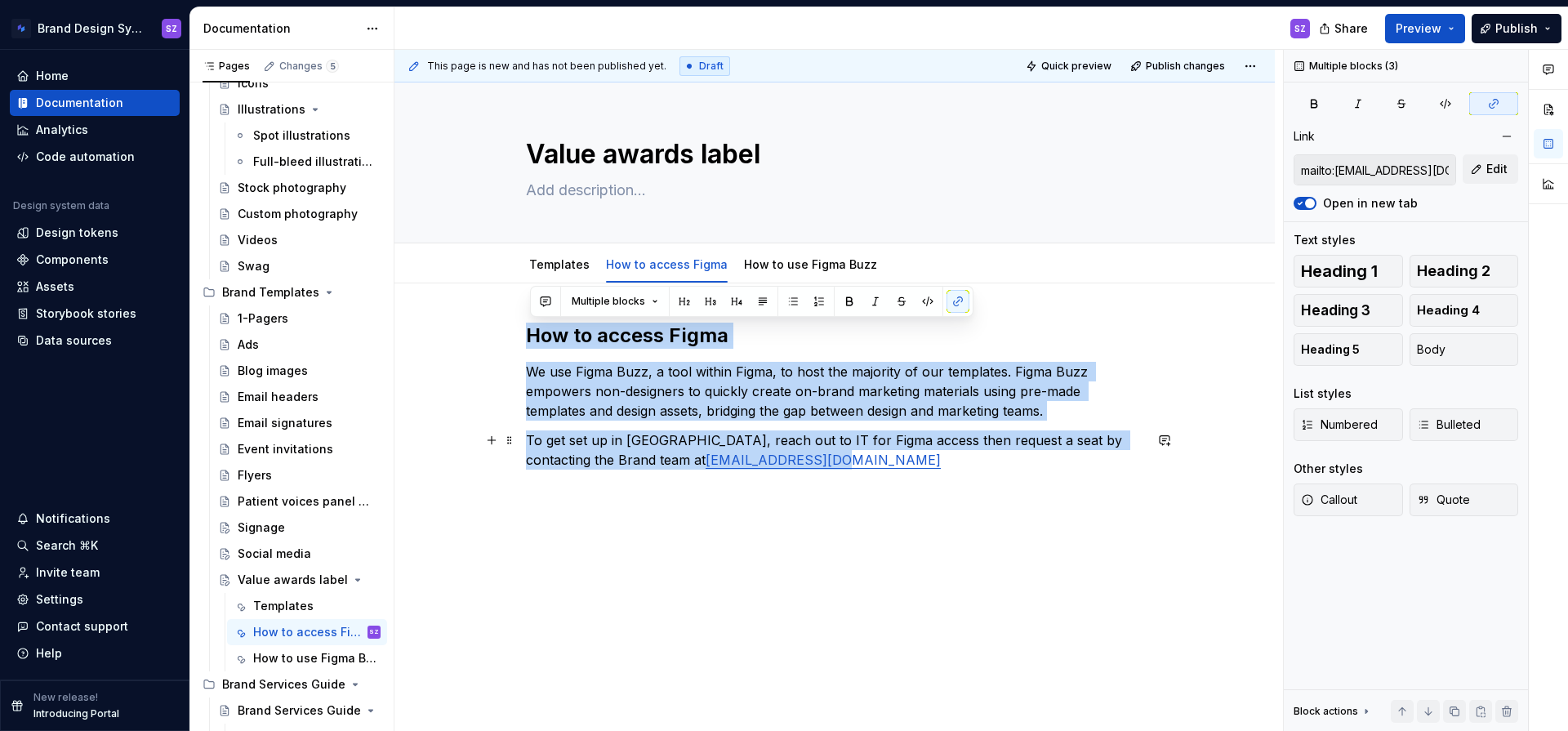
drag, startPoint x: 533, startPoint y: 336, endPoint x: 779, endPoint y: 455, distance: 273.3
click at [779, 455] on div "How to access Figma We use Figma Buzz, a tool within Figma, to host the majorit…" at bounding box center [835, 410] width 618 height 176
copy div "How to access Figma We use Figma Buzz, a tool within Figma, to host the majorit…"
click at [275, 555] on div "Social media" at bounding box center [274, 553] width 73 height 16
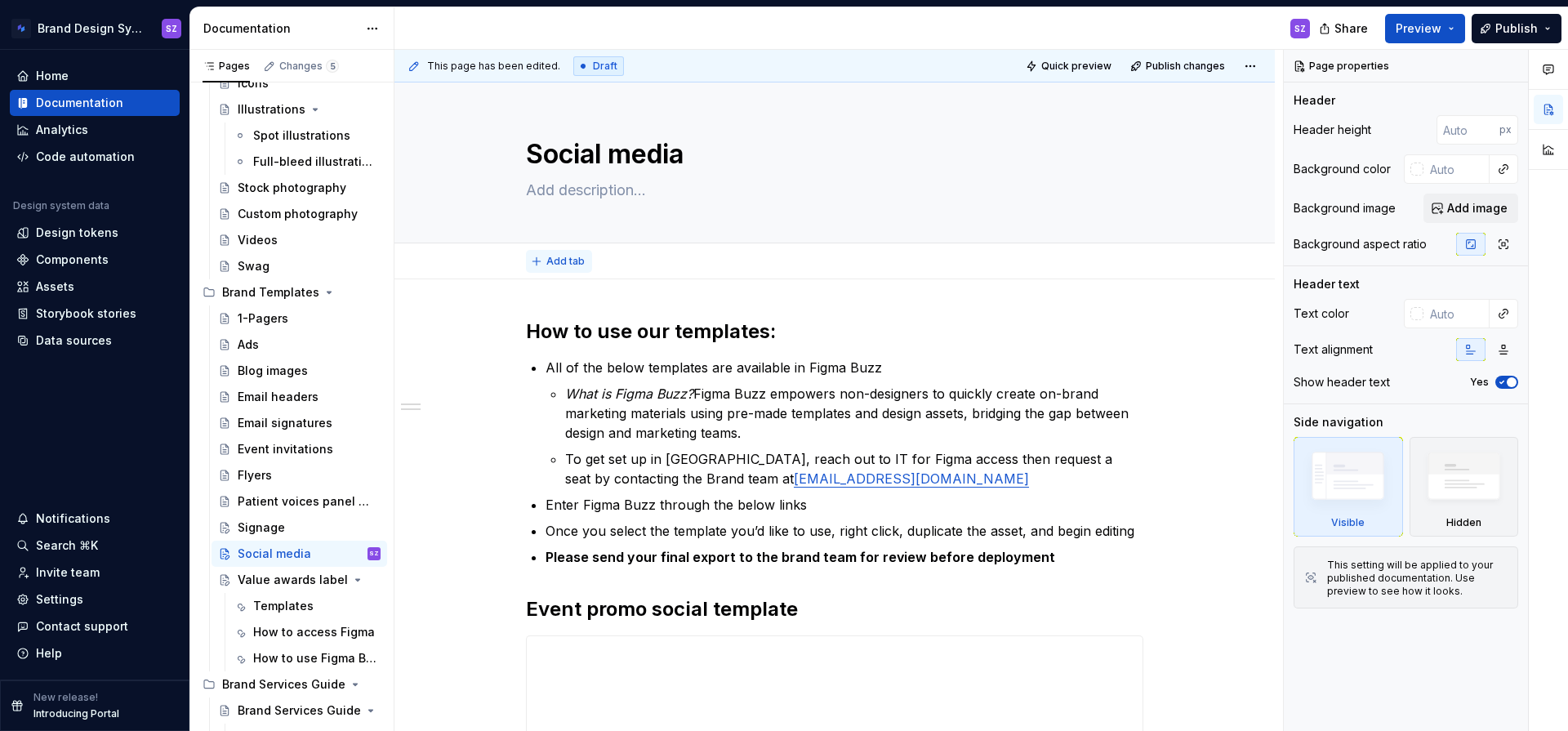
type textarea "*"
click at [560, 262] on span "Add tab" at bounding box center [565, 261] width 38 height 13
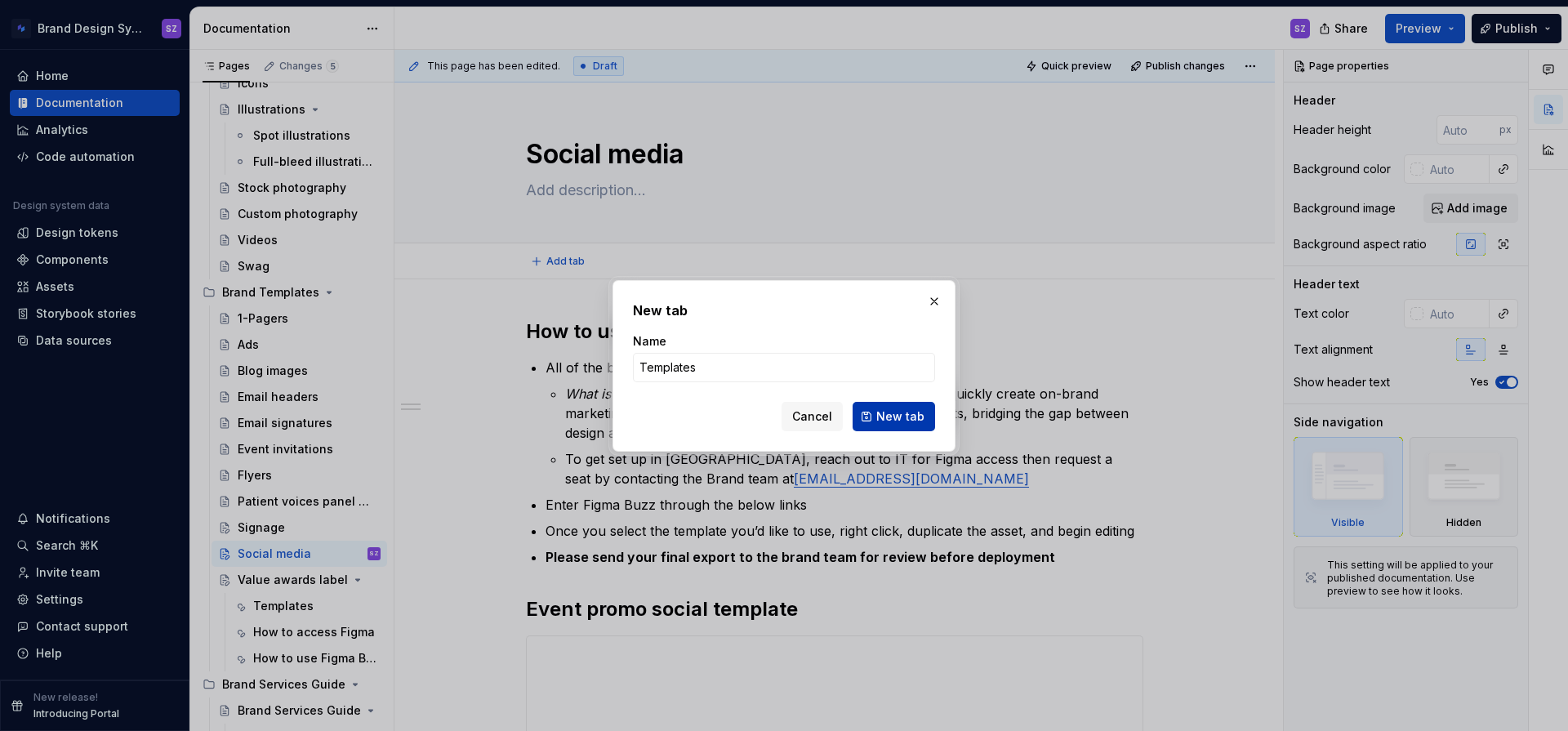
type input "Templates"
click at [880, 421] on span "New tab" at bounding box center [900, 416] width 49 height 16
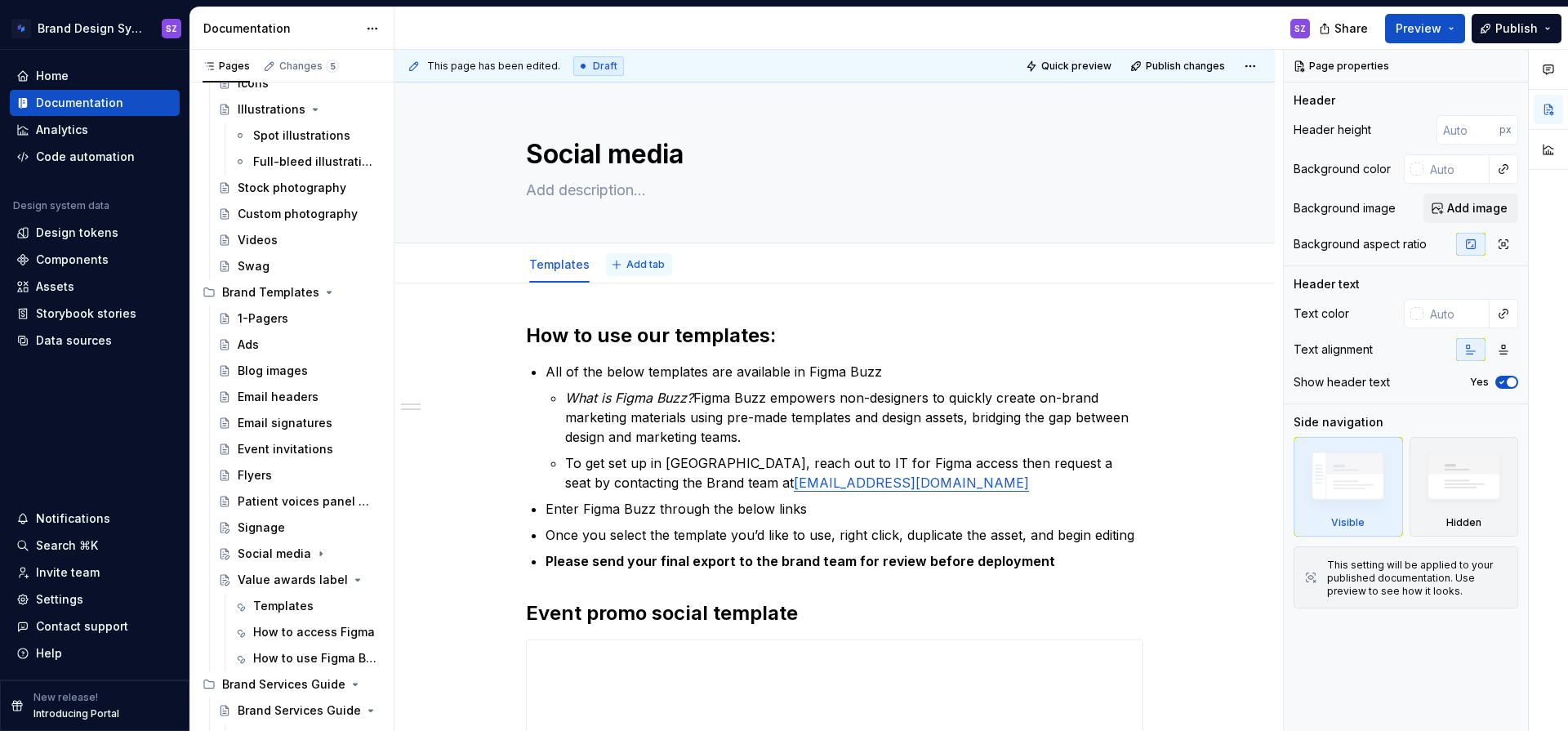
type textarea "*"
click at [618, 266] on button "Add tab" at bounding box center [639, 265] width 66 height 23
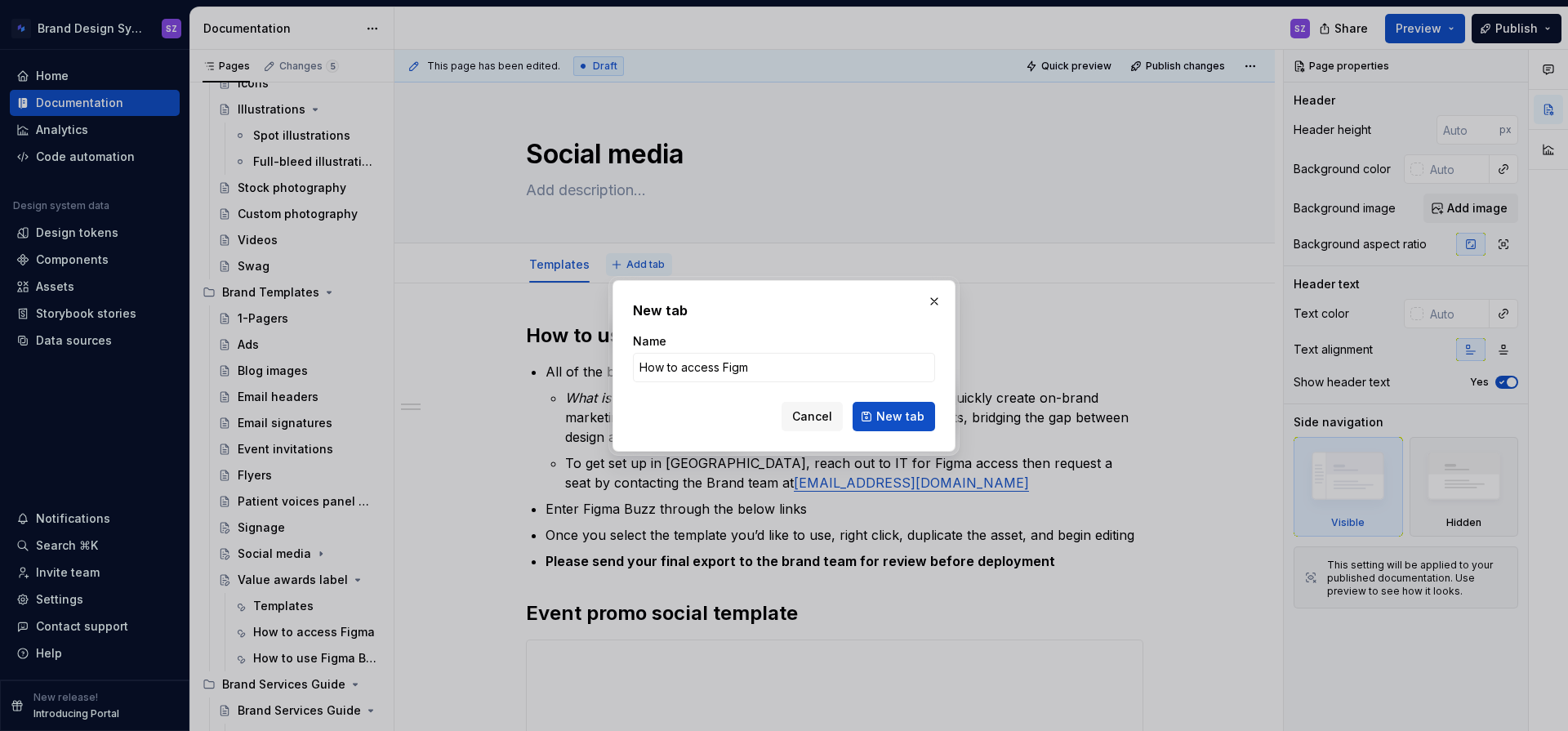
type input "How to access Figma"
click button "New tab" at bounding box center [894, 416] width 83 height 30
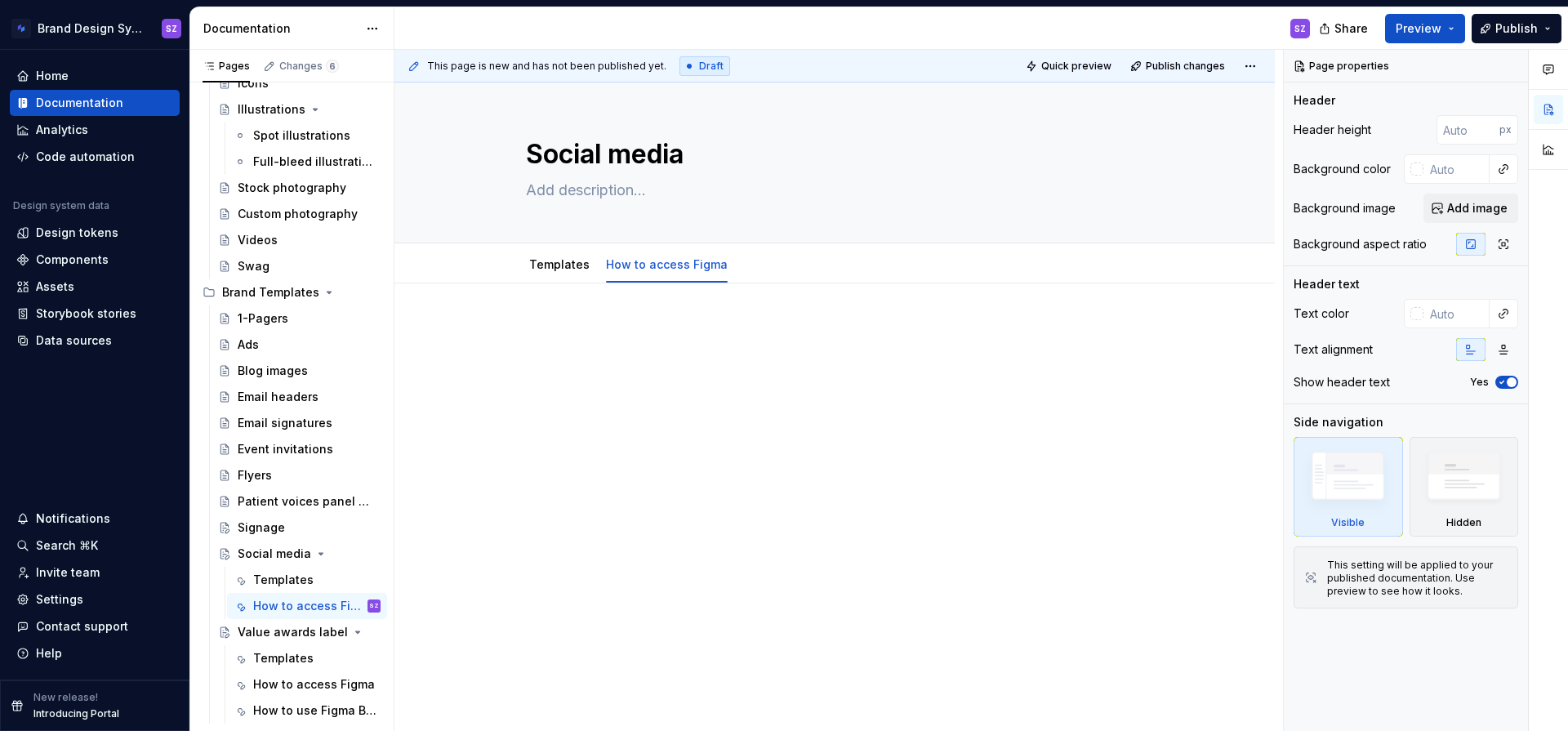
click at [569, 328] on p at bounding box center [835, 332] width 618 height 20
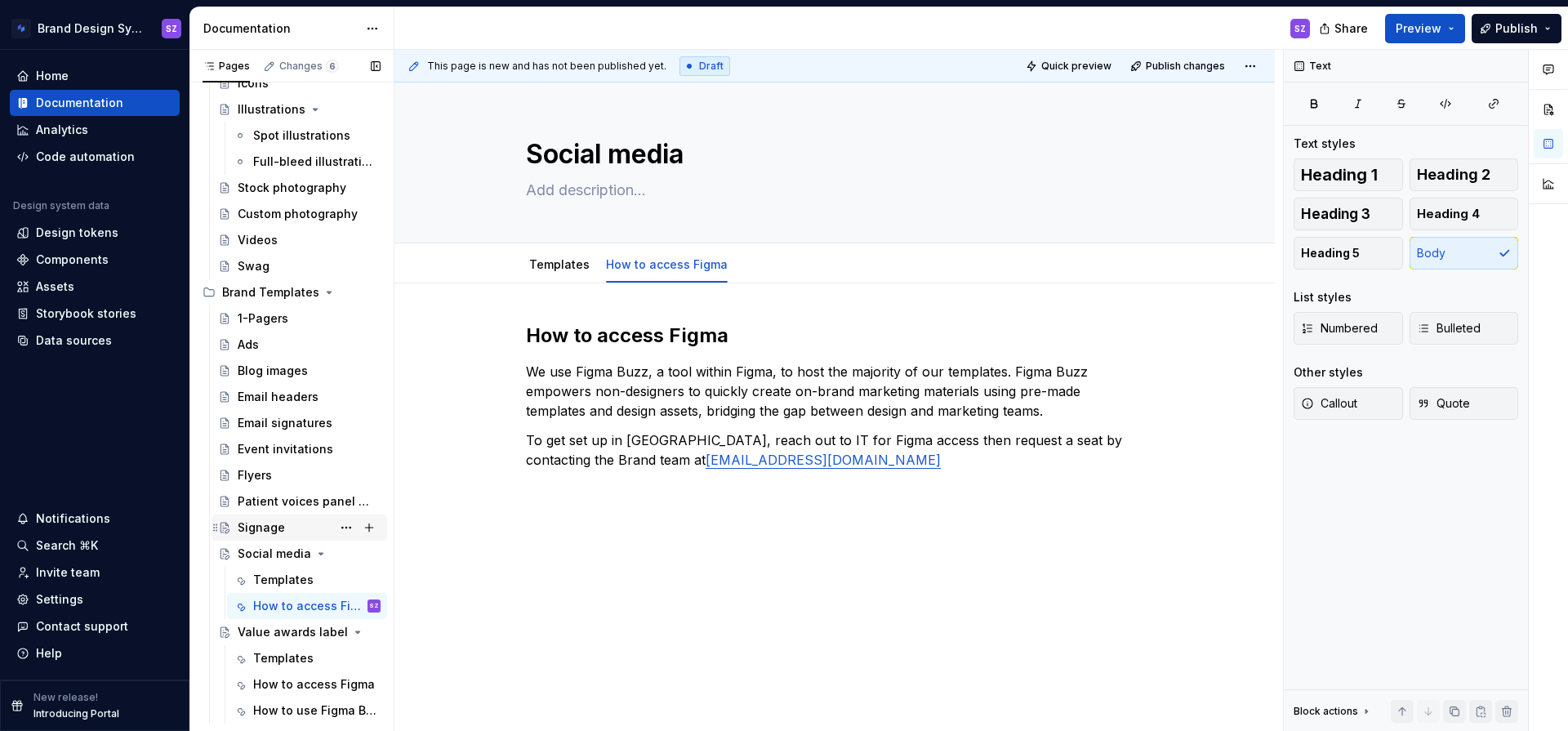
click at [258, 526] on div "Signage" at bounding box center [261, 527] width 48 height 16
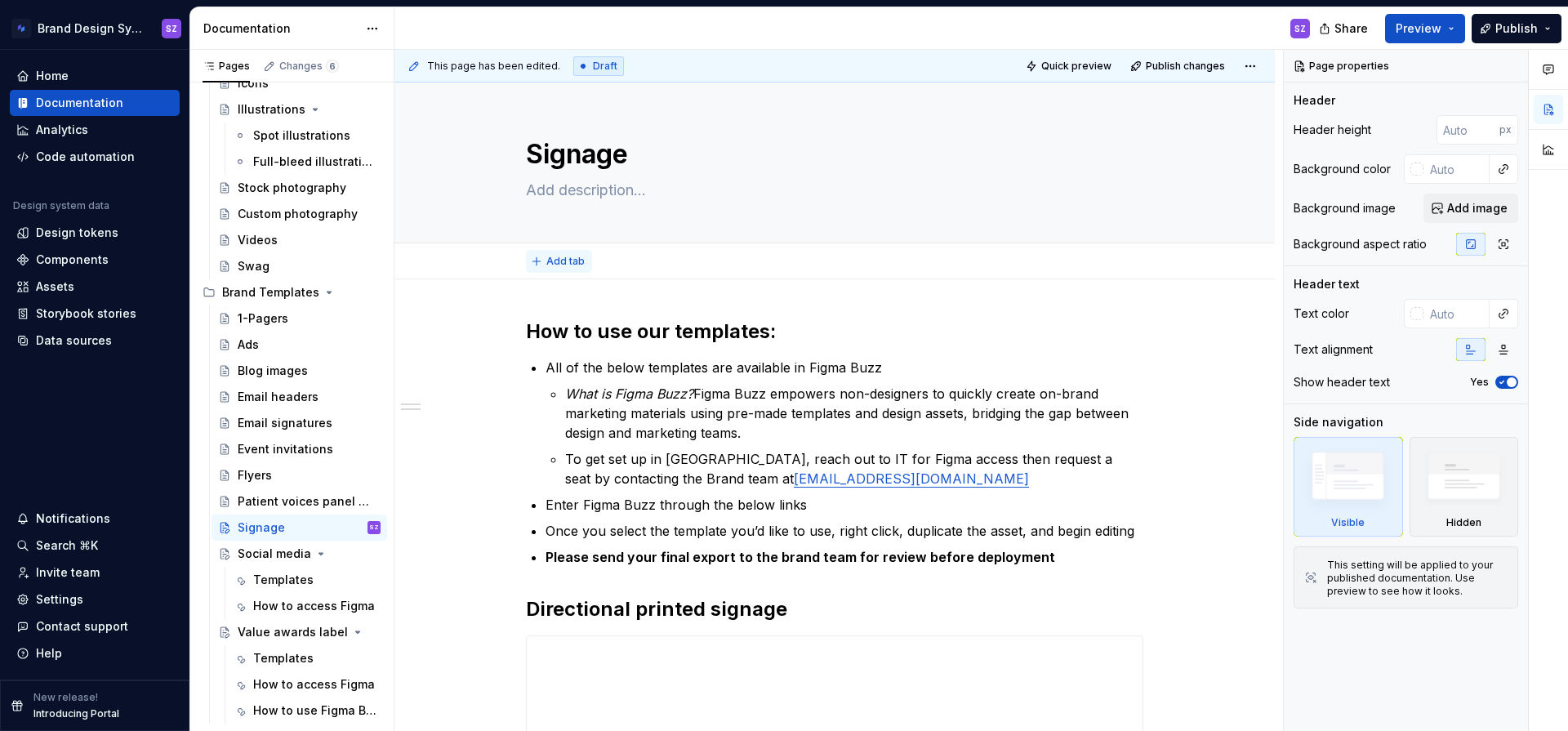
click at [562, 259] on span "Add tab" at bounding box center [565, 261] width 38 height 13
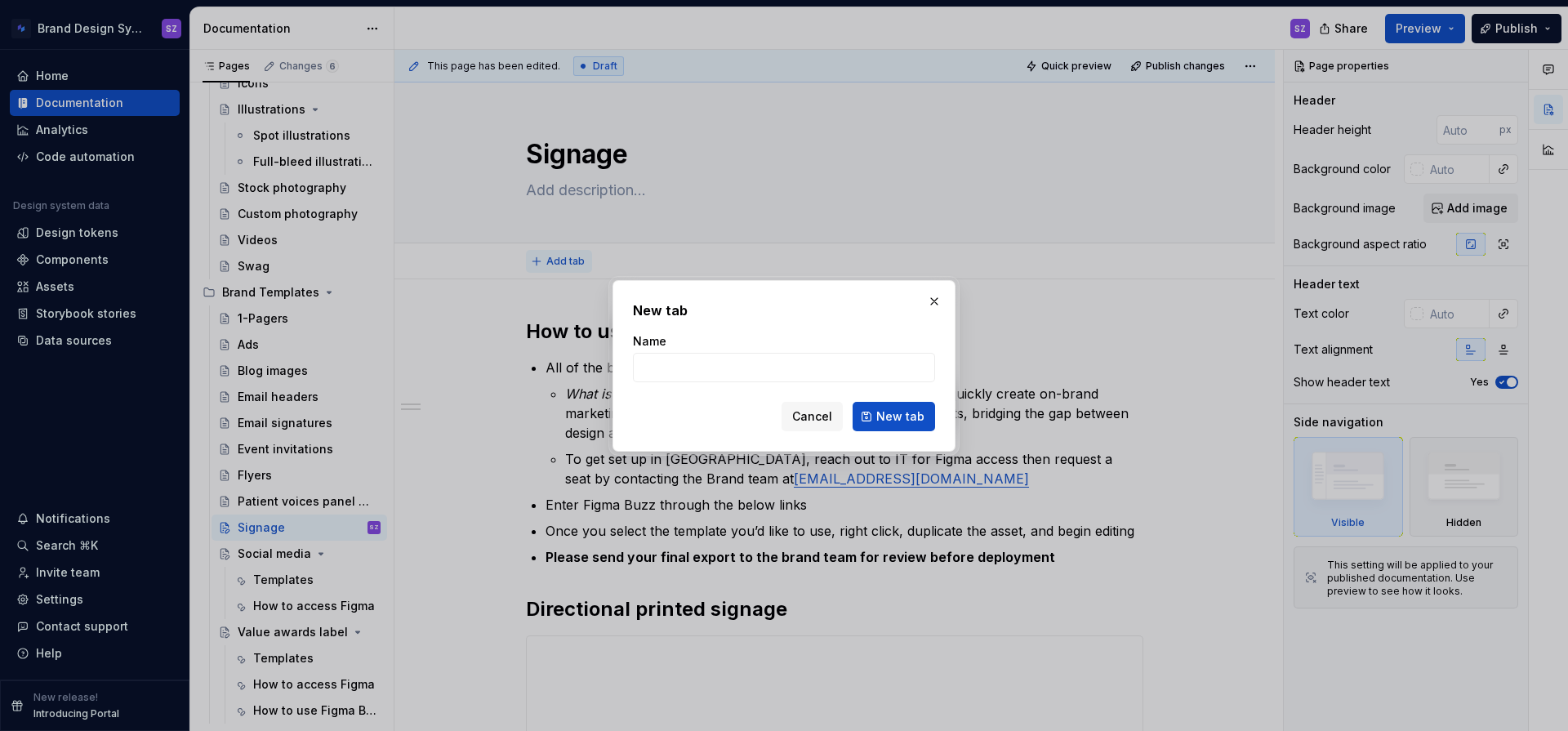
type textarea "*"
type input "Templates"
click button "New tab" at bounding box center [894, 416] width 83 height 30
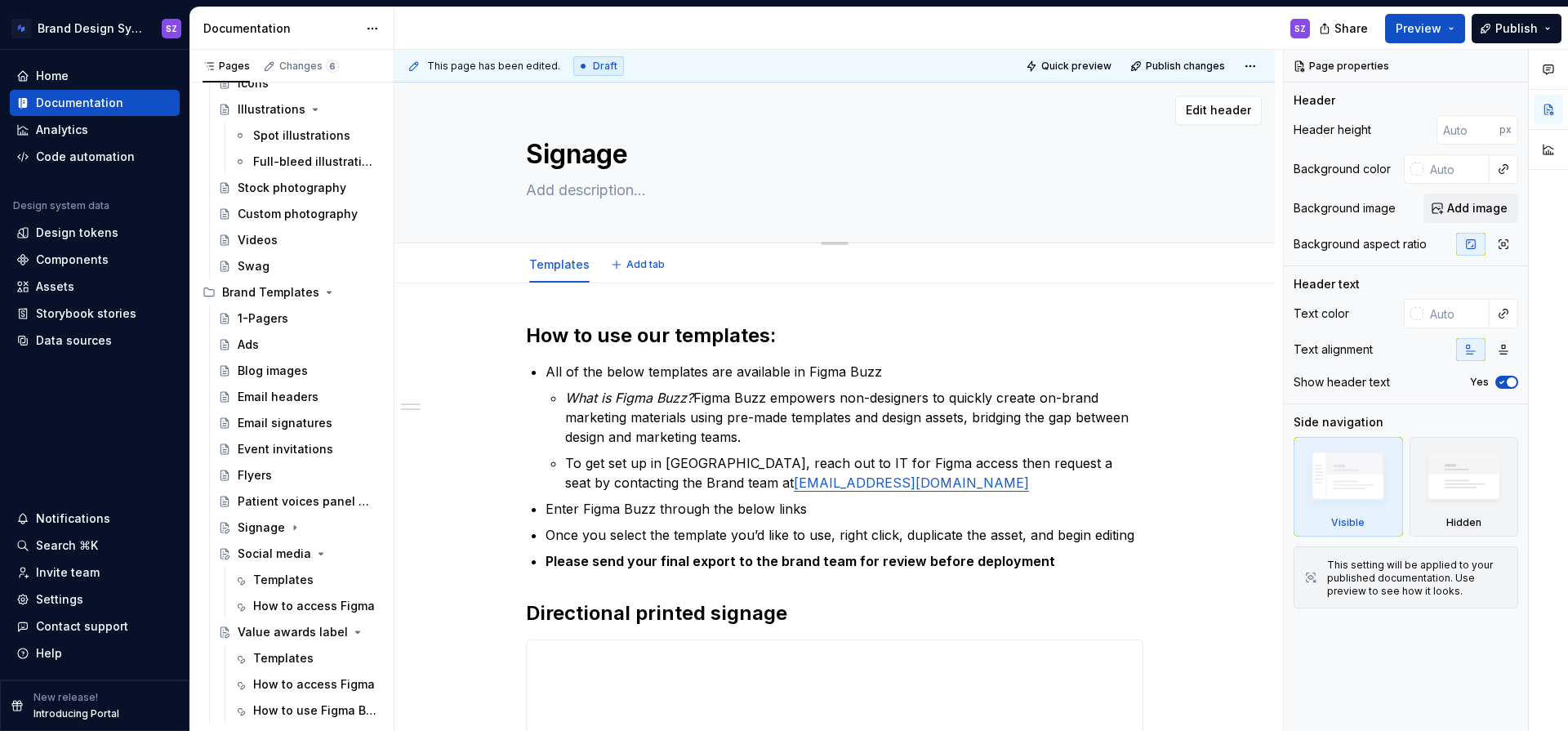
type textarea "*"
click at [641, 271] on span "Add tab" at bounding box center [645, 265] width 38 height 13
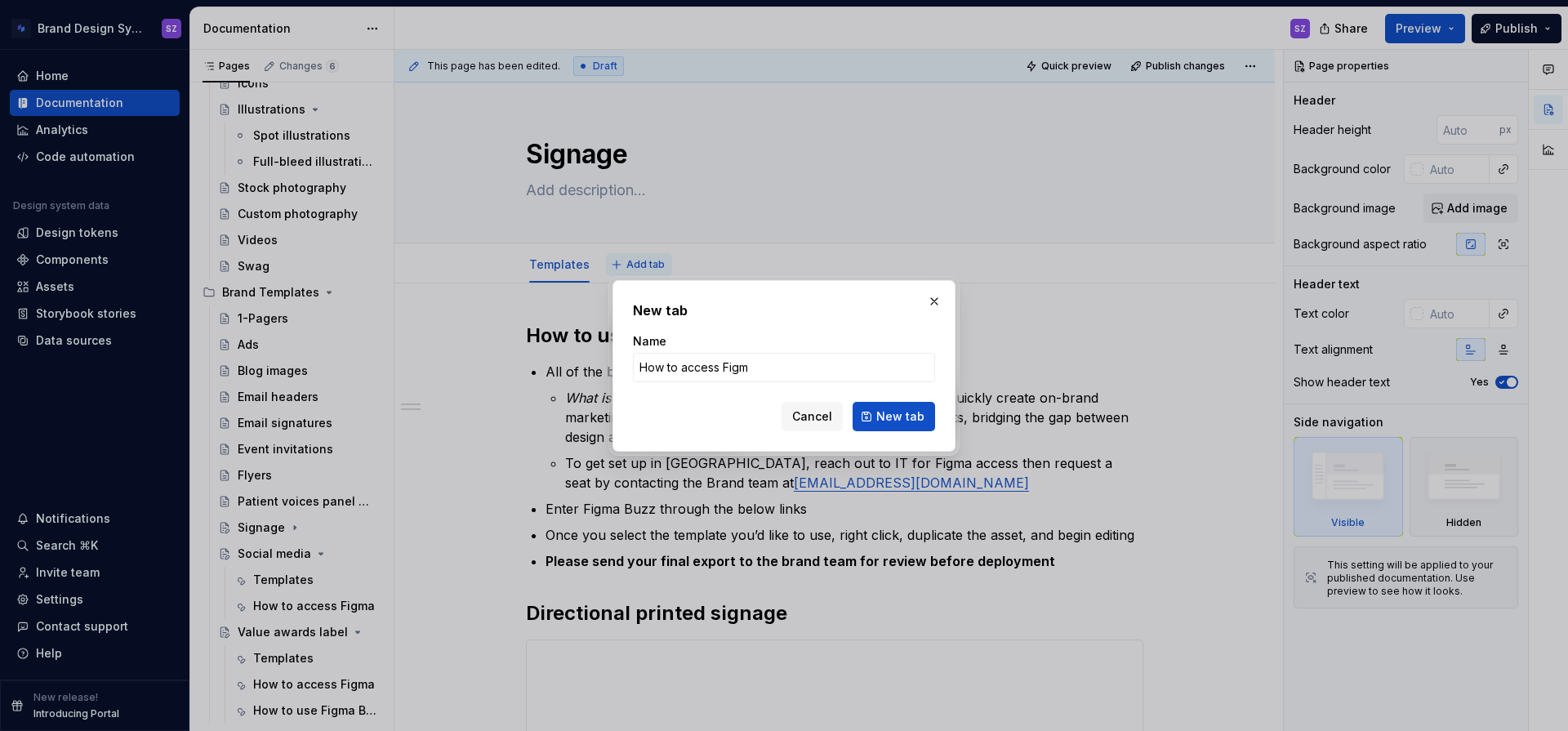
type input "How to access Figma"
click button "New tab" at bounding box center [894, 416] width 83 height 30
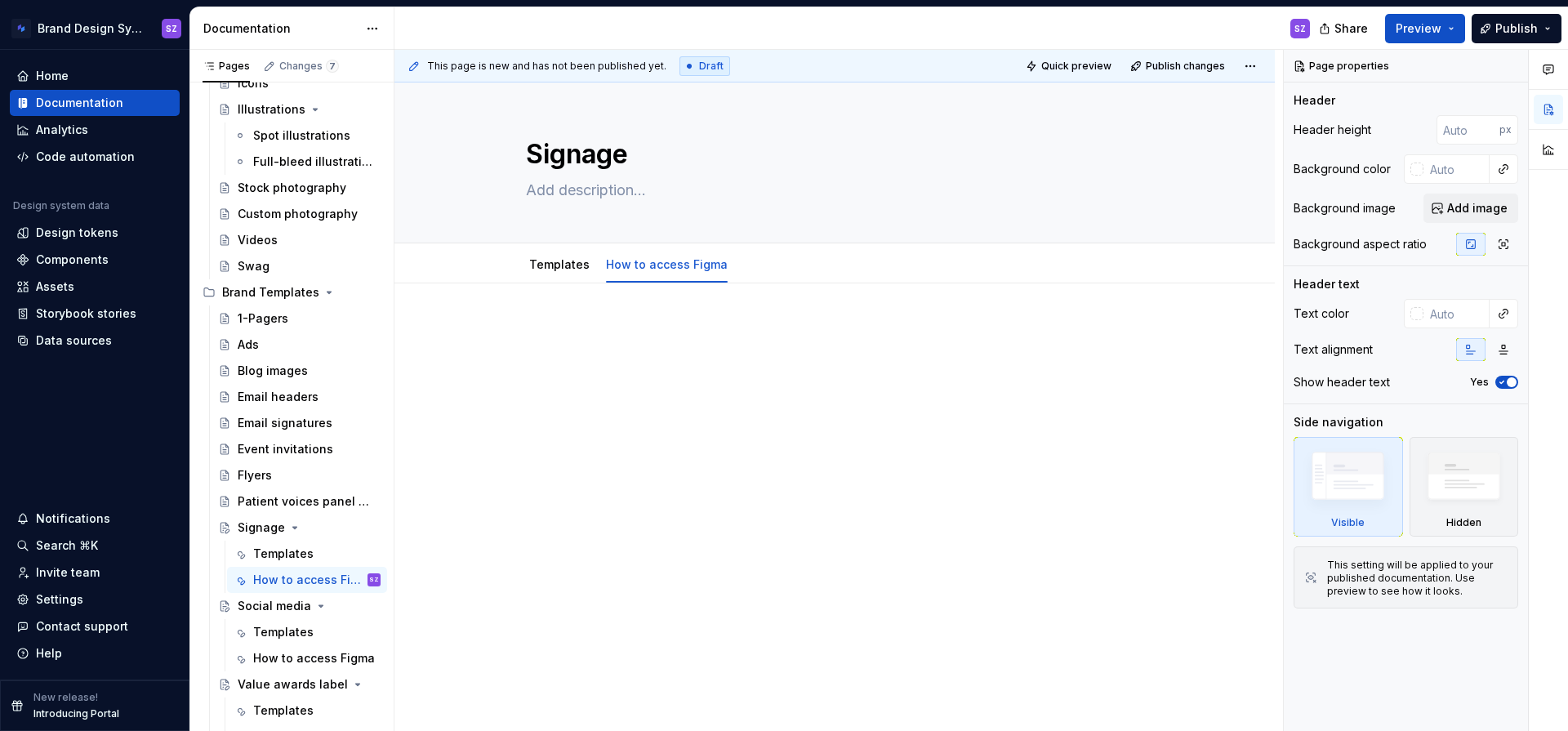
click at [563, 322] on div at bounding box center [835, 453] width 881 height 340
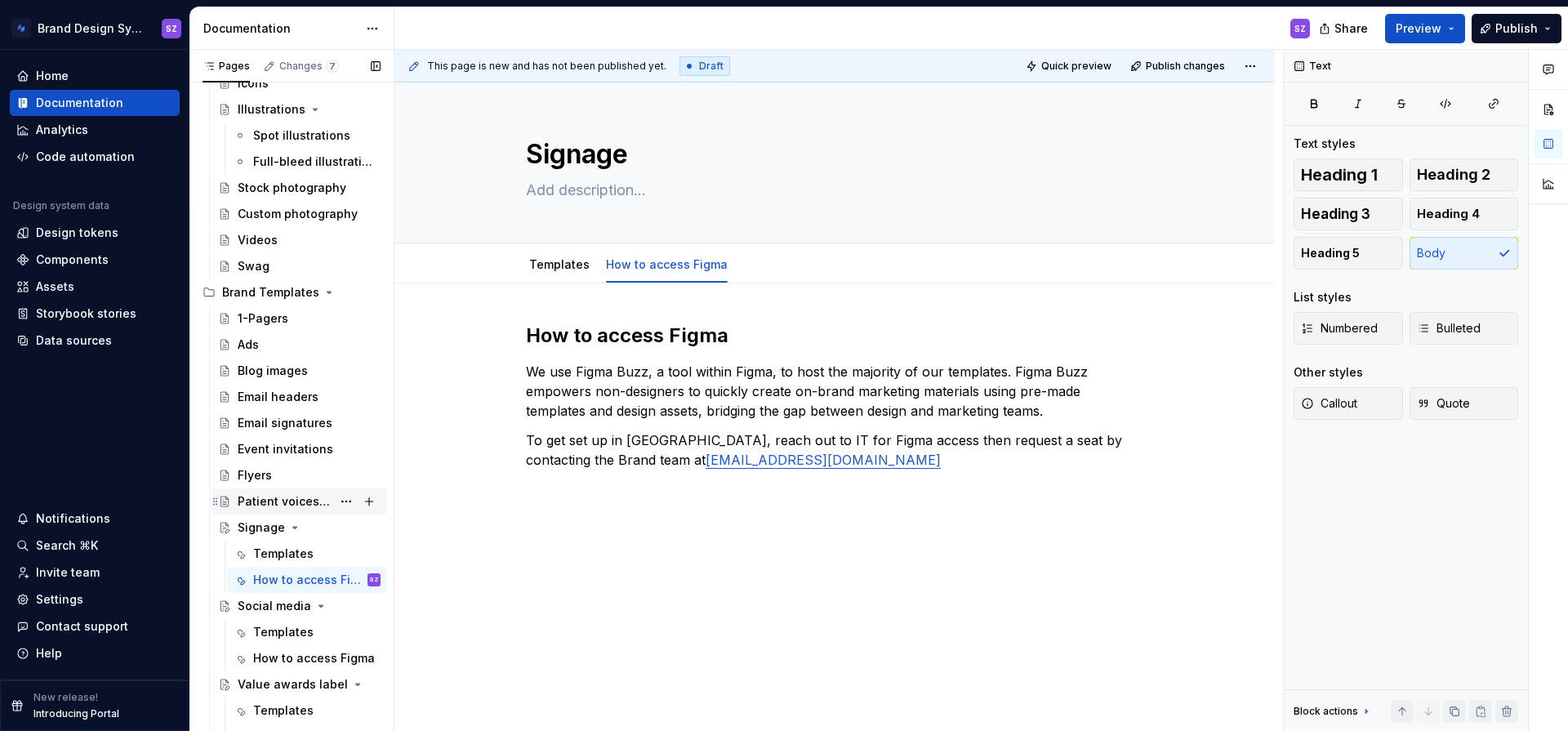
click at [265, 501] on div "Patient voices panel headshot" at bounding box center [284, 501] width 94 height 16
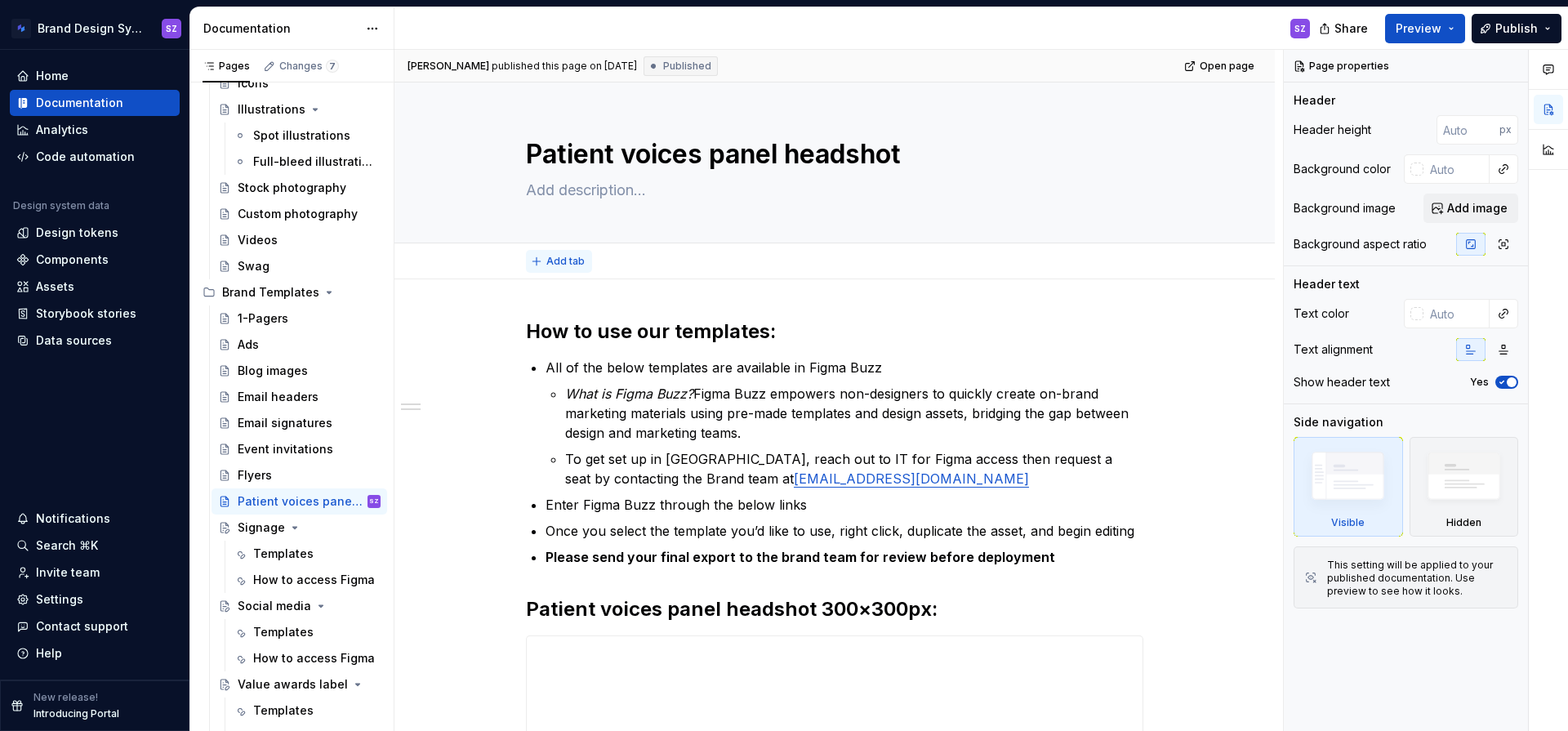
type textarea "*"
click at [560, 265] on span "Add tab" at bounding box center [565, 261] width 38 height 13
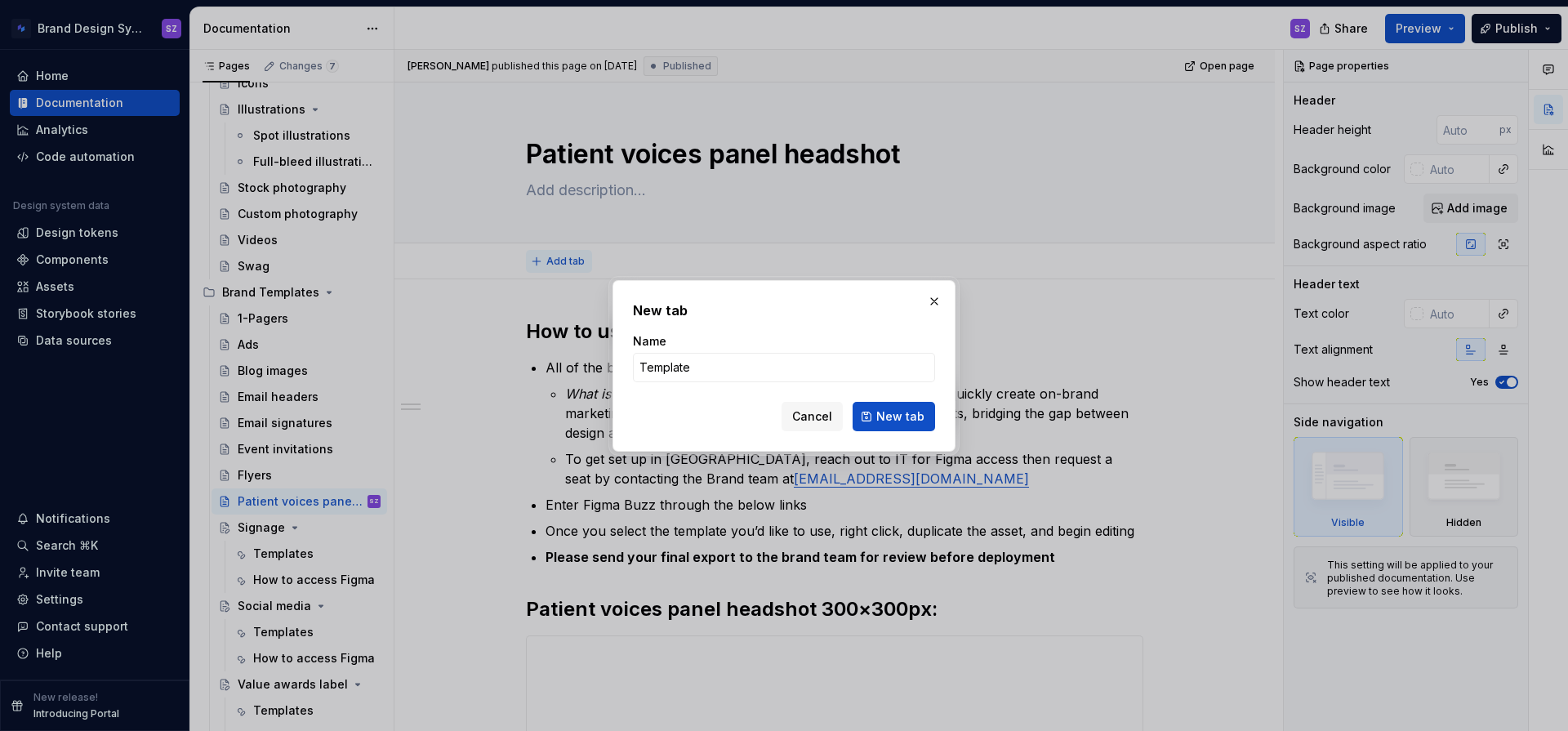
type input "Templates"
click button "New tab" at bounding box center [894, 416] width 83 height 30
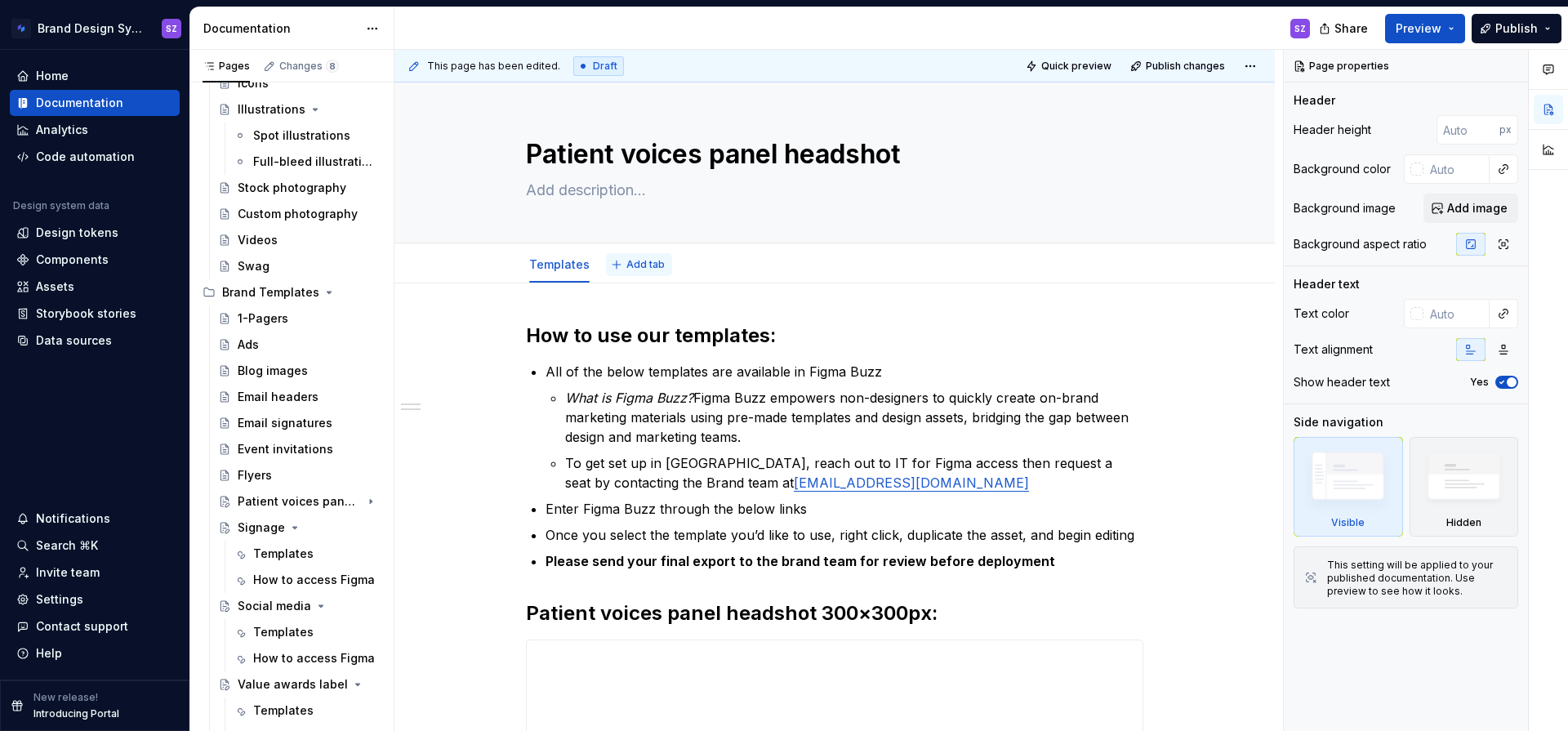
type textarea "*"
click at [645, 265] on span "Add tab" at bounding box center [645, 265] width 38 height 13
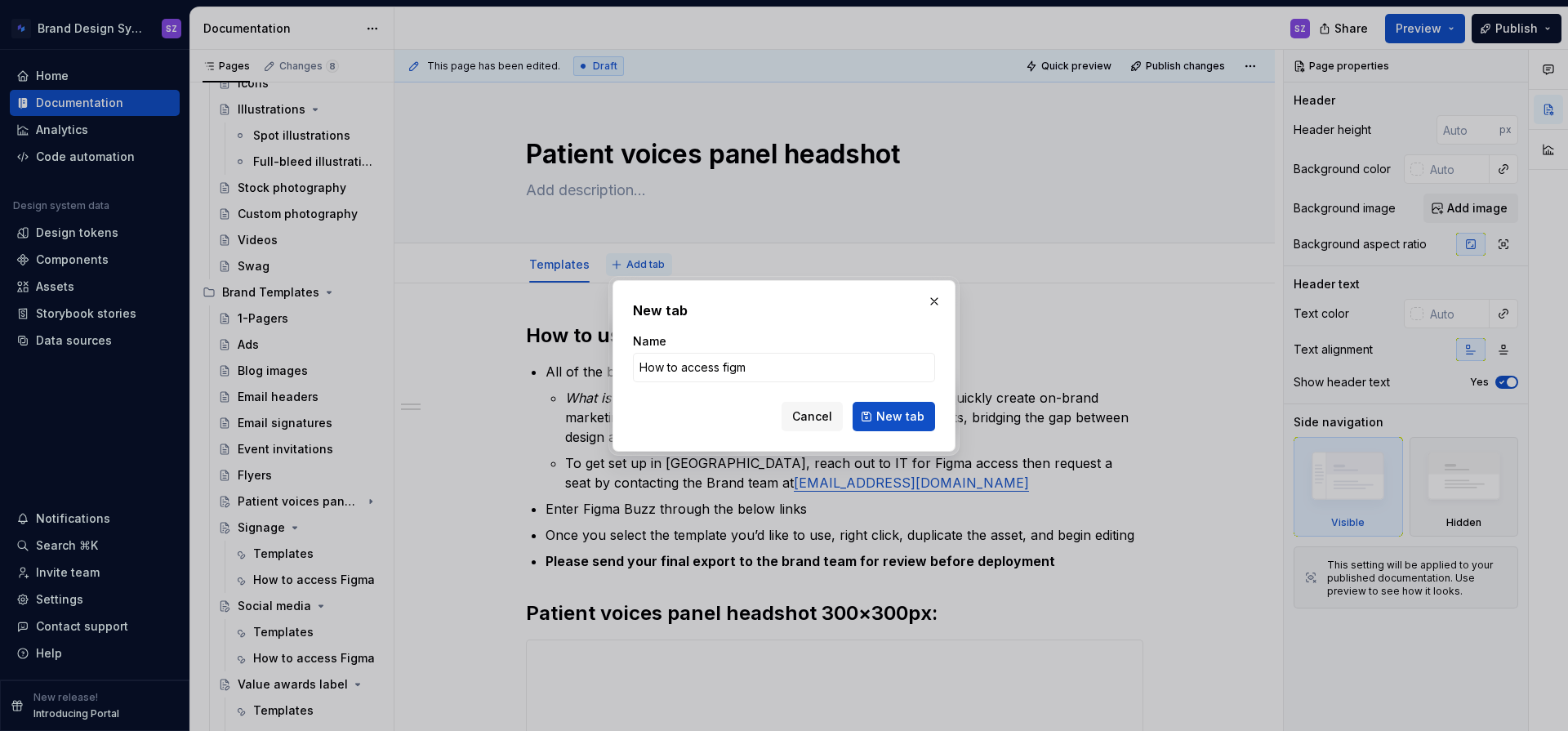
type input "How to access figma"
click button "New tab" at bounding box center [894, 416] width 83 height 30
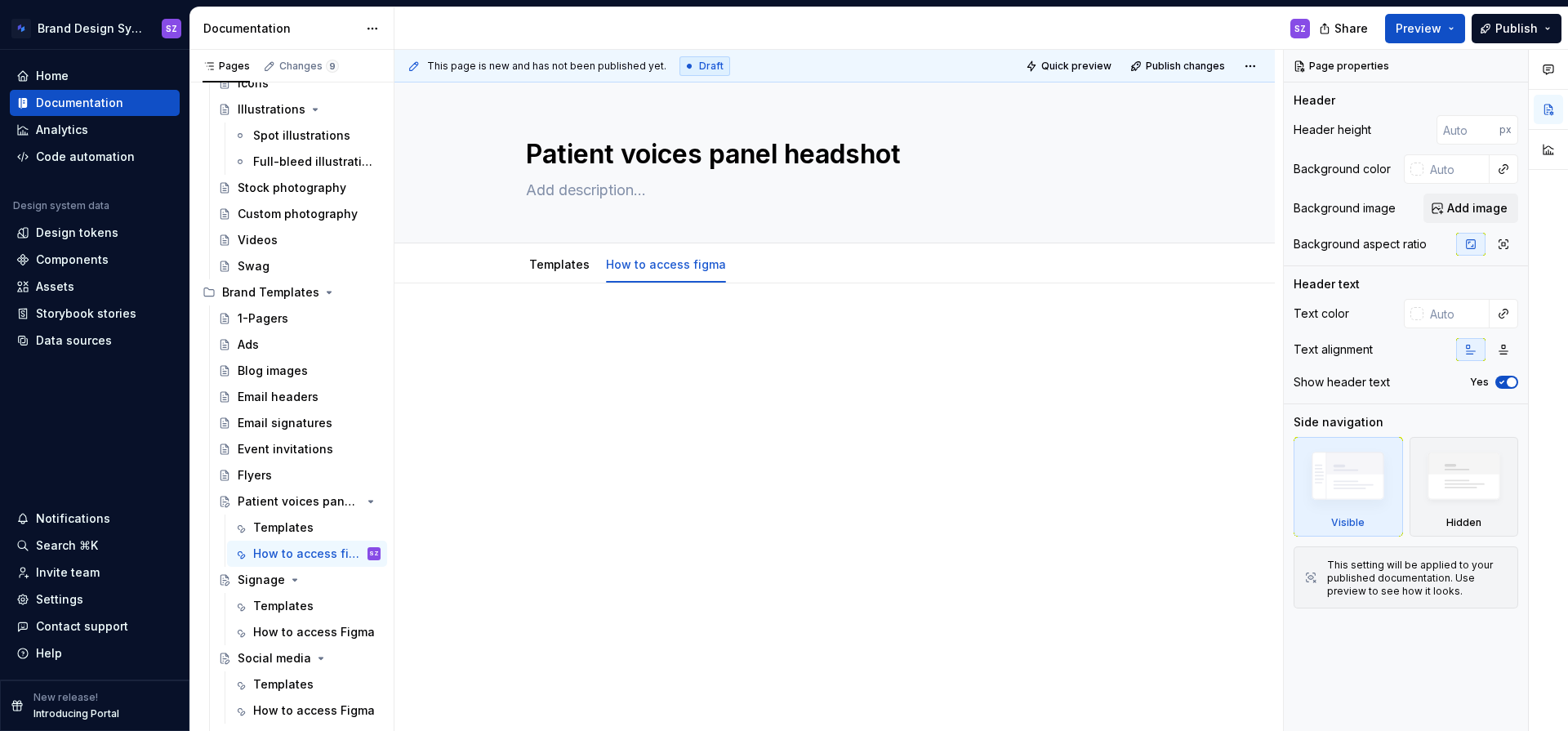
click at [614, 325] on p at bounding box center [835, 332] width 618 height 20
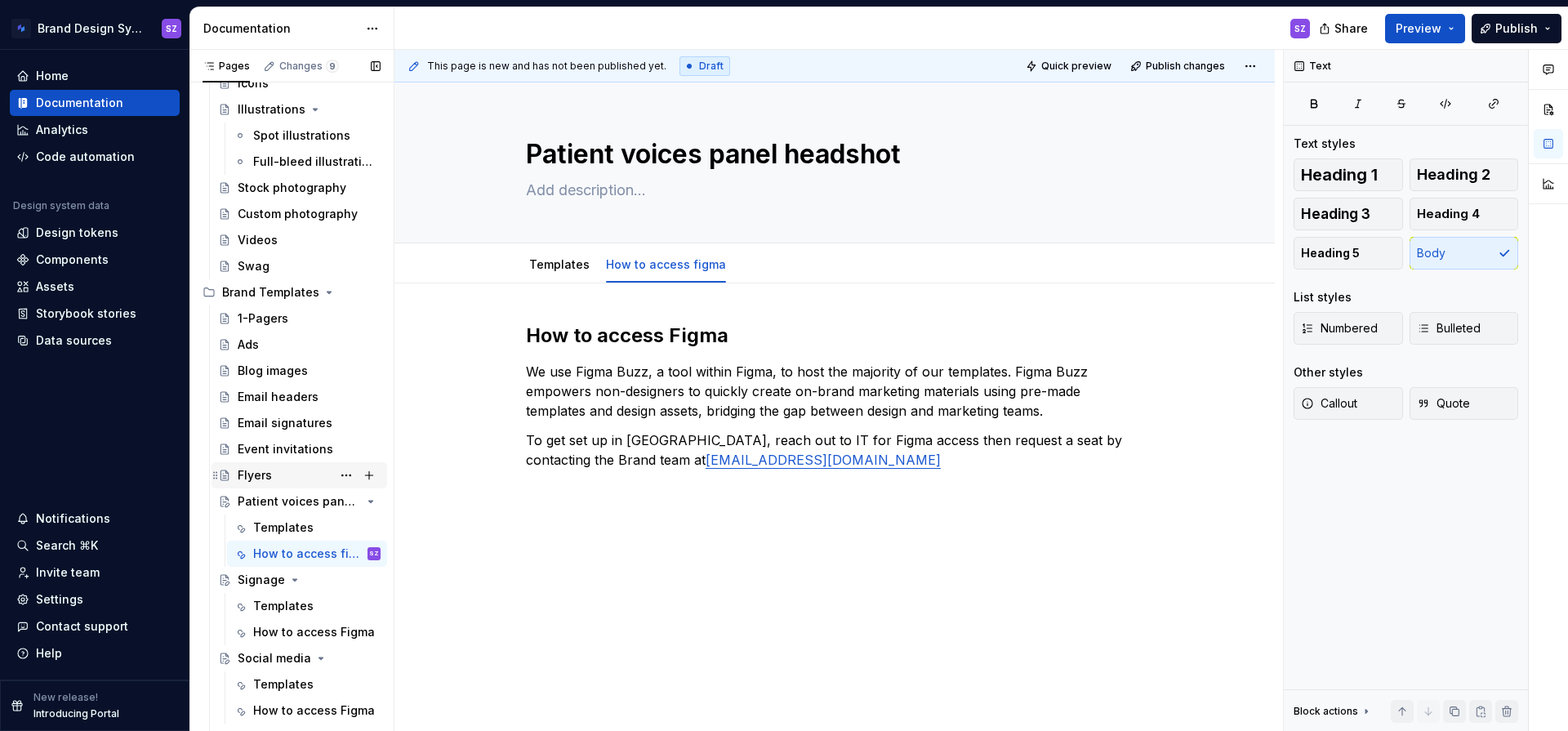
click at [261, 471] on div "Flyers" at bounding box center [255, 475] width 34 height 16
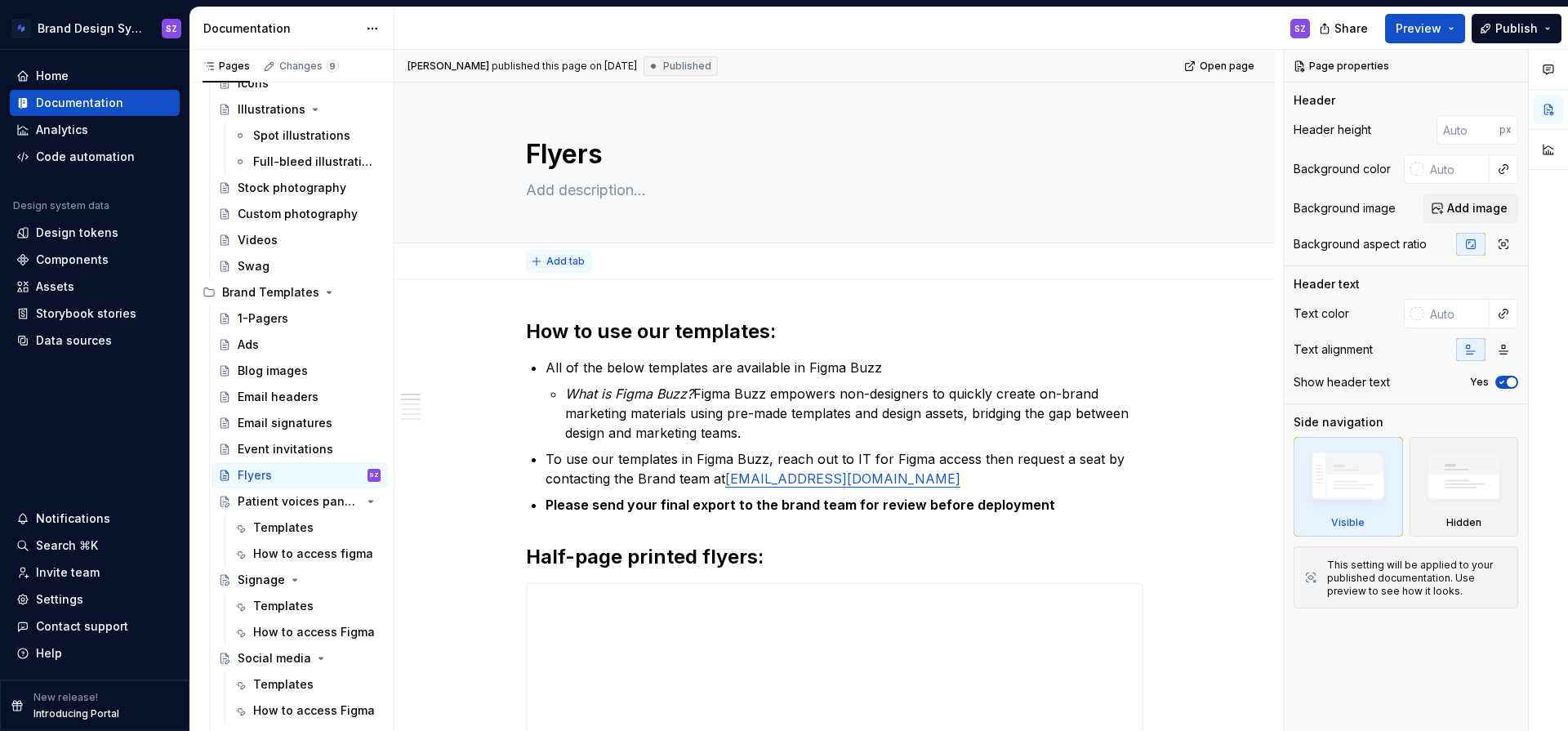
type textarea "*"
click at [568, 259] on span "Add tab" at bounding box center [565, 261] width 38 height 13
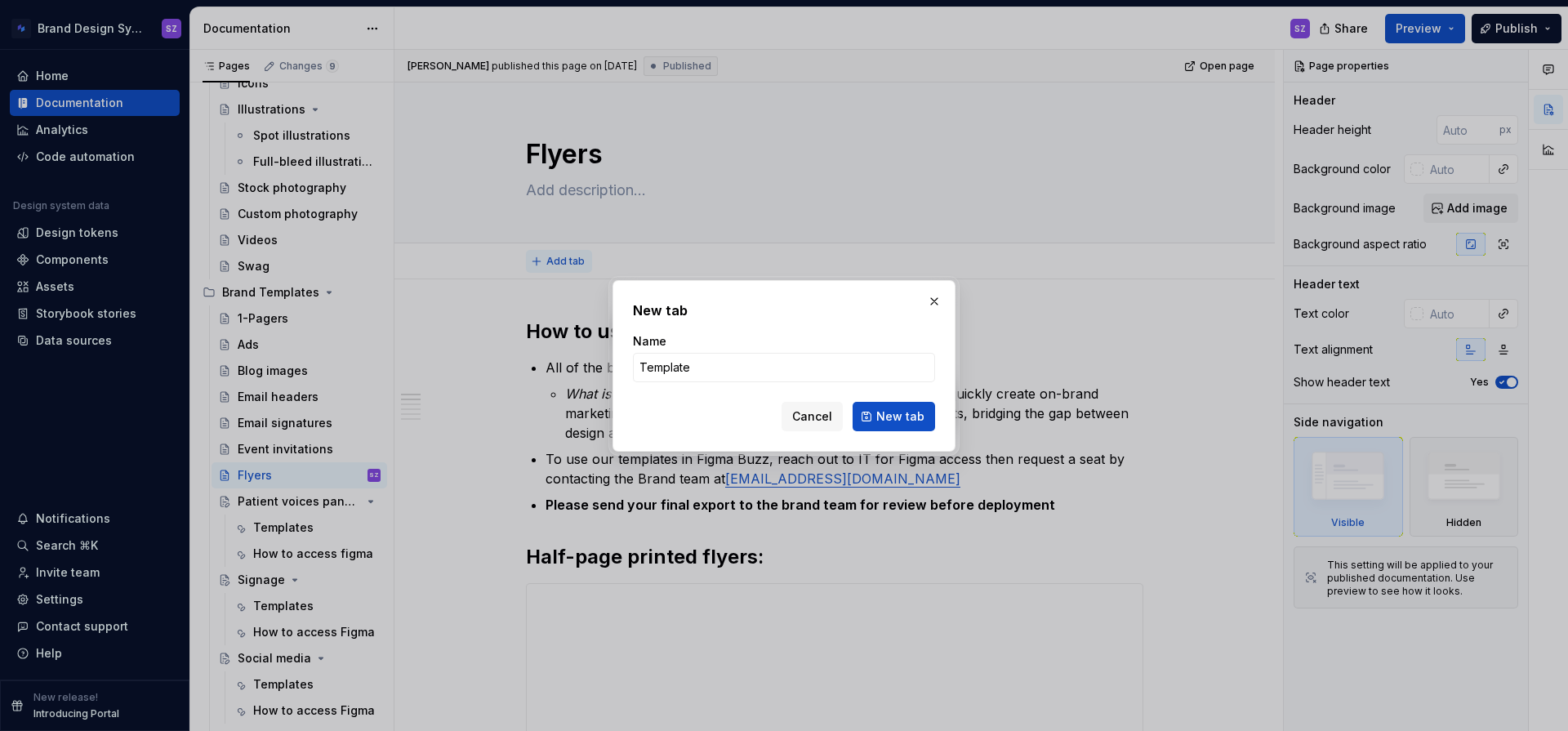
type input "Templates"
click button "New tab" at bounding box center [894, 416] width 83 height 30
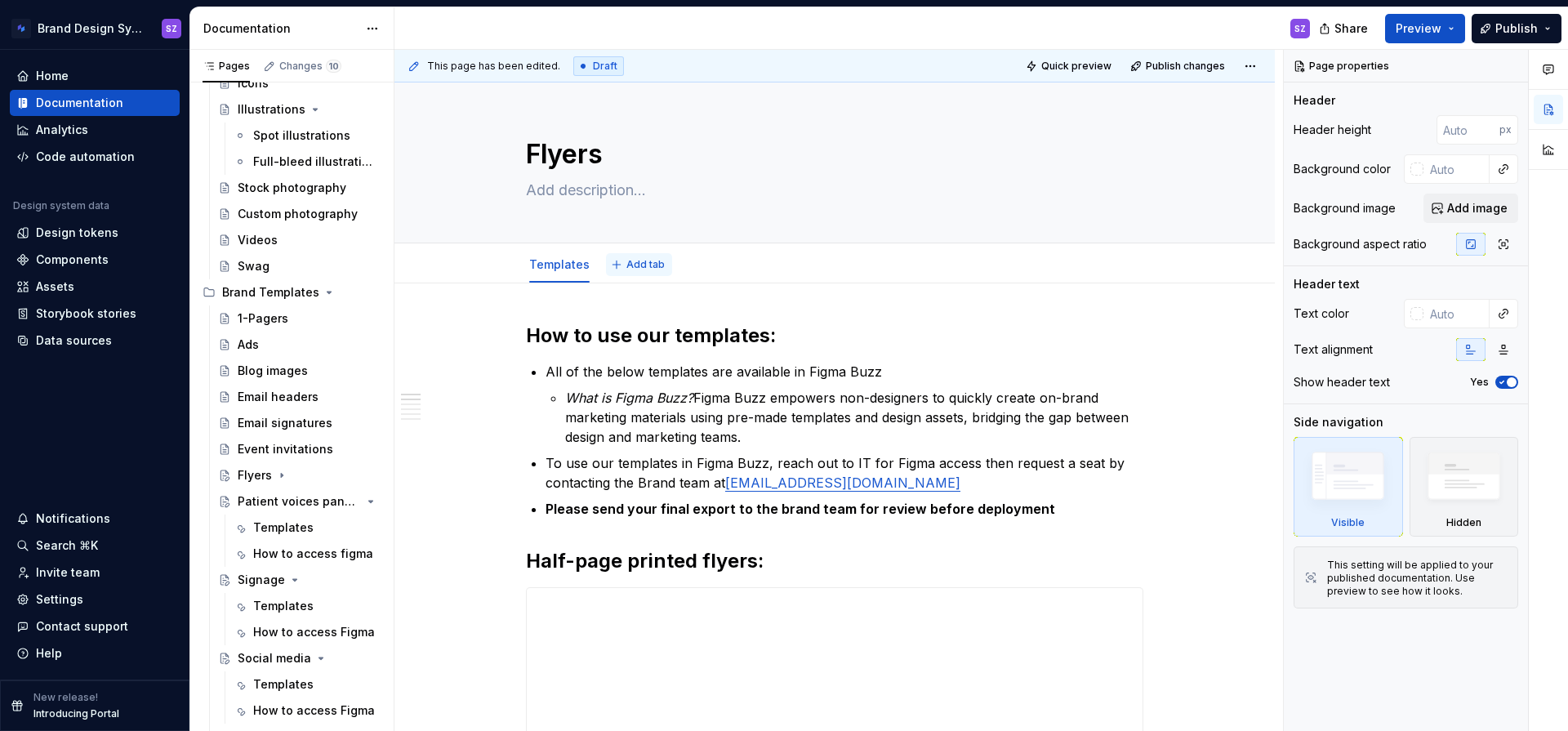
type textarea "*"
click at [652, 263] on span "Add tab" at bounding box center [645, 265] width 38 height 13
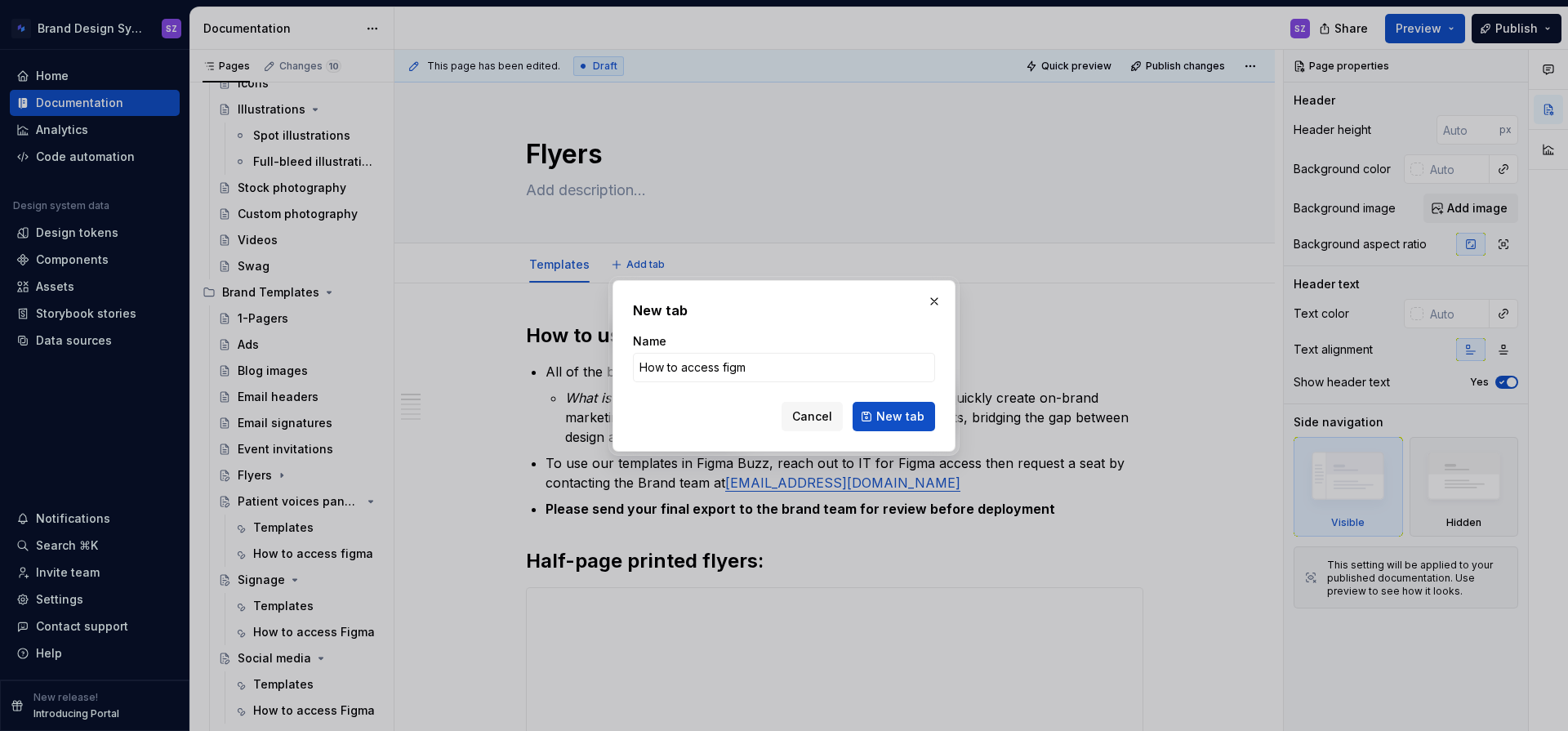
type input "How to access figma"
click button "New tab" at bounding box center [894, 416] width 83 height 30
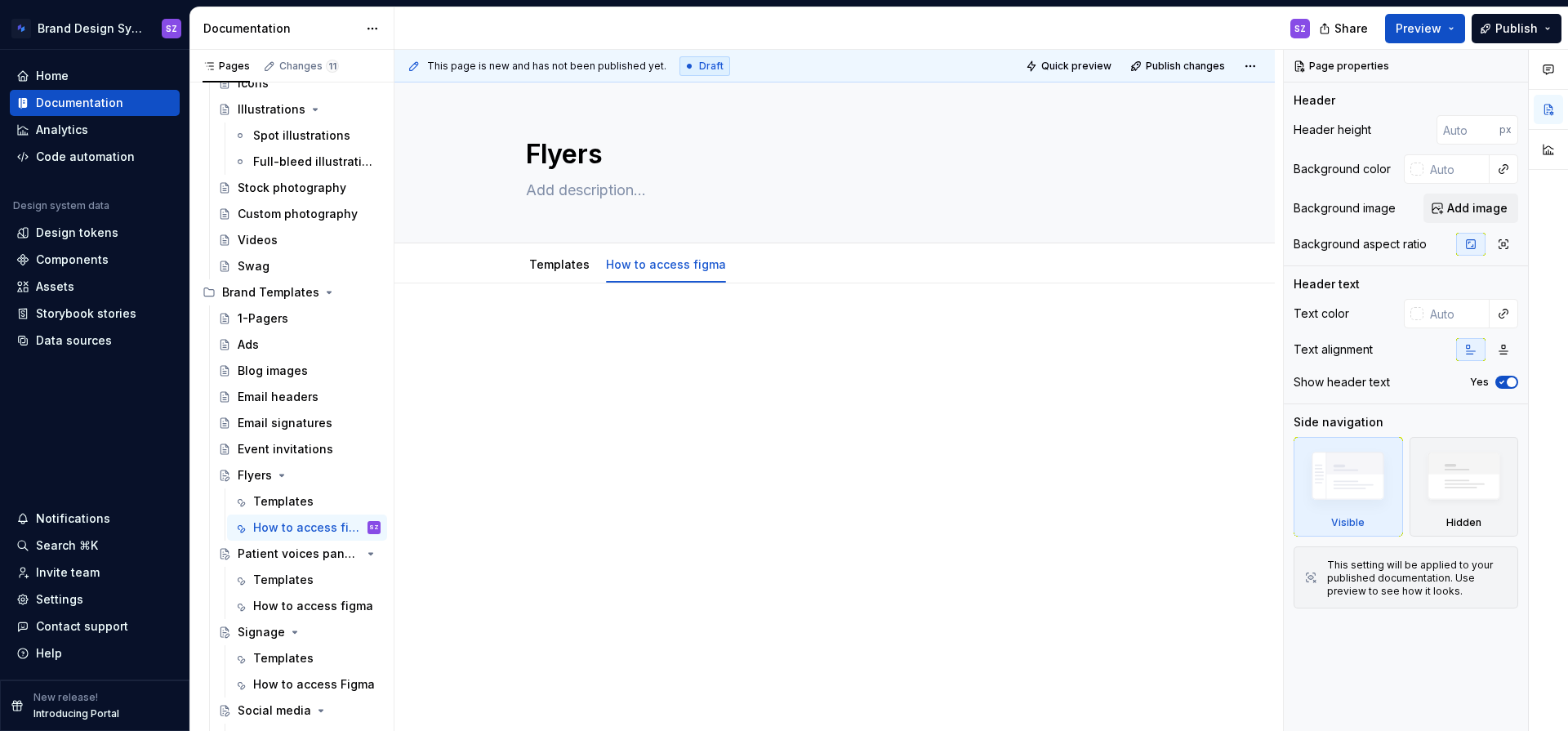
click at [558, 322] on p at bounding box center [835, 332] width 618 height 20
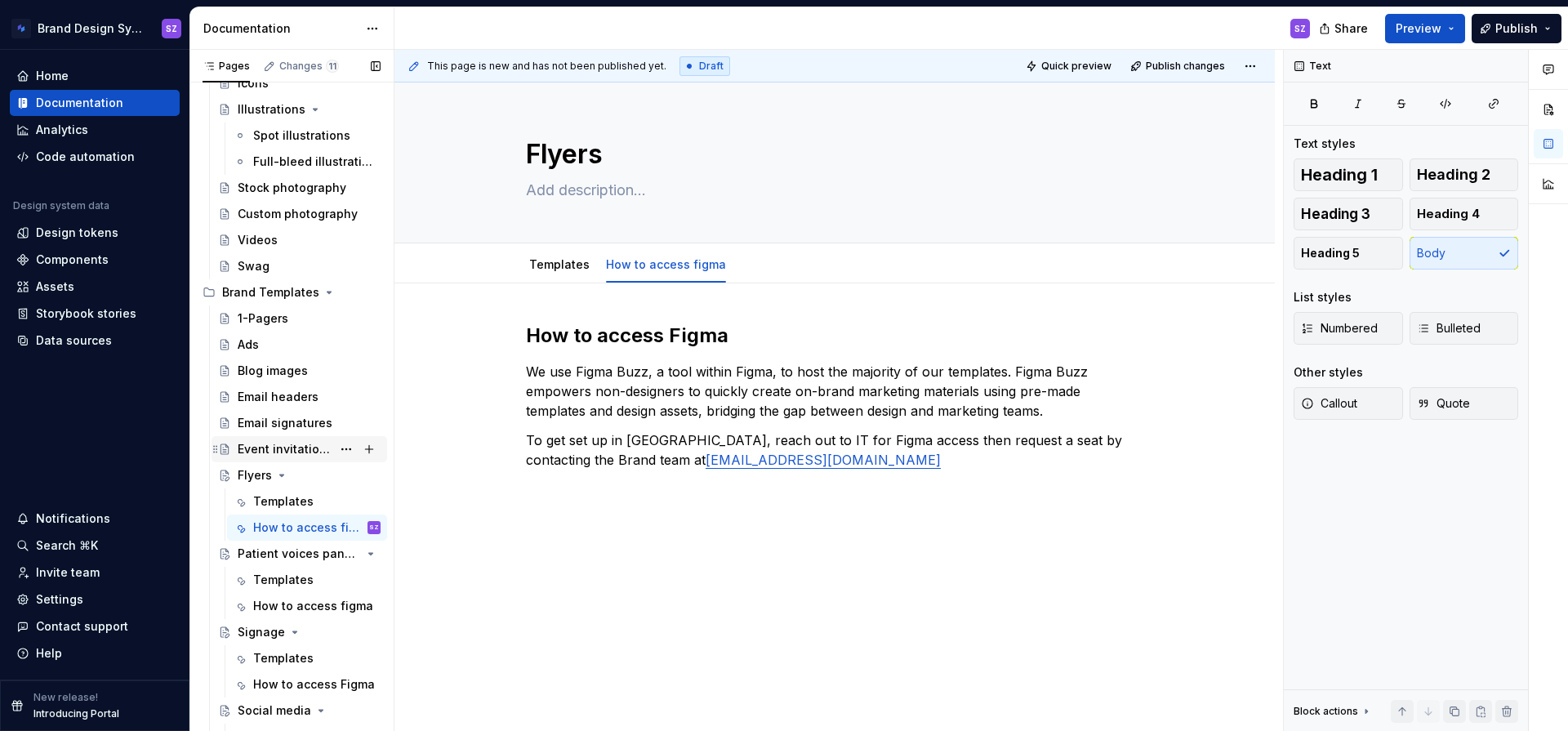
click at [286, 450] on div "Event invitations" at bounding box center [284, 449] width 94 height 16
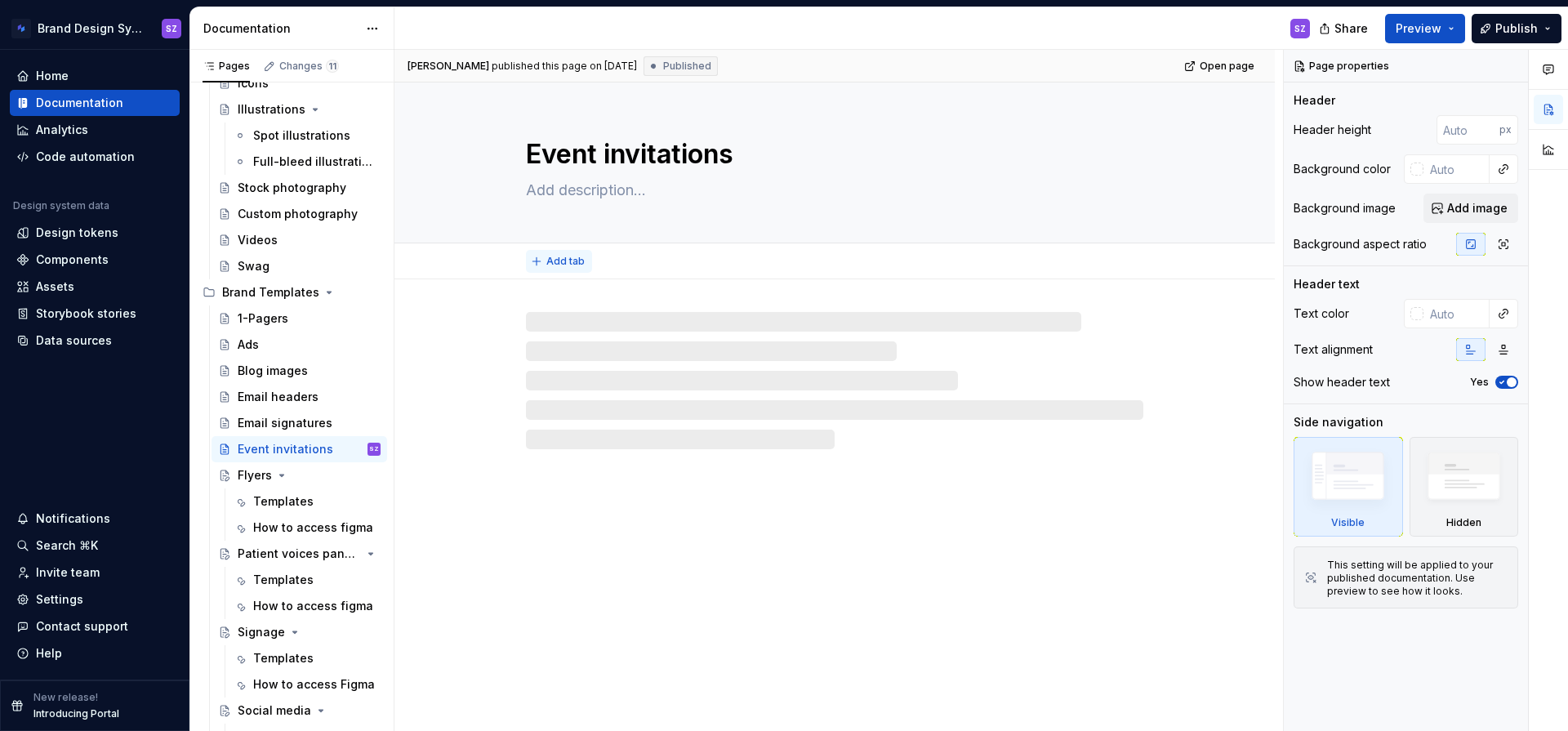
click at [574, 265] on span "Add tab" at bounding box center [565, 261] width 38 height 13
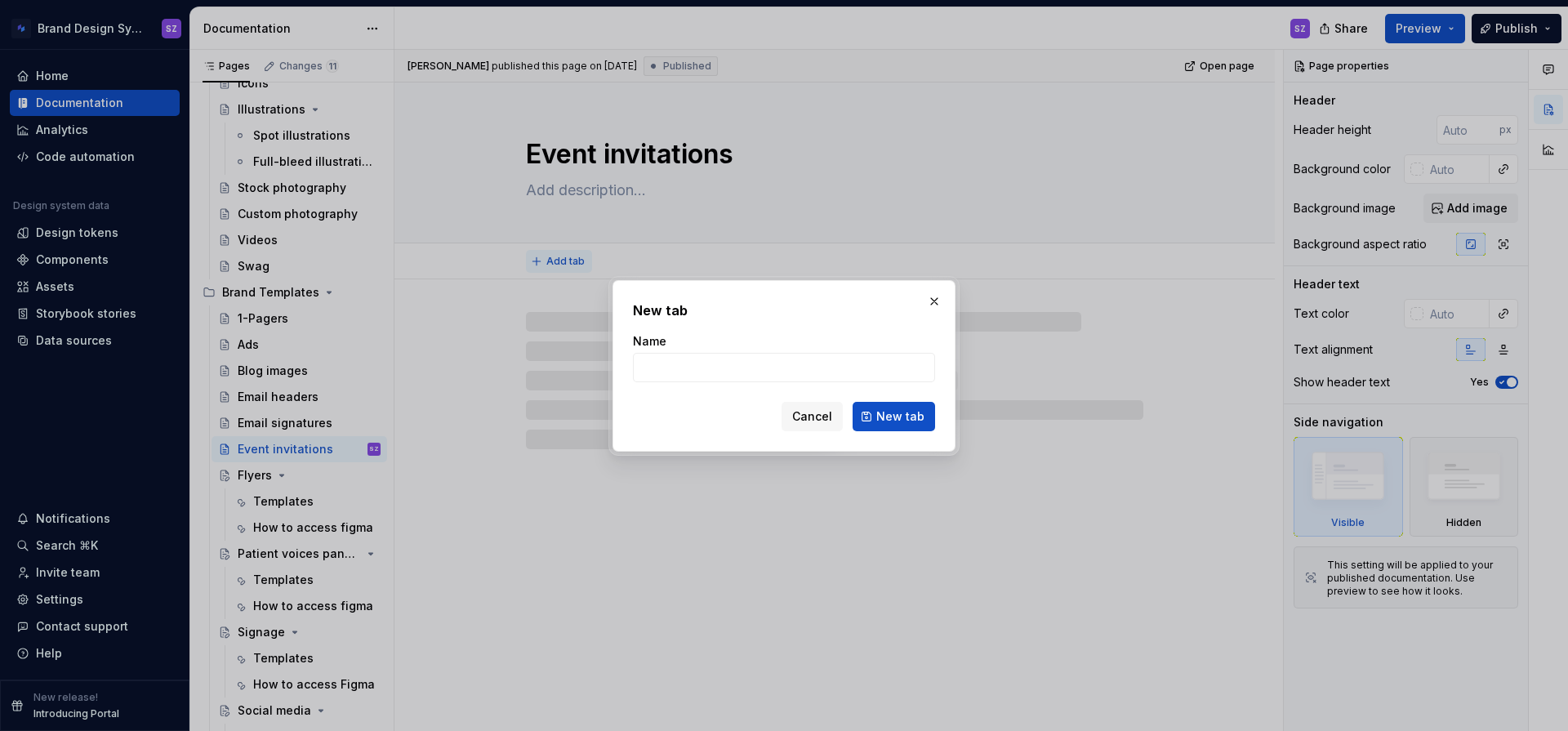
type textarea "*"
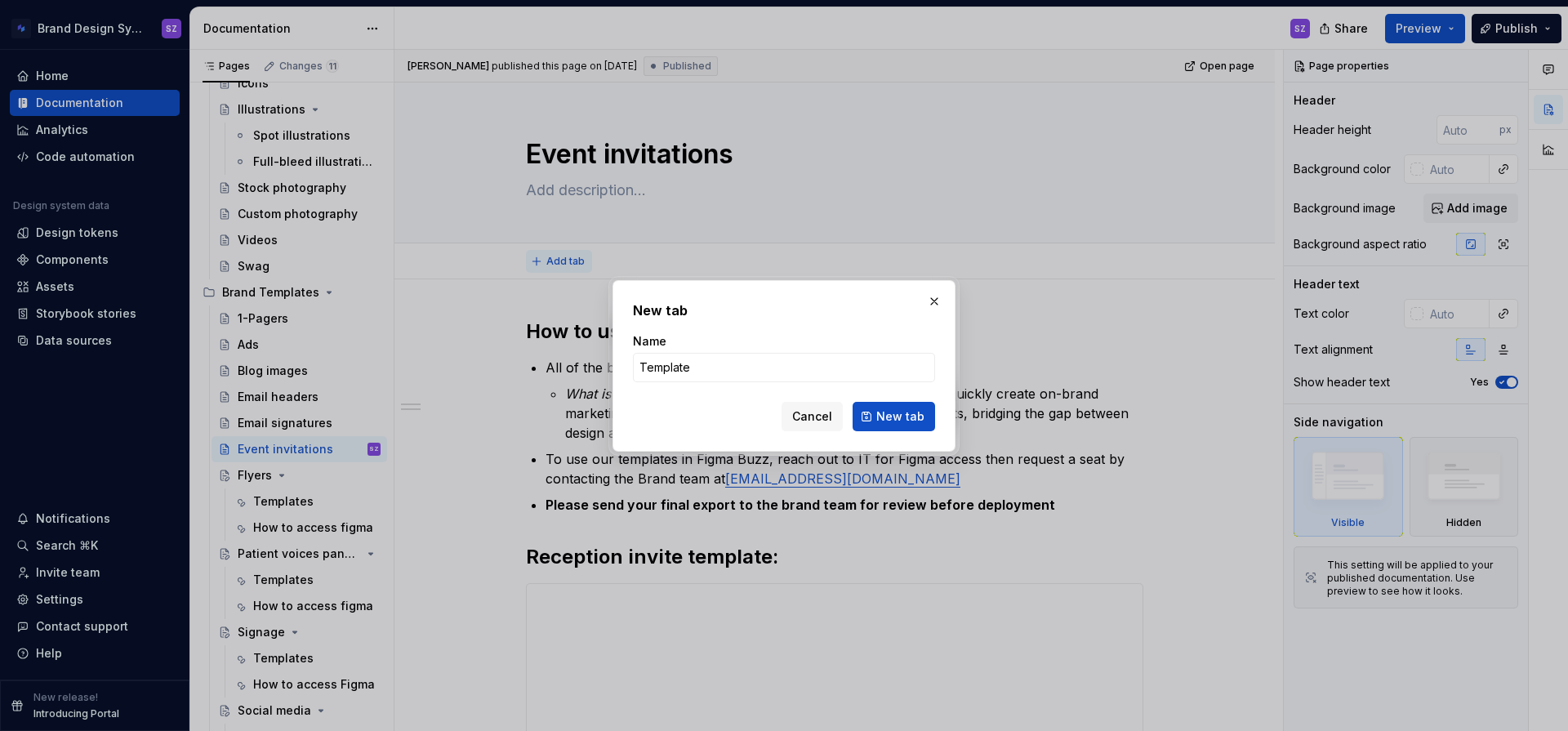
type input "Templates"
click button "New tab" at bounding box center [894, 416] width 83 height 30
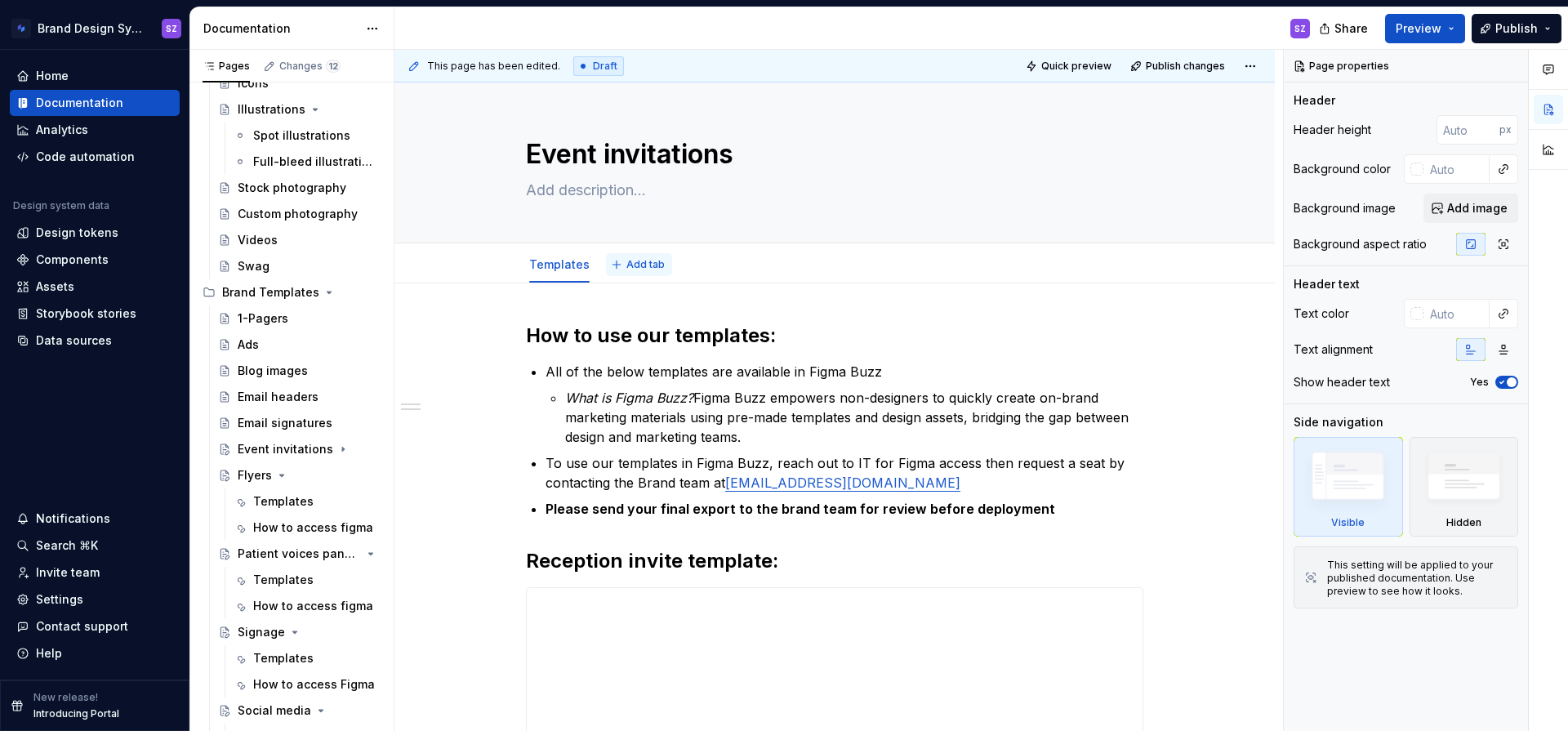
type textarea "*"
click at [645, 265] on span "Add tab" at bounding box center [645, 265] width 38 height 13
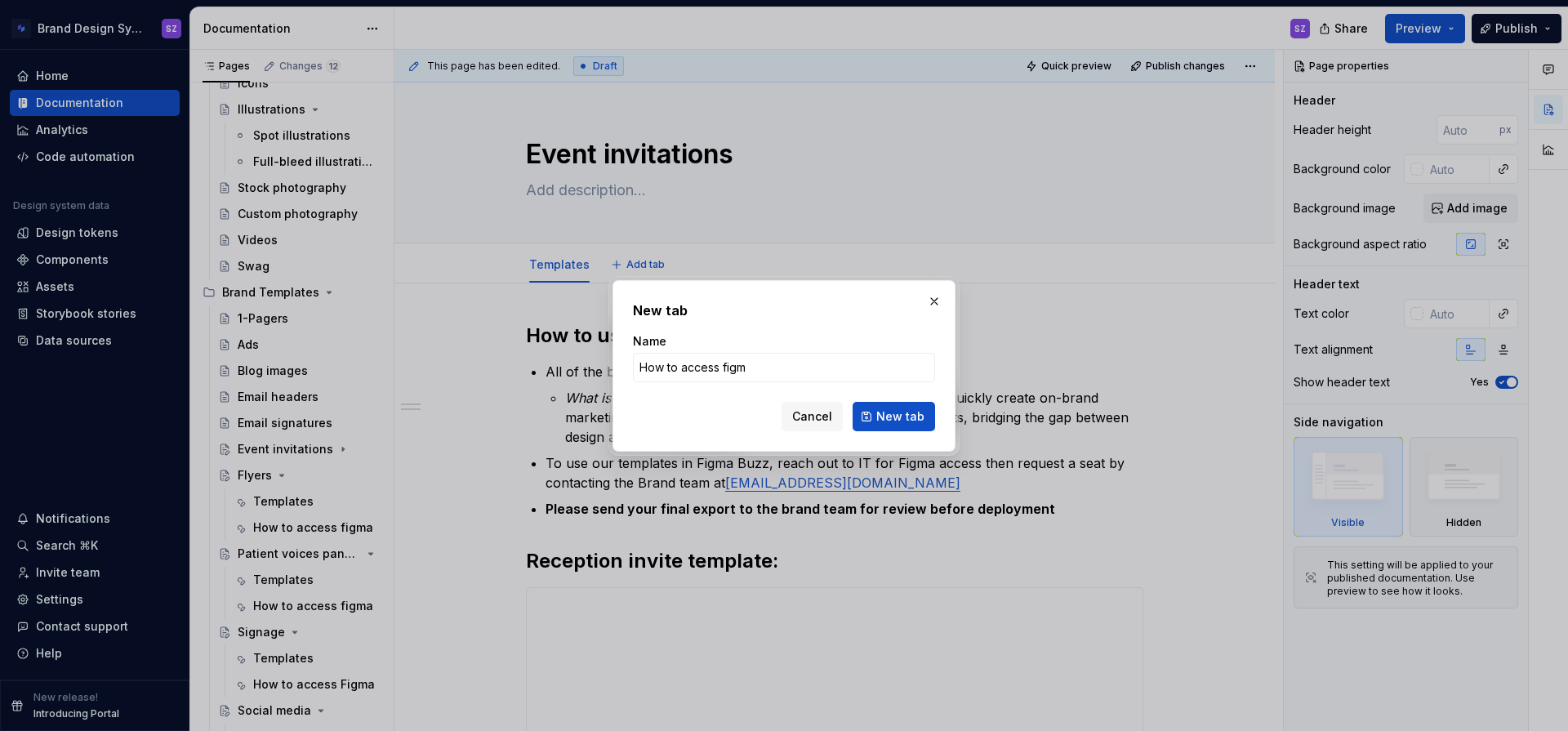
type input "How to access figma"
click button "New tab" at bounding box center [894, 416] width 83 height 30
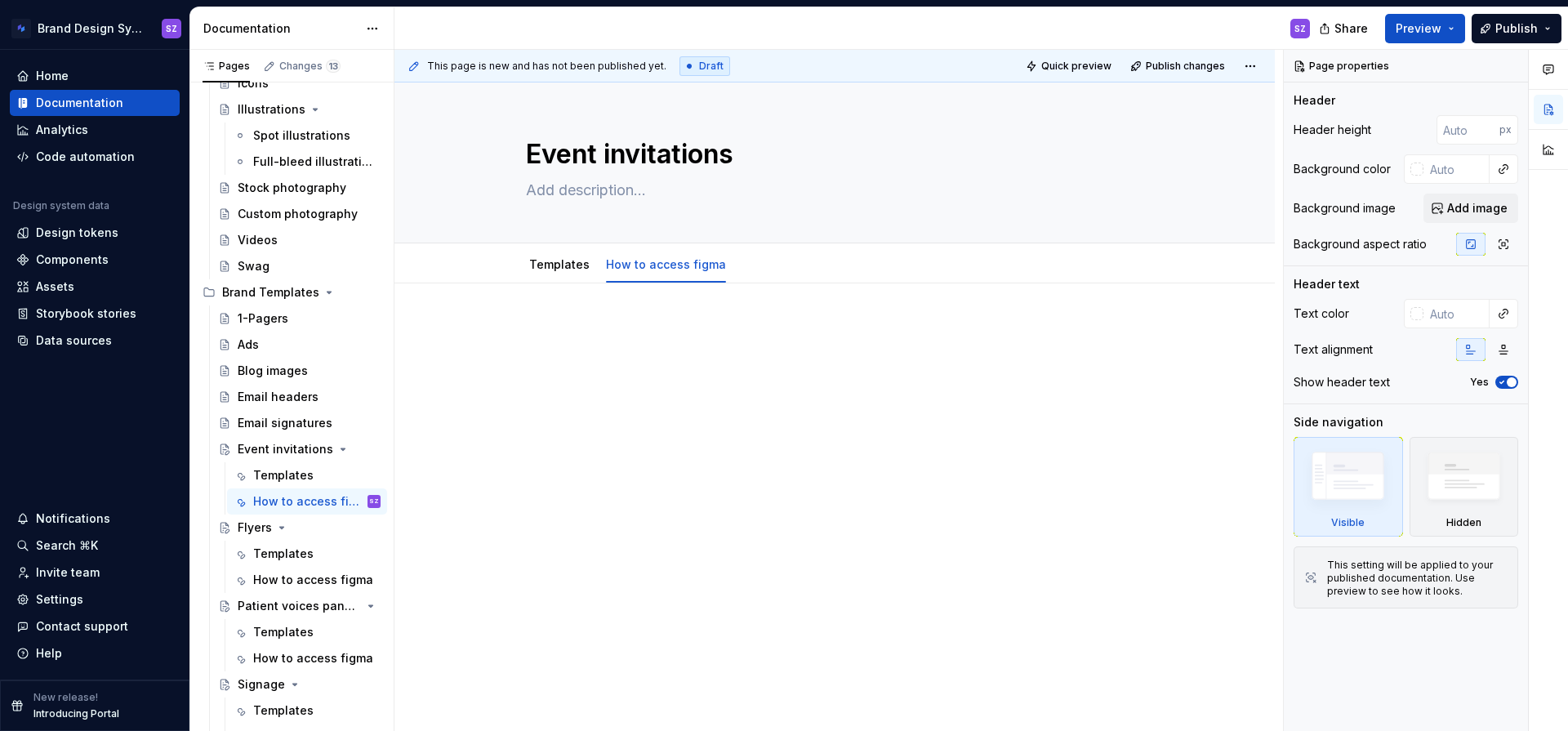
click at [569, 321] on div at bounding box center [835, 453] width 881 height 340
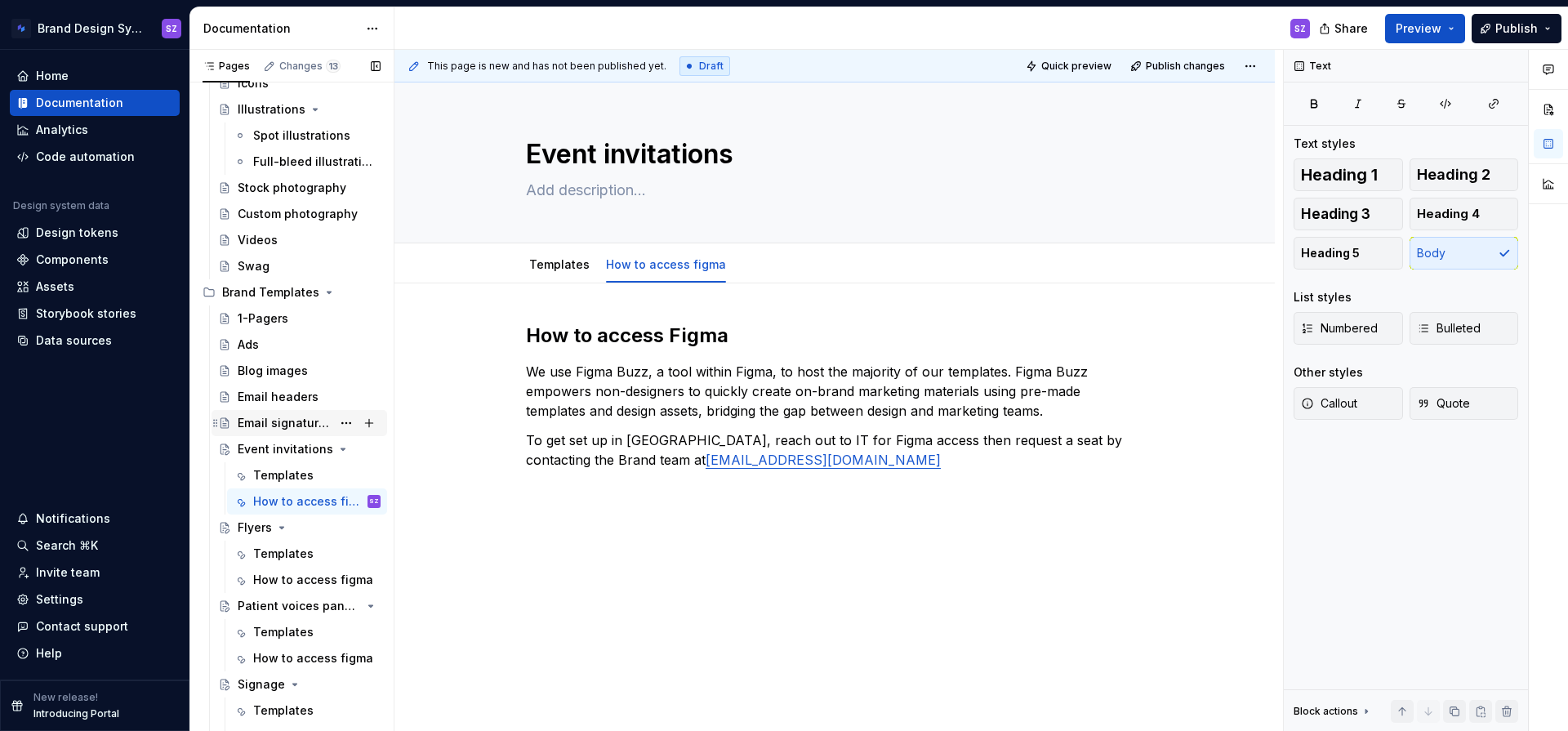
click at [284, 423] on div "Email signatures" at bounding box center [284, 422] width 94 height 16
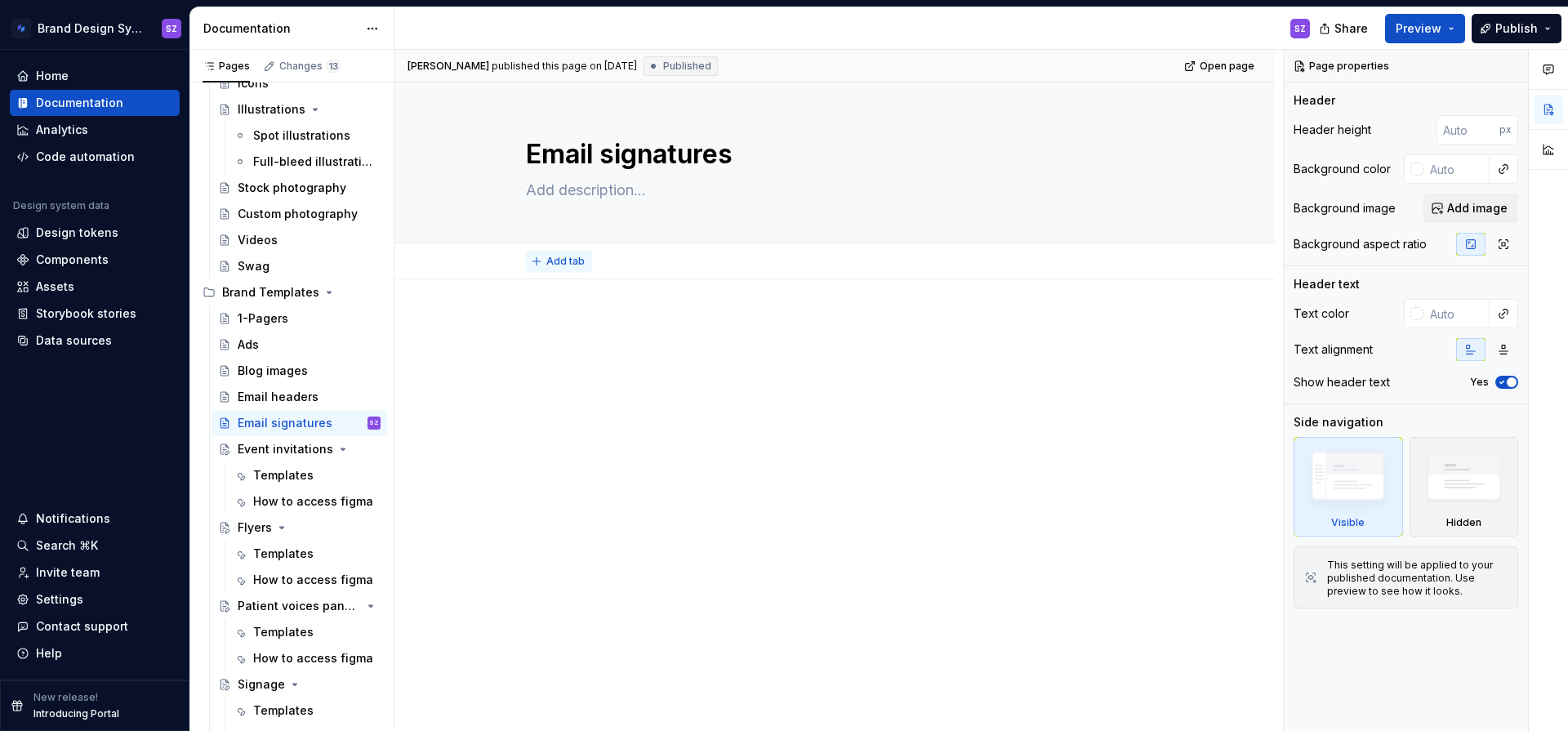
type textarea "*"
click at [560, 256] on span "Add tab" at bounding box center [565, 261] width 38 height 13
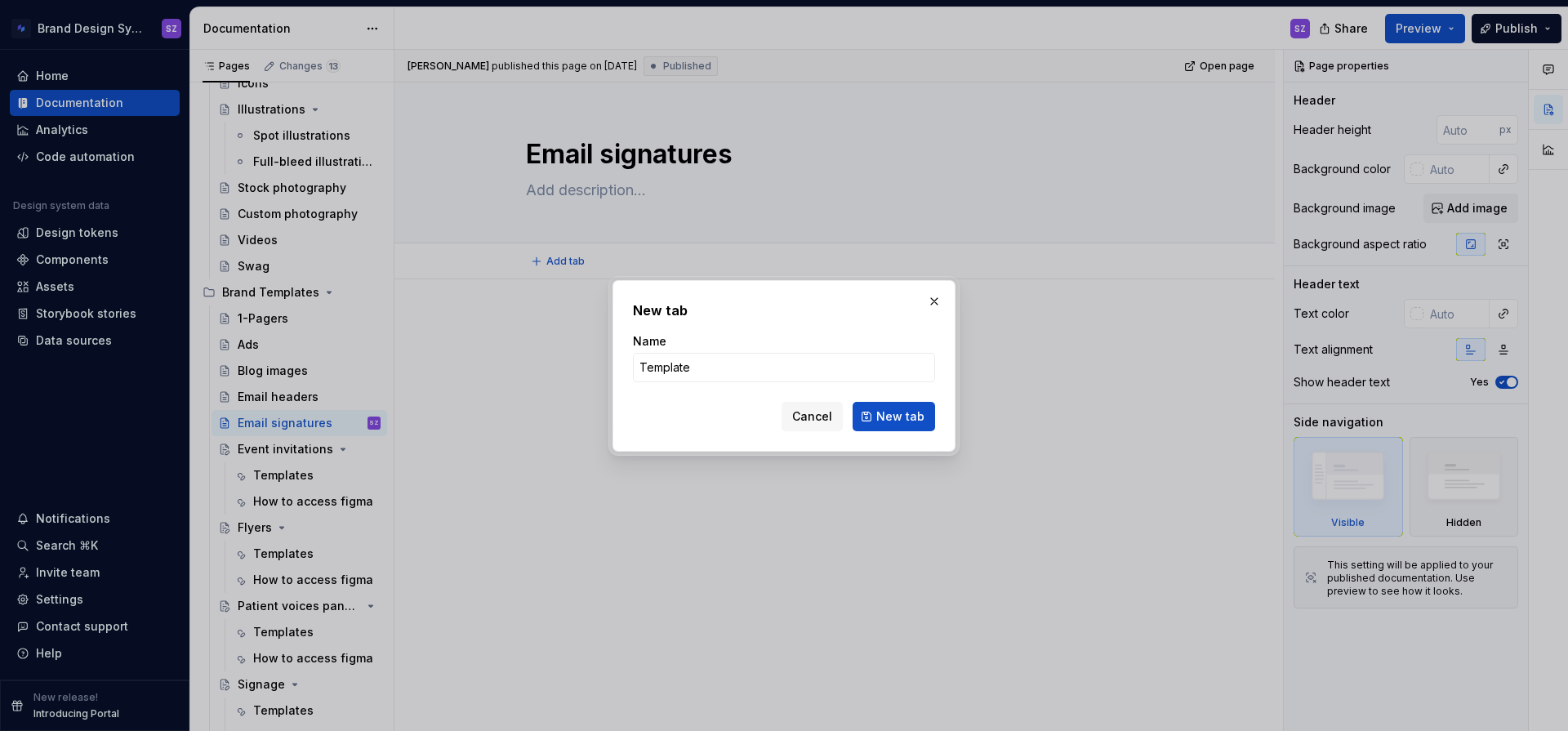
type input "Templates"
click button "New tab" at bounding box center [894, 416] width 83 height 30
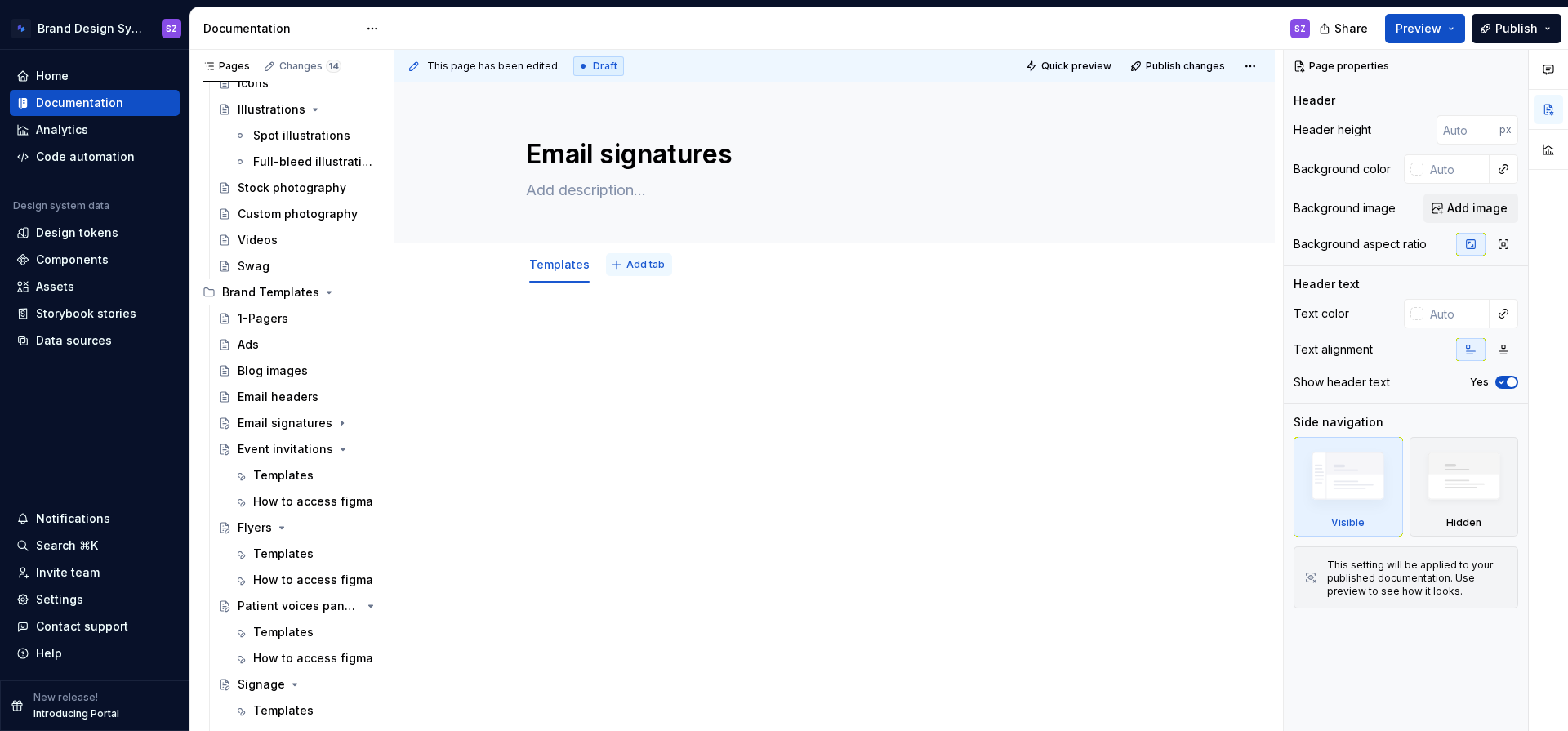
type textarea "*"
click at [637, 264] on span "Add tab" at bounding box center [645, 265] width 38 height 13
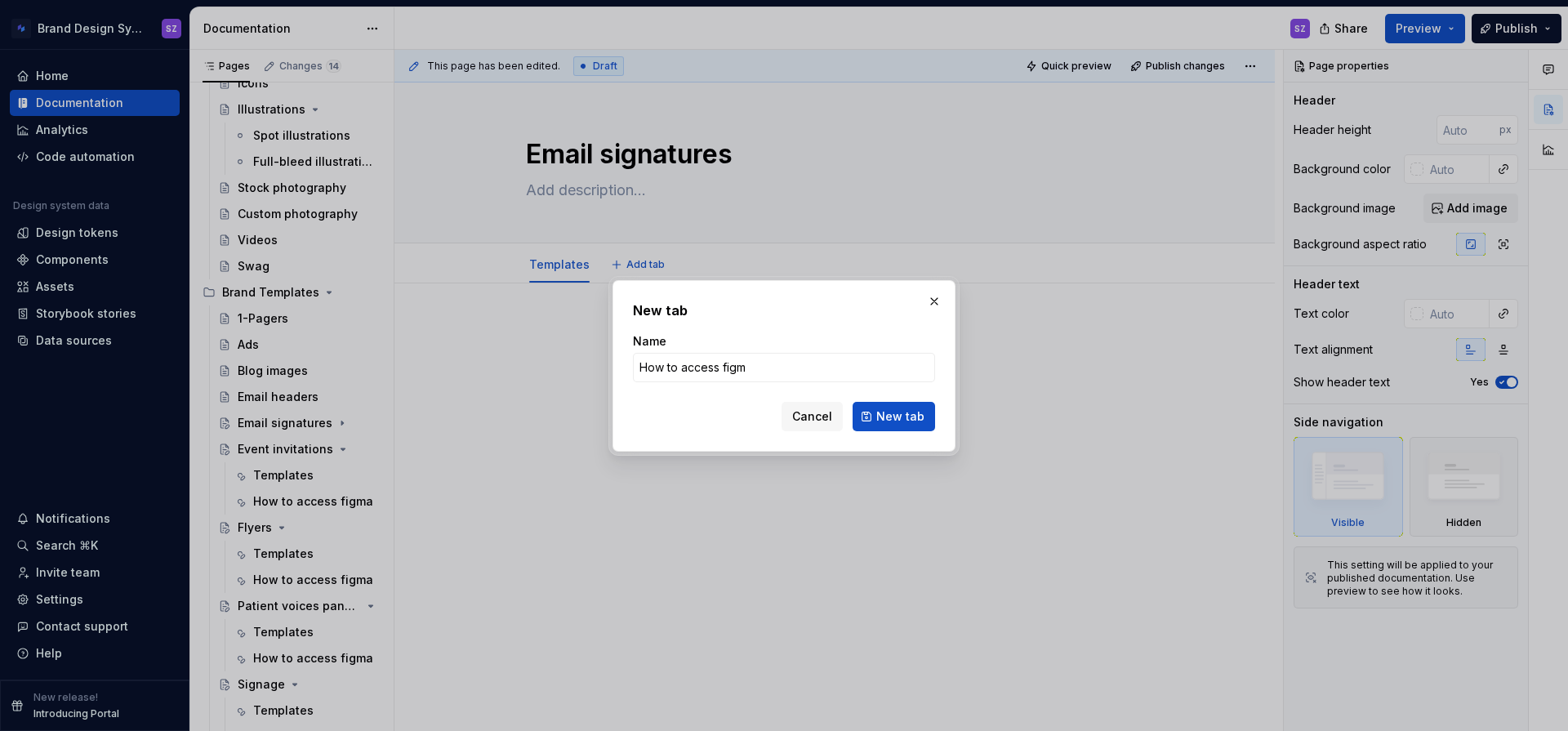
type input "How to access figma"
click button "New tab" at bounding box center [894, 416] width 83 height 30
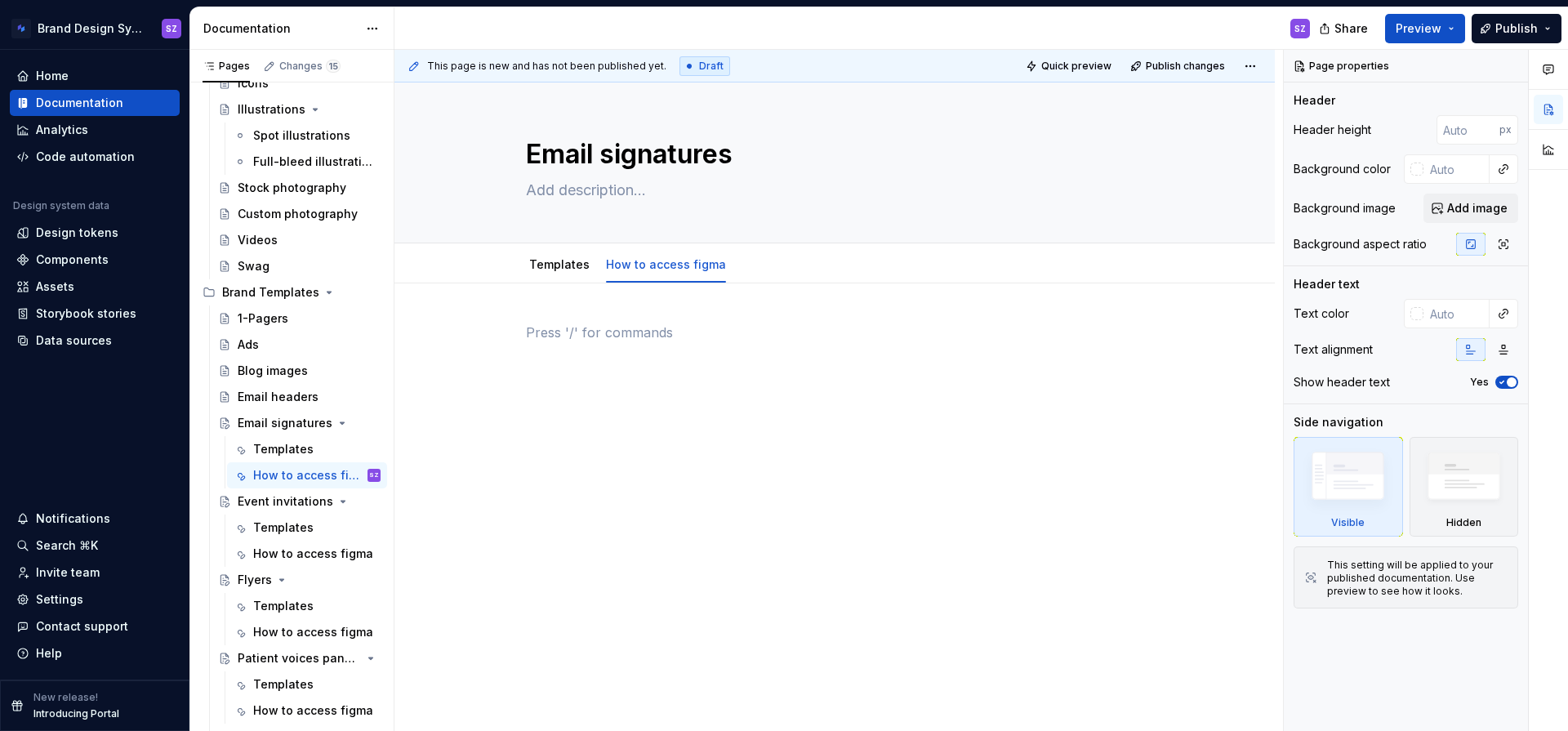
click at [566, 328] on p at bounding box center [835, 332] width 618 height 20
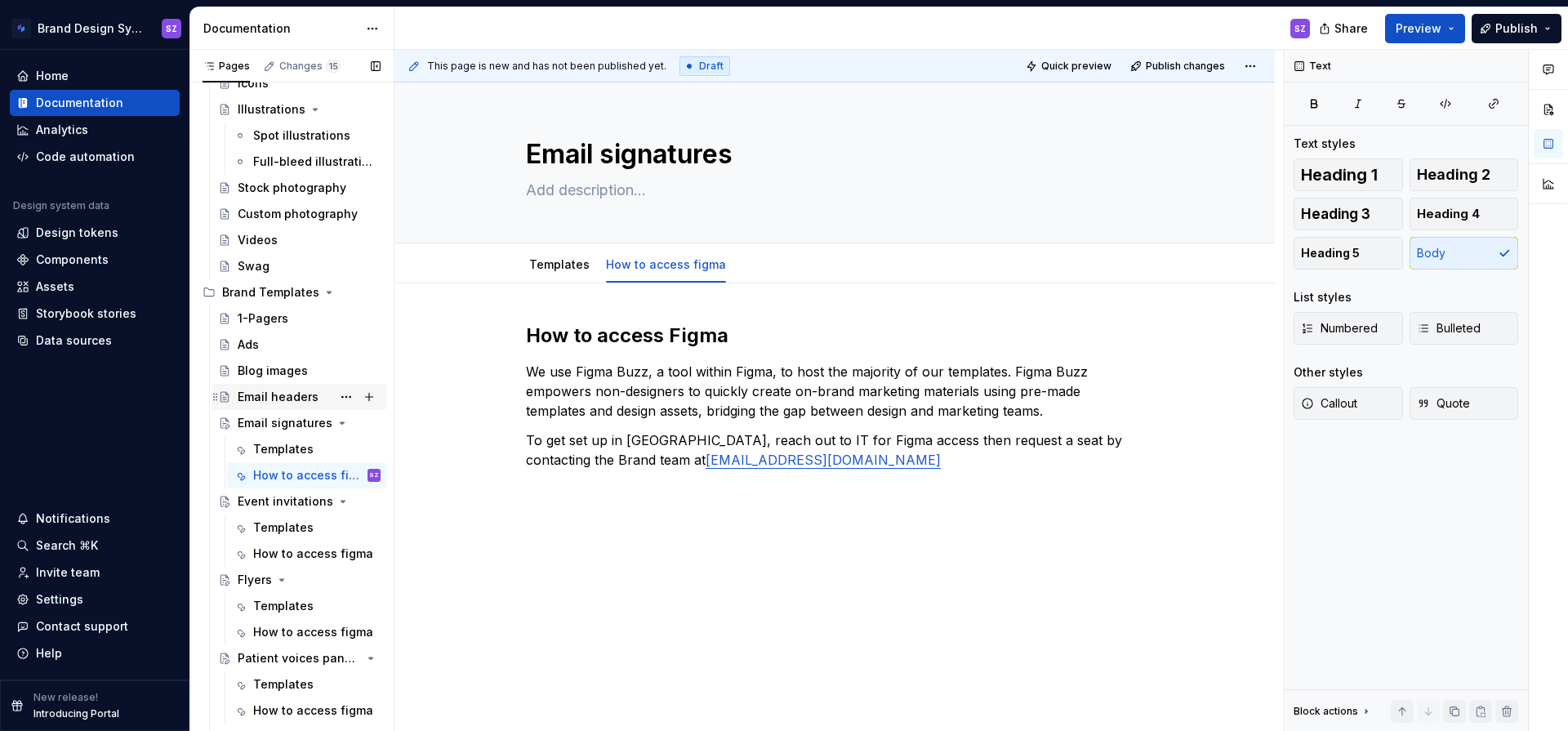
click at [295, 396] on div "Email headers" at bounding box center [277, 396] width 81 height 16
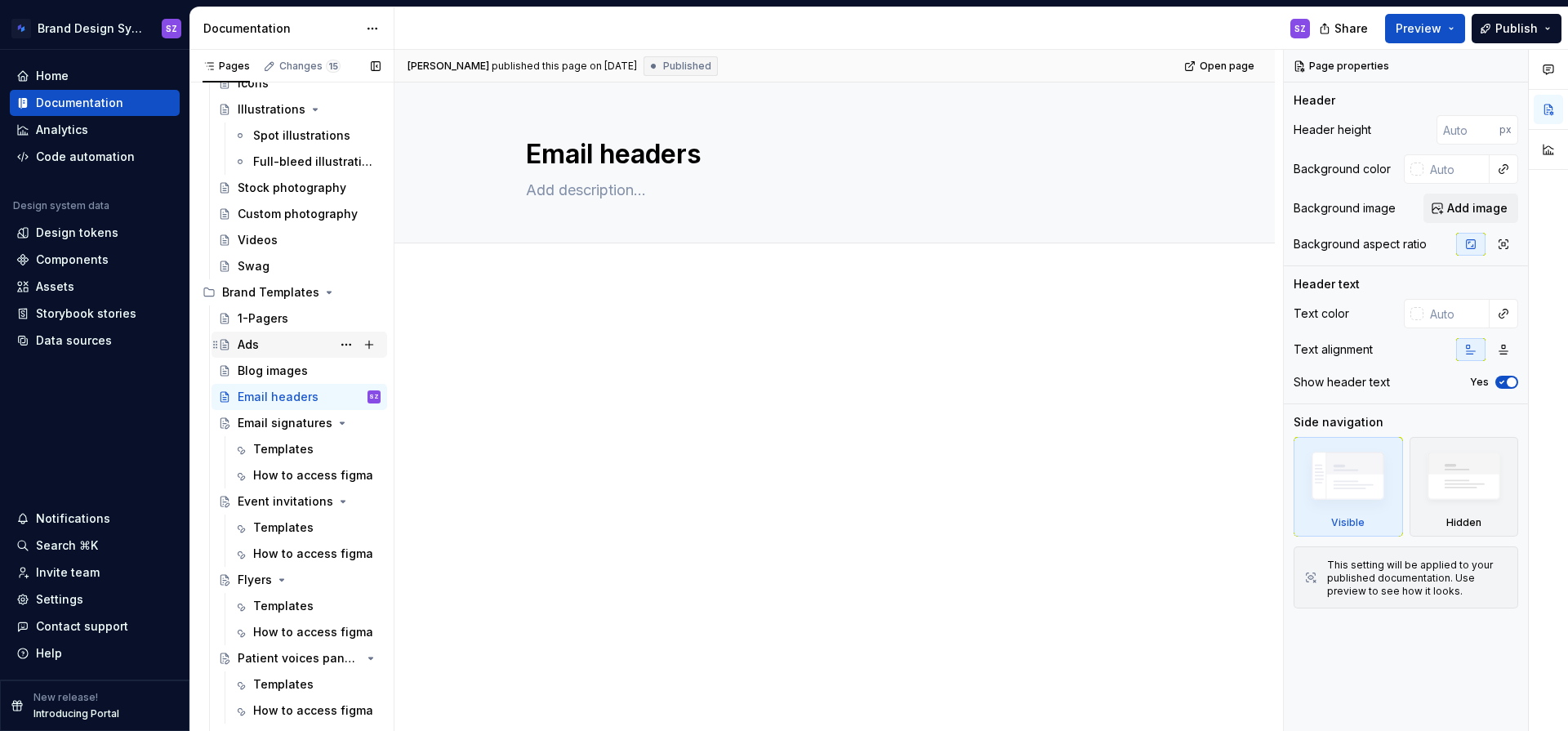
click at [300, 341] on div "Ads" at bounding box center [309, 345] width 143 height 23
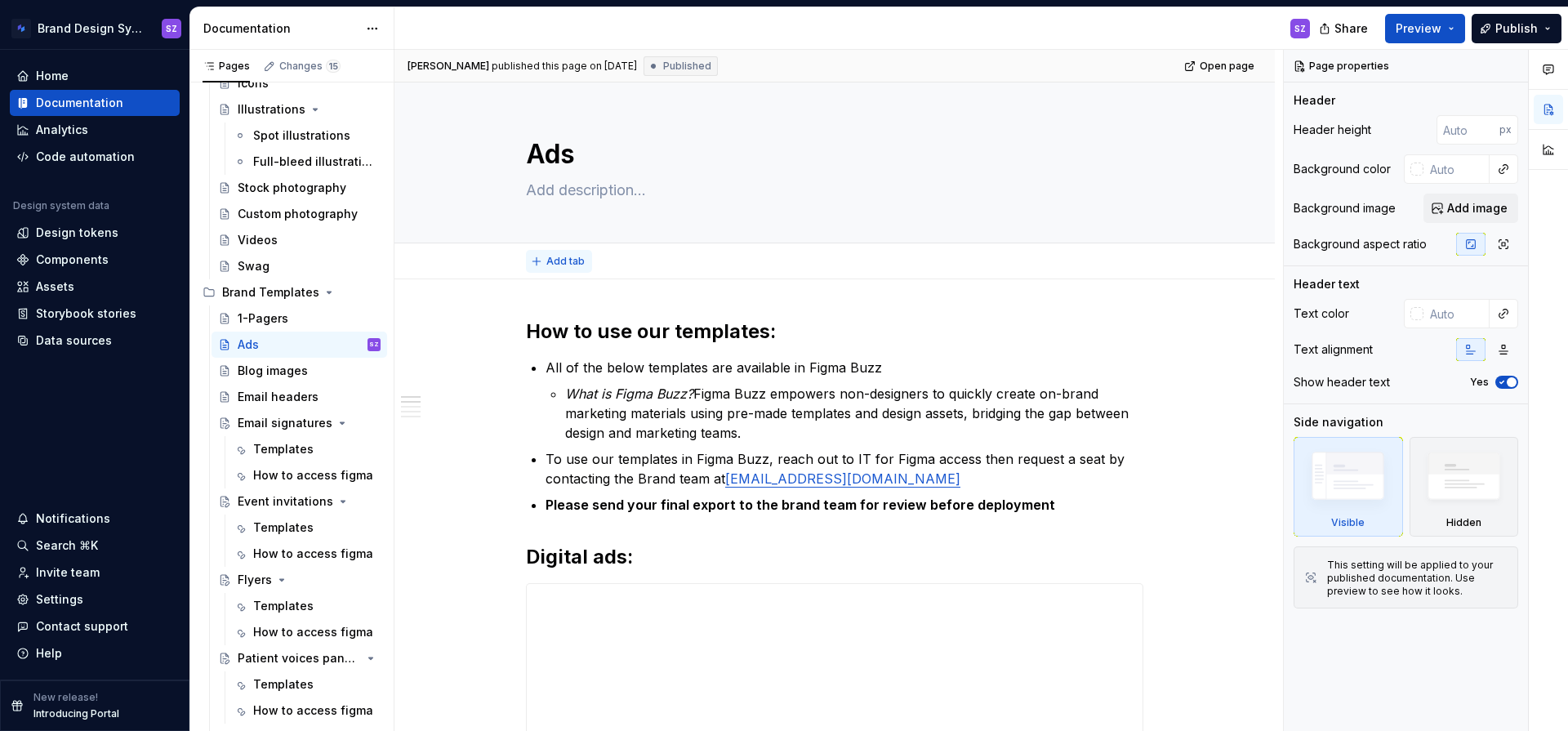
type textarea "*"
click at [561, 259] on span "Add tab" at bounding box center [565, 261] width 38 height 13
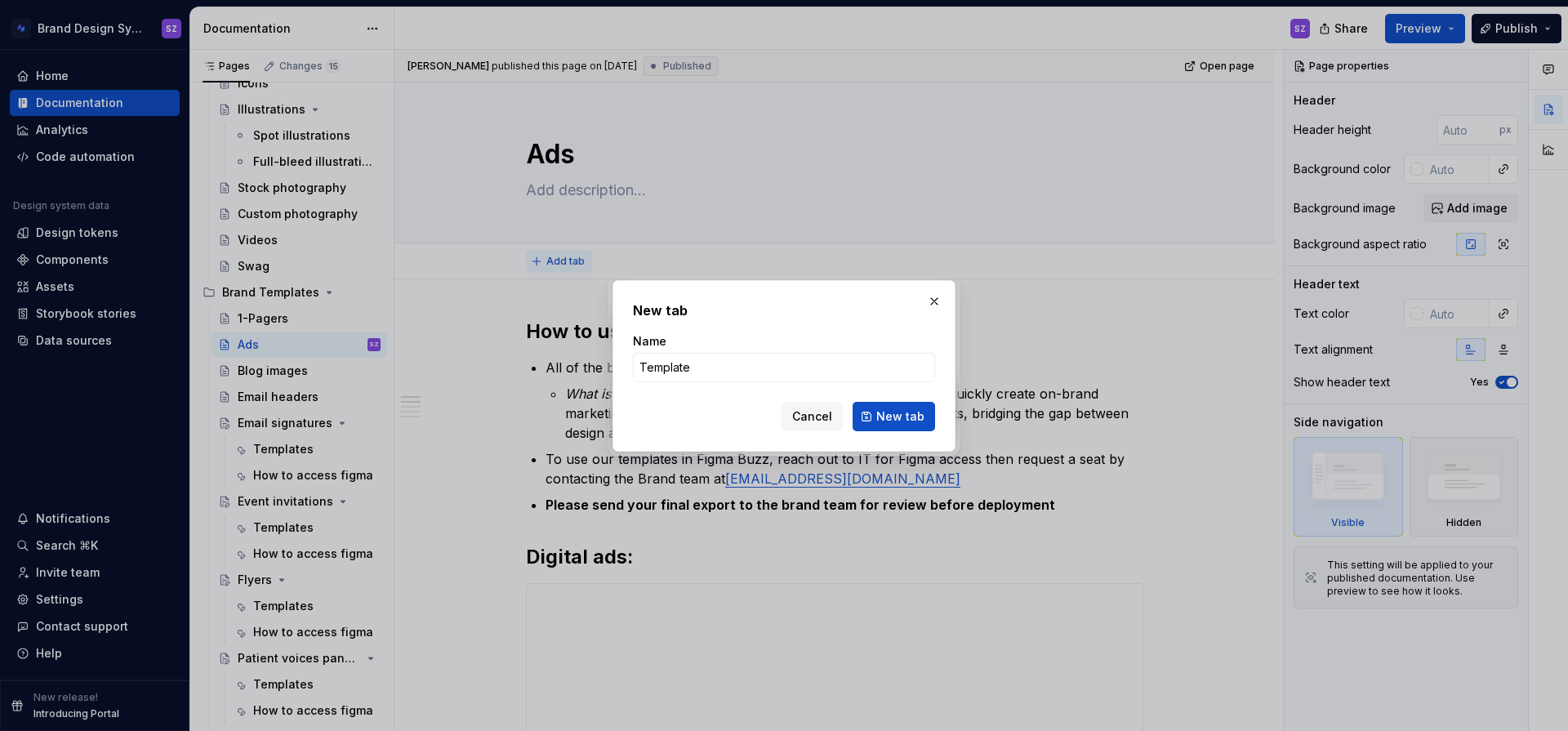
type input "Templates"
click button "New tab" at bounding box center [894, 416] width 83 height 30
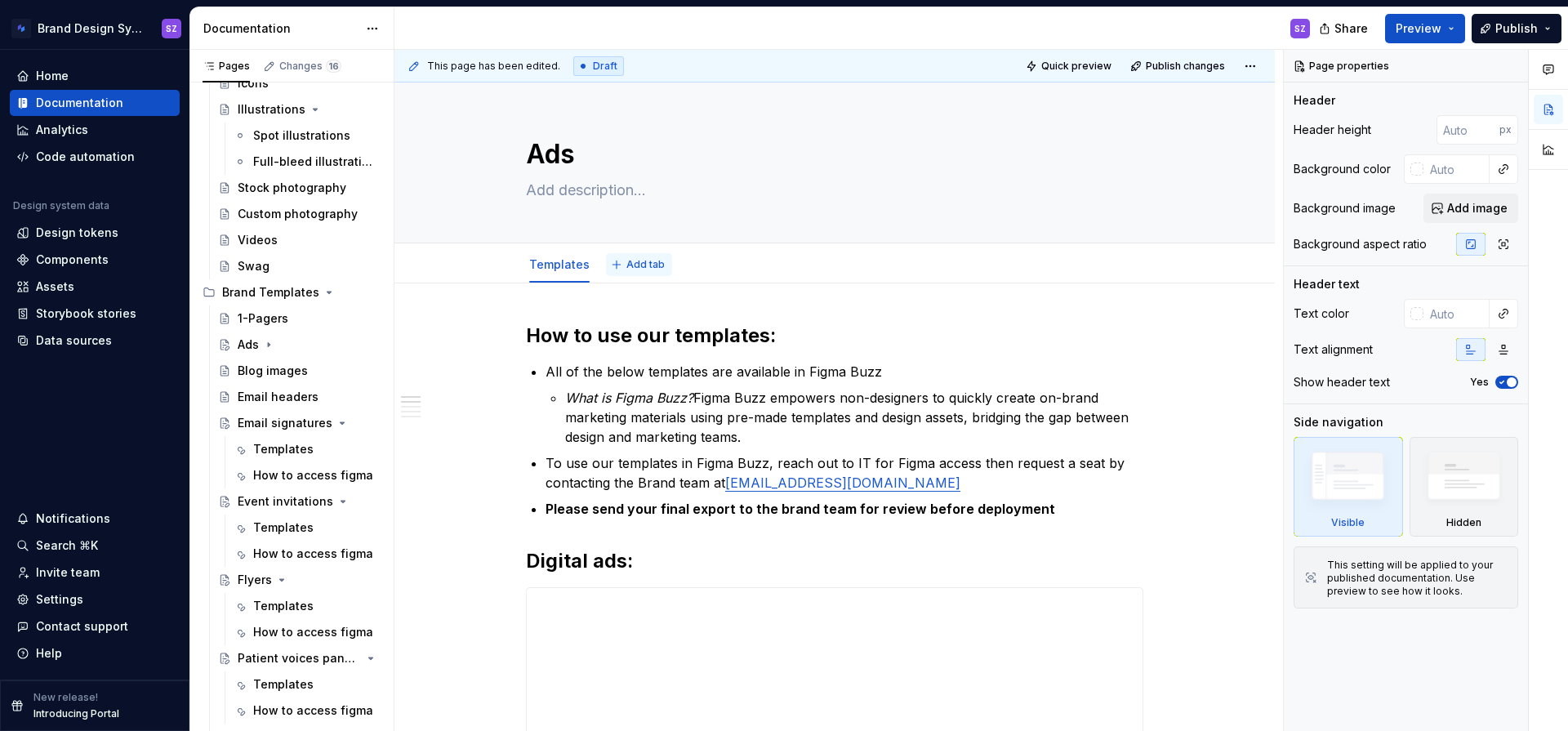
click at [642, 267] on span "Add tab" at bounding box center [645, 265] width 38 height 13
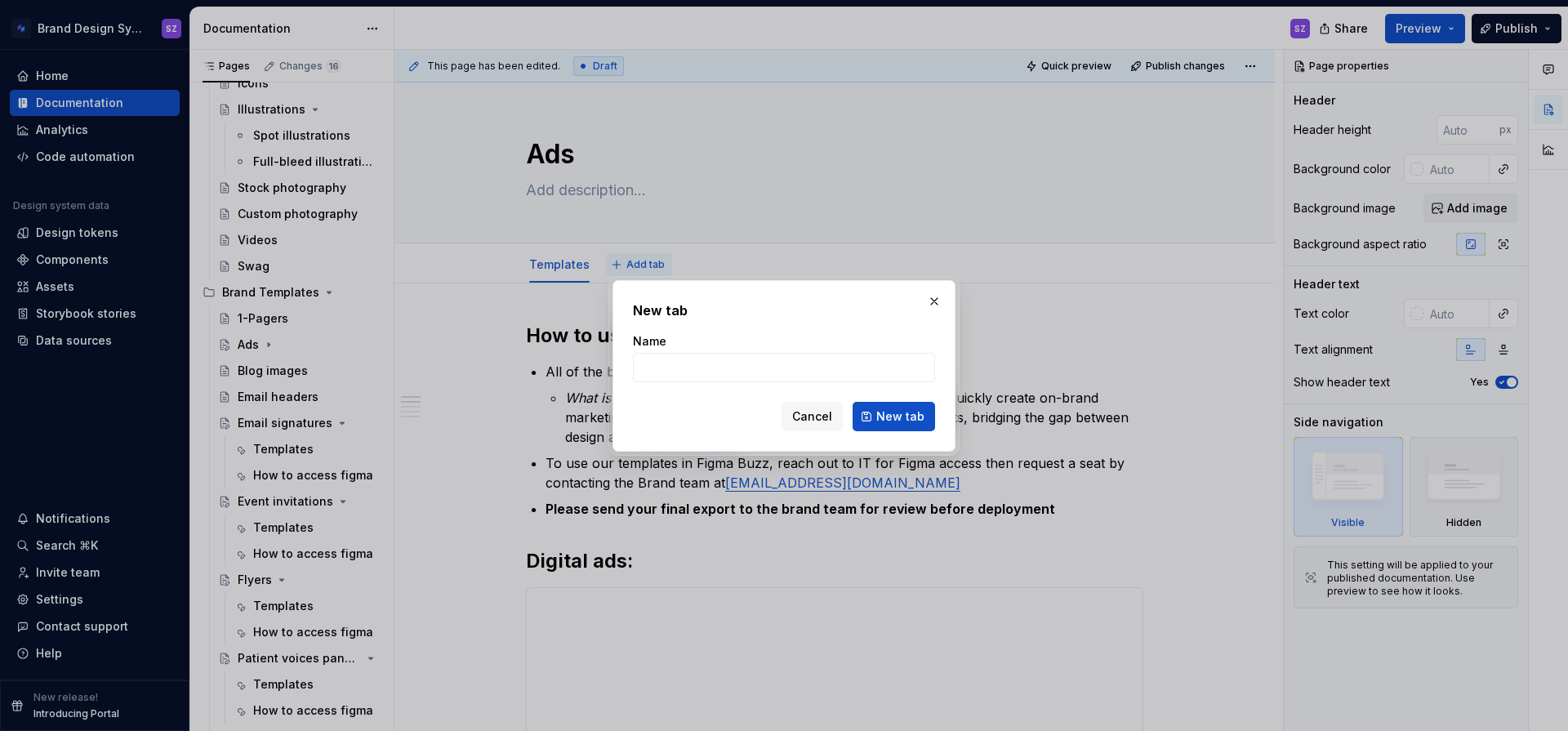
type textarea "*"
type input "How to access figma"
click button "New tab" at bounding box center [894, 416] width 83 height 30
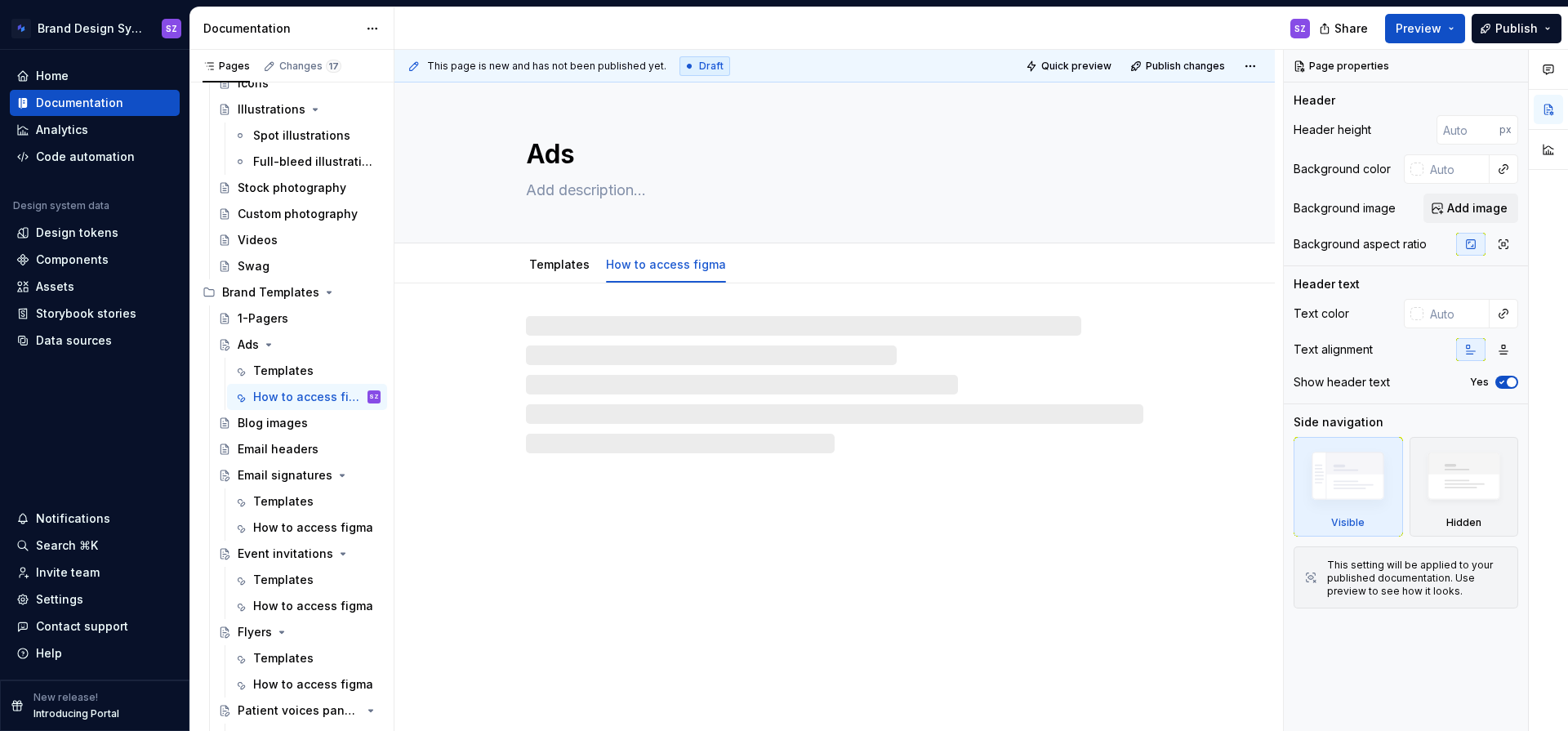
click at [550, 328] on div at bounding box center [835, 385] width 618 height 137
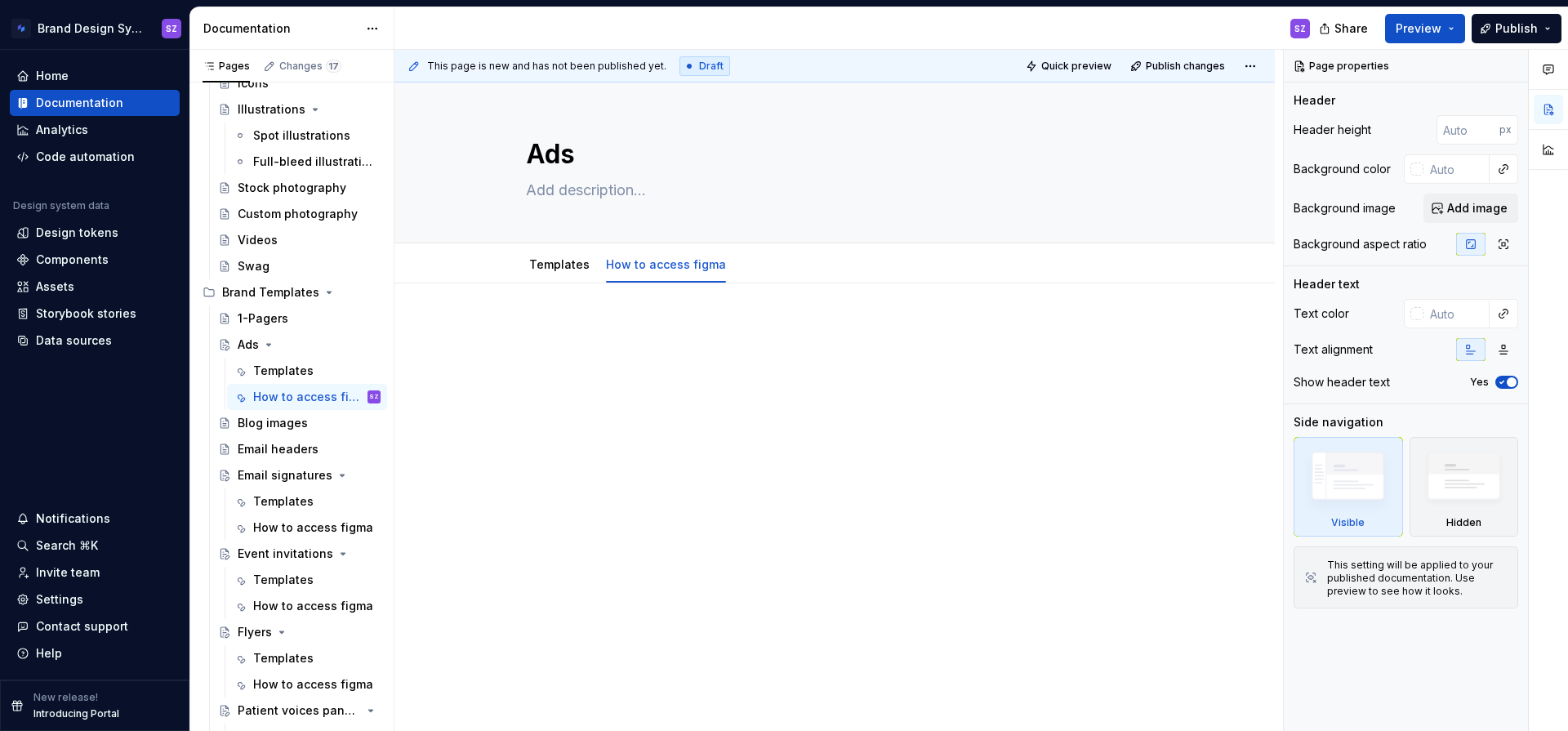
click at [551, 328] on p at bounding box center [835, 332] width 618 height 20
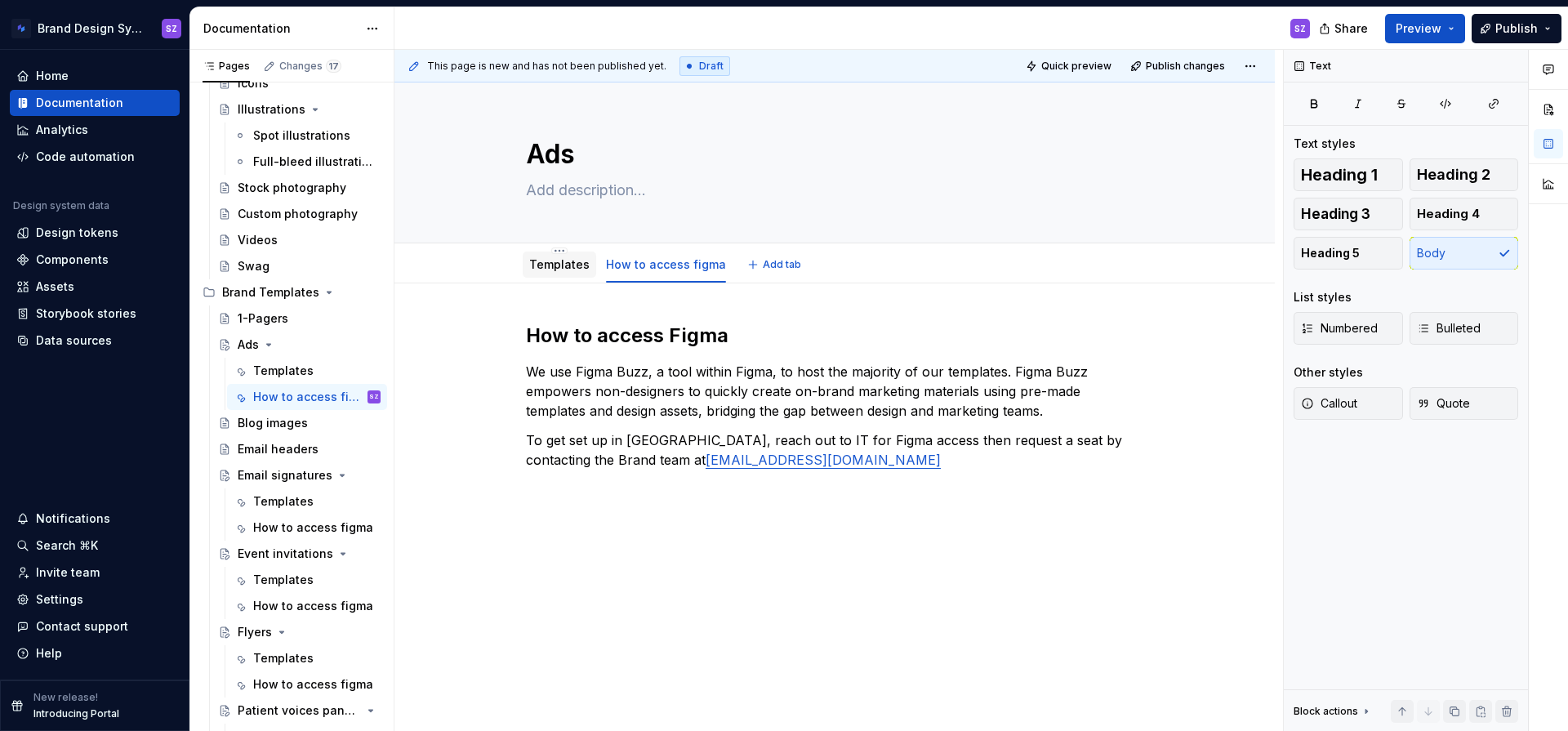
click at [559, 265] on link "Templates" at bounding box center [559, 264] width 60 height 14
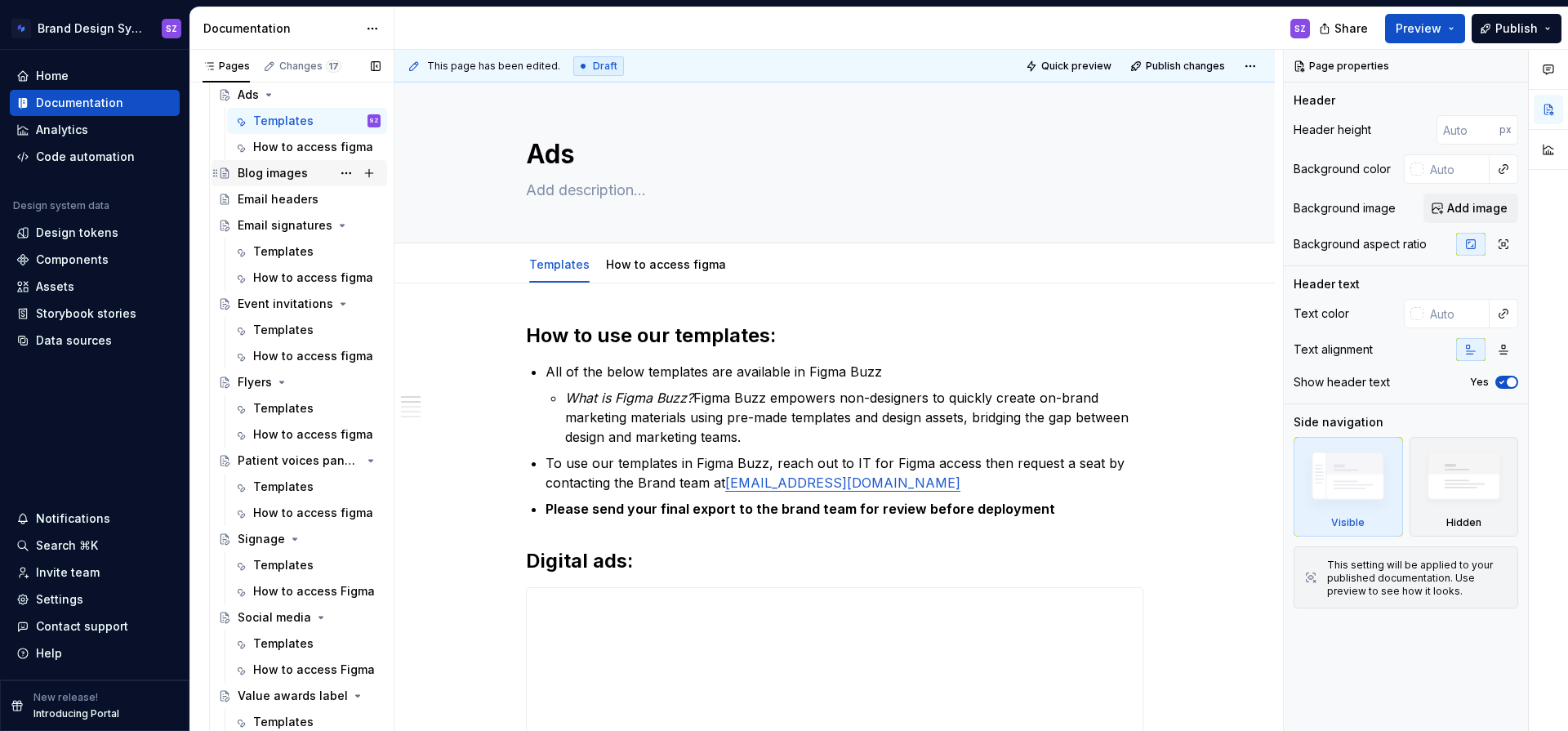
scroll to position [1161, 0]
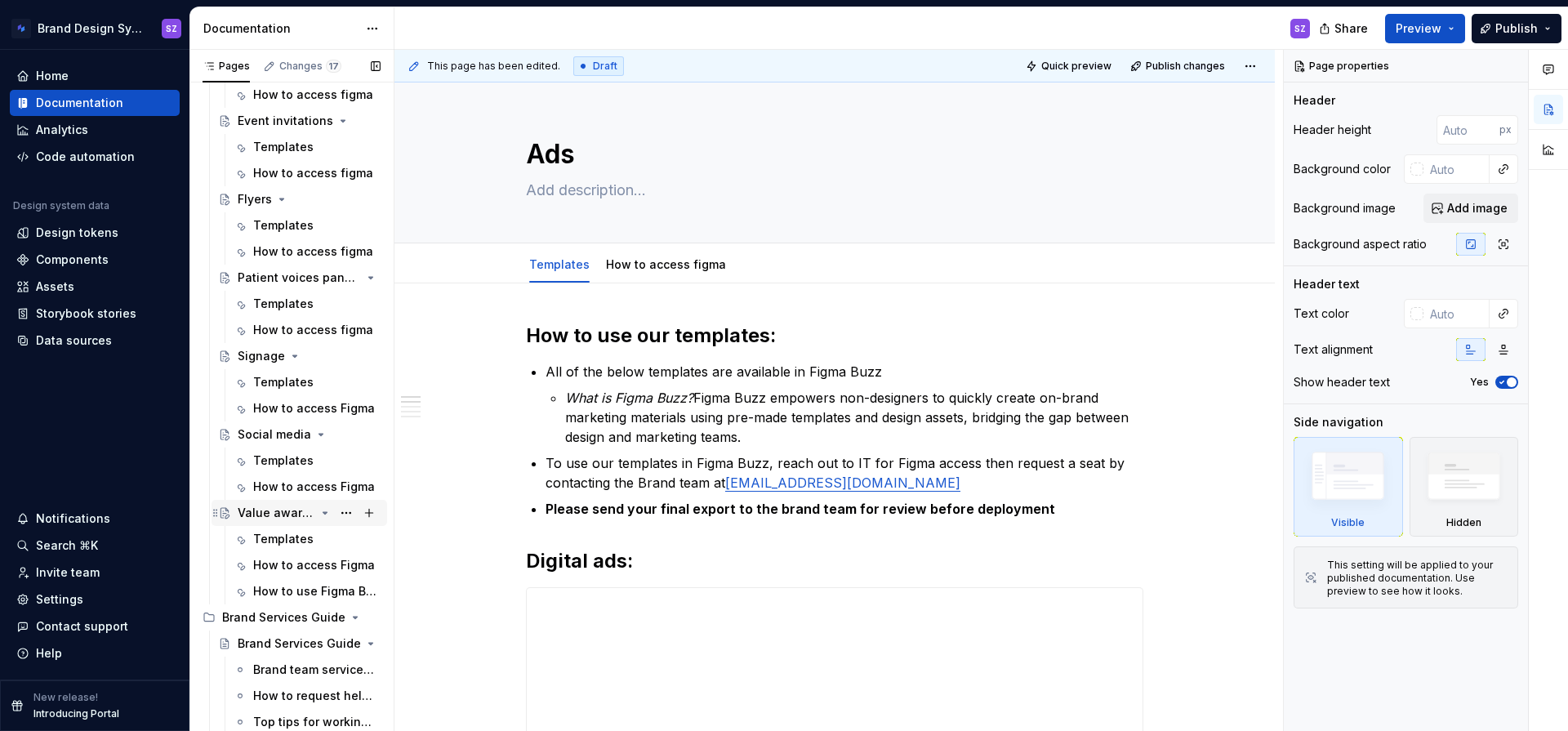
click at [292, 512] on div "Value awards label" at bounding box center [275, 513] width 77 height 16
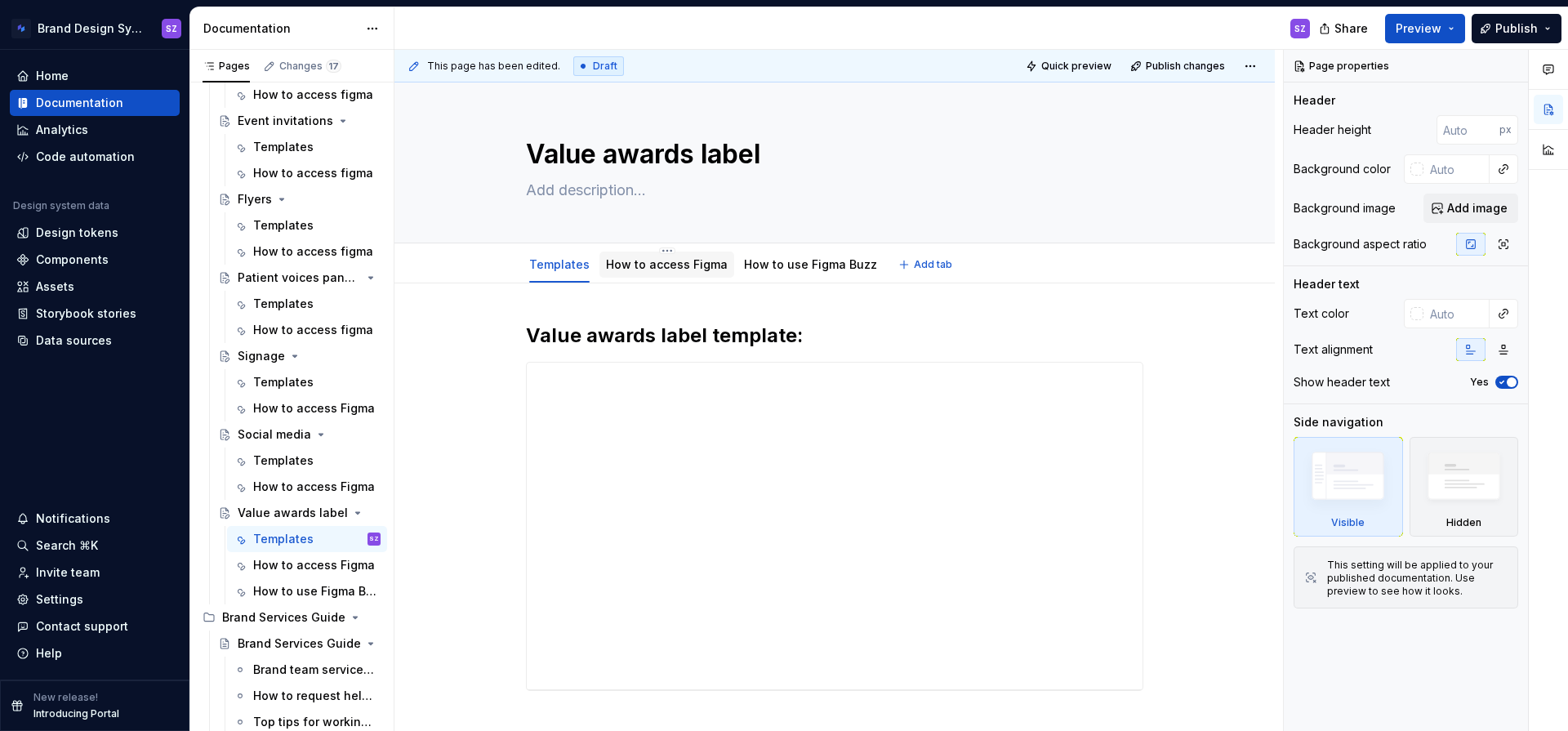
click at [656, 268] on link "How to access Figma" at bounding box center [667, 264] width 122 height 14
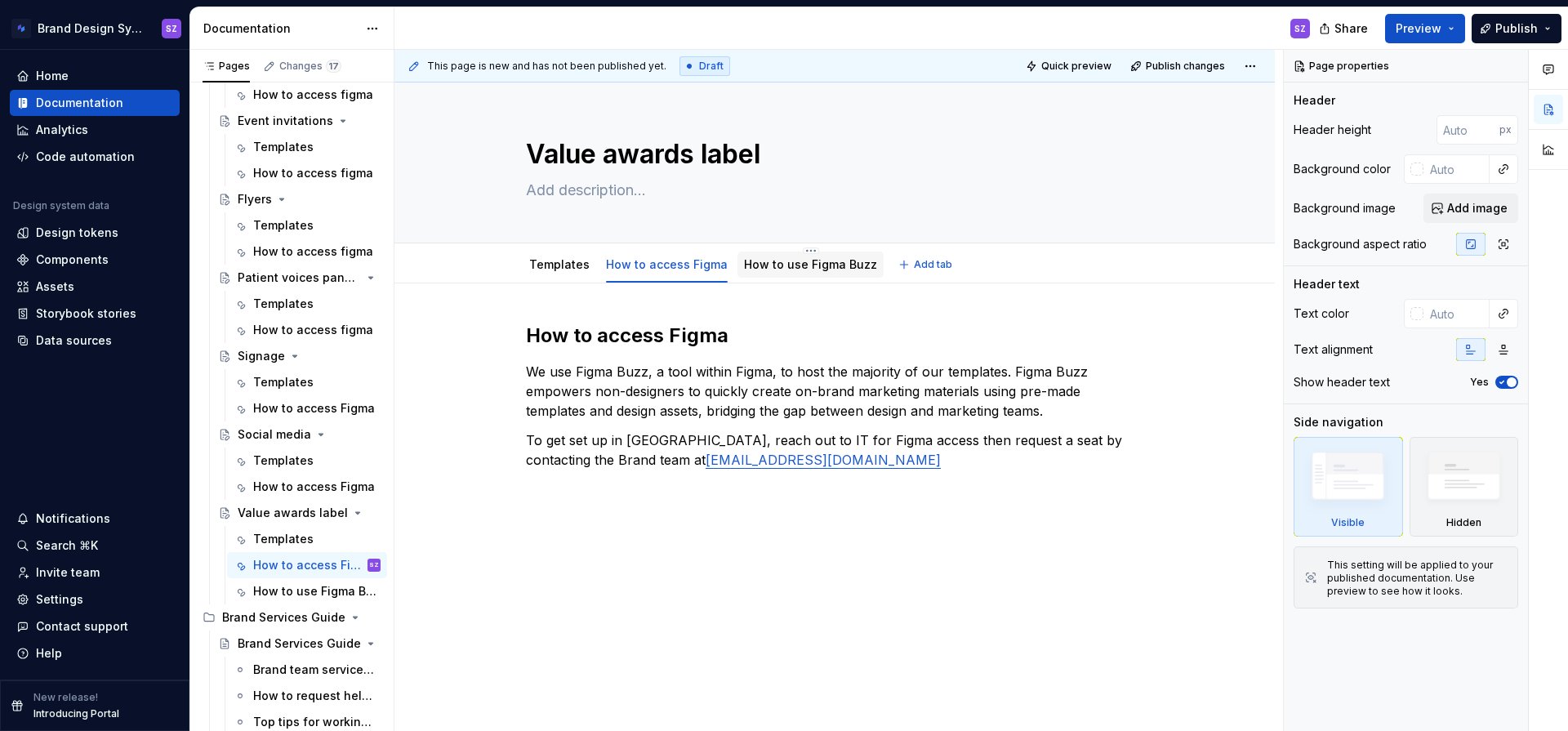
click at [796, 270] on link "How to use Figma Buzz" at bounding box center [811, 264] width 133 height 14
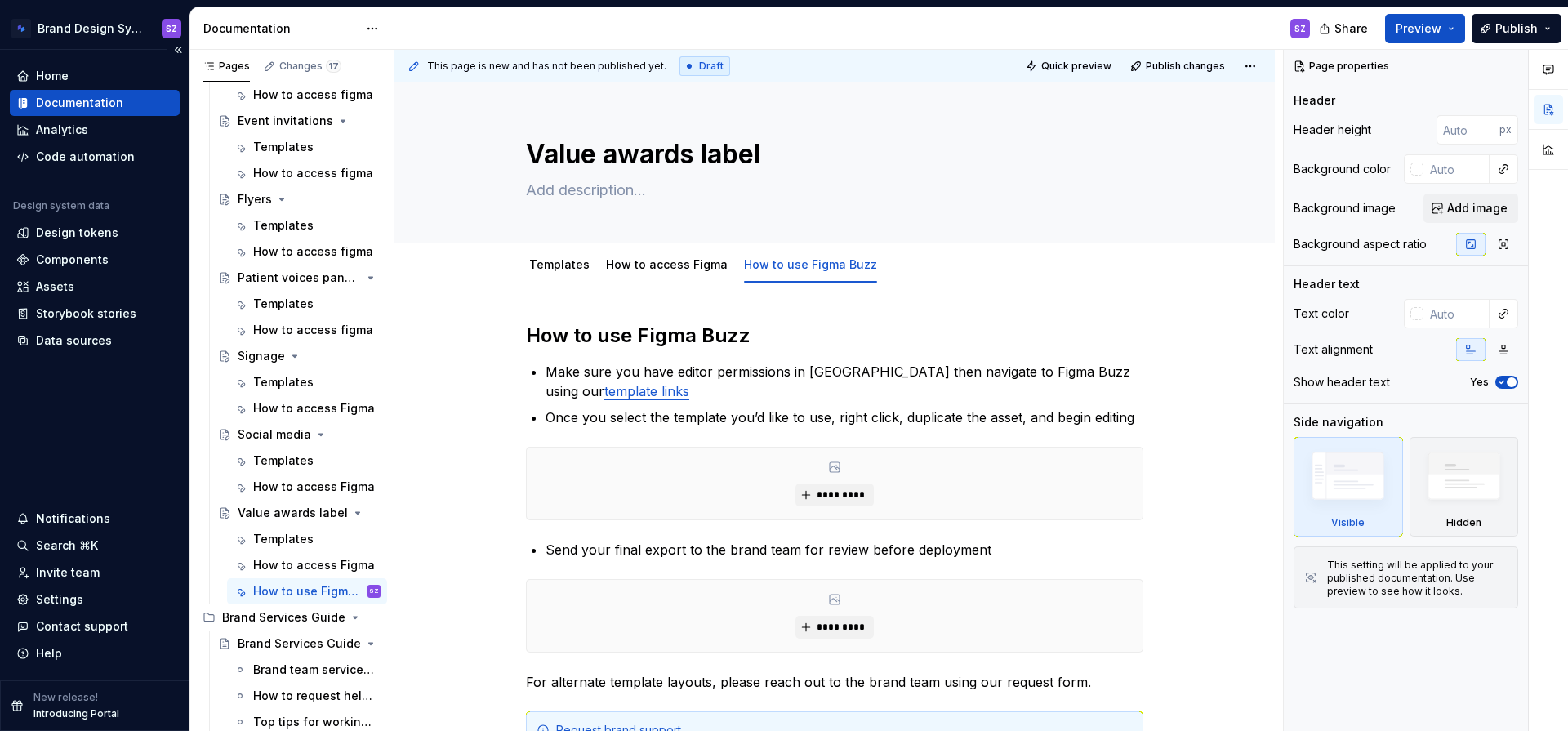
type textarea "*"
